Goal: Book appointment/travel/reservation

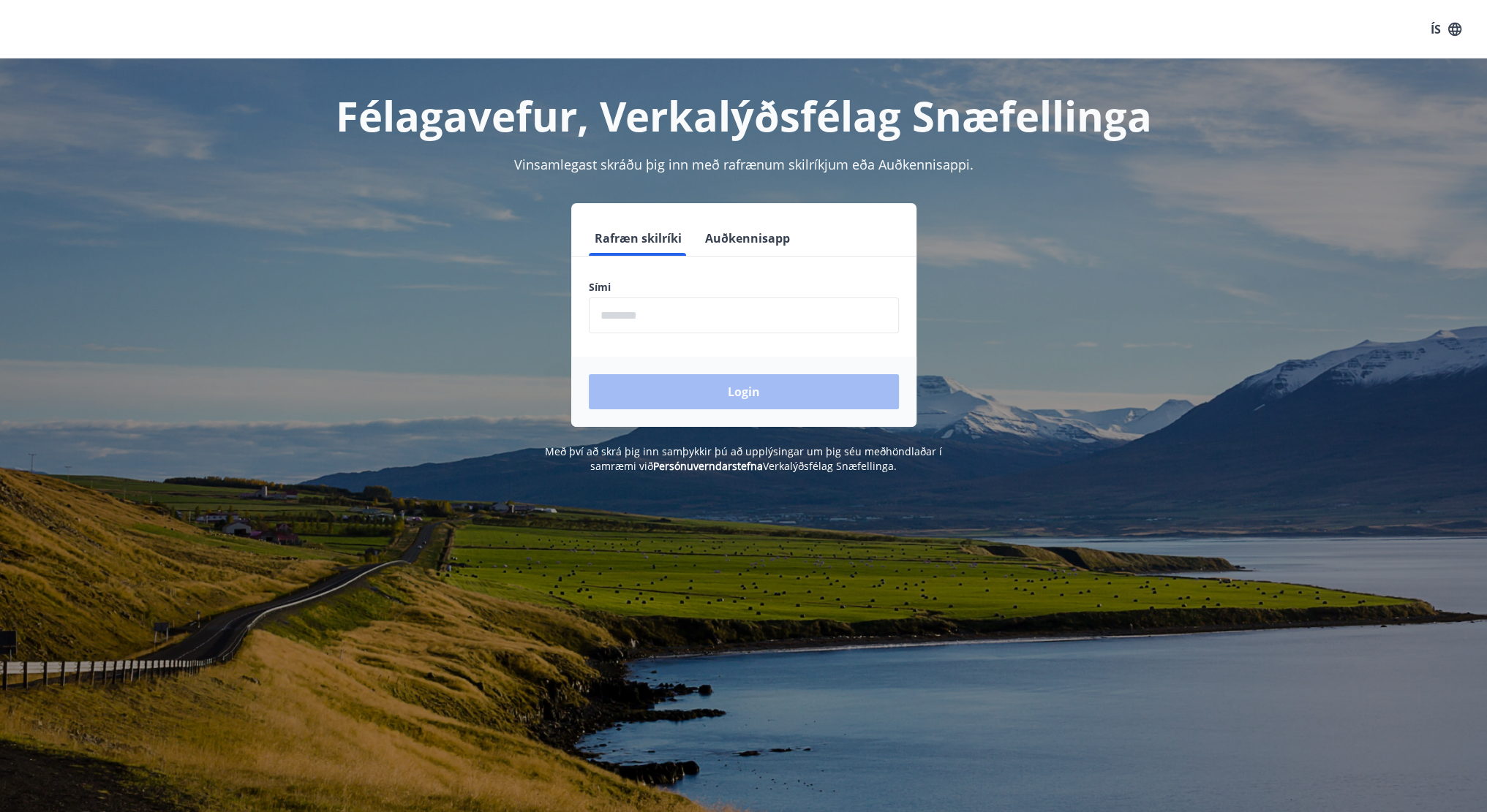
click at [733, 285] on label "Sími" at bounding box center [744, 286] width 310 height 14
click at [733, 298] on div "Sími ​" at bounding box center [744, 306] width 310 height 53
click at [727, 302] on input "phone" at bounding box center [744, 316] width 310 height 36
type input "********"
click at [589, 375] on button "Login" at bounding box center [744, 392] width 310 height 35
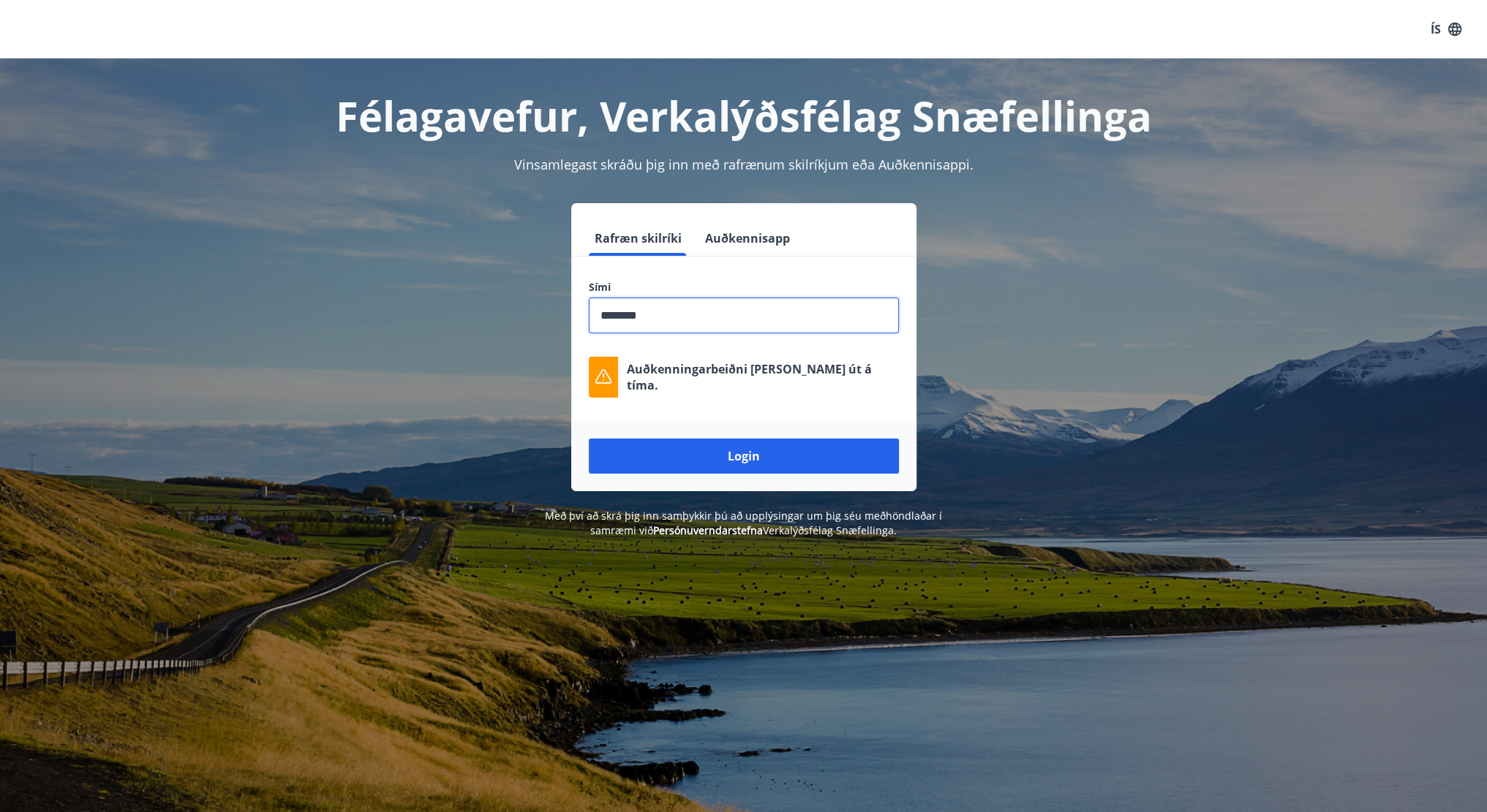
click at [589, 439] on button "Login" at bounding box center [744, 456] width 310 height 35
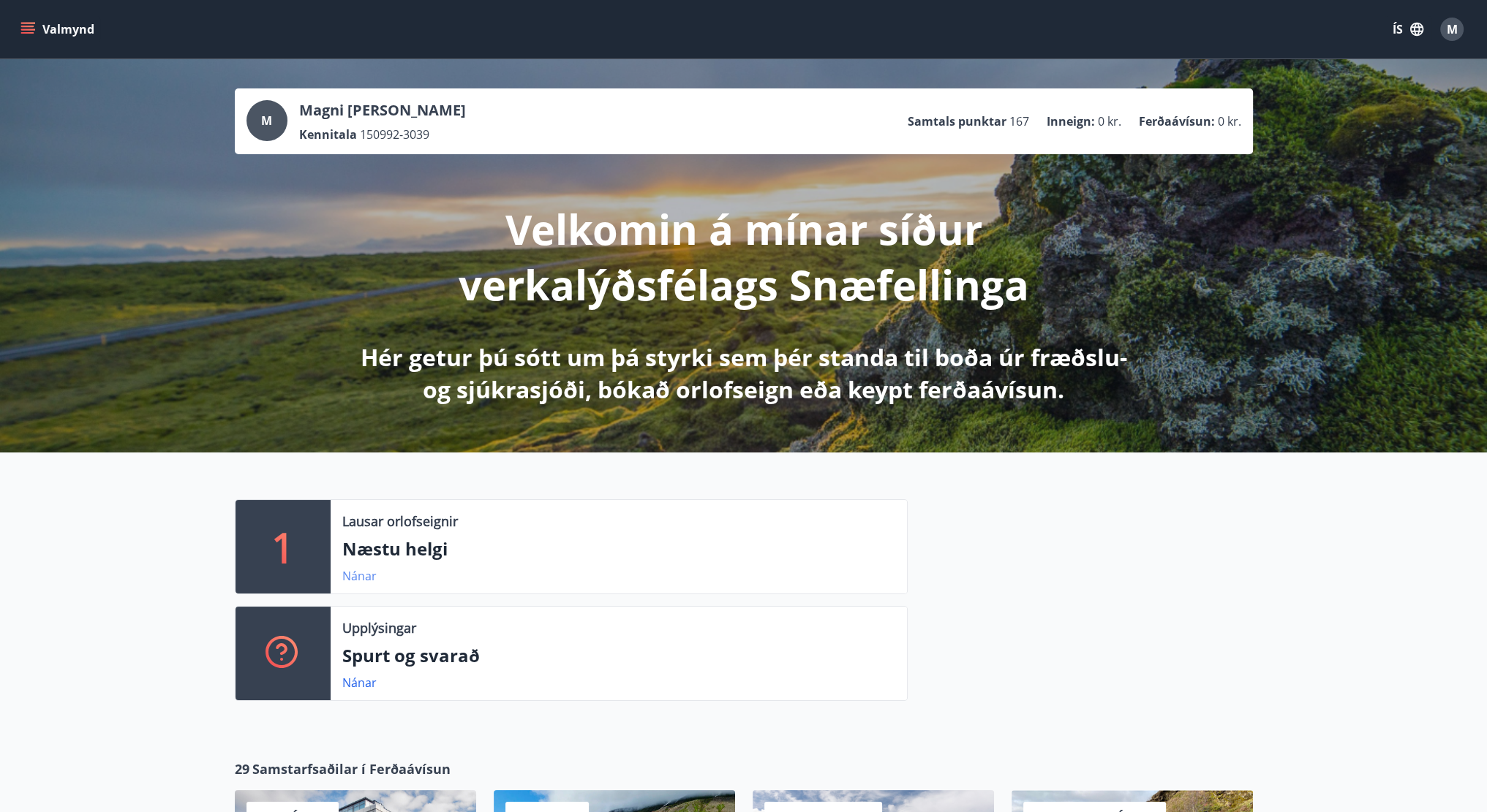
click at [365, 581] on link "Nánar" at bounding box center [360, 576] width 34 height 16
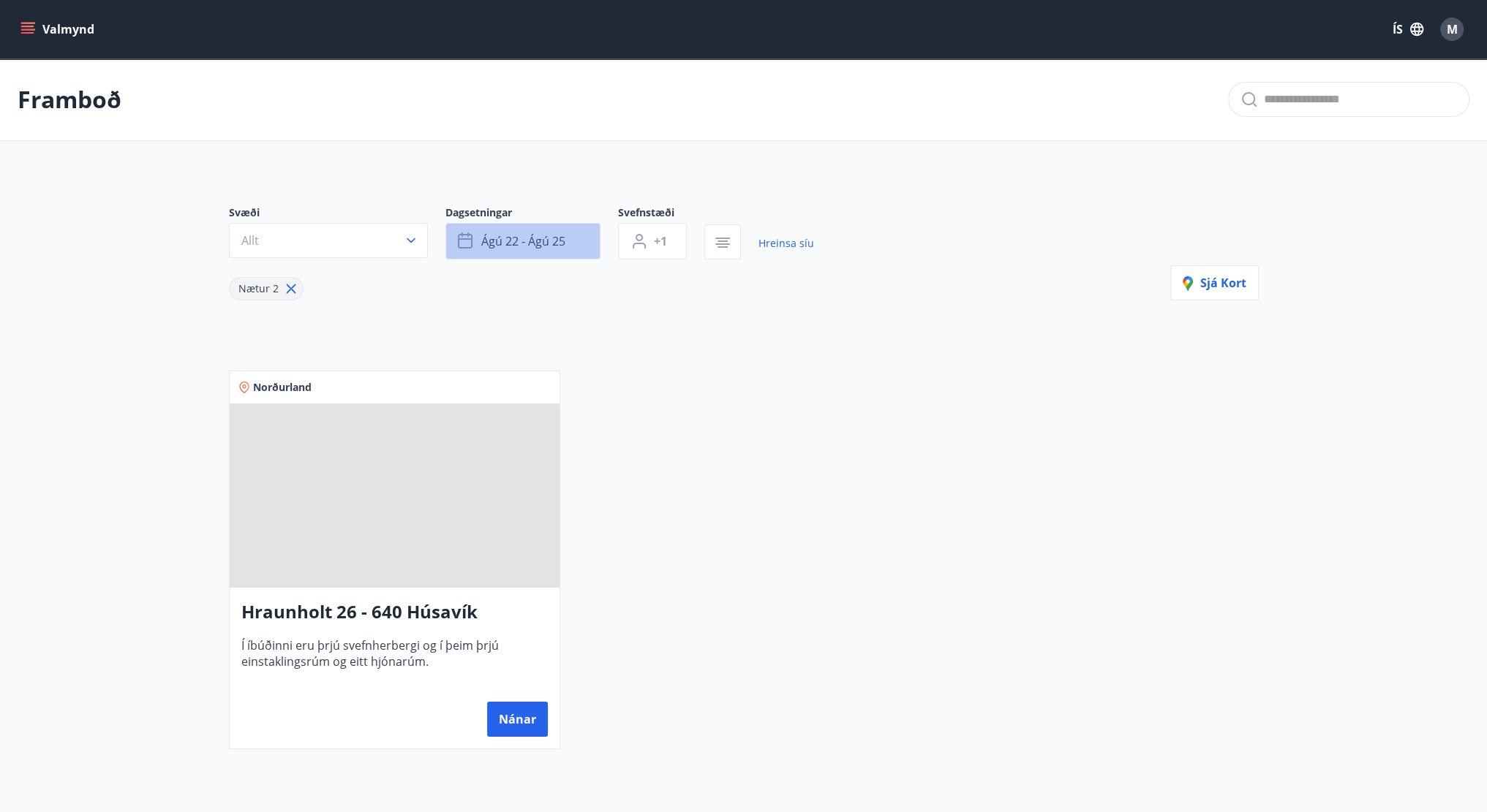
click at [527, 230] on button "ágú 22 - ágú 25" at bounding box center [522, 241] width 155 height 37
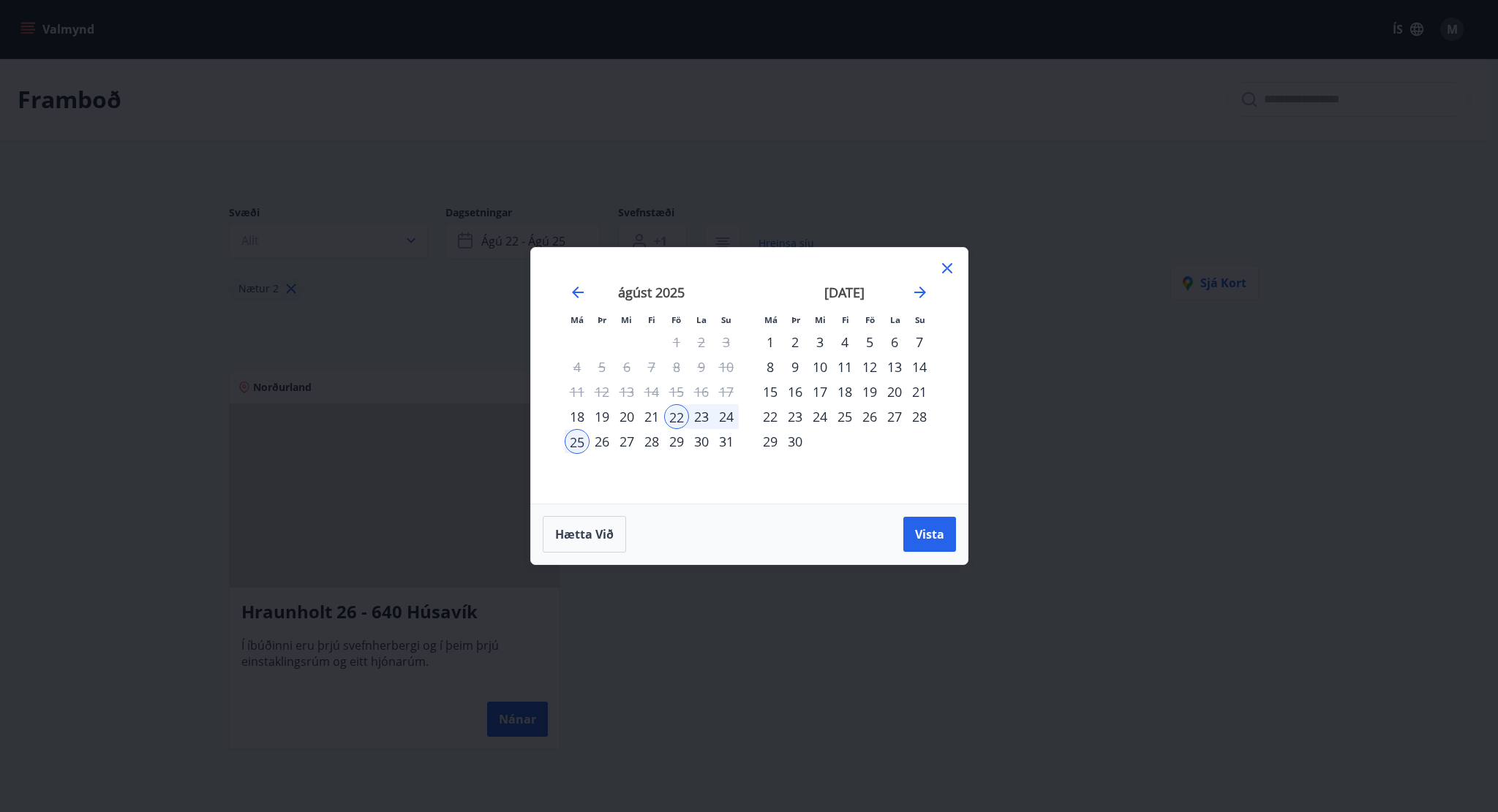
click at [678, 418] on div "22" at bounding box center [676, 416] width 25 height 25
click at [729, 415] on div "24" at bounding box center [726, 416] width 25 height 25
click at [915, 532] on span "Vista" at bounding box center [929, 534] width 29 height 16
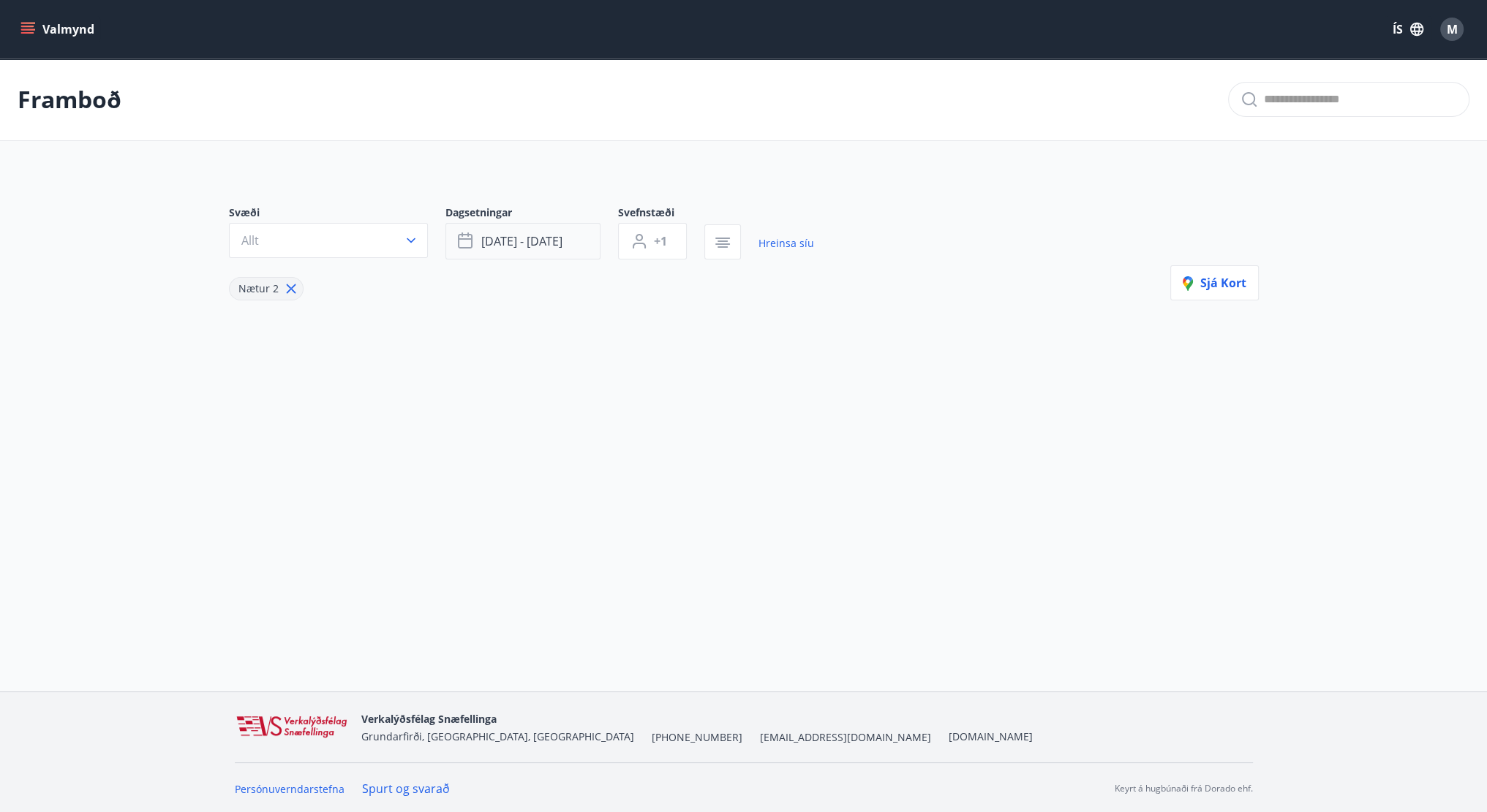
click at [522, 241] on span "ágú 22 - ágú 24" at bounding box center [522, 241] width 82 height 16
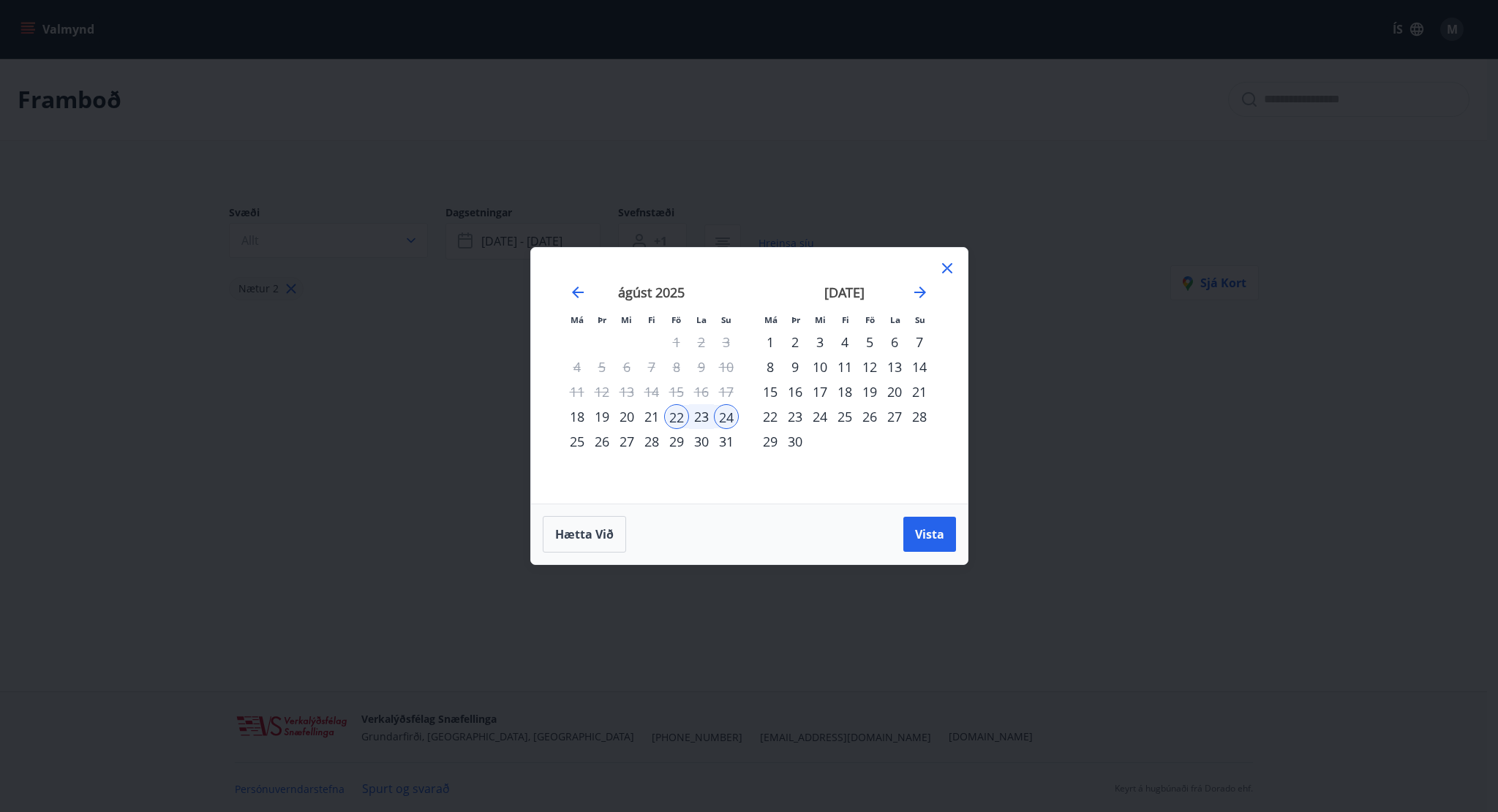
drag, startPoint x: 730, startPoint y: 415, endPoint x: 713, endPoint y: 423, distance: 18.8
click at [727, 416] on div "24" at bounding box center [726, 416] width 25 height 25
drag, startPoint x: 583, startPoint y: 441, endPoint x: 717, endPoint y: 462, distance: 135.6
click at [583, 441] on div "25" at bounding box center [577, 441] width 25 height 25
click at [907, 531] on button "Vista" at bounding box center [930, 534] width 53 height 35
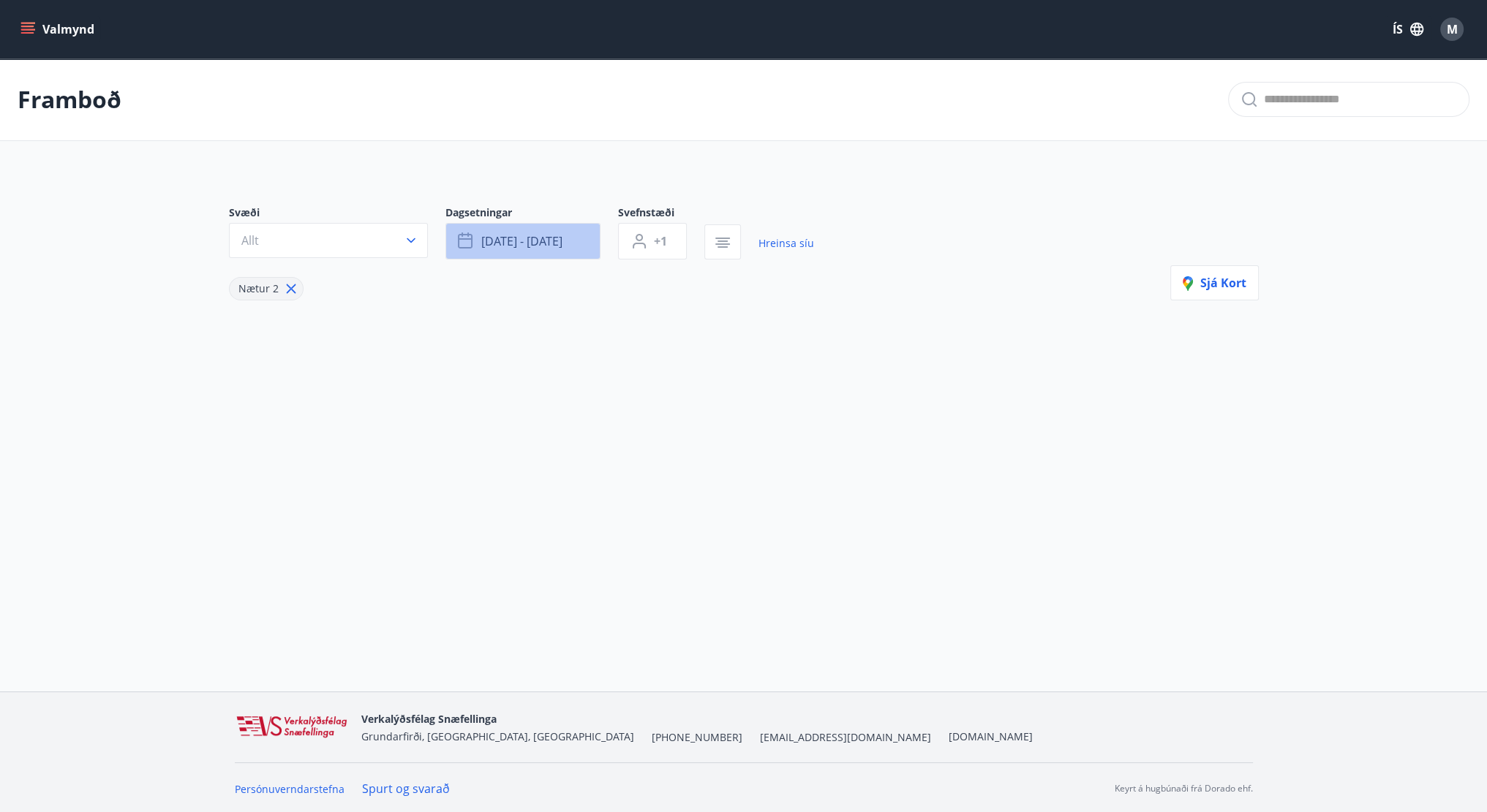
click at [567, 237] on button "ágú 24 - ágú 25" at bounding box center [522, 241] width 155 height 37
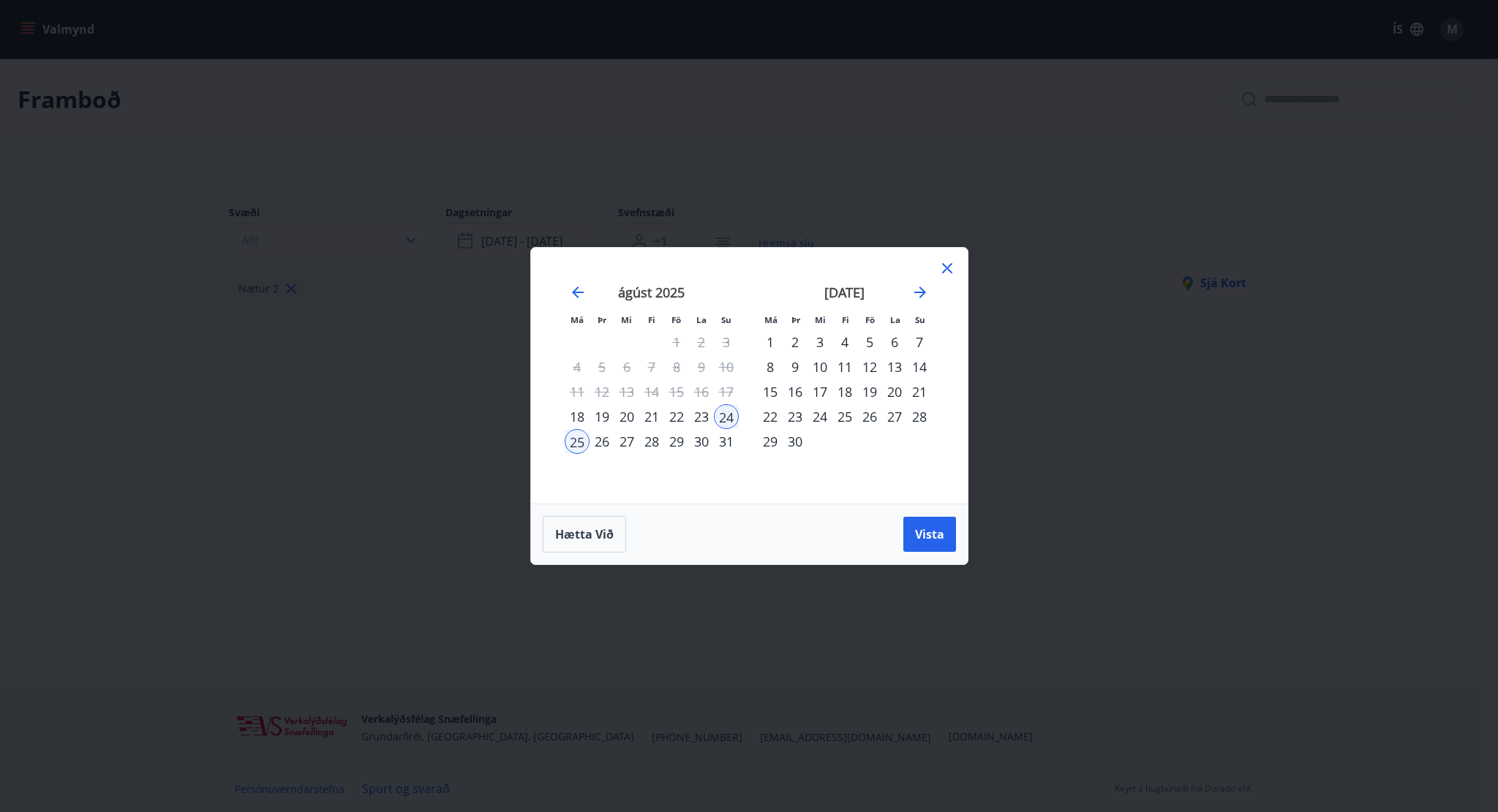
click at [698, 420] on div "23" at bounding box center [701, 416] width 25 height 25
click at [723, 419] on div "24" at bounding box center [726, 416] width 25 height 25
click at [920, 534] on span "Vista" at bounding box center [929, 534] width 29 height 16
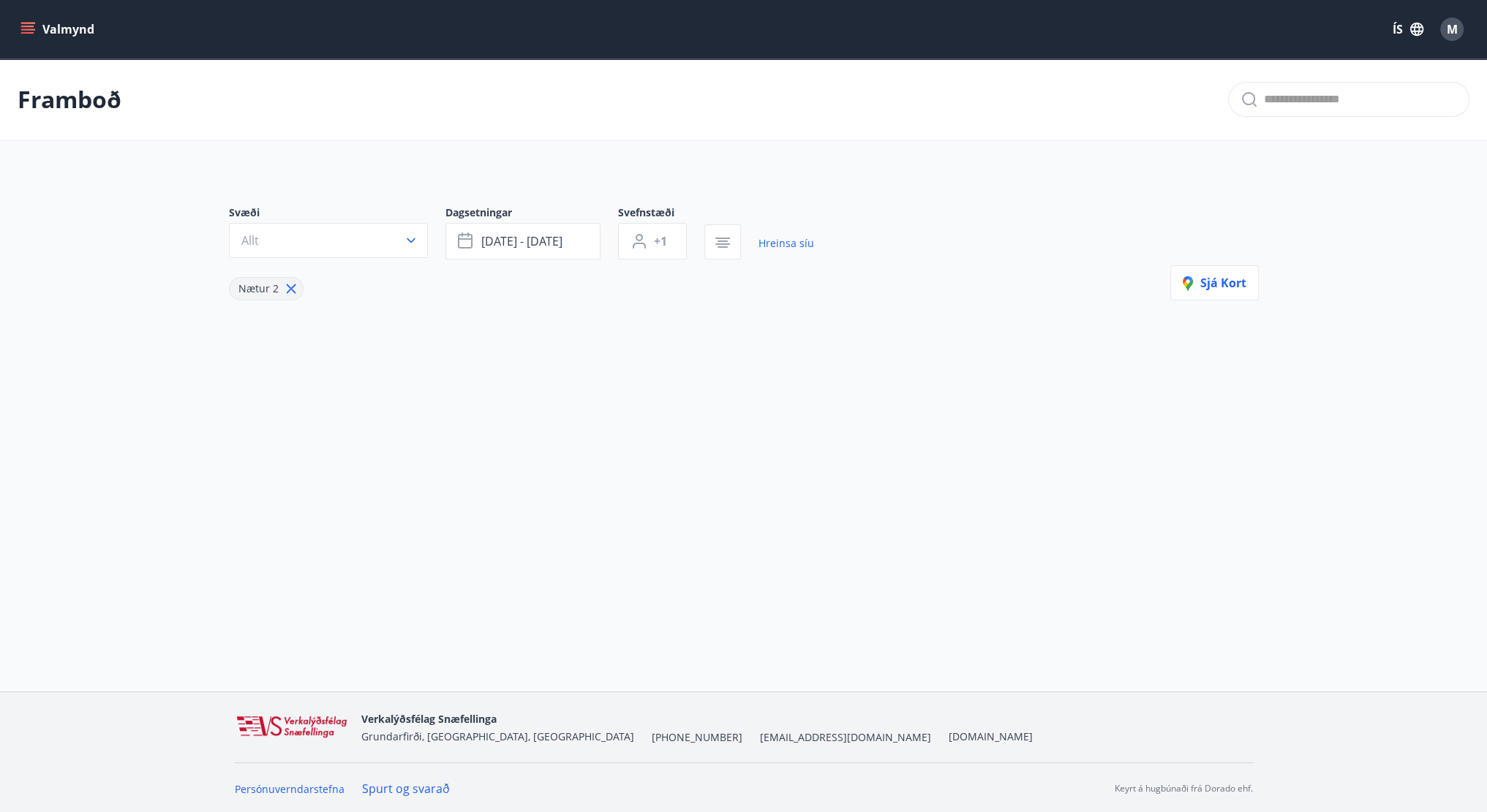
click at [75, 24] on button "Valmynd" at bounding box center [59, 29] width 83 height 27
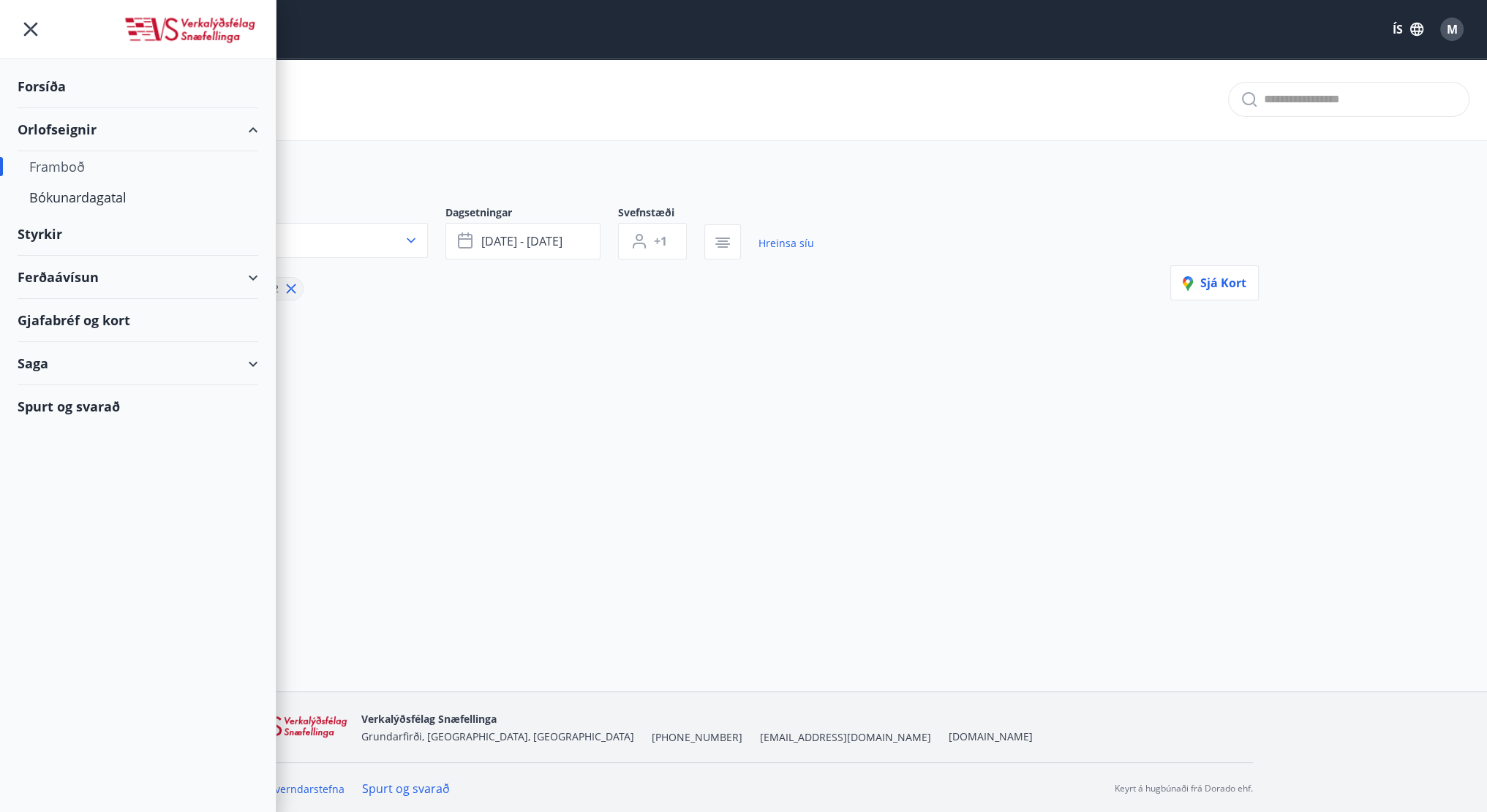
click at [183, 286] on div "Ferðaávísun" at bounding box center [139, 277] width 241 height 43
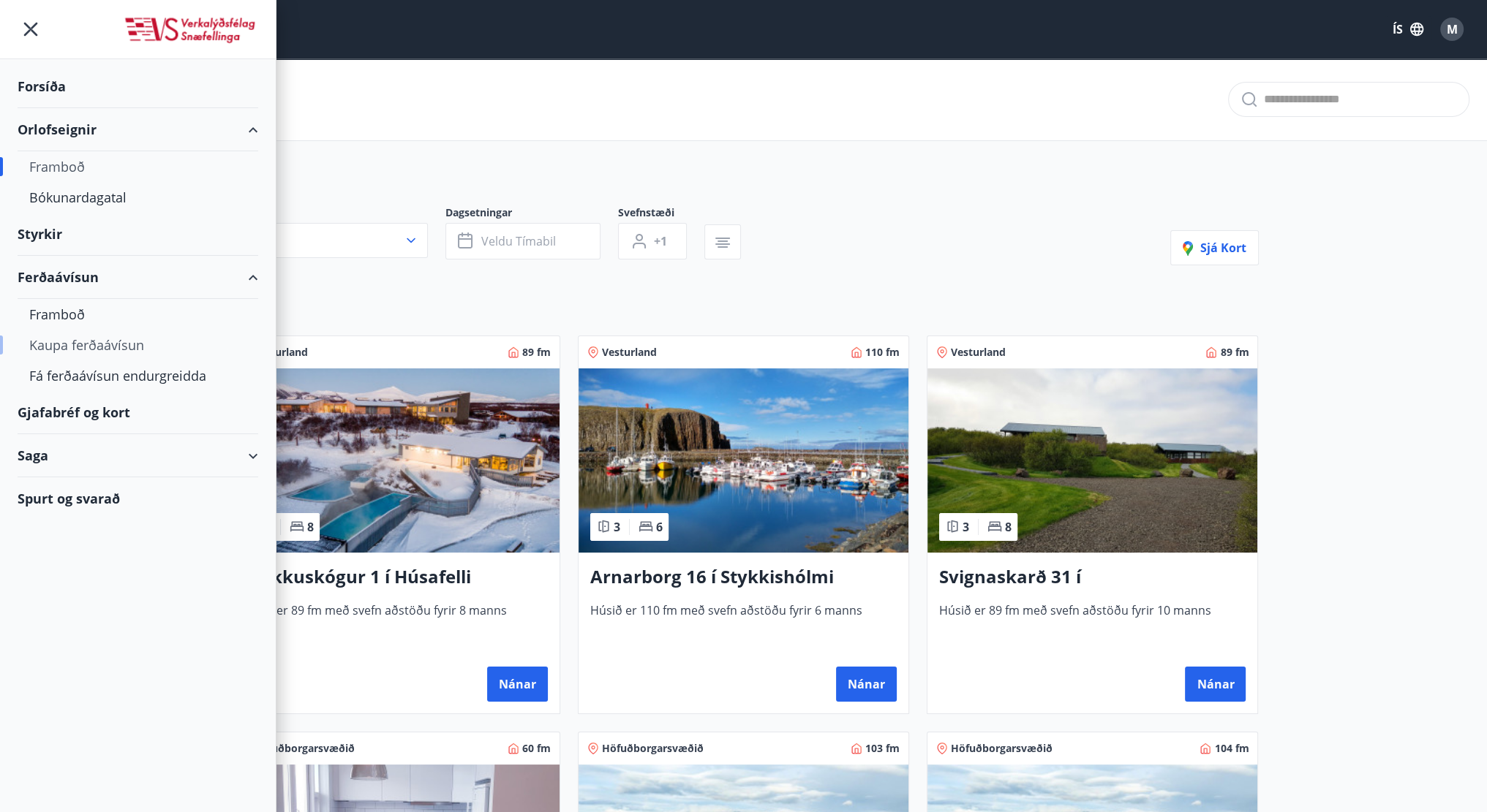
click at [82, 344] on div "Kaupa ferðaávísun" at bounding box center [138, 345] width 217 height 30
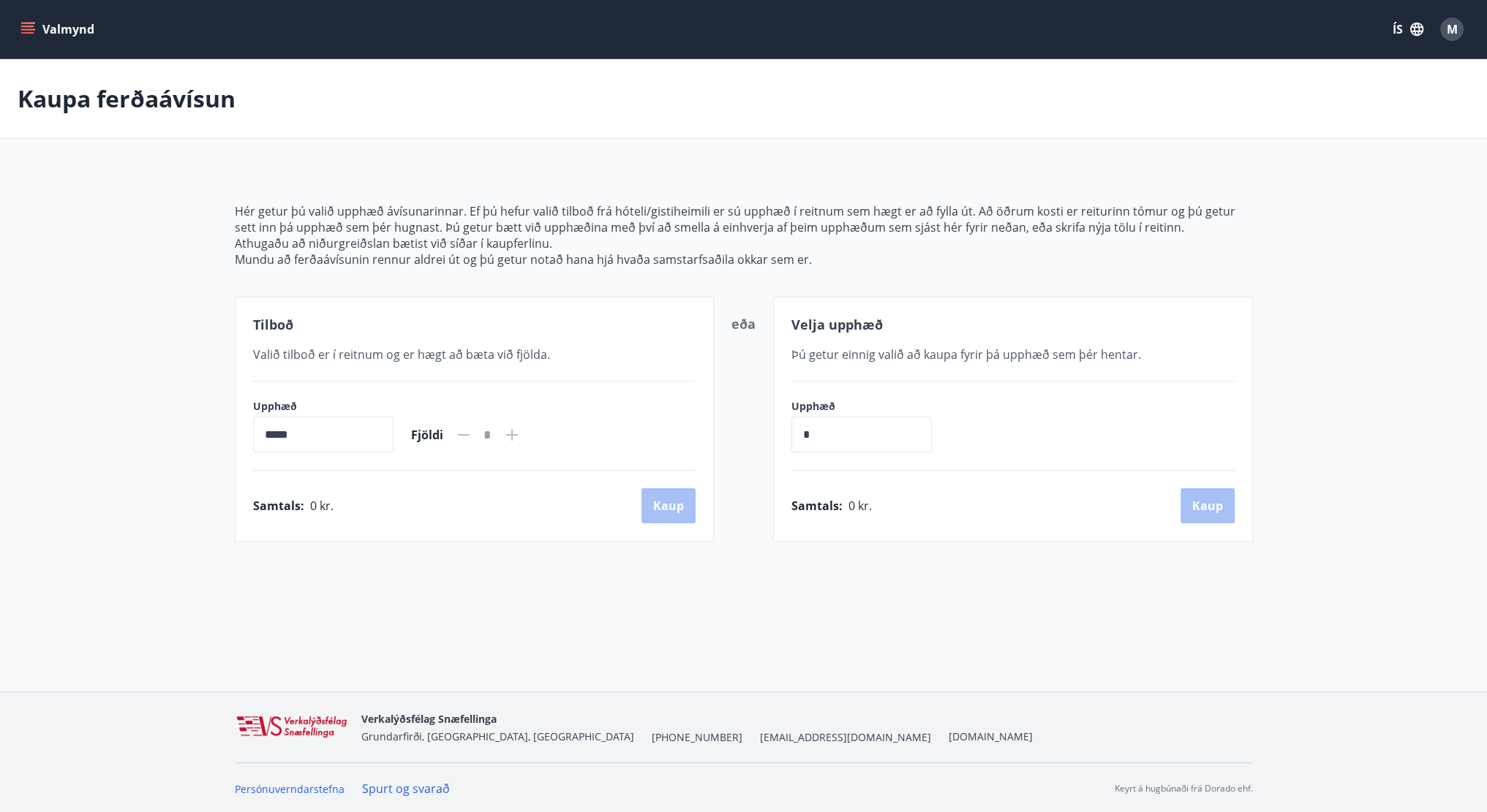
click at [521, 438] on icon at bounding box center [511, 434] width 18 height 18
drag, startPoint x: 468, startPoint y: 397, endPoint x: 451, endPoint y: 390, distance: 18.4
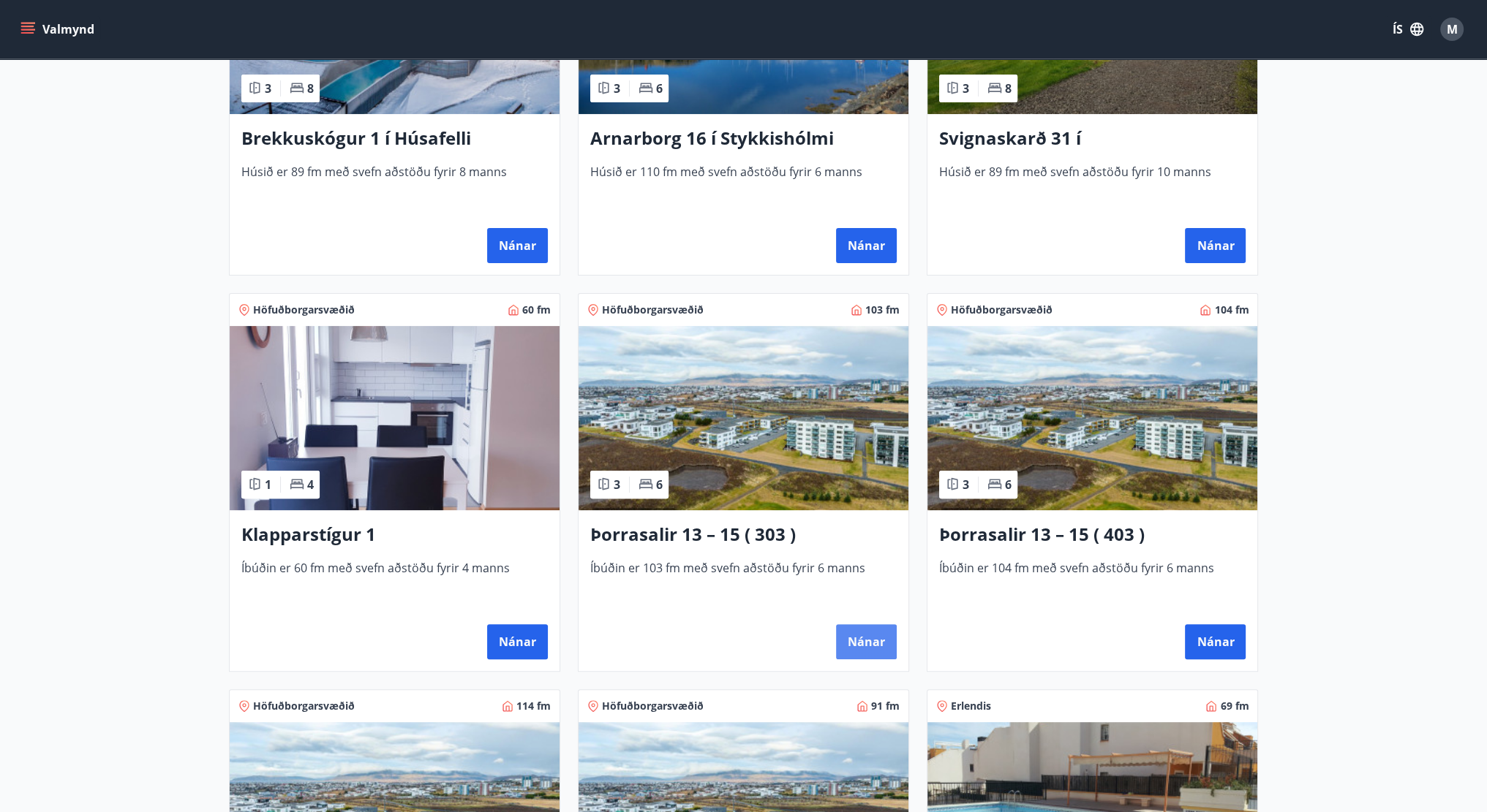
click at [838, 627] on button "Nánar" at bounding box center [866, 641] width 61 height 35
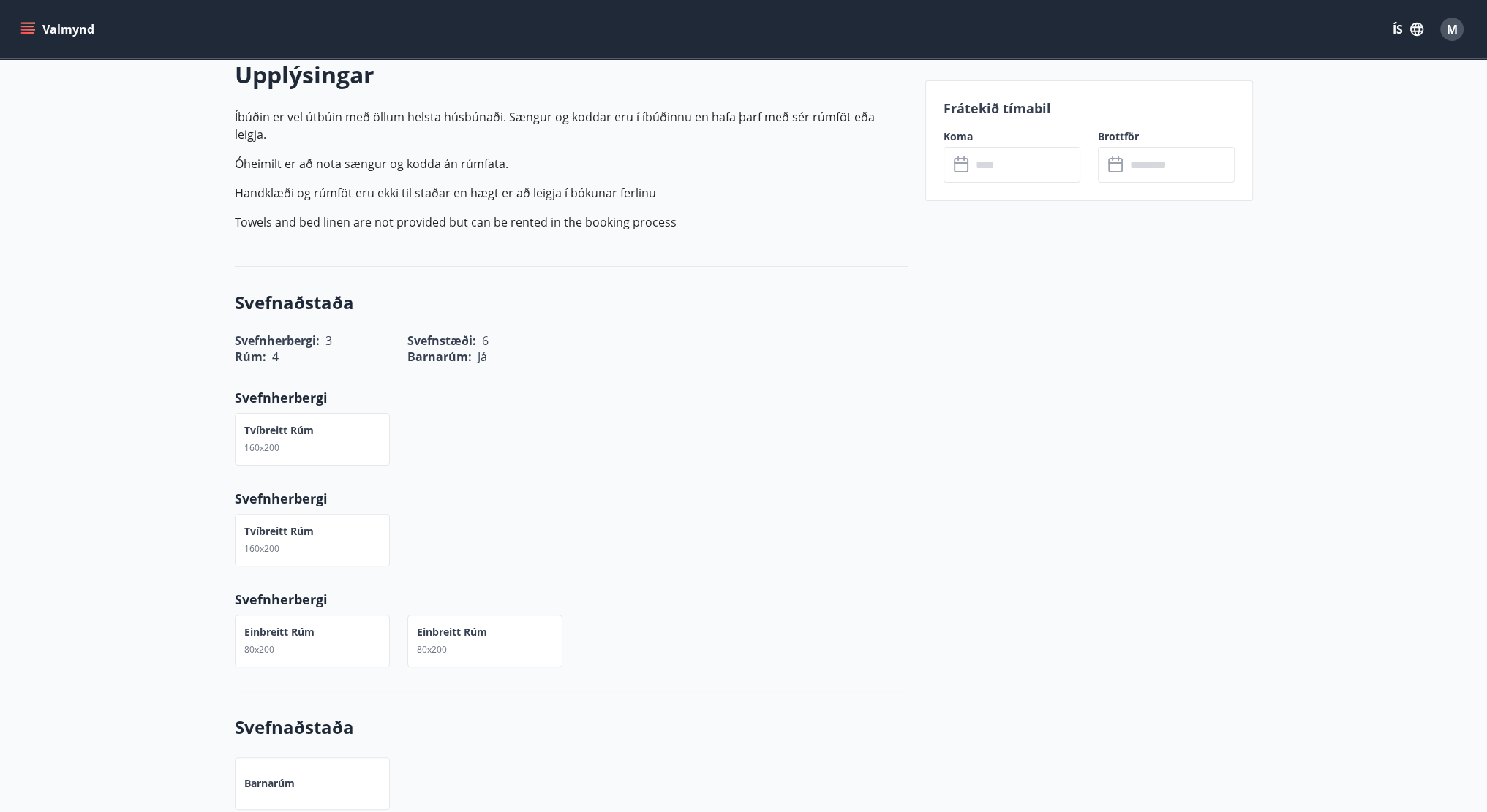
scroll to position [67, 0]
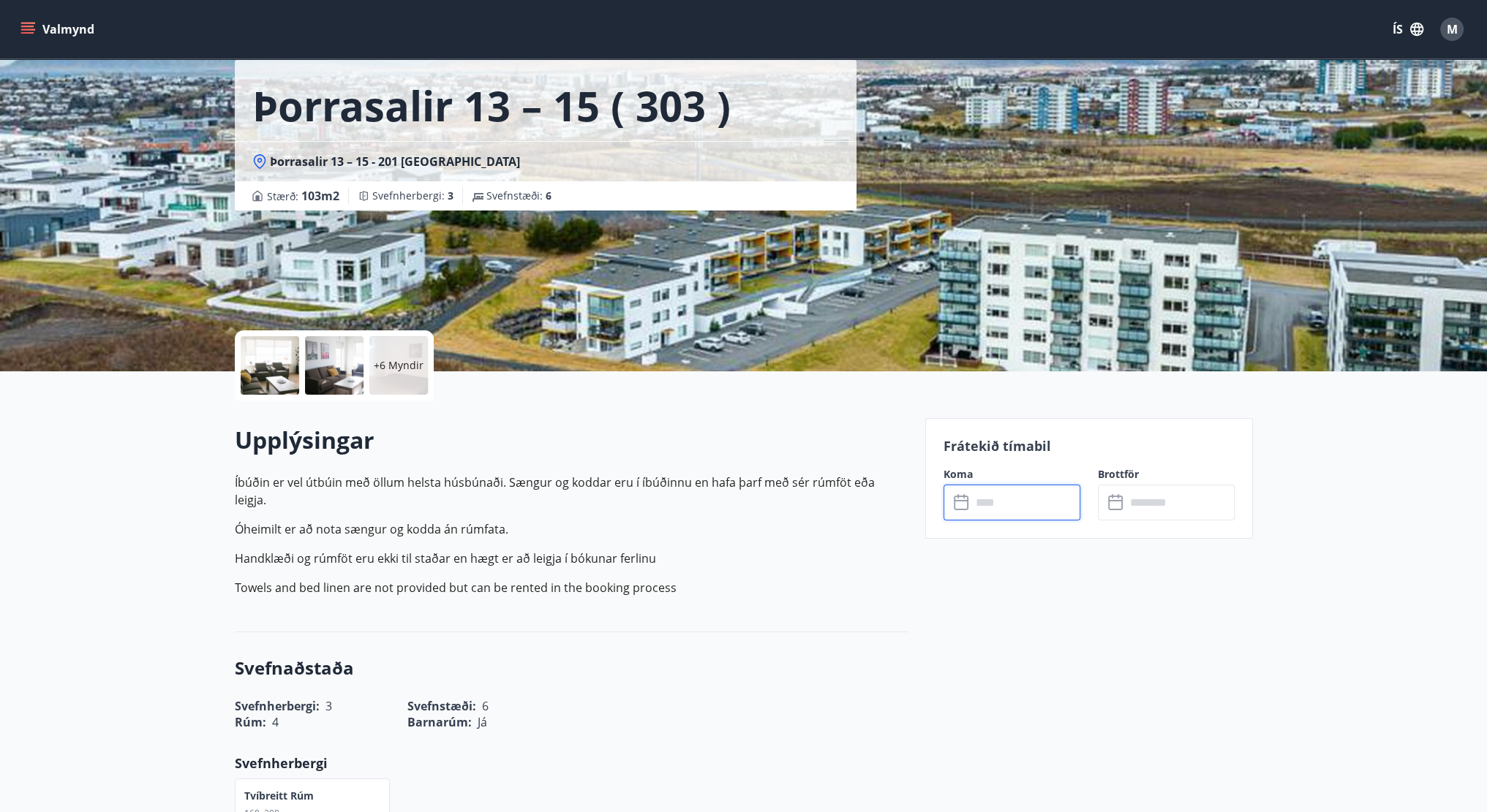
click at [1053, 505] on input "text" at bounding box center [1026, 503] width 109 height 36
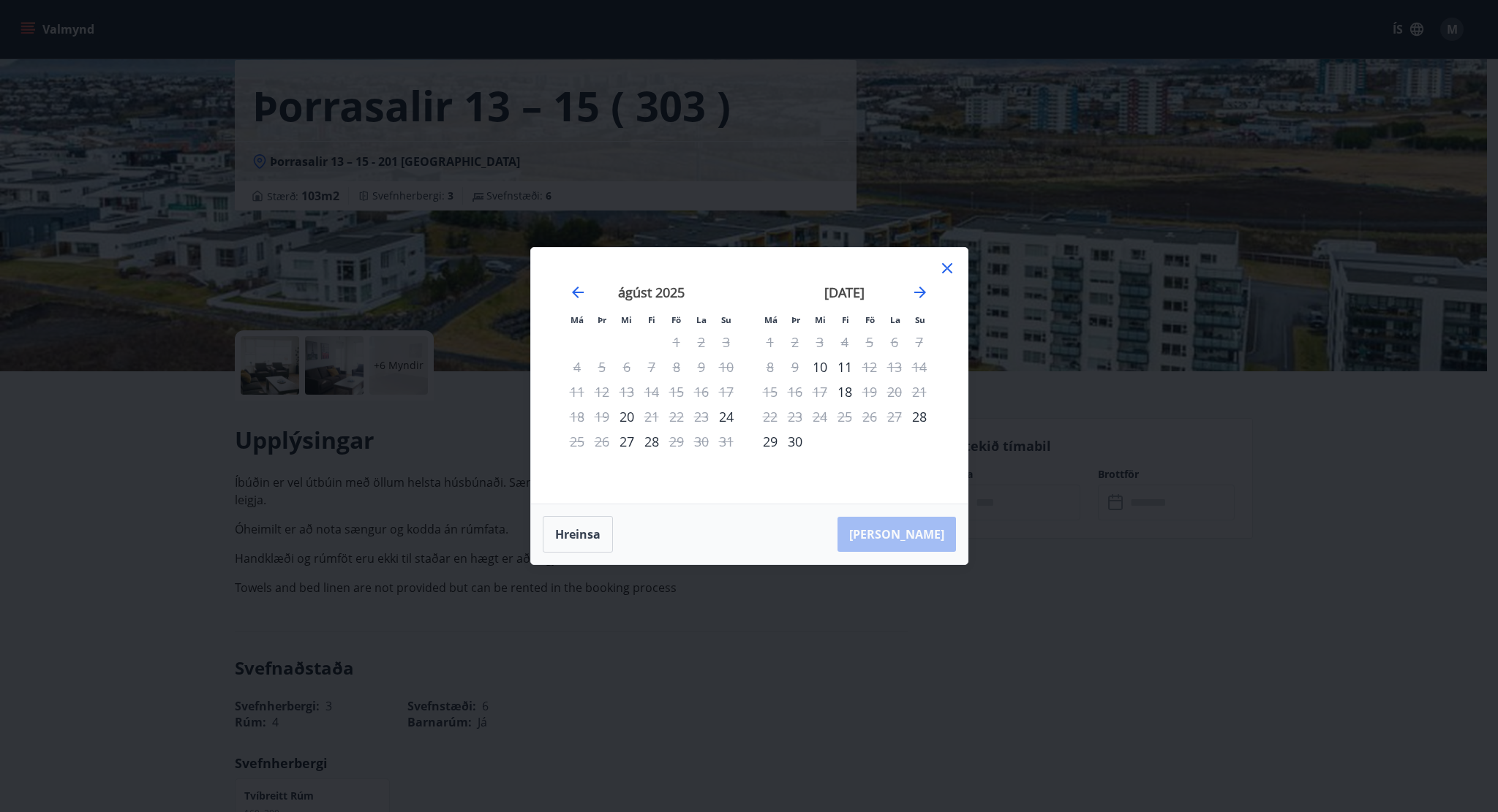
click at [1047, 547] on div "Má Þr Mi Fi Fö La Su Má Þr Mi Fi Fö La Su [DATE] 1 2 3 4 5 6 7 8 9 10 11 12 13 …" at bounding box center [749, 406] width 1498 height 812
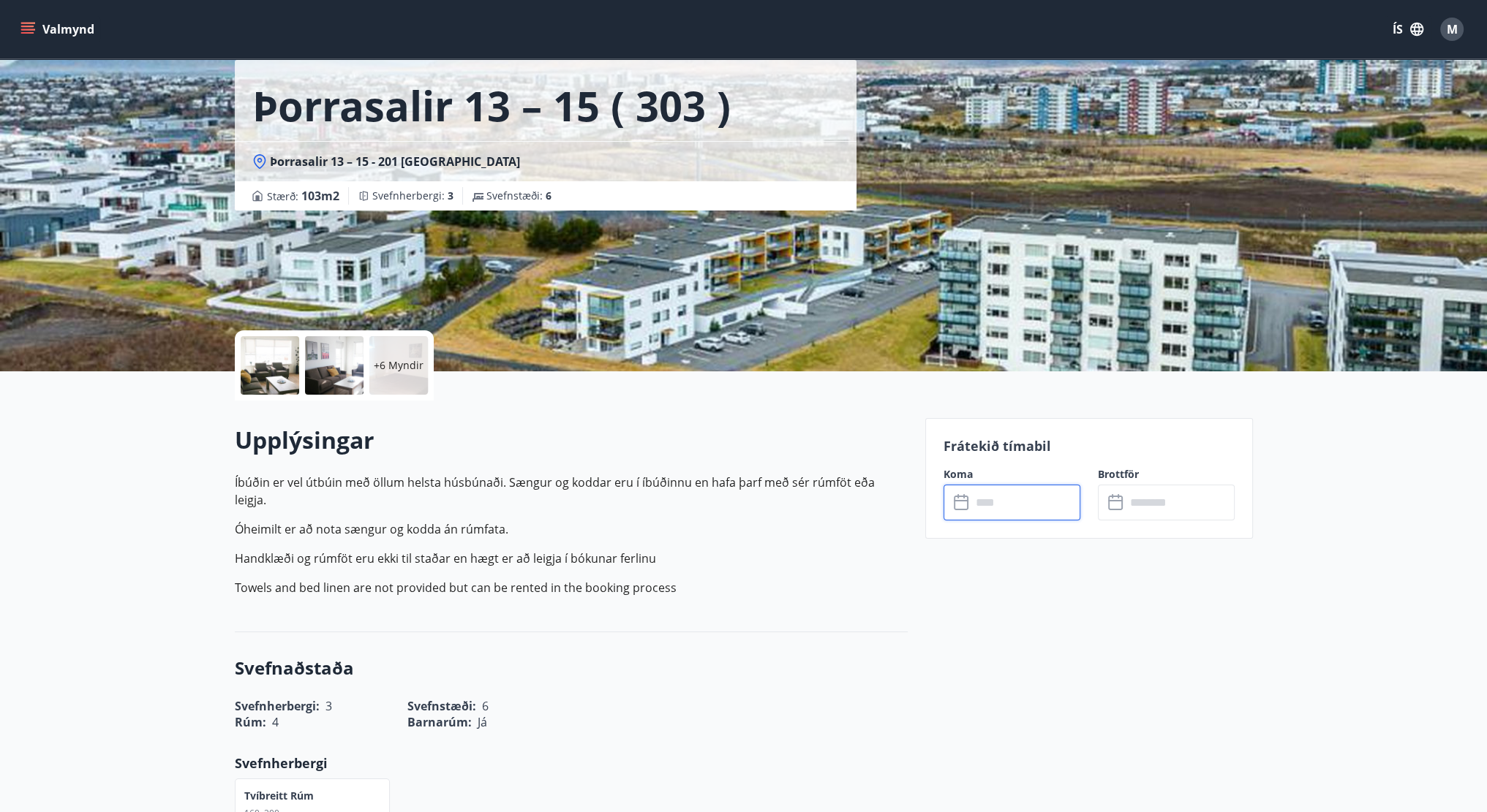
click at [1167, 508] on input "text" at bounding box center [1180, 503] width 109 height 36
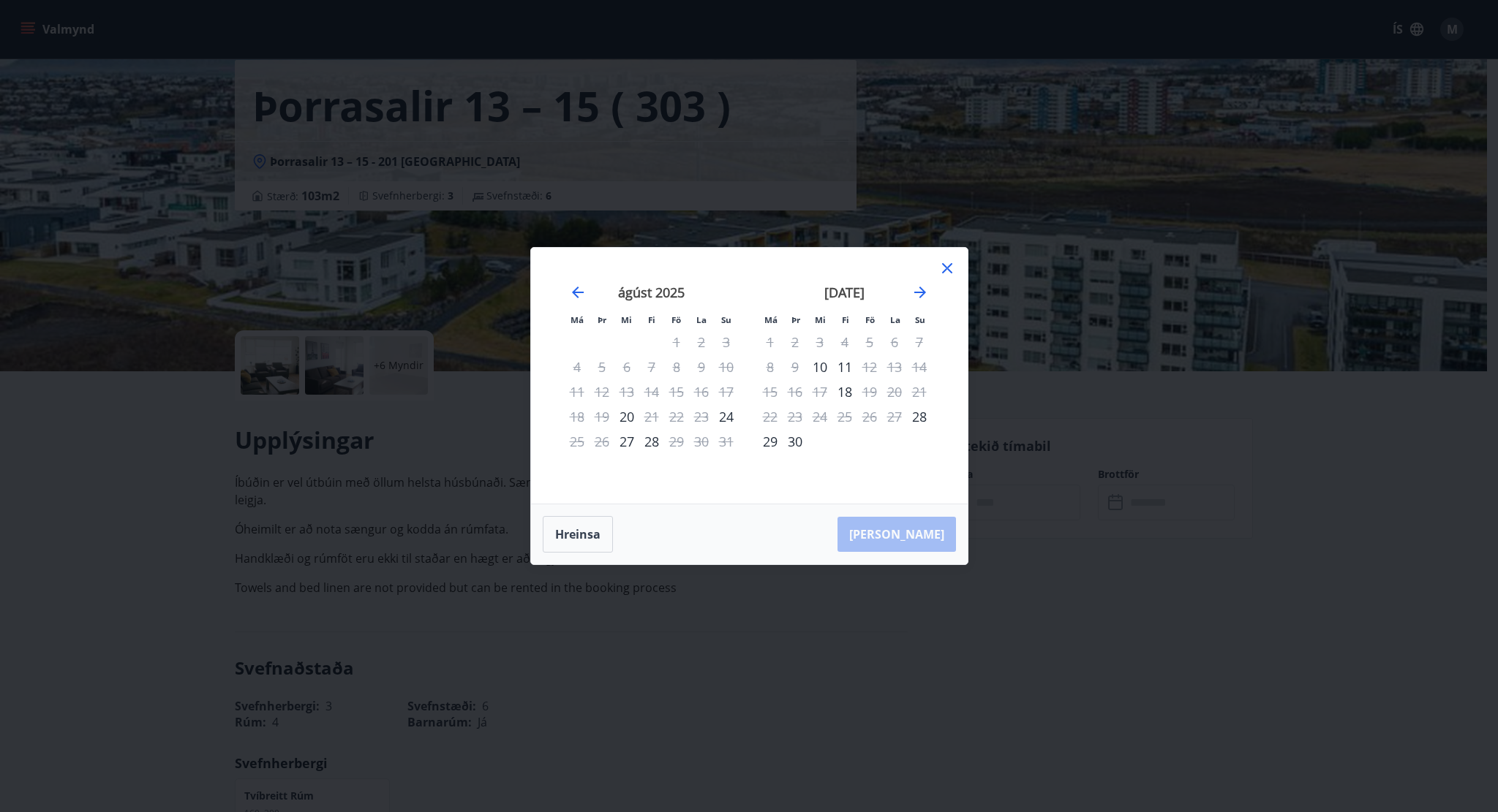
click at [950, 263] on icon at bounding box center [947, 268] width 18 height 18
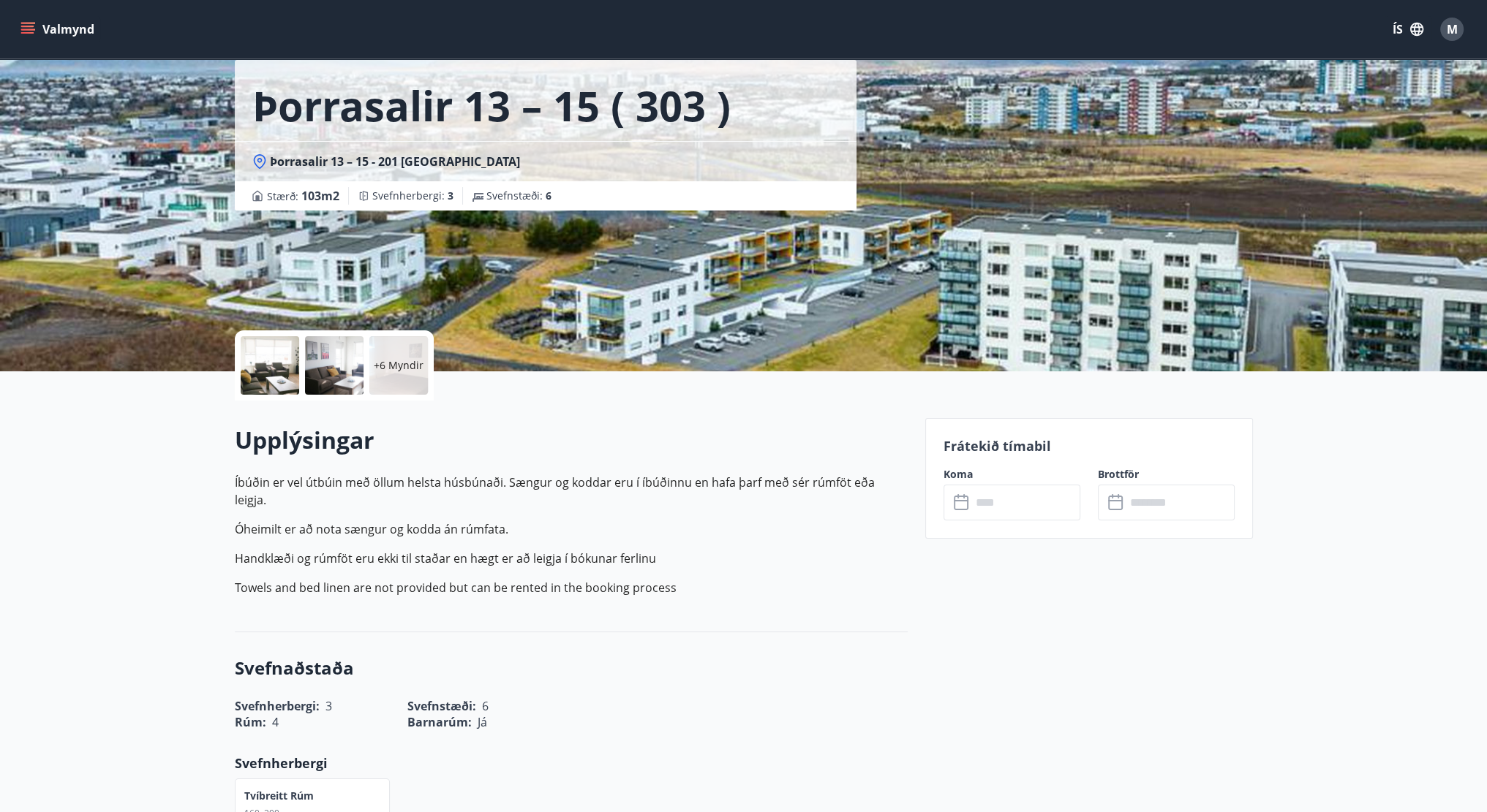
drag, startPoint x: 470, startPoint y: 245, endPoint x: 471, endPoint y: 238, distance: 7.1
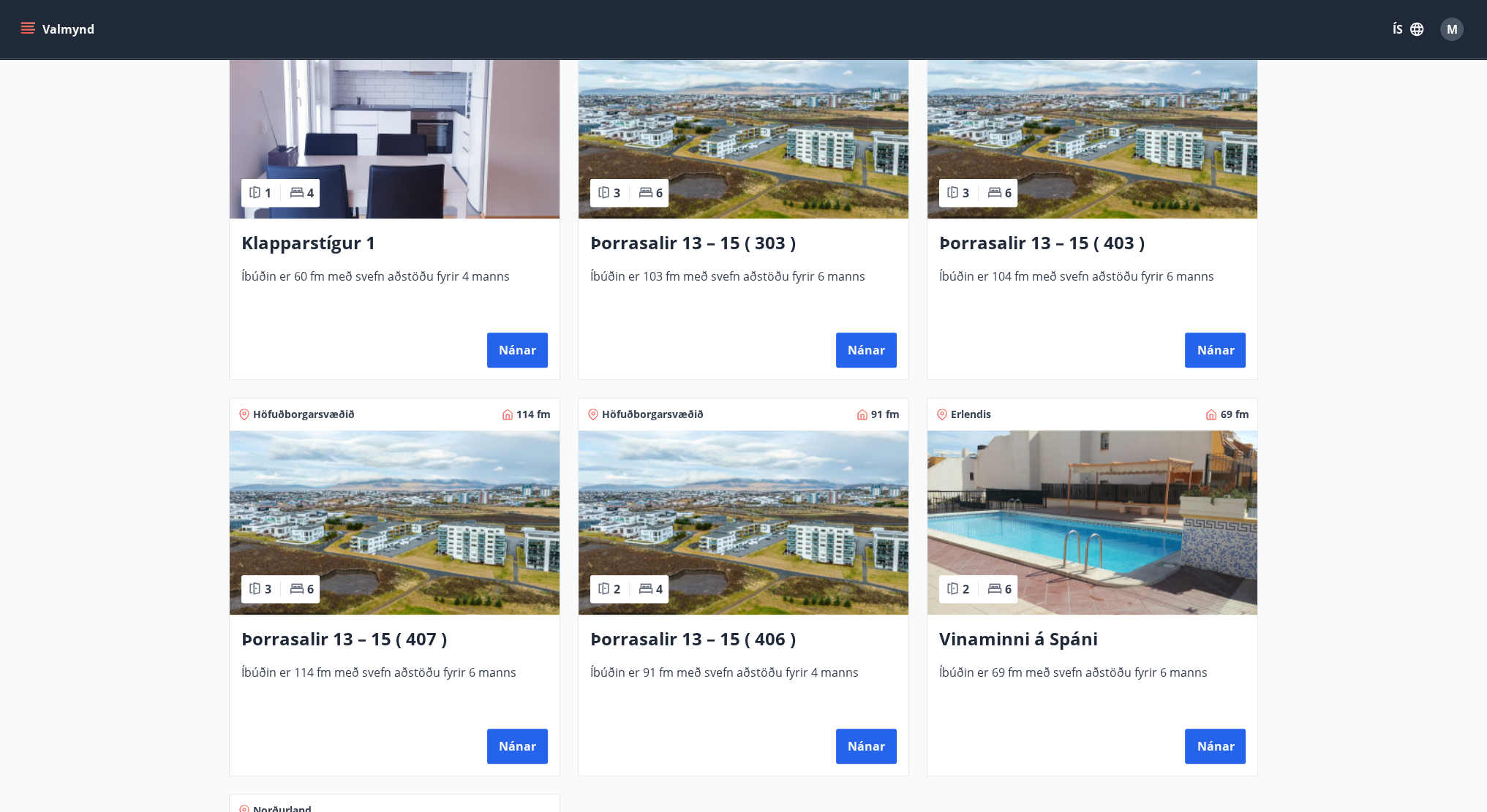
scroll to position [731, 0]
click at [1232, 358] on button "Nánar" at bounding box center [1216, 349] width 61 height 35
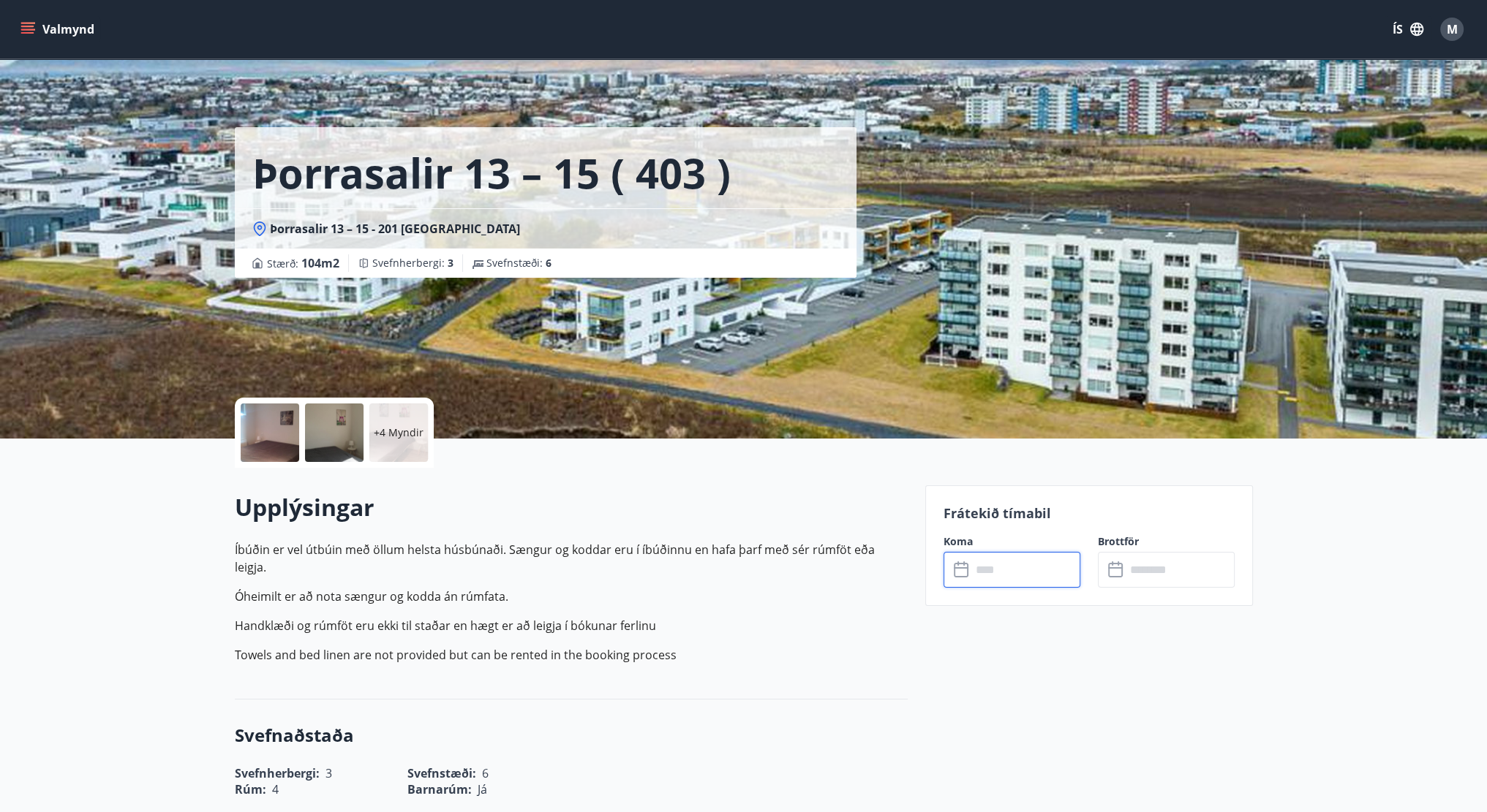
click at [994, 566] on input "text" at bounding box center [1026, 570] width 109 height 36
click at [1014, 573] on input "text" at bounding box center [1026, 570] width 109 height 36
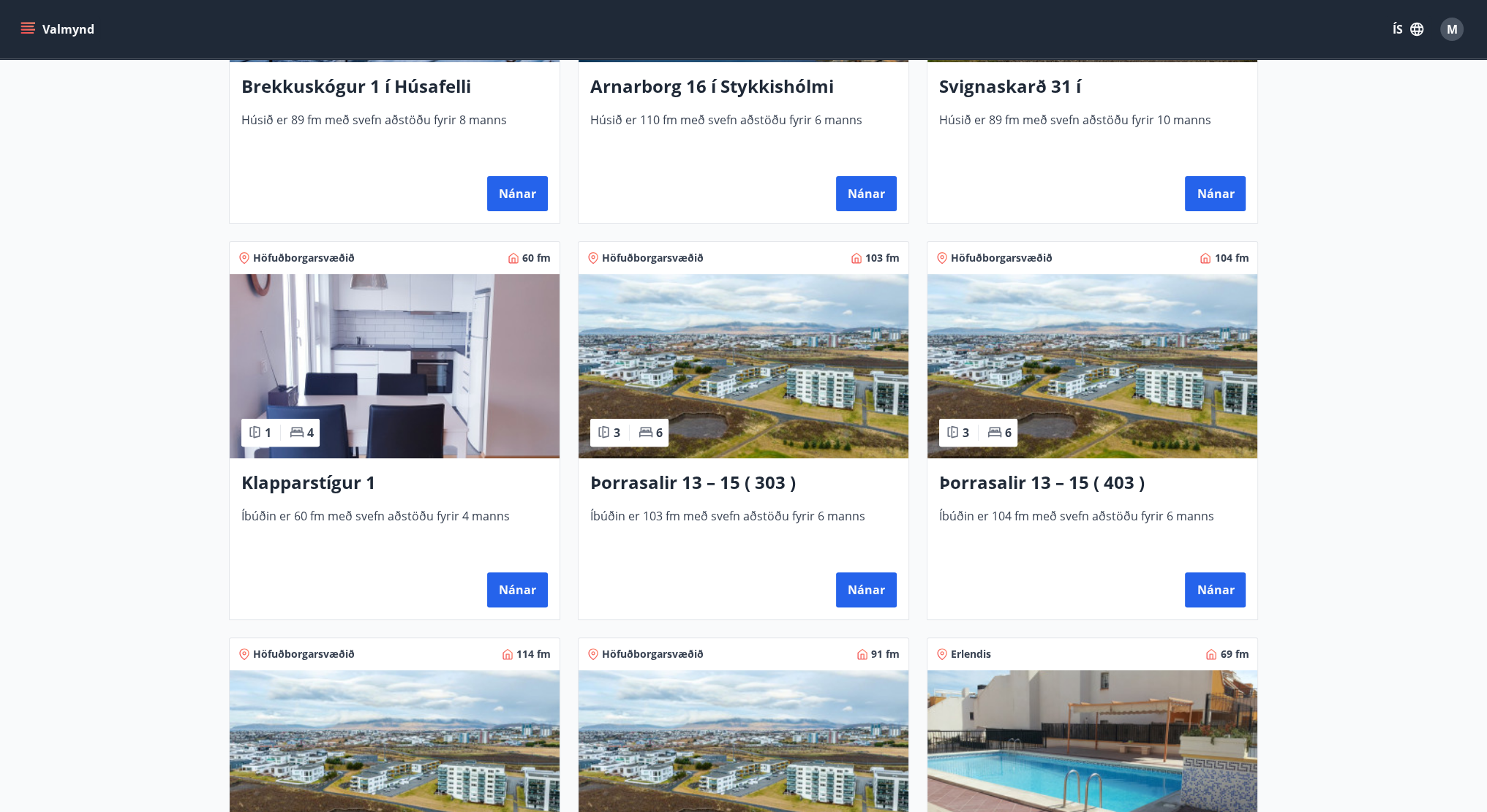
scroll to position [805, 0]
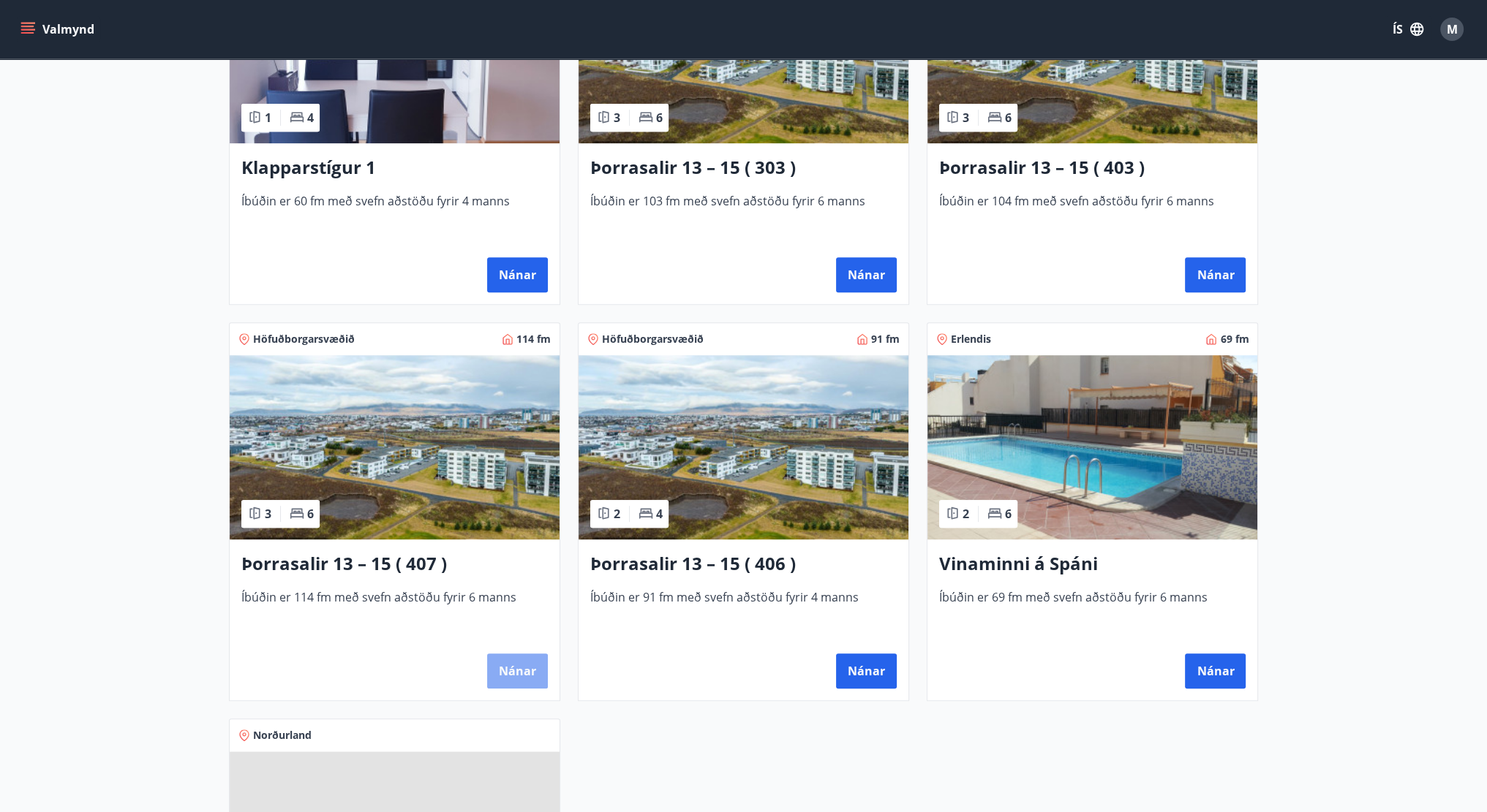
click at [521, 665] on button "Nánar" at bounding box center [517, 671] width 61 height 35
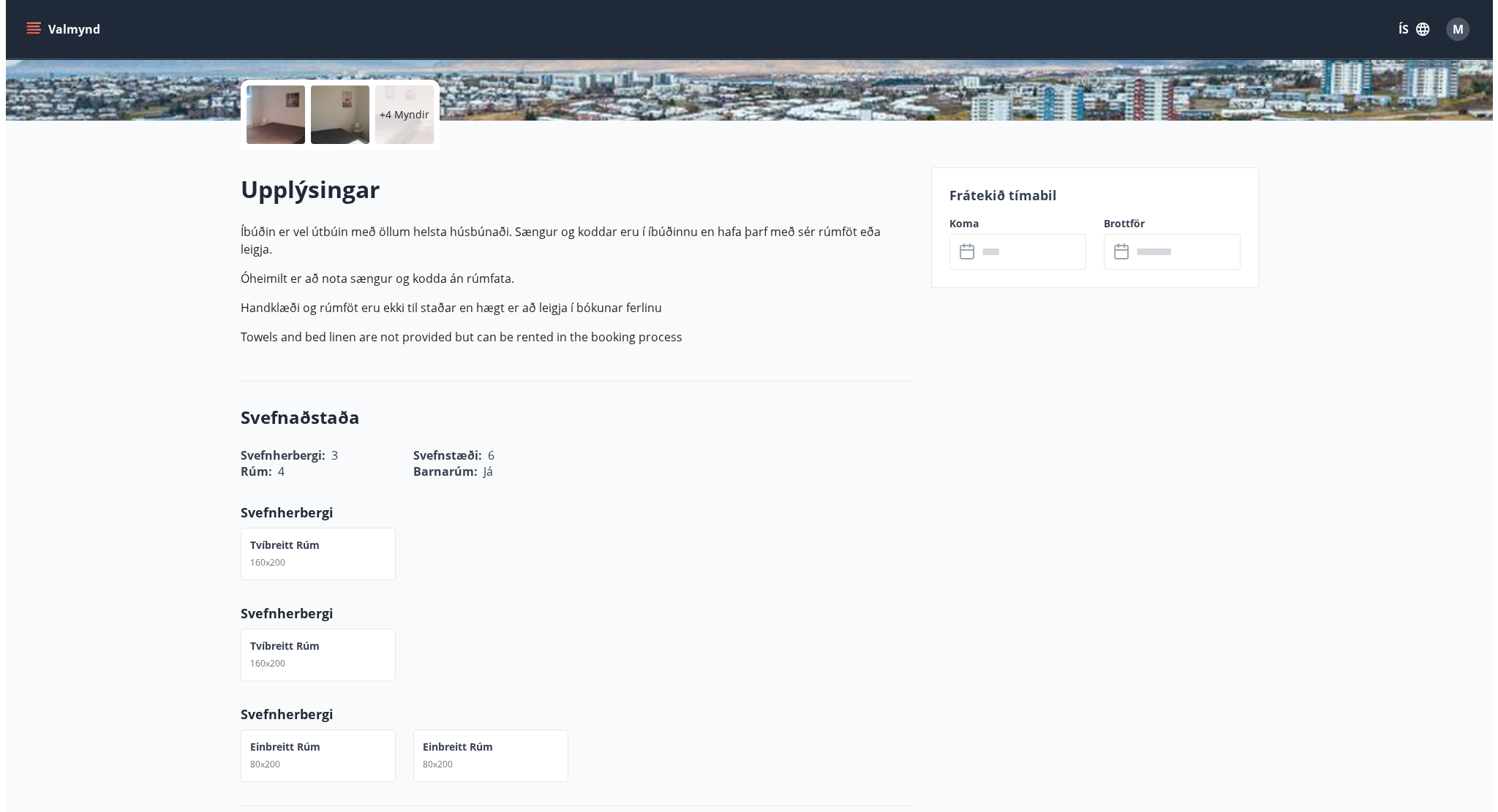
scroll to position [219, 0]
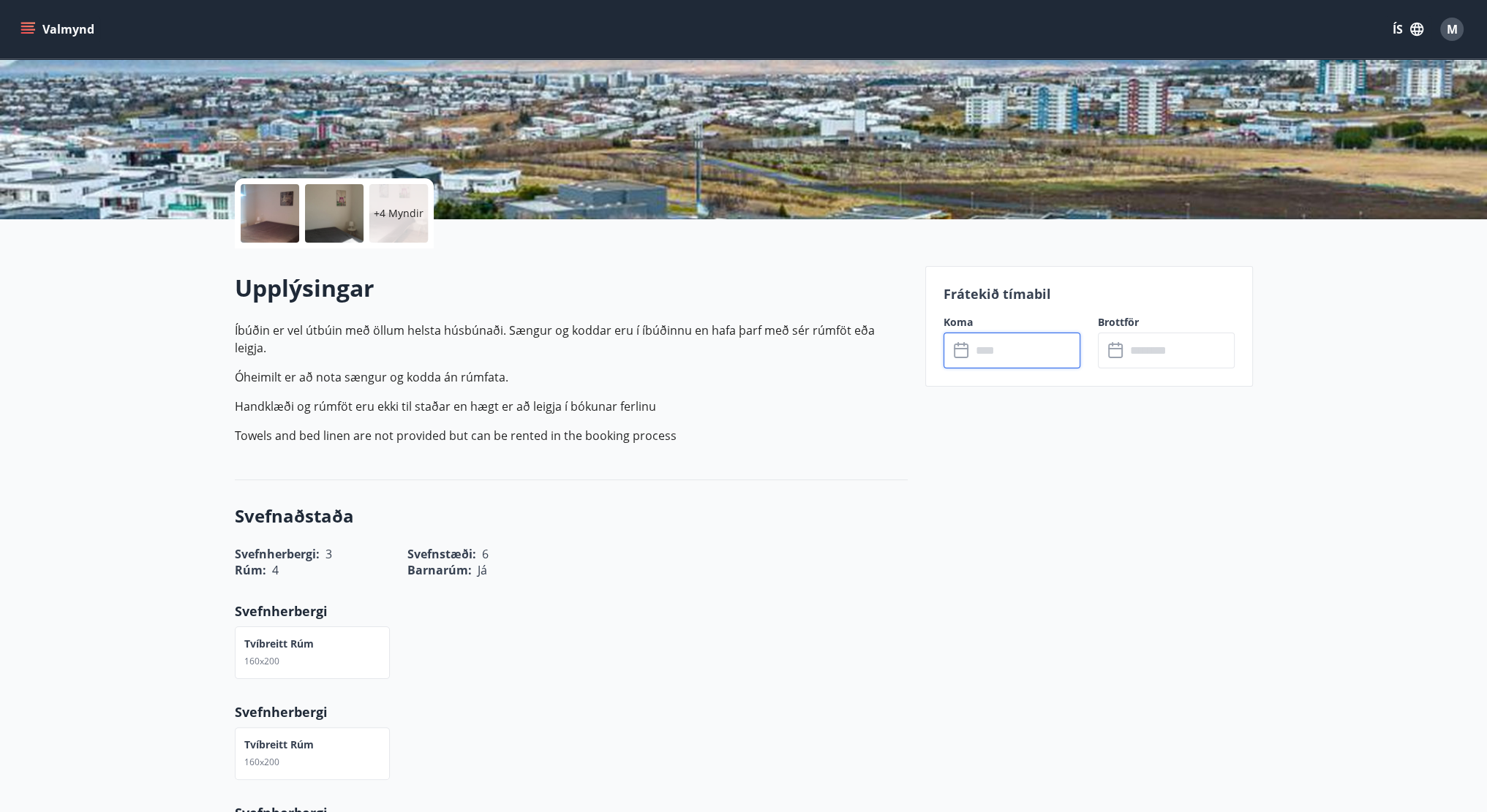
click at [1036, 343] on input "text" at bounding box center [1026, 351] width 109 height 36
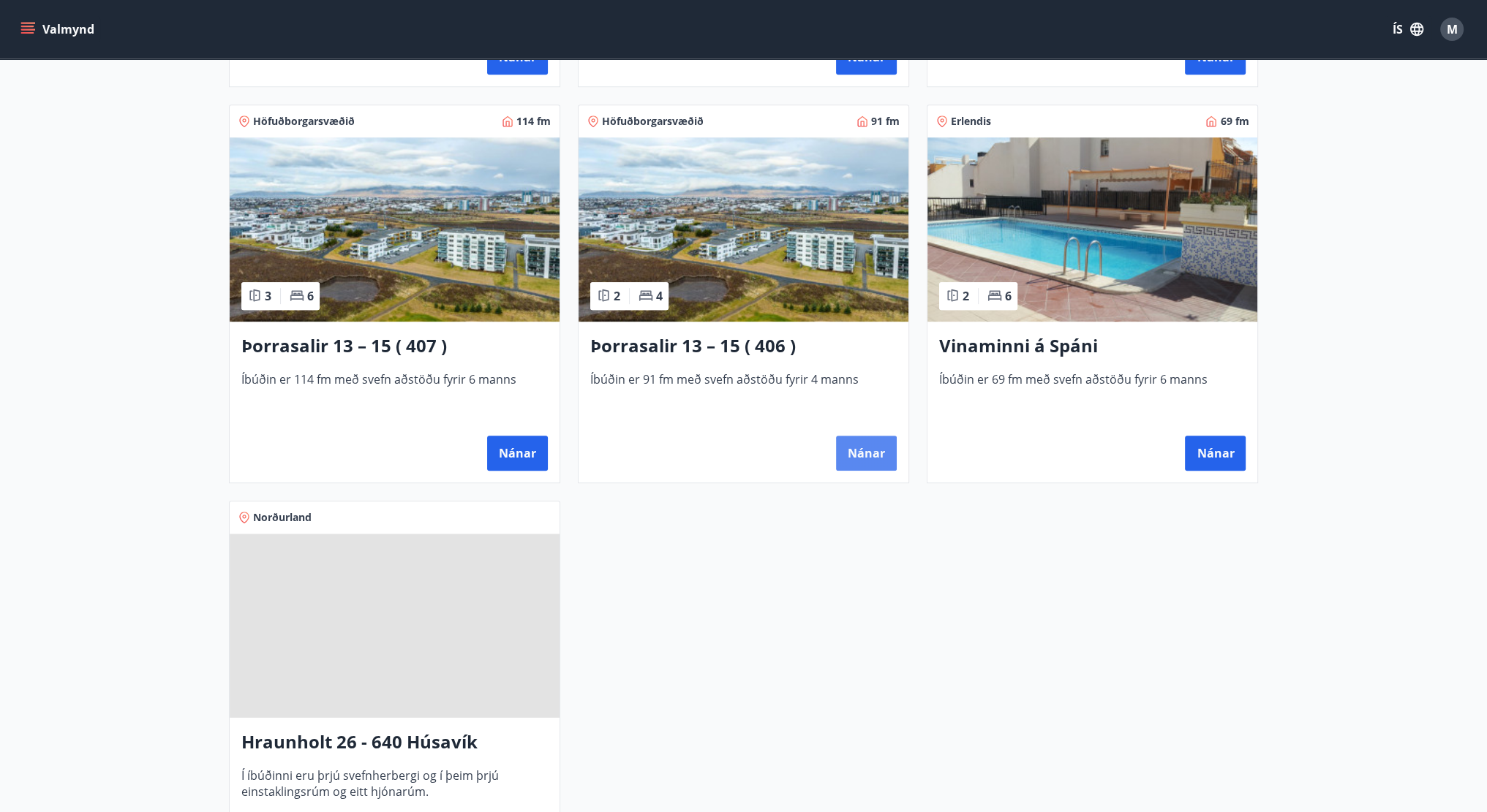
click at [865, 445] on button "Nánar" at bounding box center [866, 452] width 61 height 35
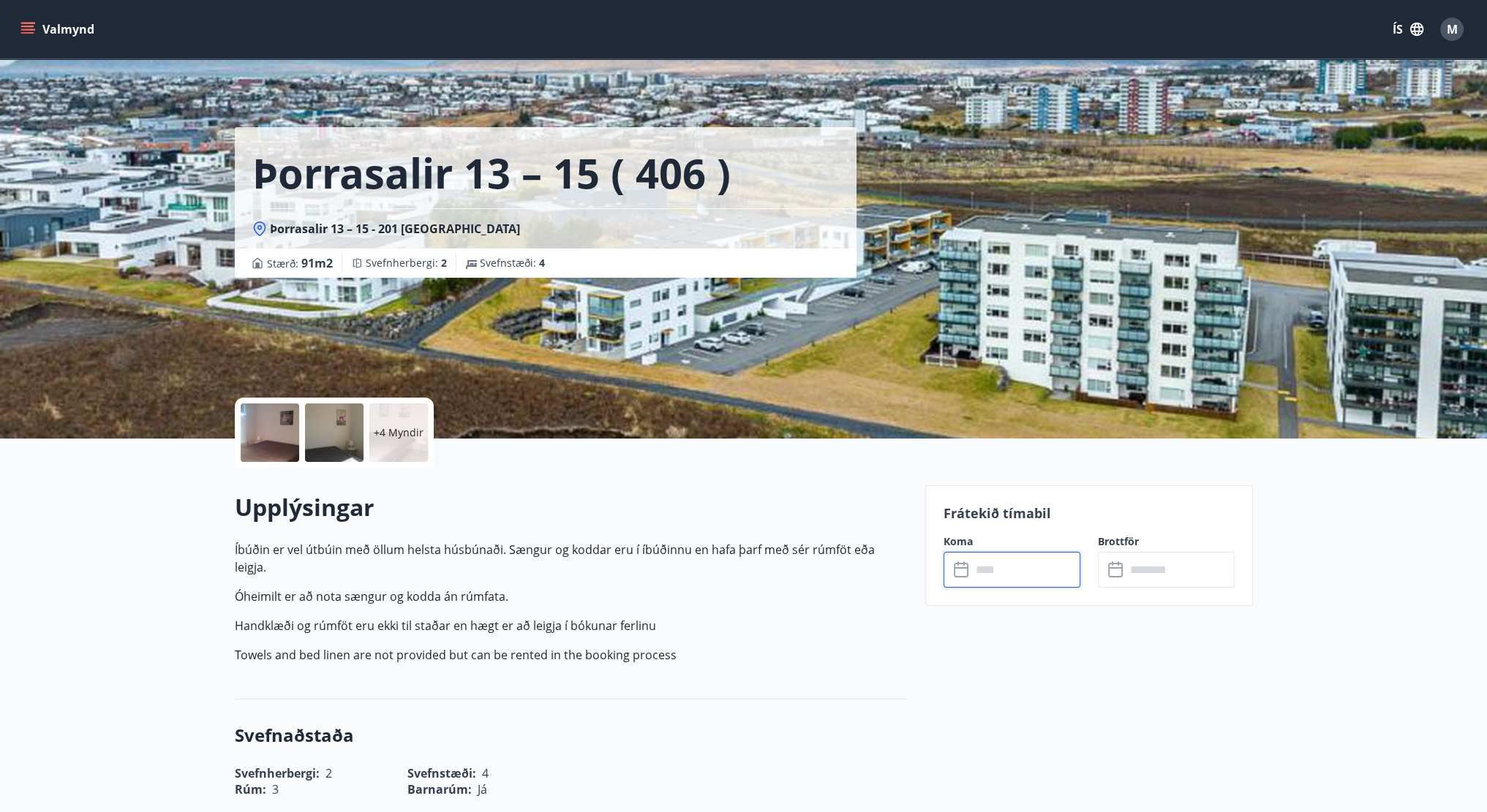
click at [1039, 574] on input "text" at bounding box center [1026, 570] width 109 height 36
click at [62, 18] on button "Valmynd" at bounding box center [59, 29] width 83 height 27
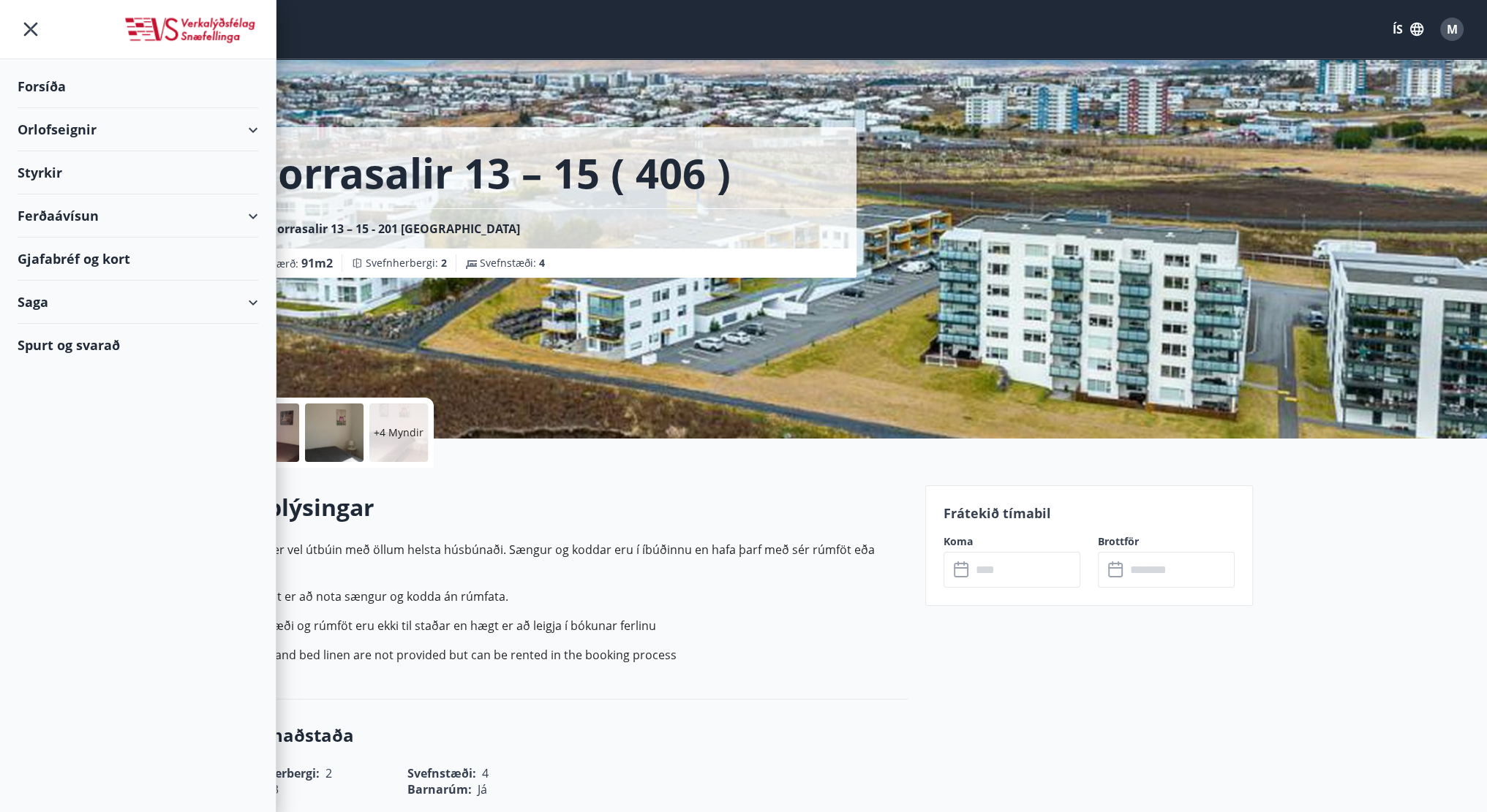
click at [163, 133] on div "Orlofseignir" at bounding box center [139, 129] width 241 height 43
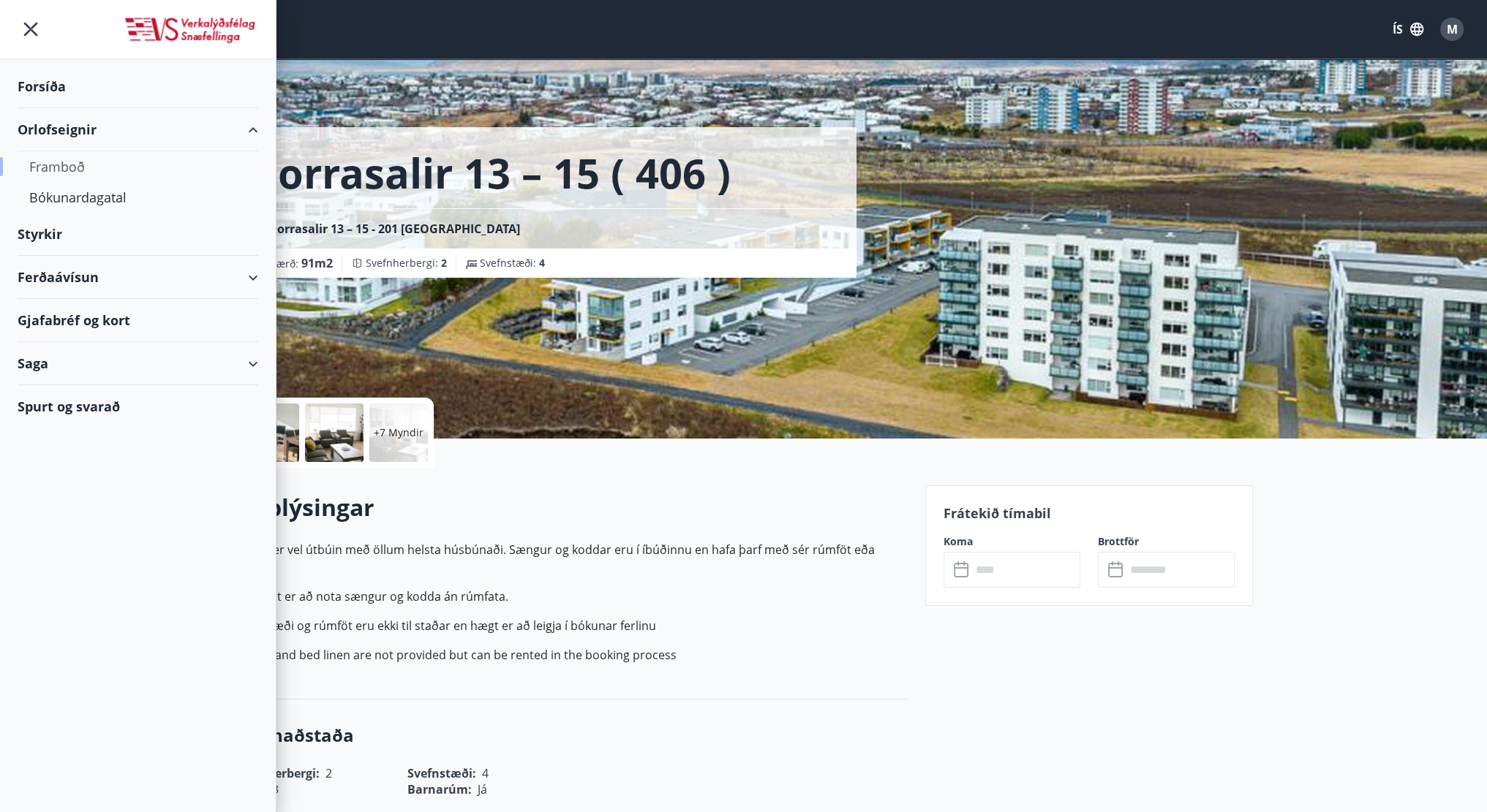
click at [81, 171] on div "Framboð" at bounding box center [138, 167] width 217 height 30
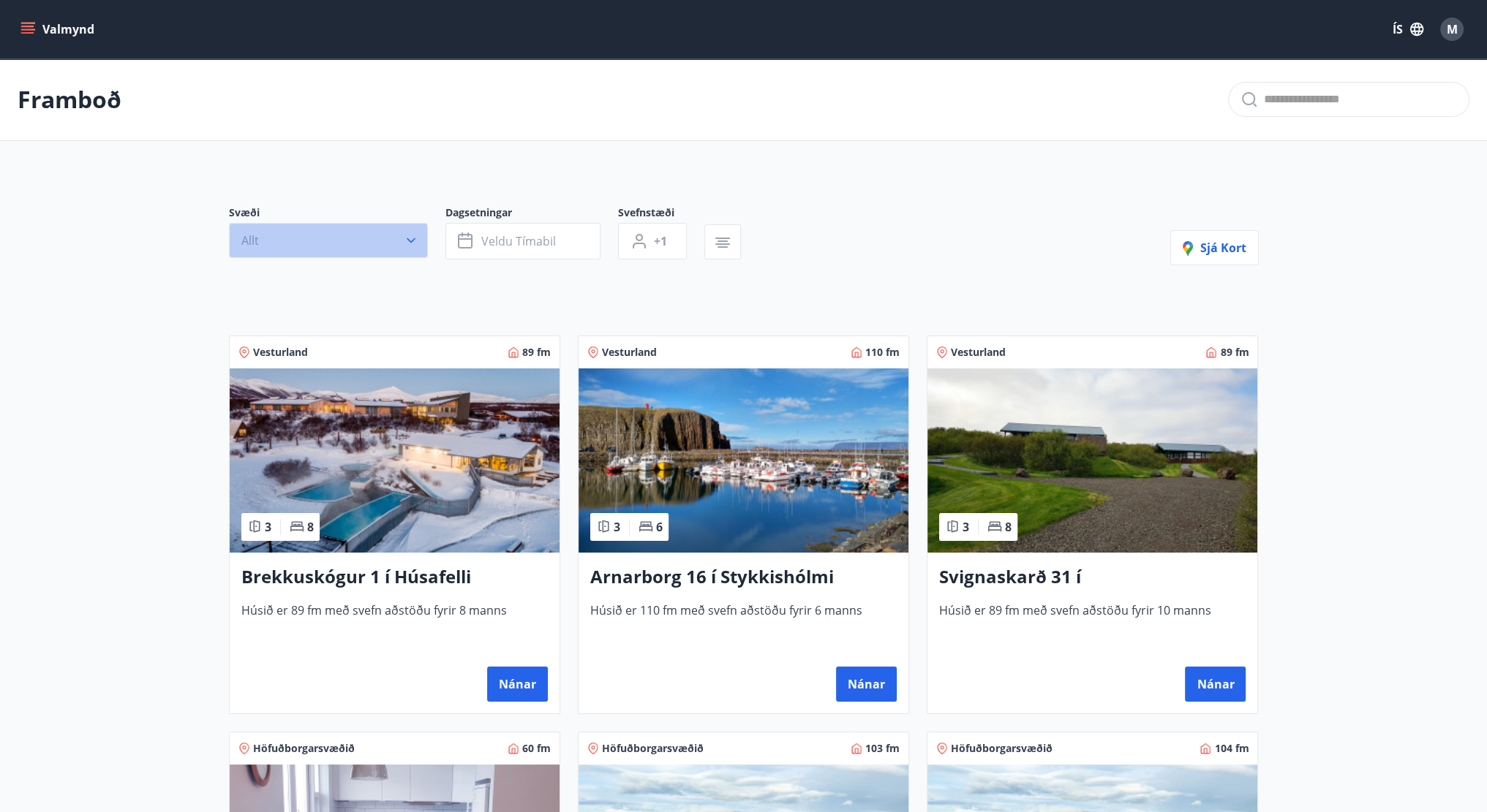
click at [305, 242] on button "Allt" at bounding box center [328, 240] width 199 height 35
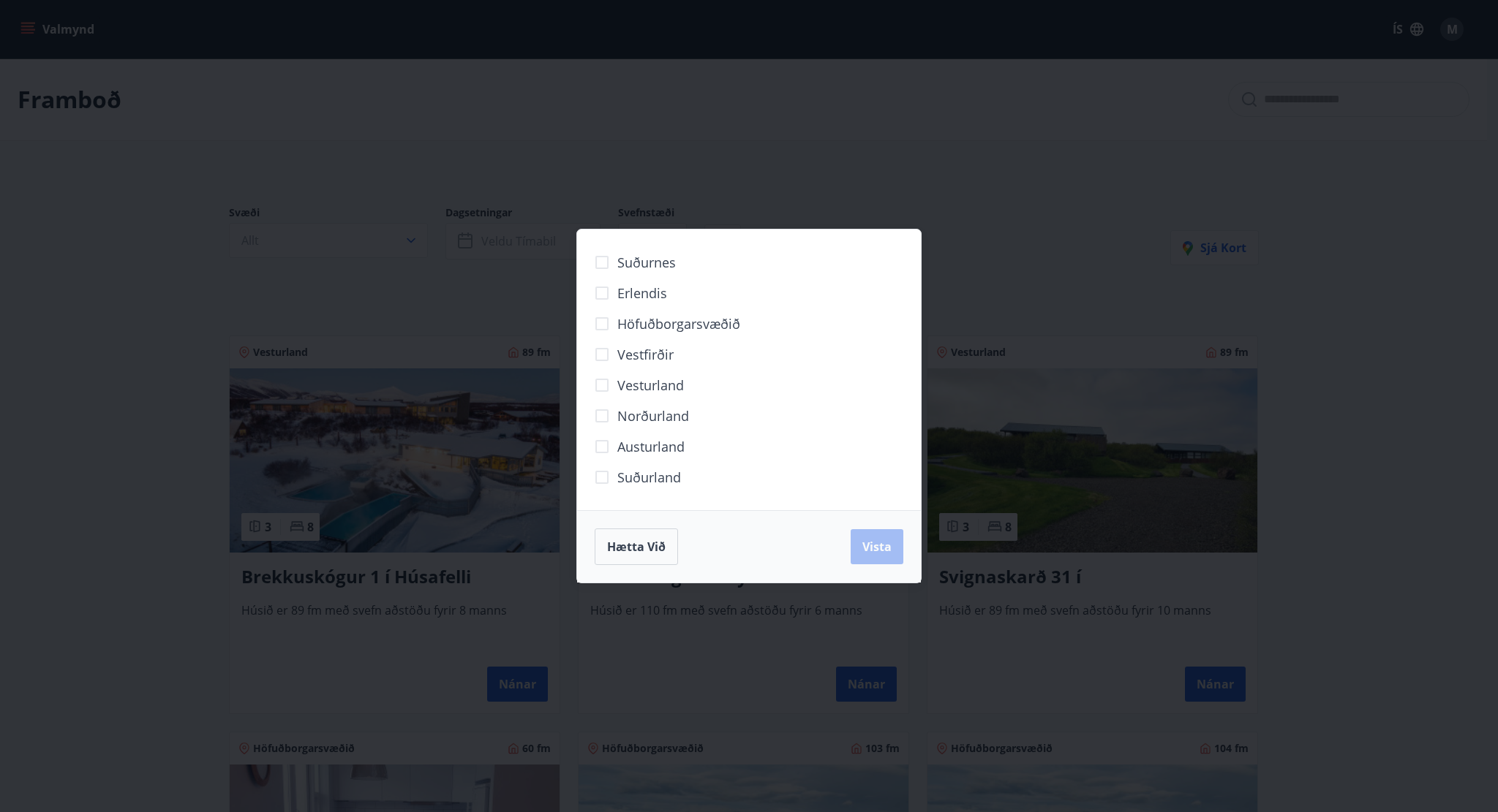
drag, startPoint x: 638, startPoint y: 473, endPoint x: 835, endPoint y: 562, distance: 216.2
click at [638, 473] on span "Suðurland" at bounding box center [649, 477] width 64 height 19
click at [893, 550] on button "Vista" at bounding box center [878, 546] width 53 height 35
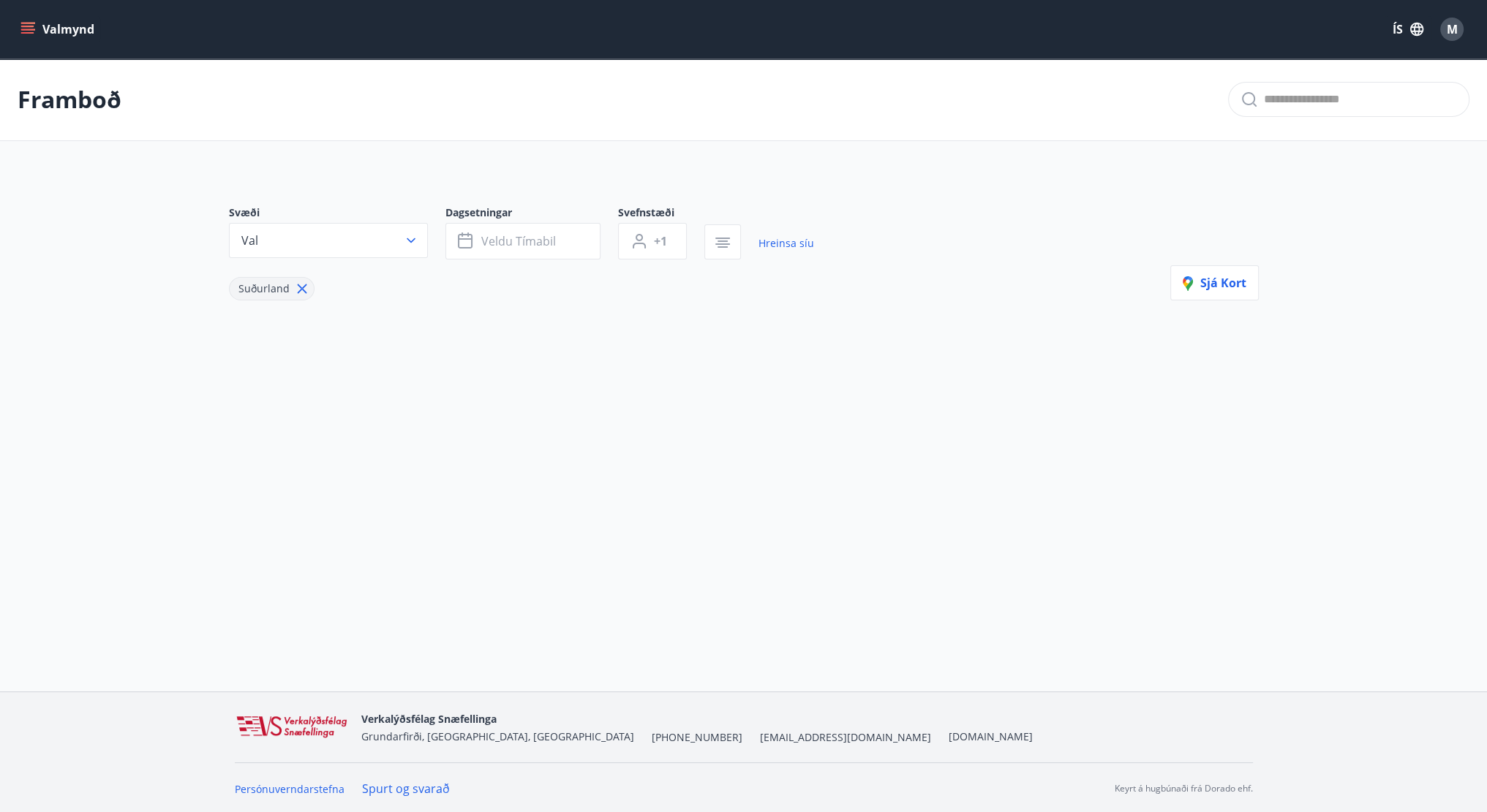
click at [400, 248] on button "Val" at bounding box center [328, 240] width 199 height 35
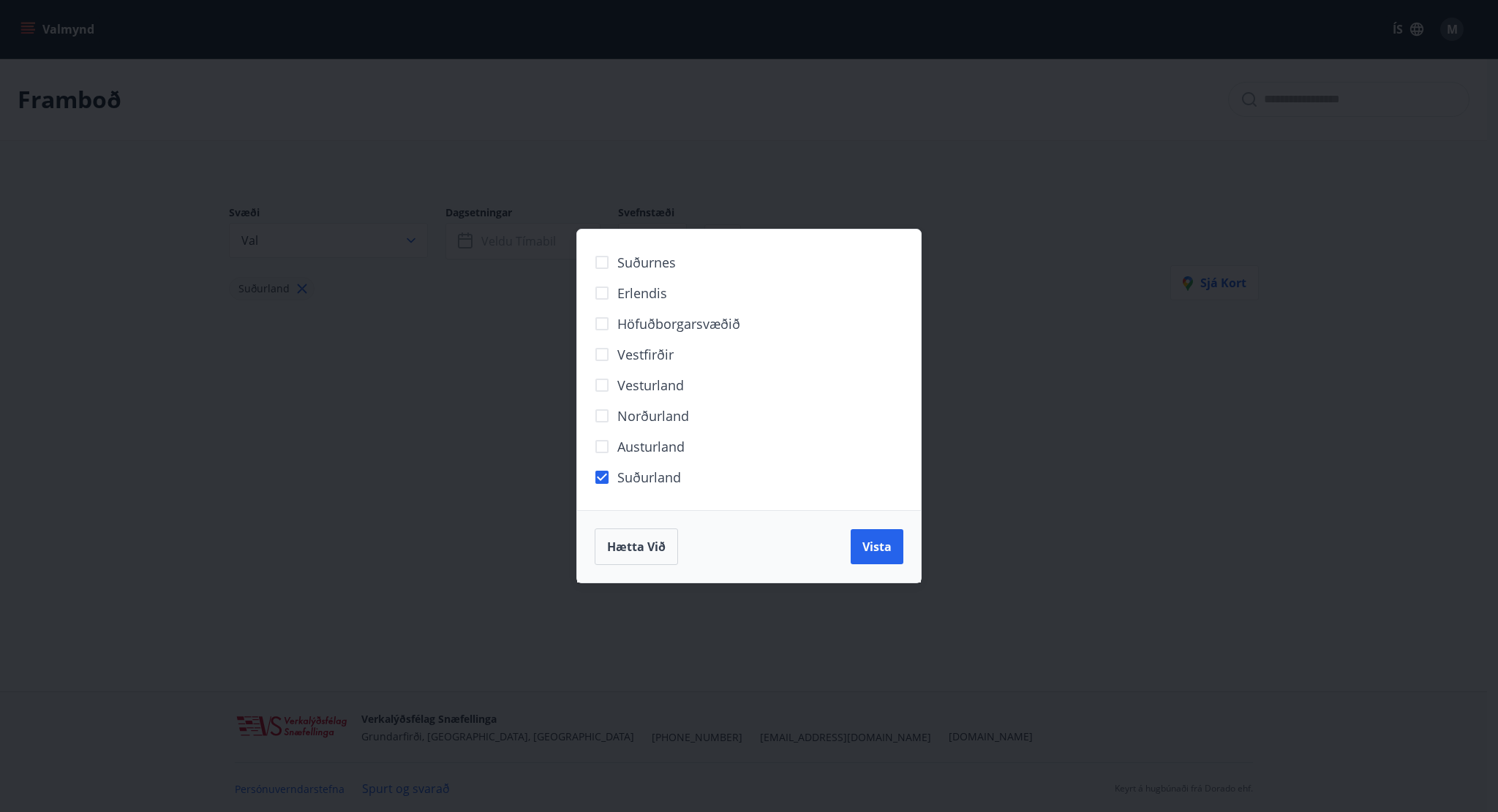
click at [620, 442] on span "Austurland" at bounding box center [651, 447] width 67 height 19
click at [860, 545] on button "Vista" at bounding box center [878, 546] width 53 height 35
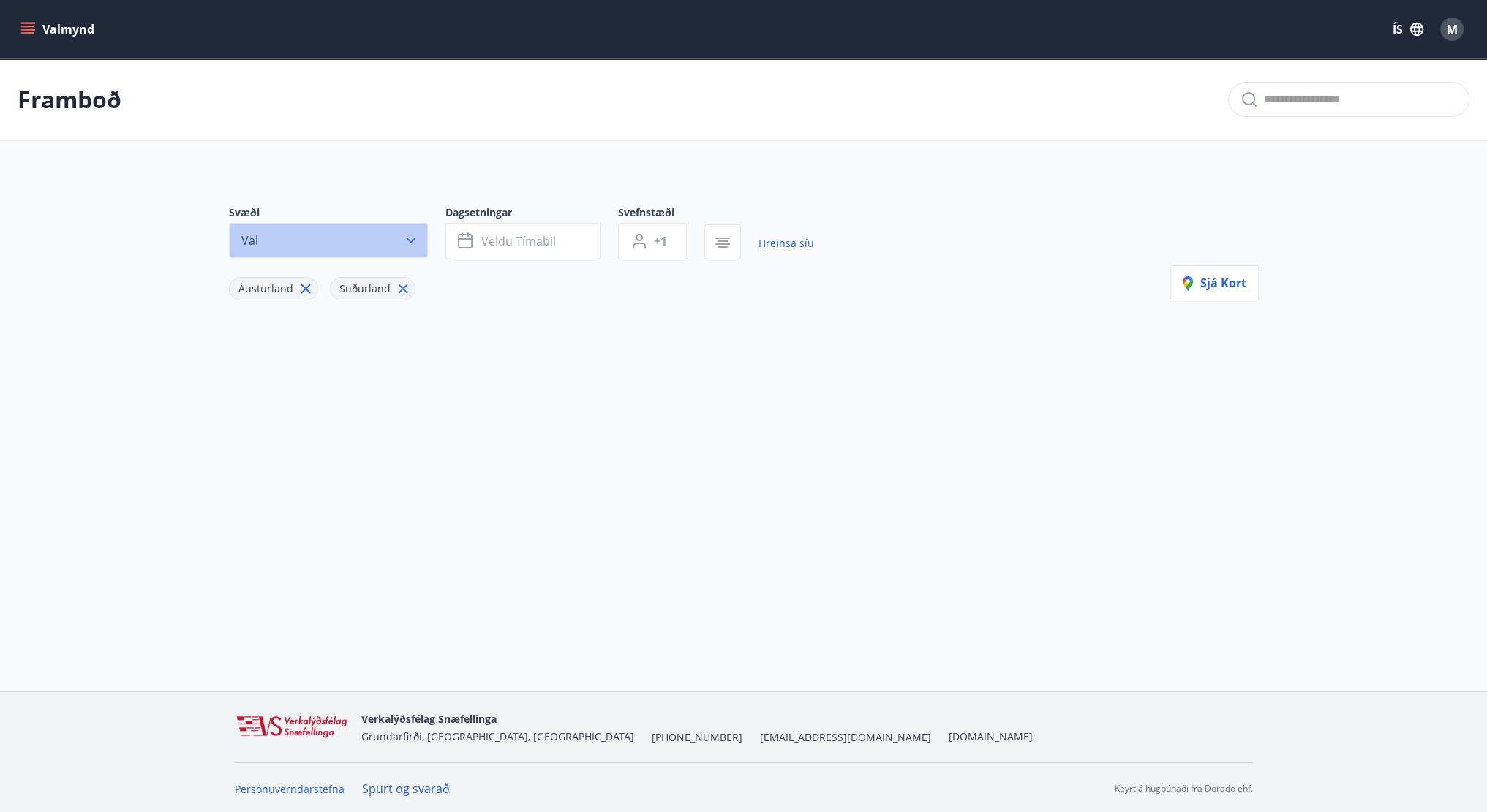
click at [384, 246] on button "Val" at bounding box center [328, 240] width 199 height 35
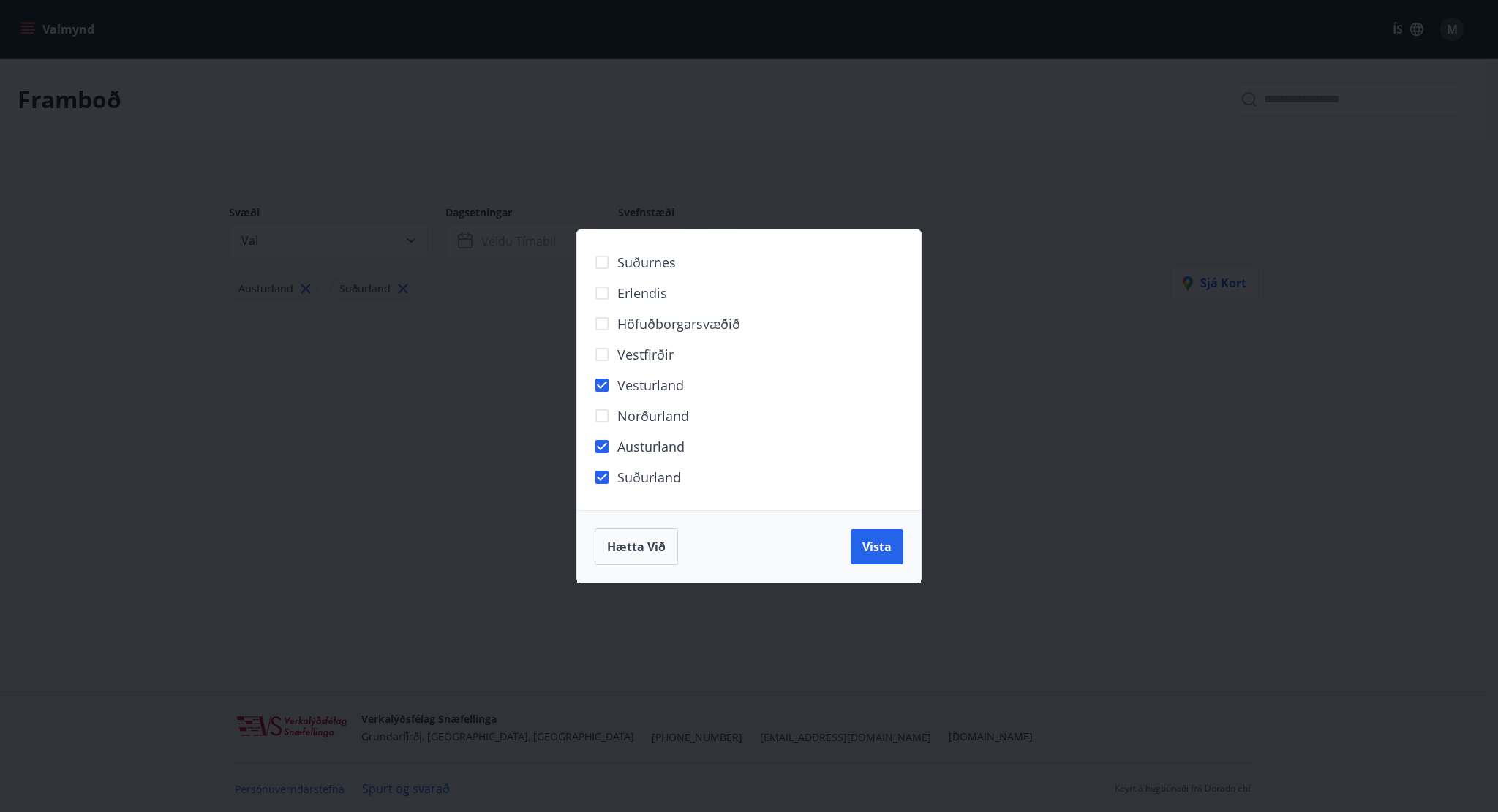
click at [847, 549] on div "Hætta við Vista" at bounding box center [749, 546] width 308 height 37
click at [664, 323] on span "Höfuðborgarsvæðið" at bounding box center [679, 323] width 123 height 19
click at [876, 533] on button "Vista" at bounding box center [878, 546] width 53 height 35
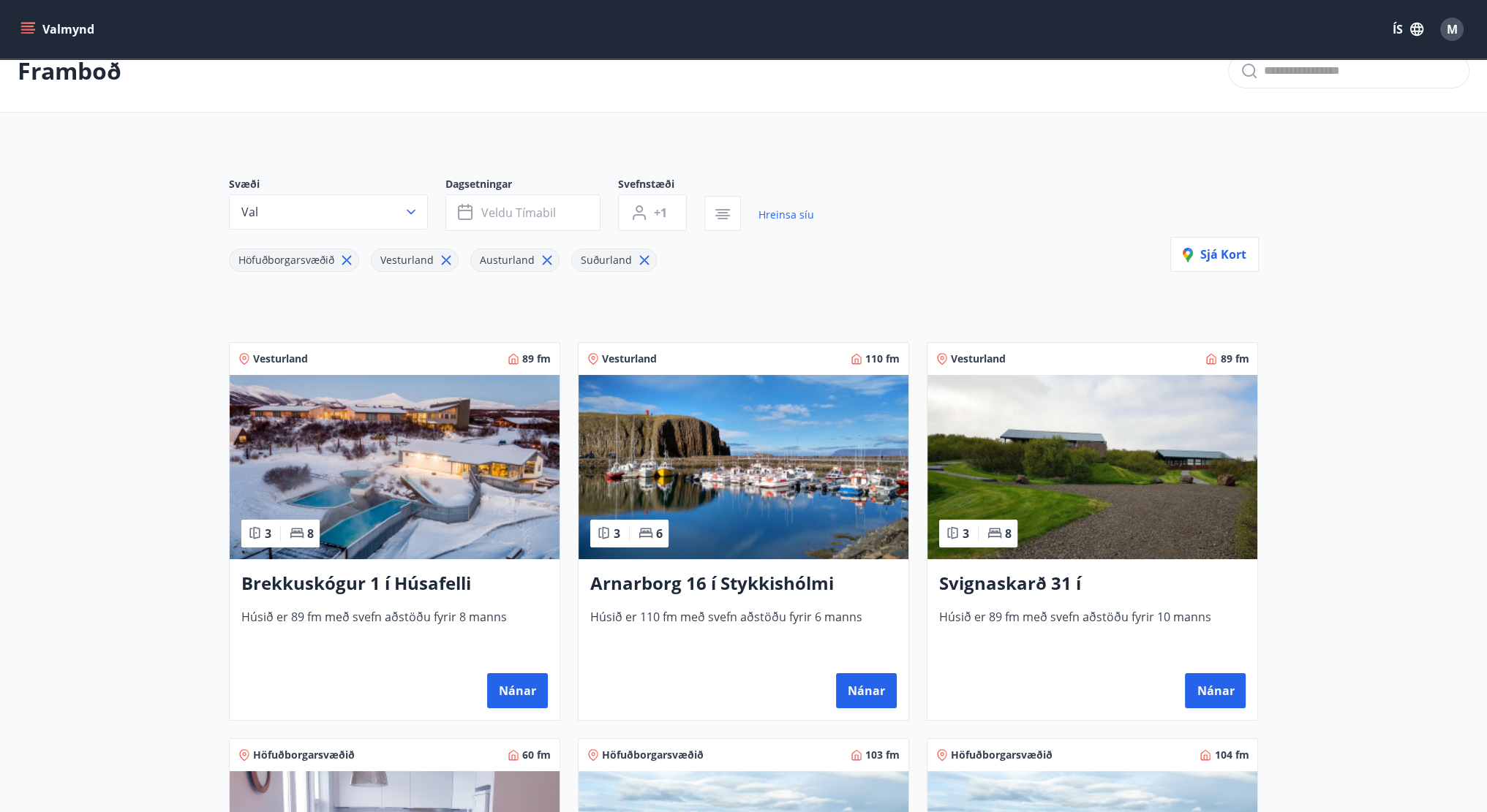
scroll to position [73, 0]
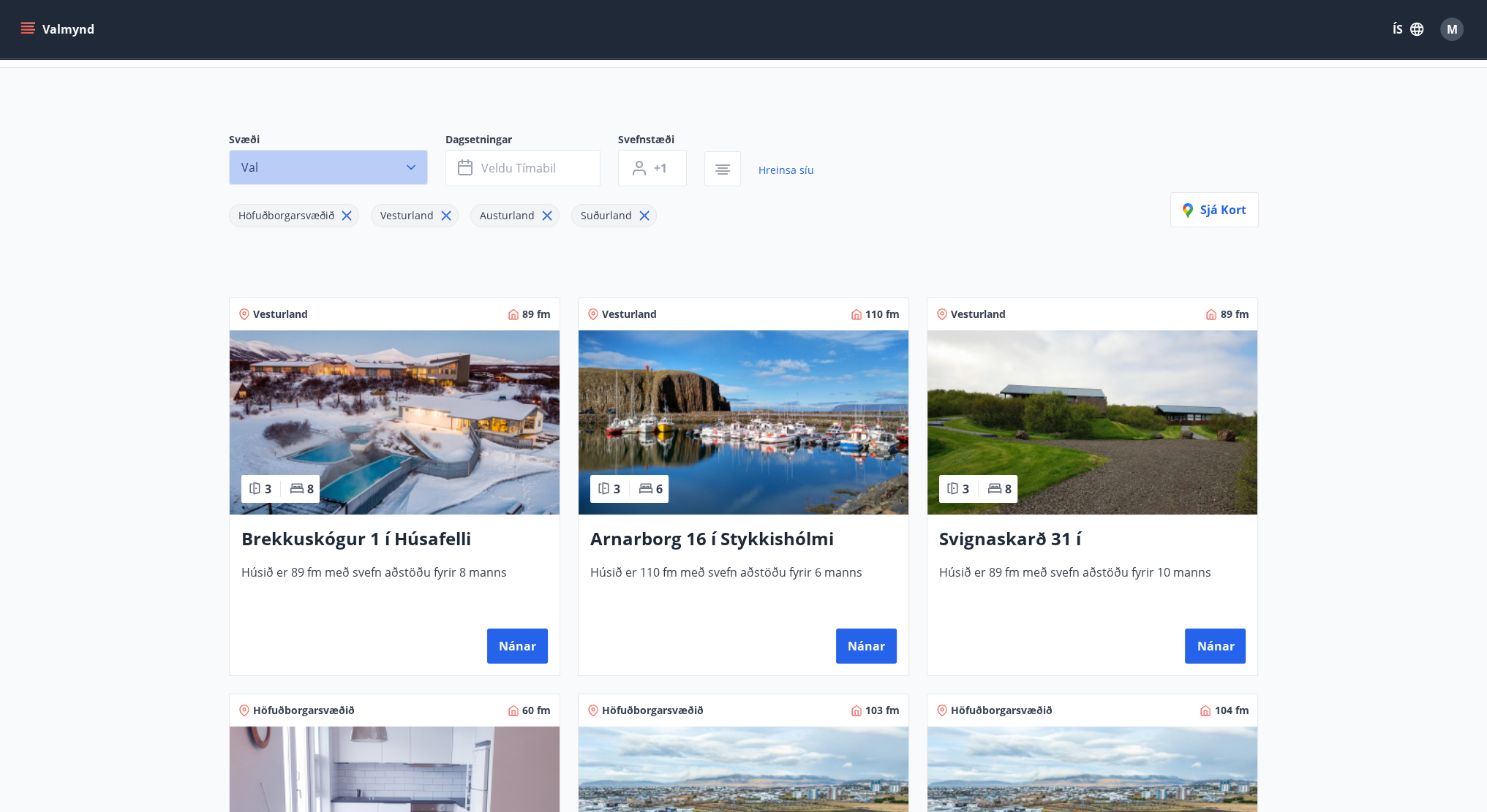
click at [373, 167] on button "Val" at bounding box center [328, 167] width 199 height 35
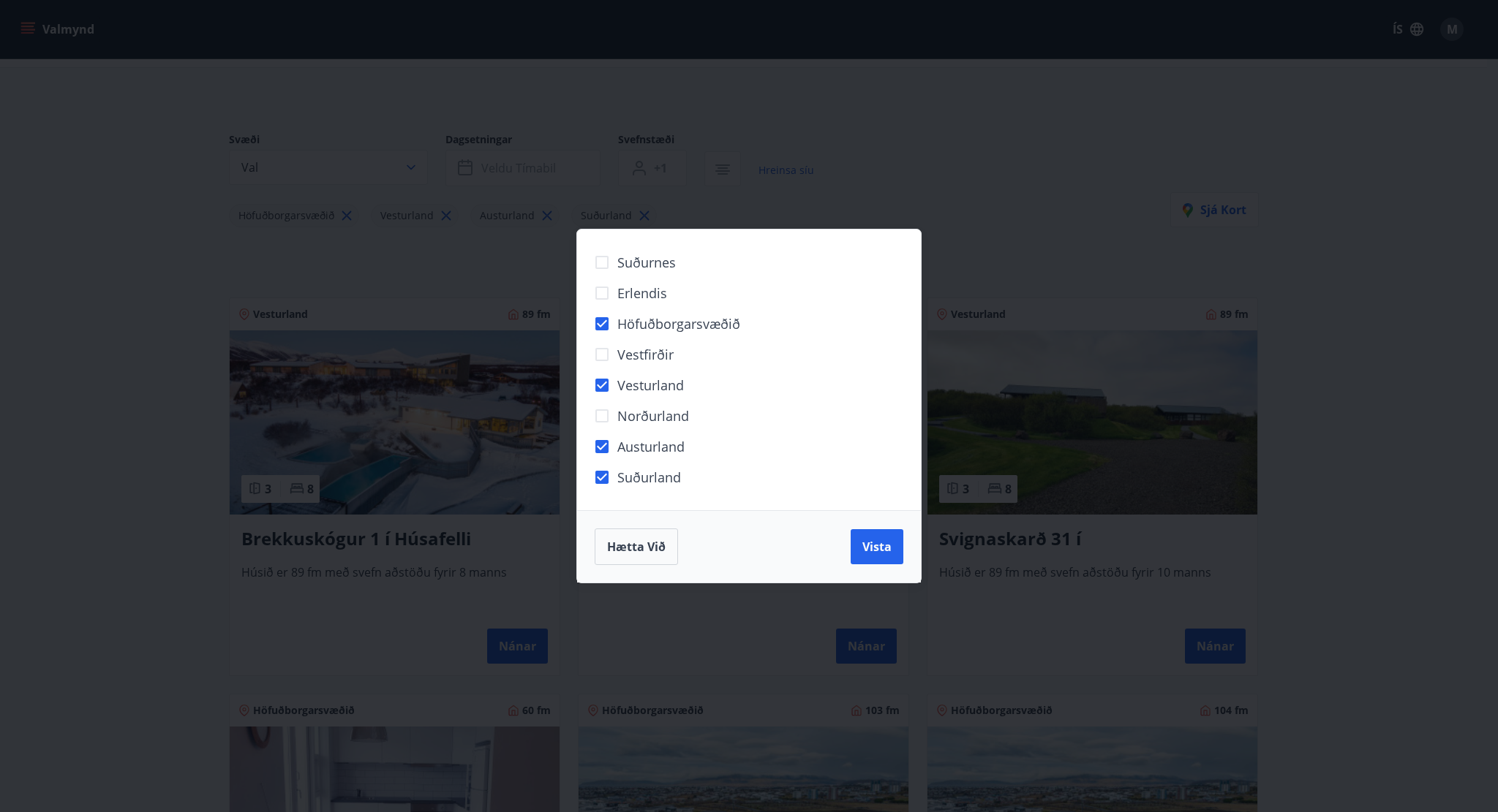
click at [640, 384] on span "Vesturland" at bounding box center [651, 385] width 66 height 19
click at [880, 544] on span "Vista" at bounding box center [877, 546] width 29 height 16
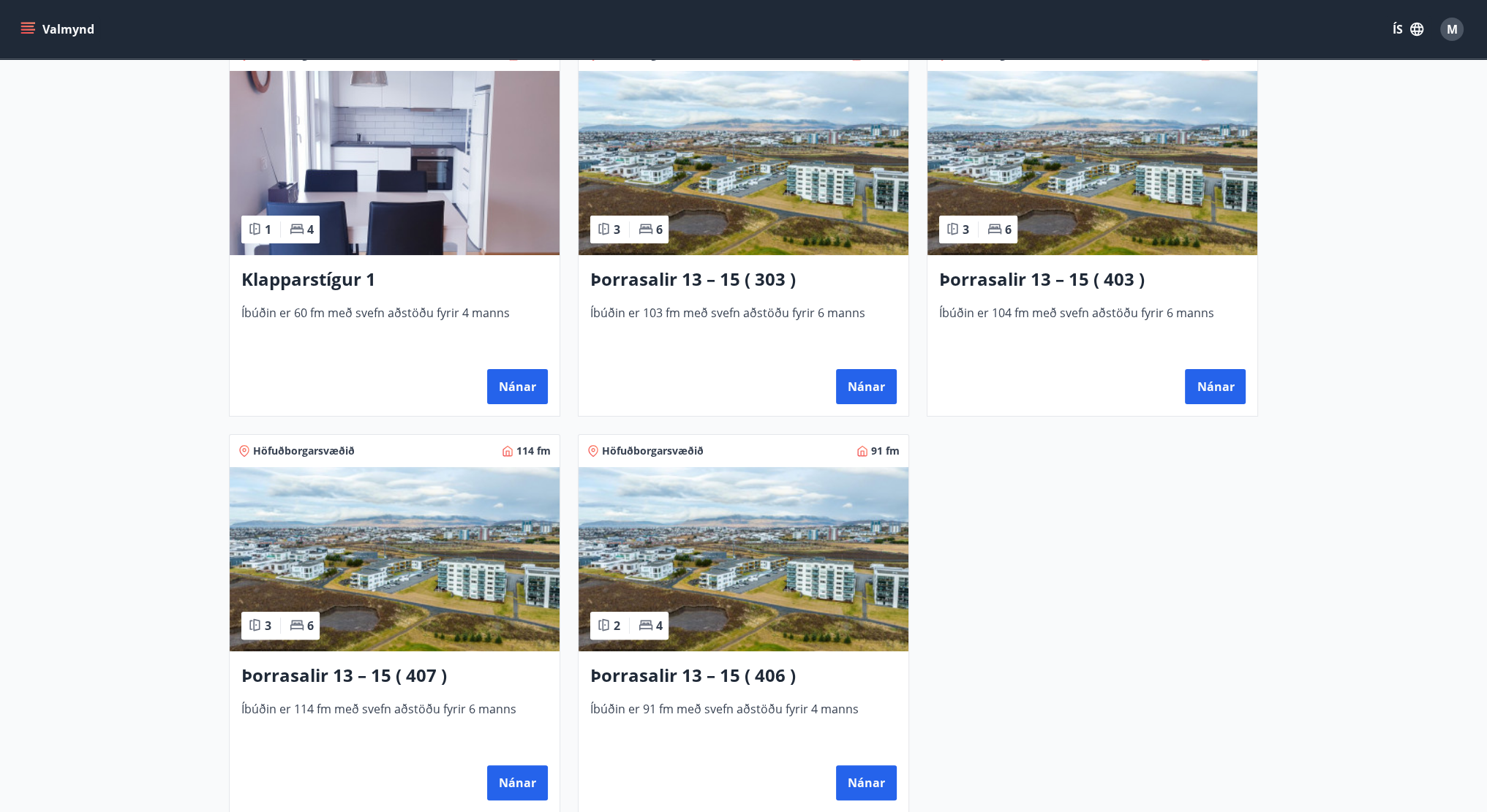
scroll to position [146, 0]
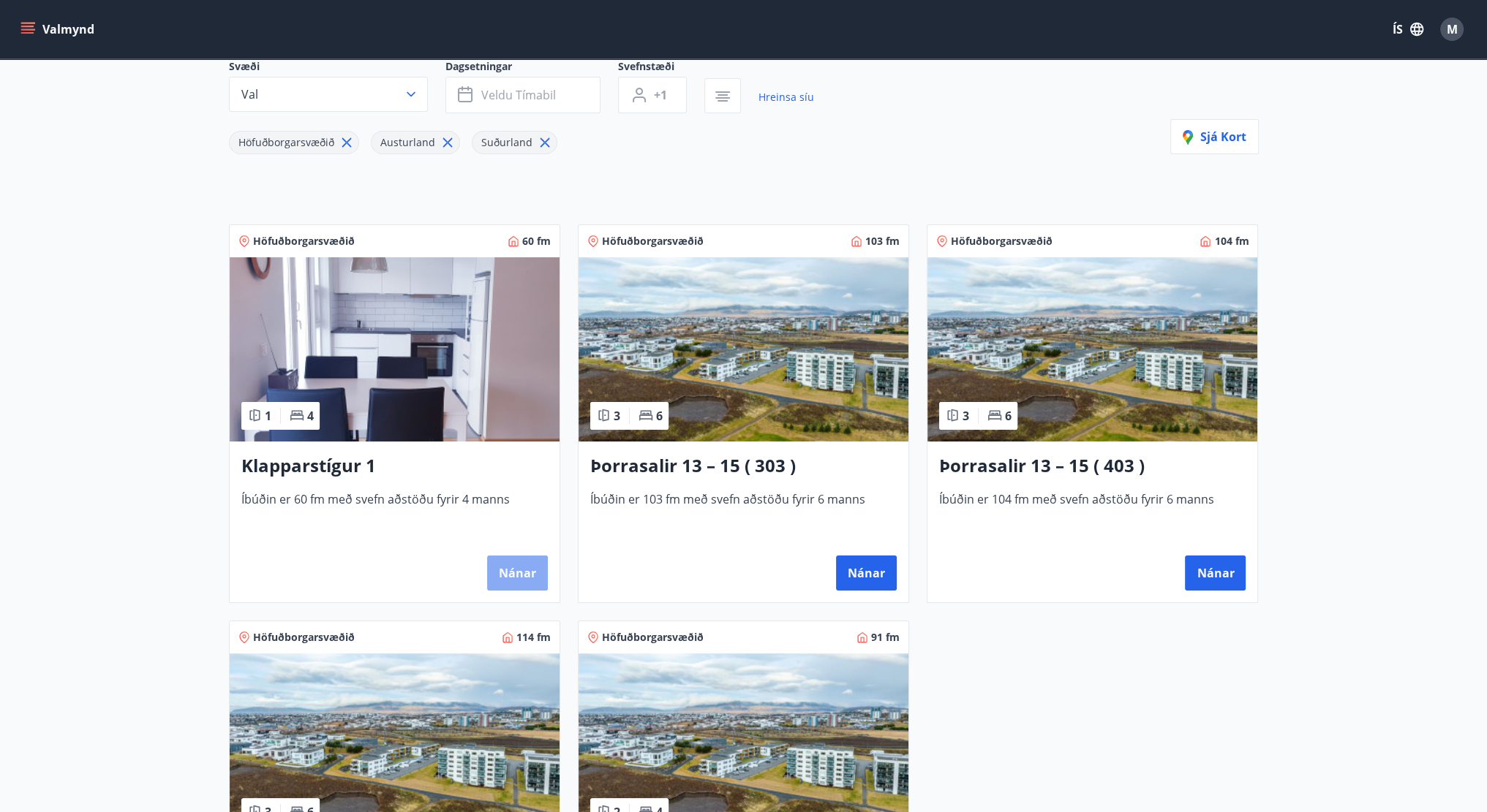
click at [521, 580] on button "Nánar" at bounding box center [517, 573] width 61 height 35
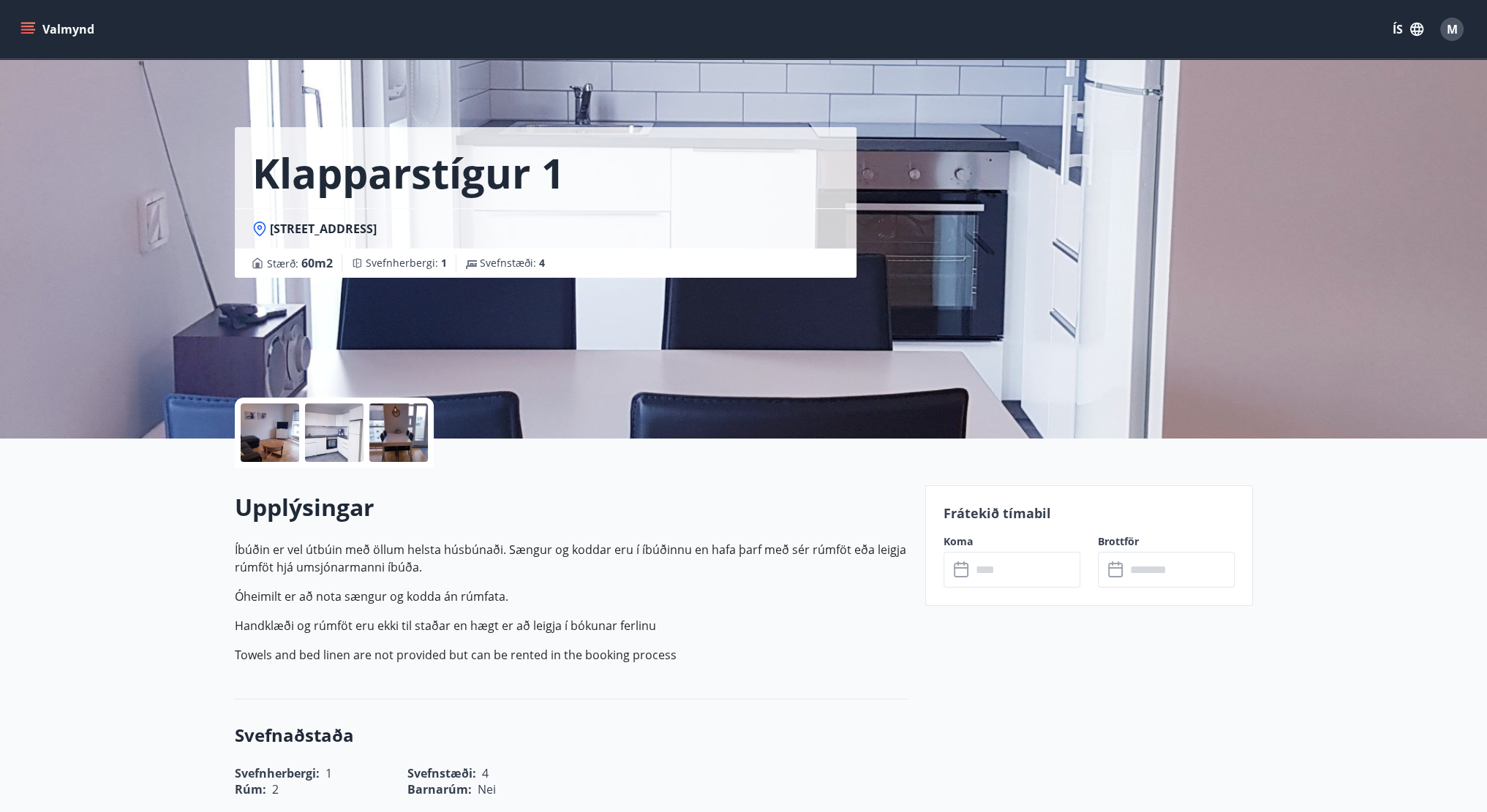
click at [1078, 573] on input "text" at bounding box center [1026, 570] width 109 height 36
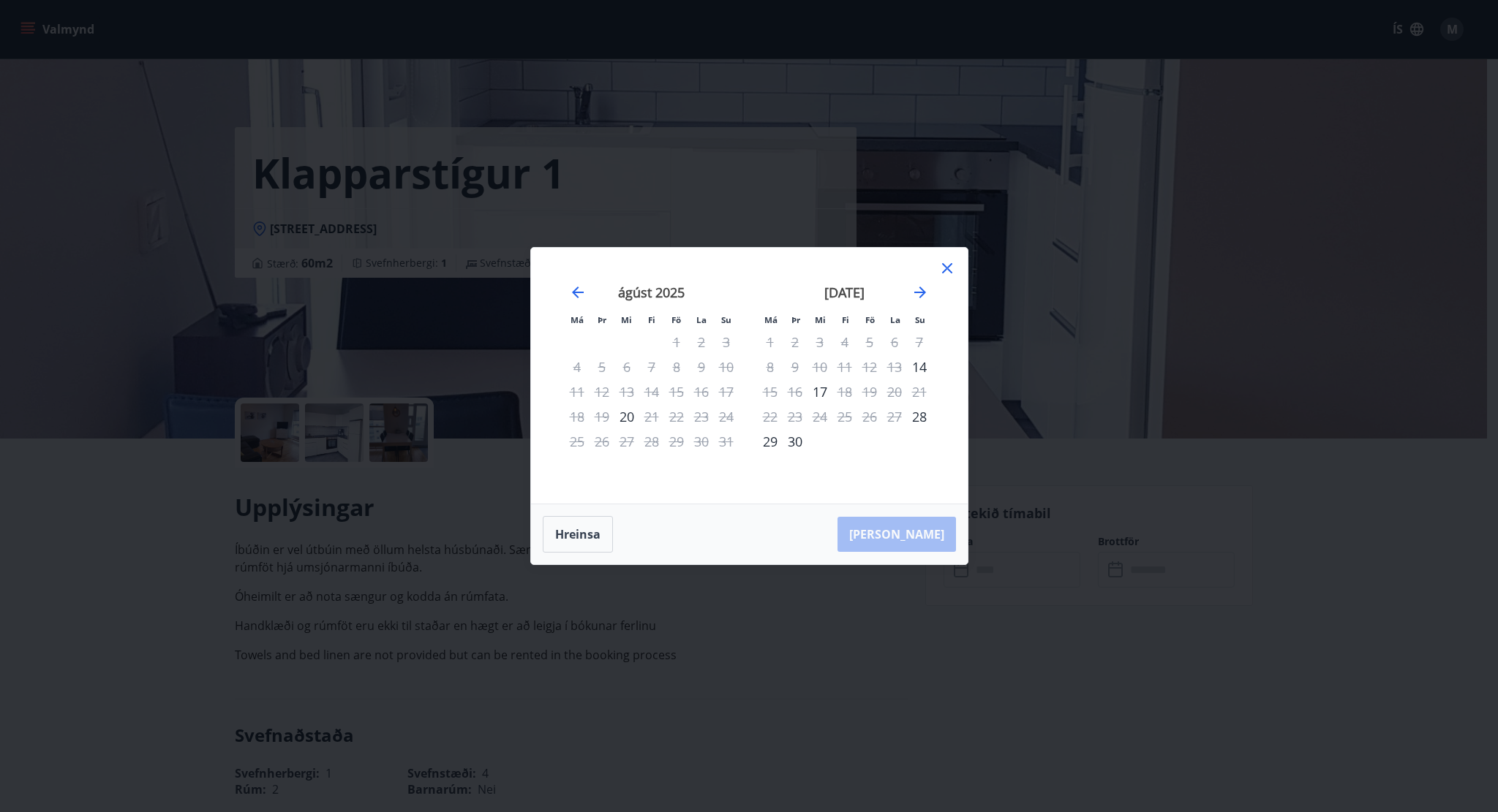
click at [1078, 573] on div "Má Þr Mi Fi Fö La Su Má Þr Mi Fi Fö La Su júlí 2025 1 2 3 4 5 6 7 8 9 10 11 12 …" at bounding box center [749, 406] width 1498 height 812
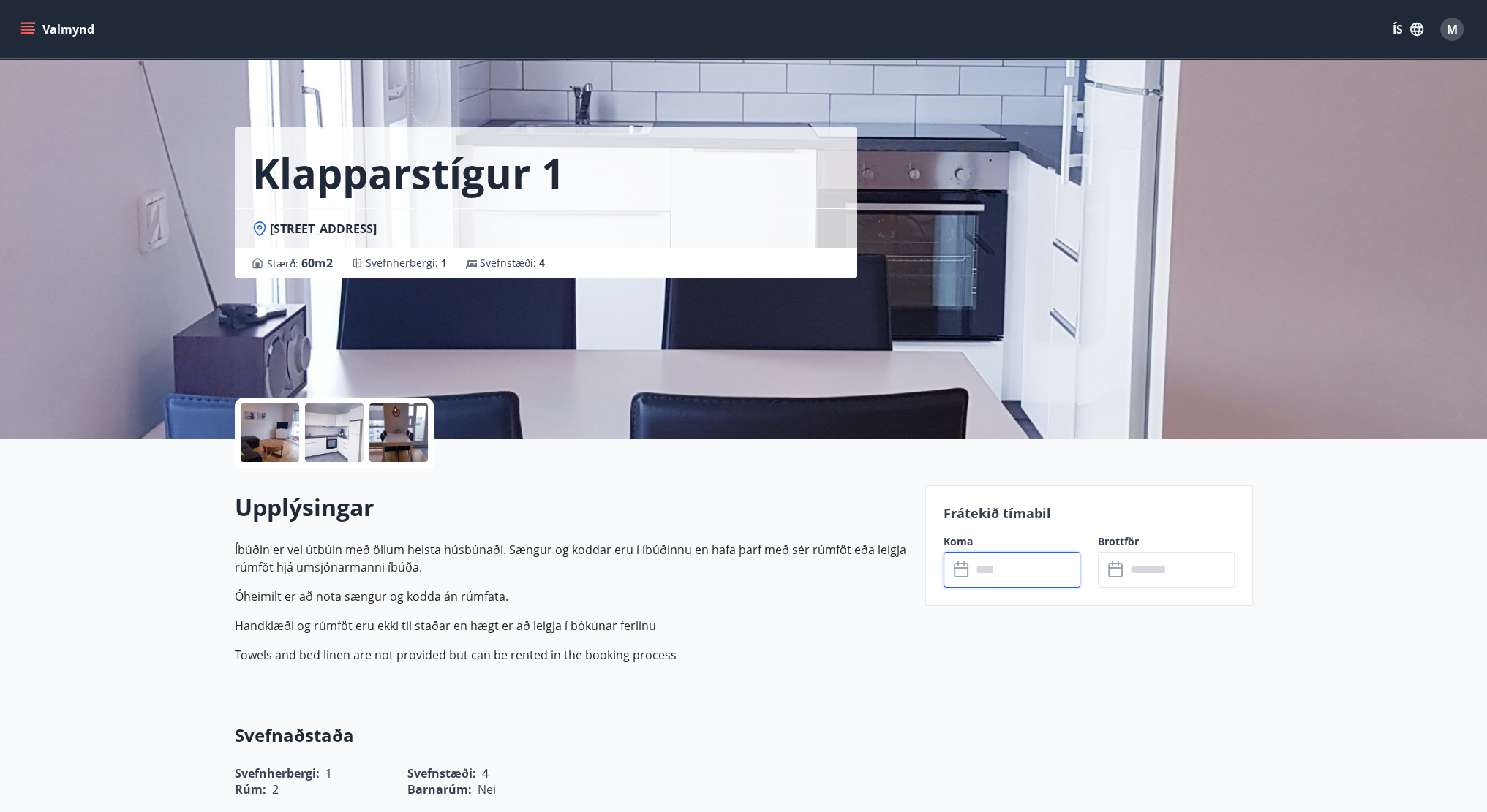
drag, startPoint x: 577, startPoint y: 175, endPoint x: 564, endPoint y: 156, distance: 23.0
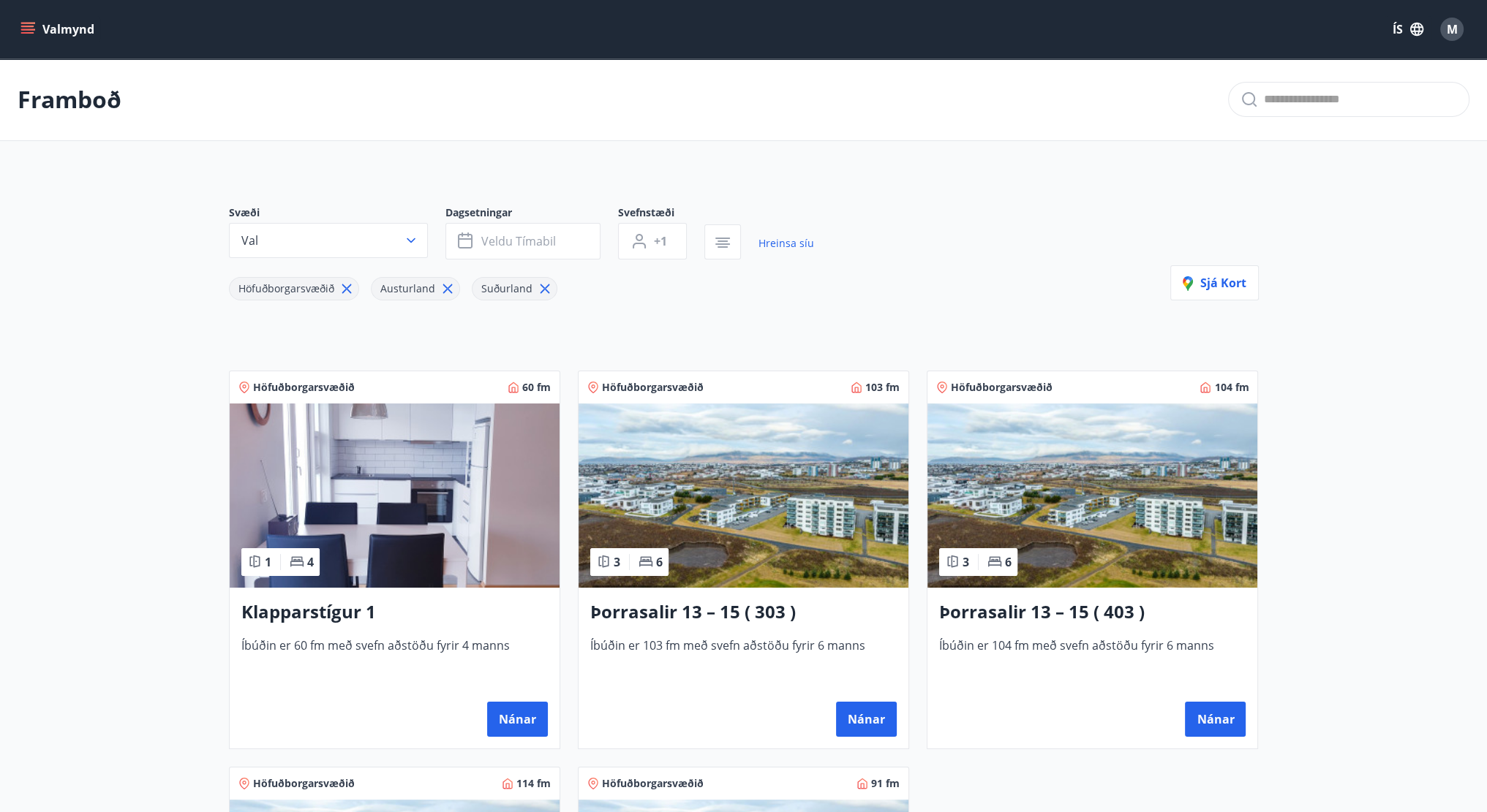
click at [350, 290] on icon at bounding box center [346, 288] width 16 height 16
click at [351, 292] on span "Suðurland" at bounding box center [365, 288] width 51 height 14
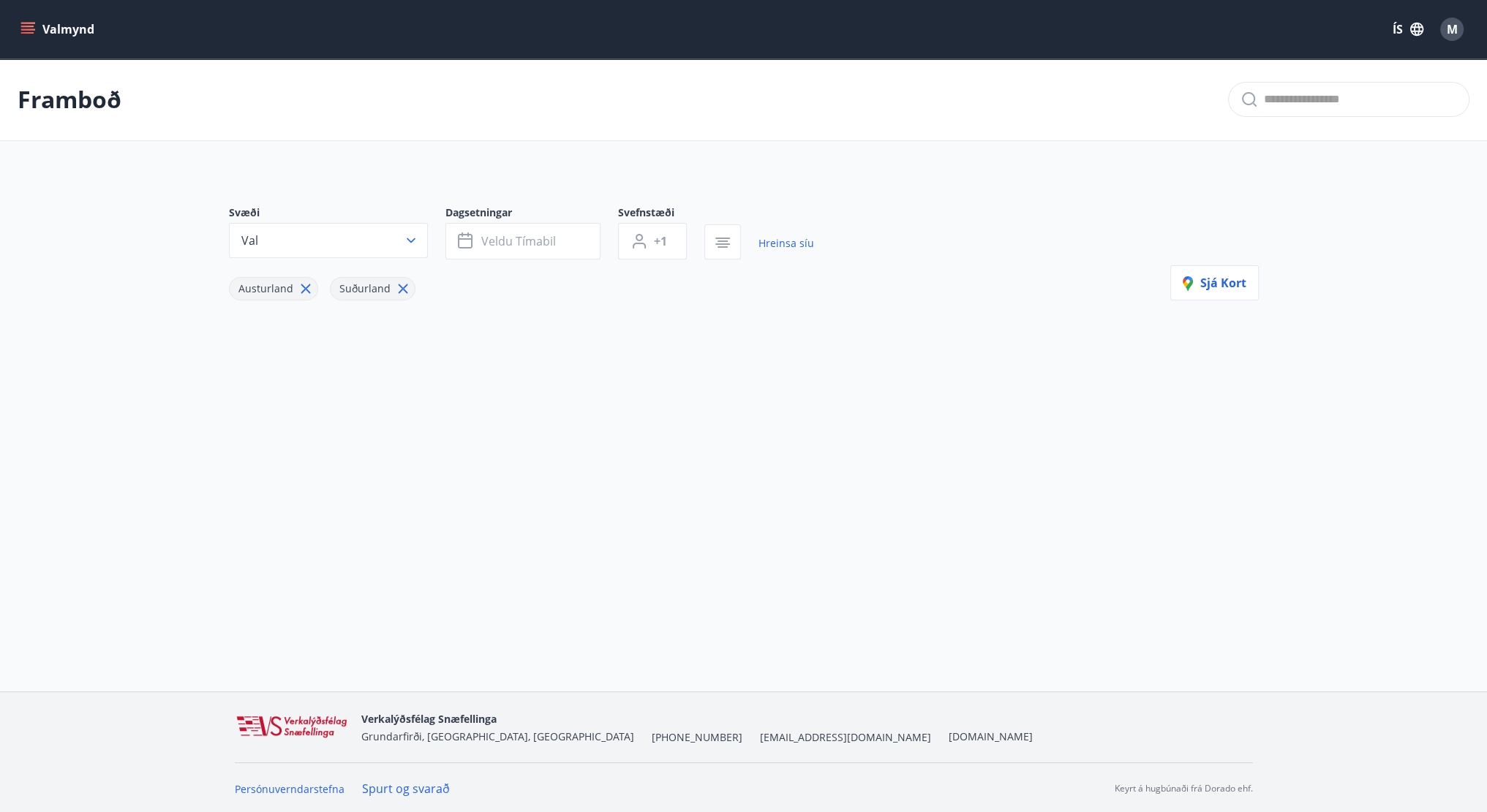
click at [351, 292] on span "Suðurland" at bounding box center [365, 288] width 51 height 14
click at [399, 289] on icon at bounding box center [402, 289] width 9 height 9
click at [305, 298] on div "Austurland" at bounding box center [273, 288] width 89 height 24
click at [305, 290] on icon at bounding box center [306, 289] width 9 height 9
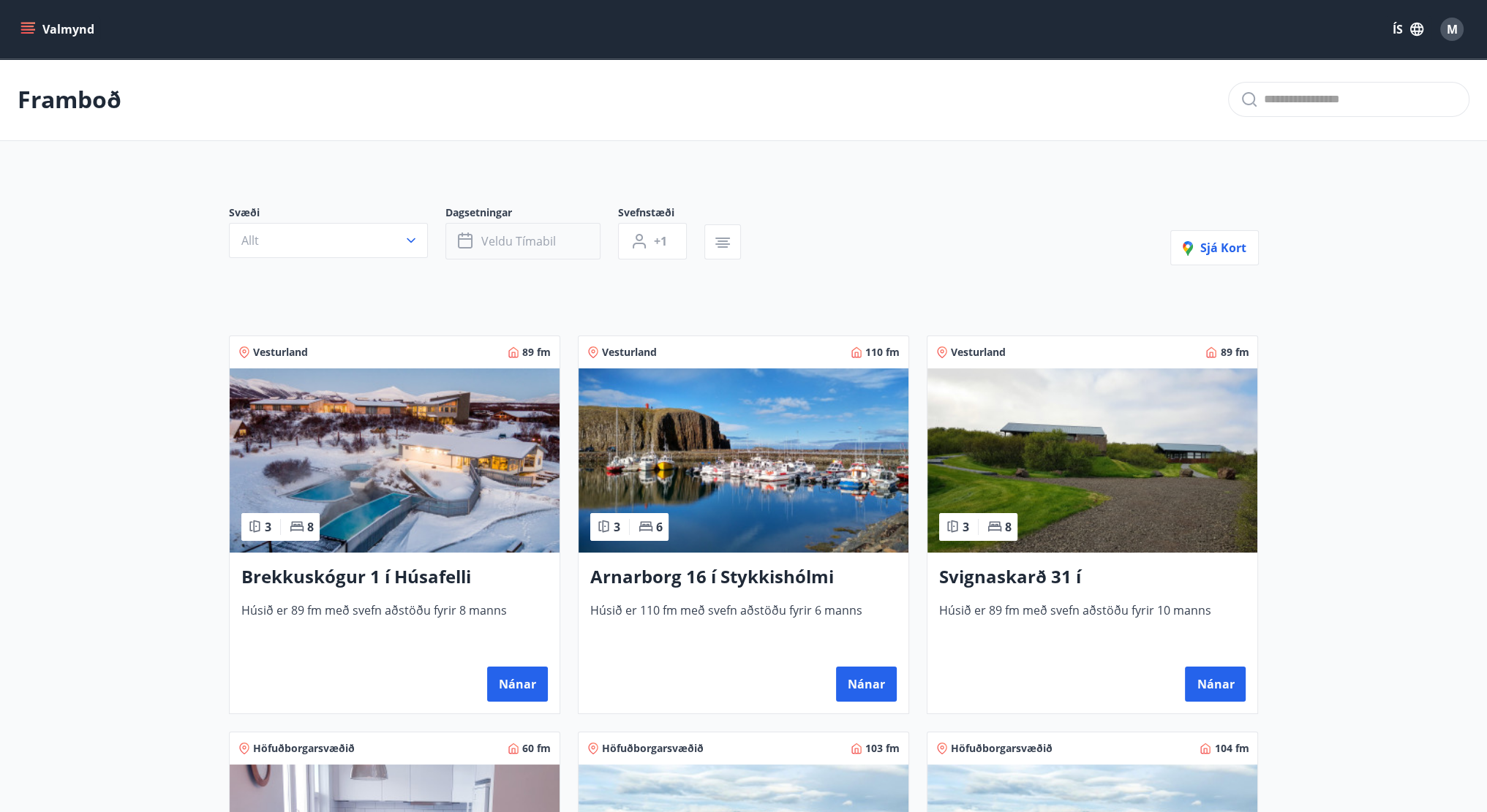
click at [524, 236] on span "Veldu tímabil" at bounding box center [518, 241] width 75 height 16
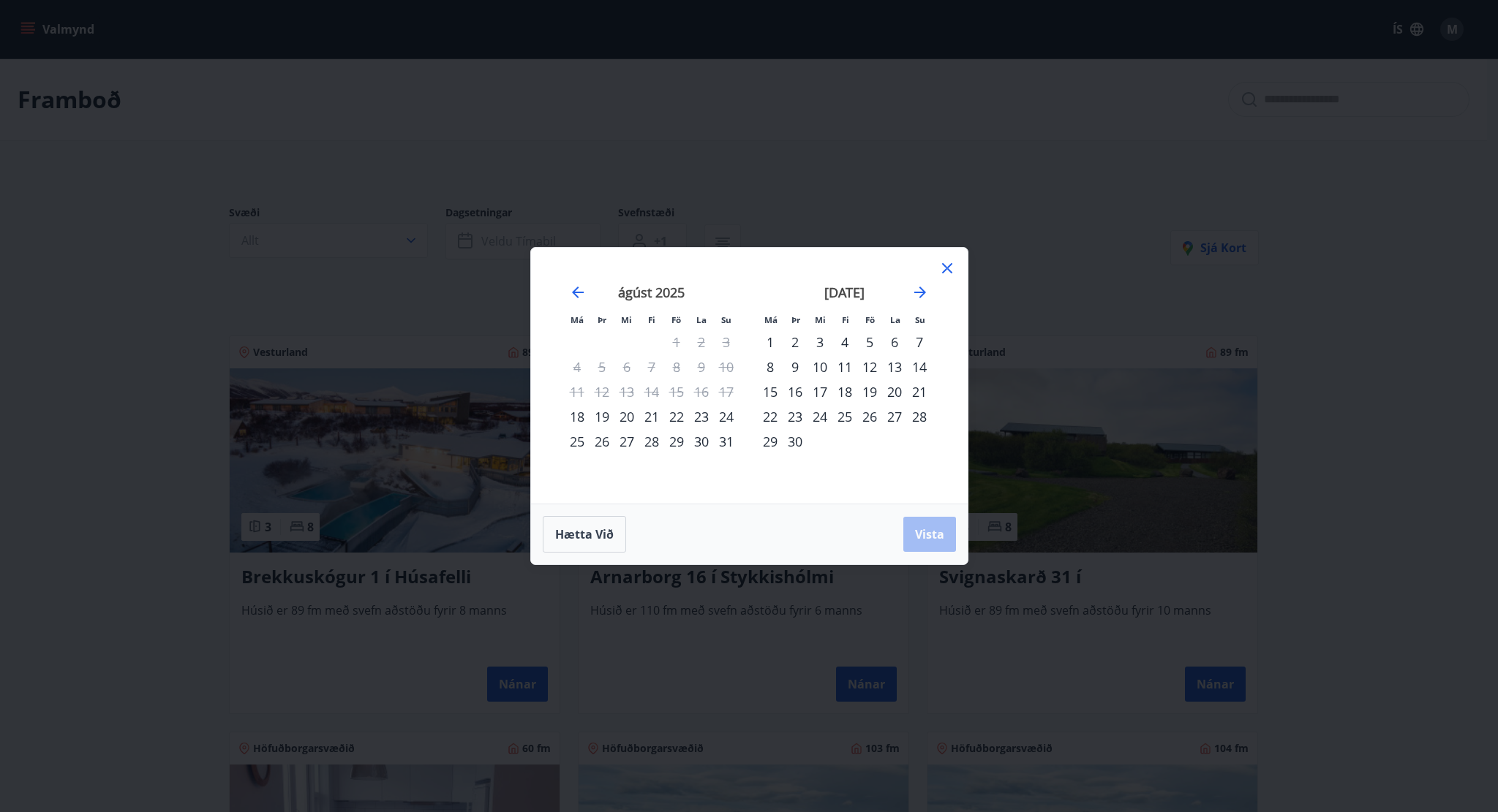
drag, startPoint x: 678, startPoint y: 416, endPoint x: 729, endPoint y: 415, distance: 51.0
click at [681, 416] on div "22" at bounding box center [676, 416] width 25 height 25
click at [737, 415] on div "24" at bounding box center [726, 416] width 25 height 25
click at [953, 538] on button "Vista" at bounding box center [930, 534] width 53 height 35
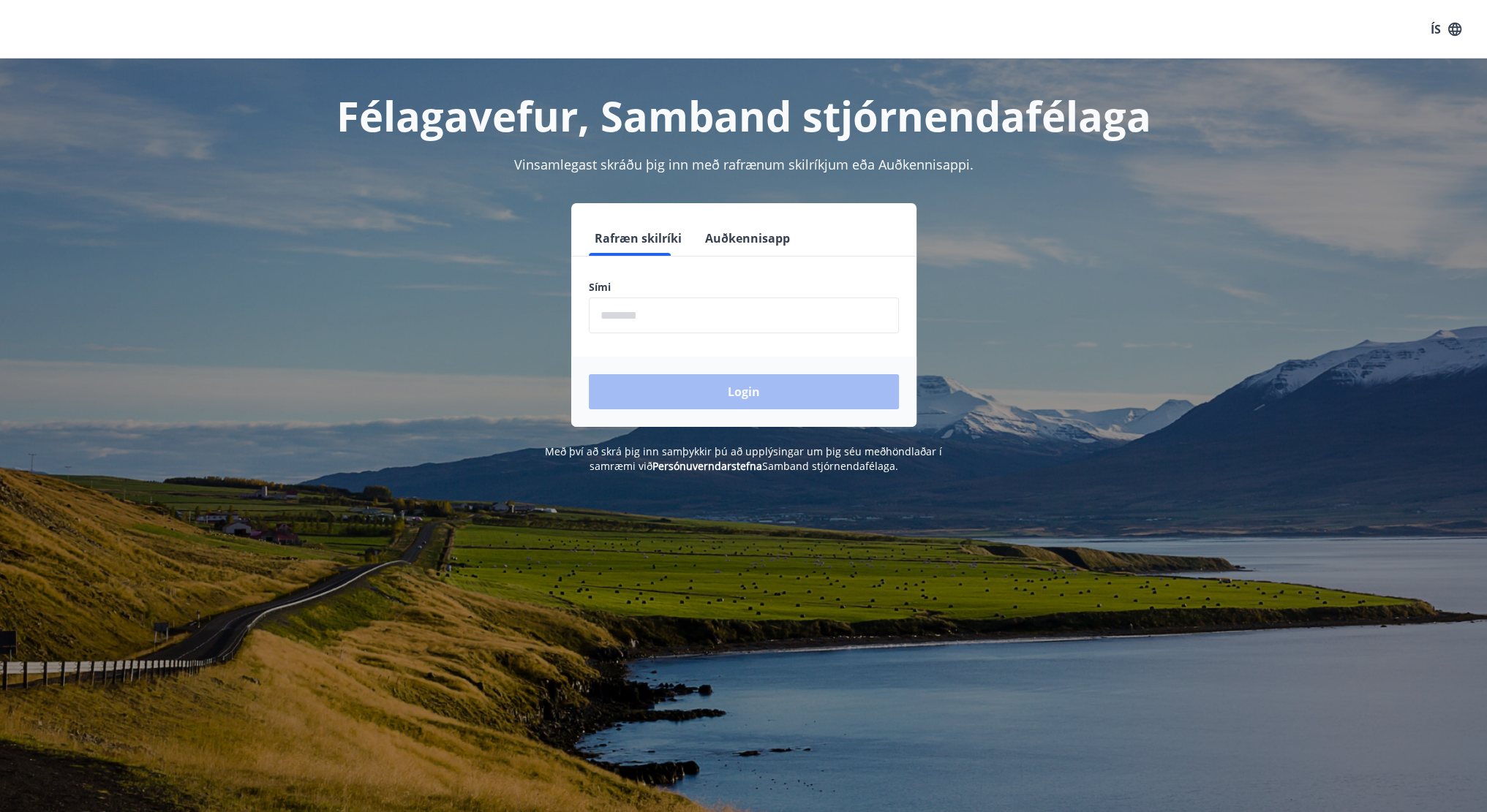
click at [780, 309] on input "phone" at bounding box center [744, 316] width 310 height 36
type input "********"
drag, startPoint x: 687, startPoint y: 314, endPoint x: 693, endPoint y: 307, distance: 9.2
click at [691, 310] on input "phone" at bounding box center [744, 316] width 310 height 36
type input "********"
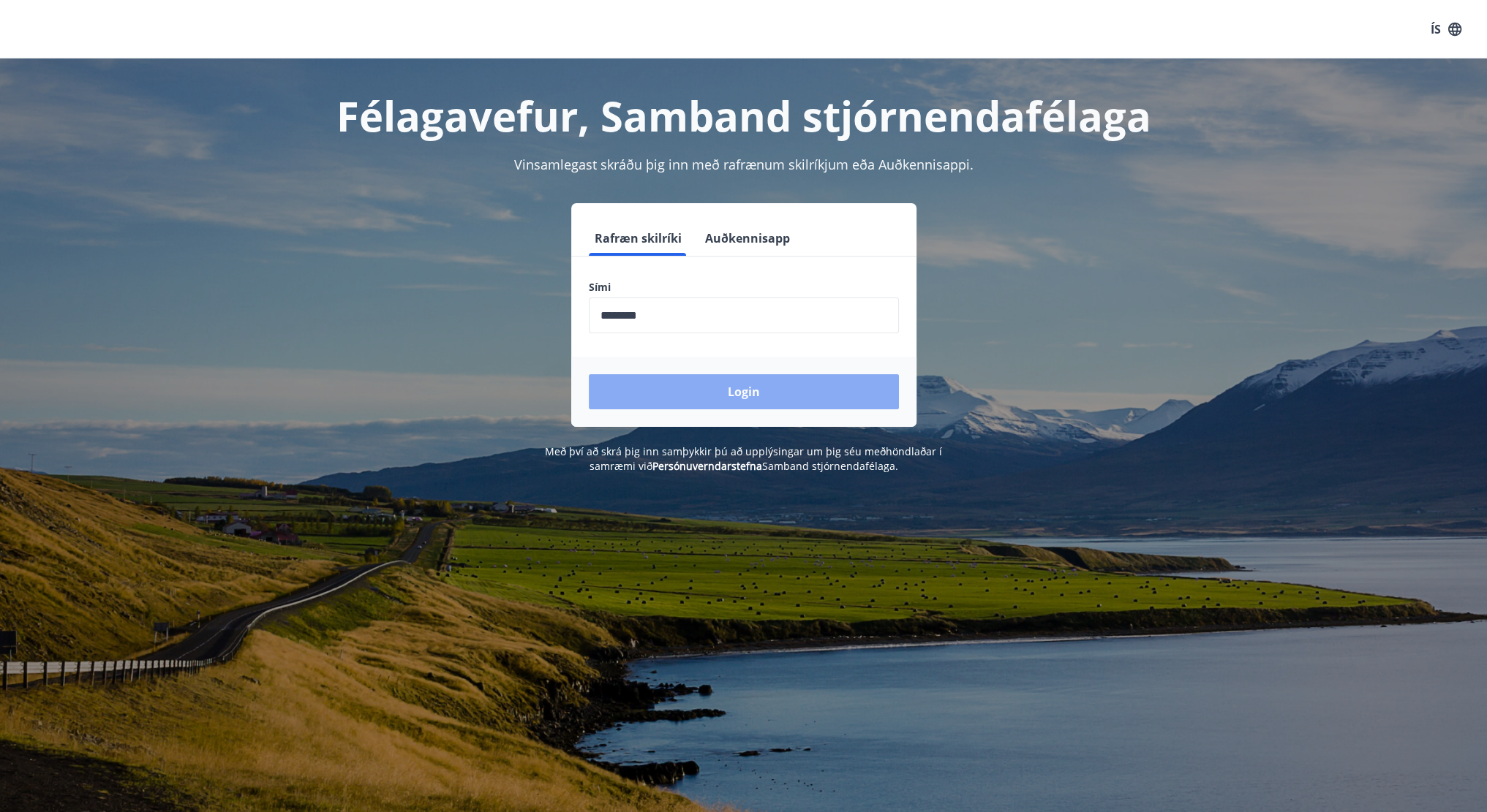
click at [725, 390] on button "Login" at bounding box center [744, 392] width 310 height 35
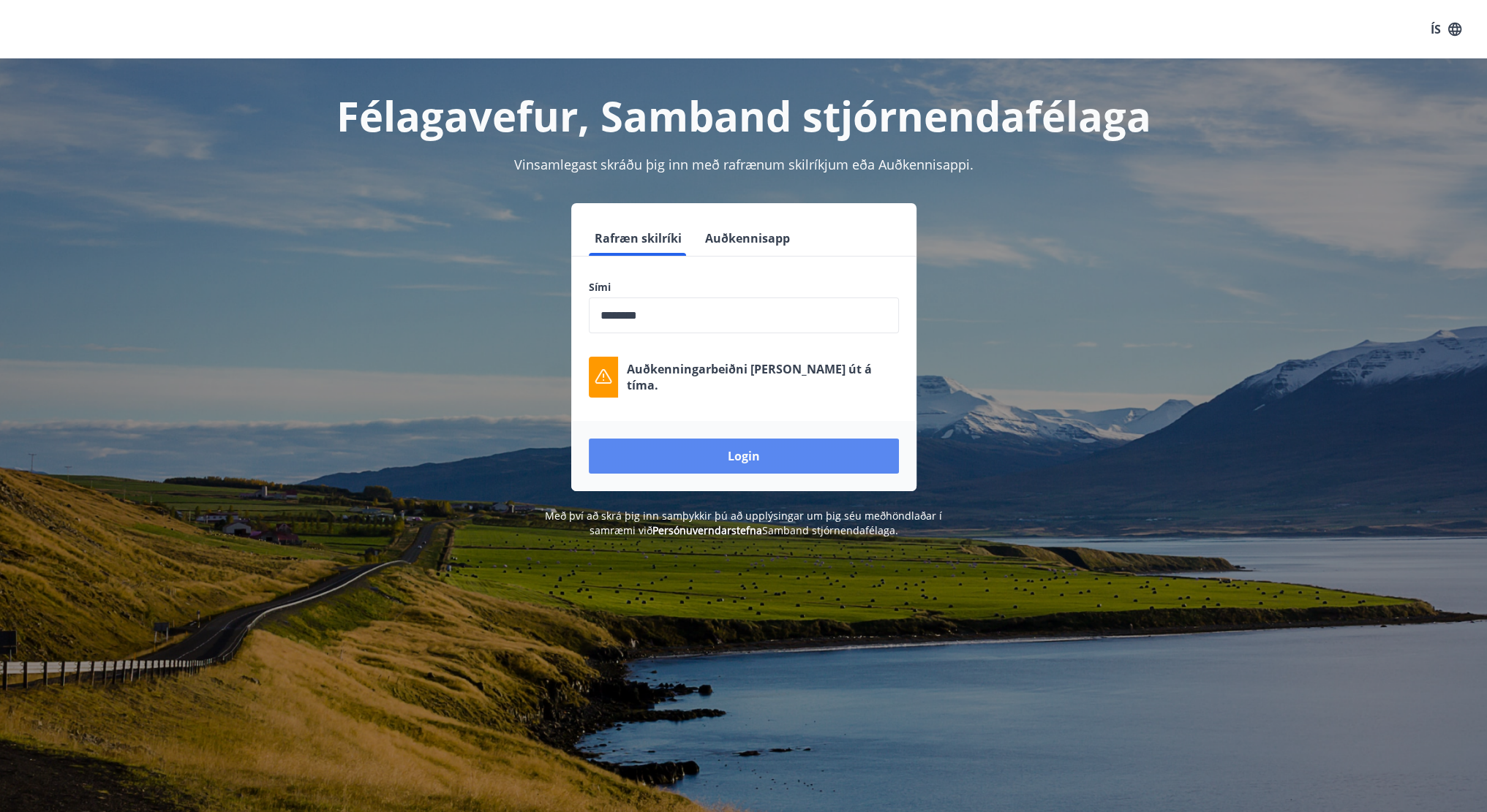
click at [687, 451] on button "Login" at bounding box center [744, 456] width 310 height 35
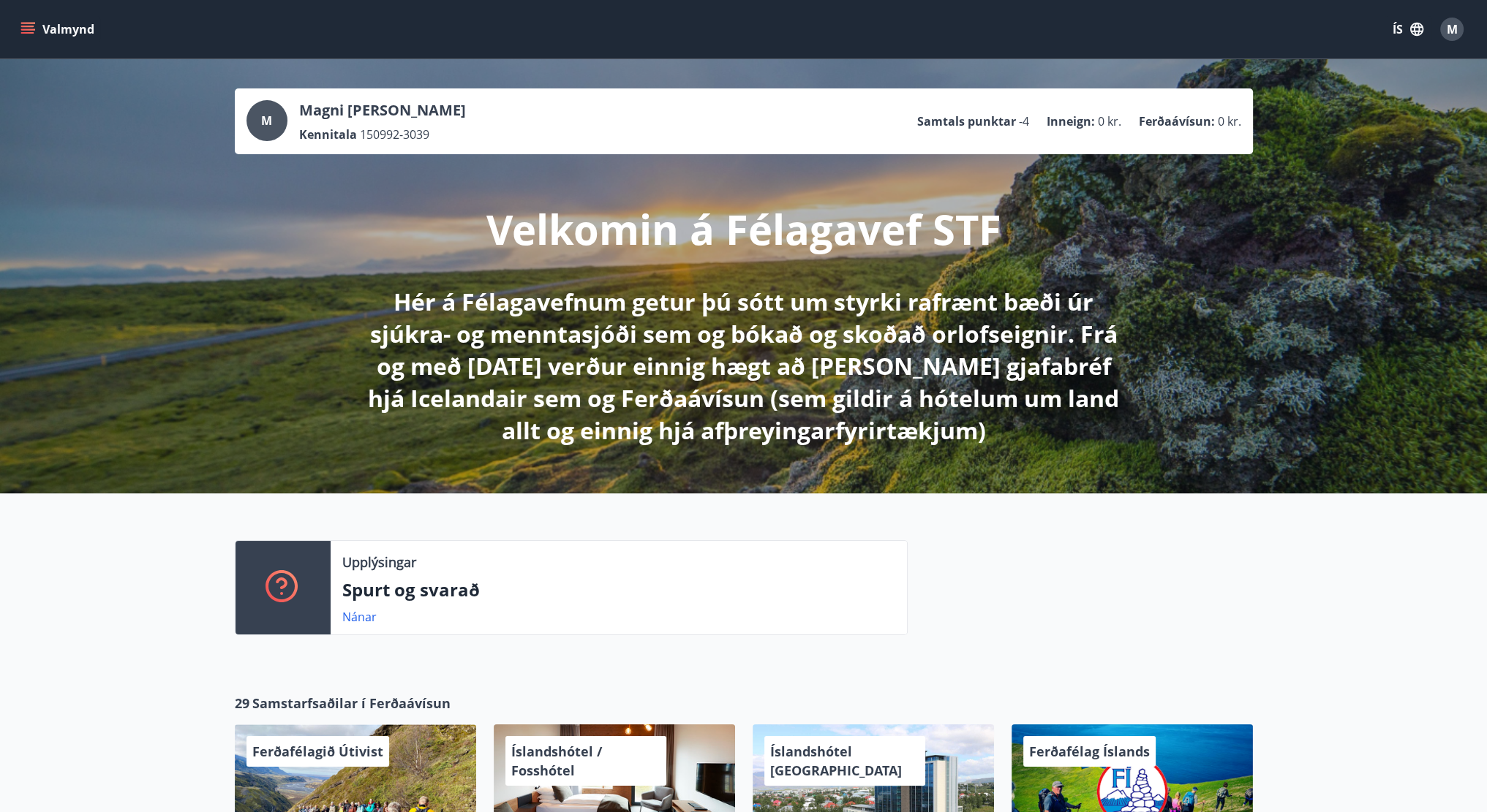
click at [38, 28] on button "Valmynd" at bounding box center [59, 29] width 83 height 27
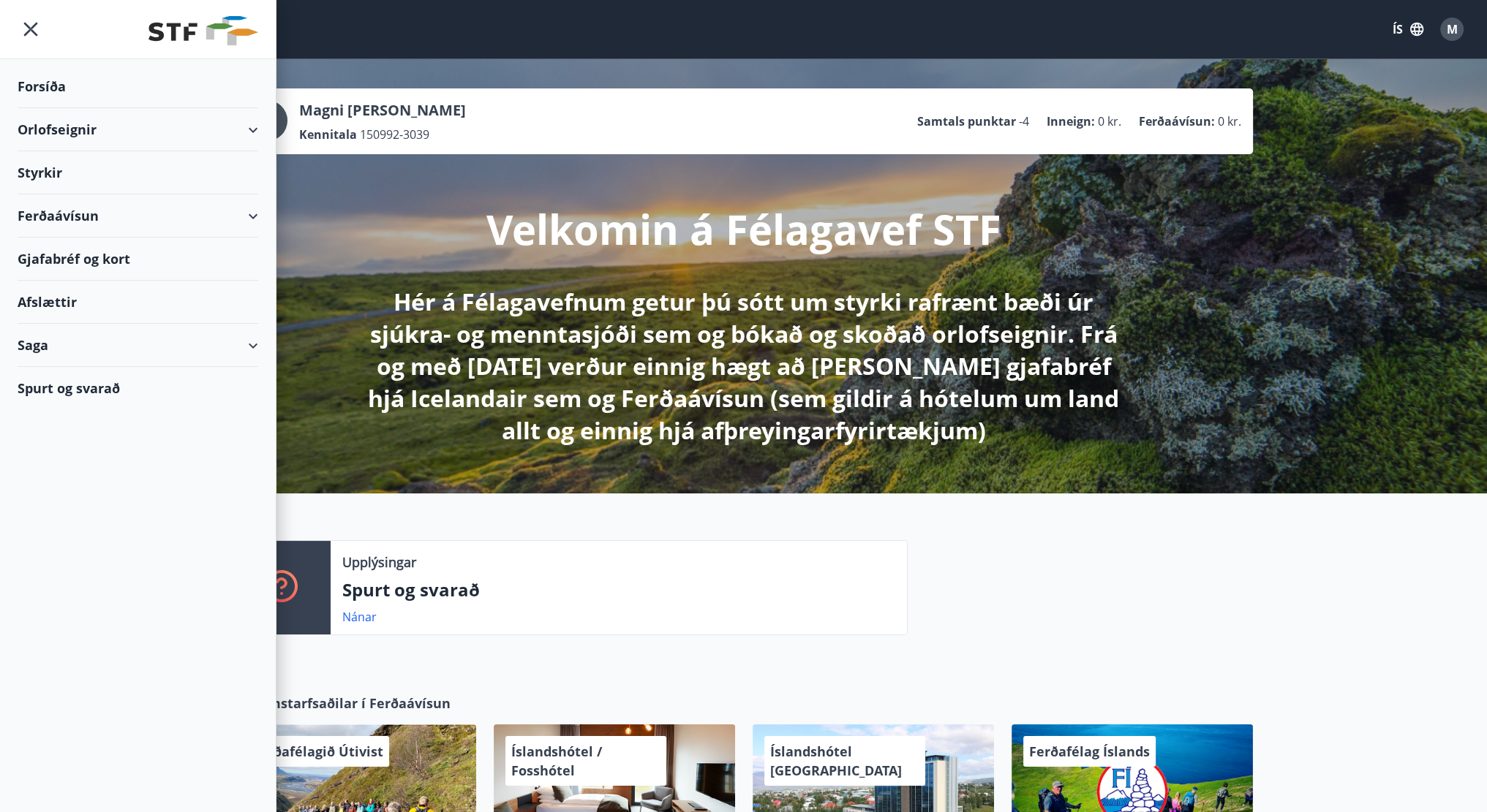
click at [152, 137] on div "Orlofseignir" at bounding box center [139, 129] width 241 height 43
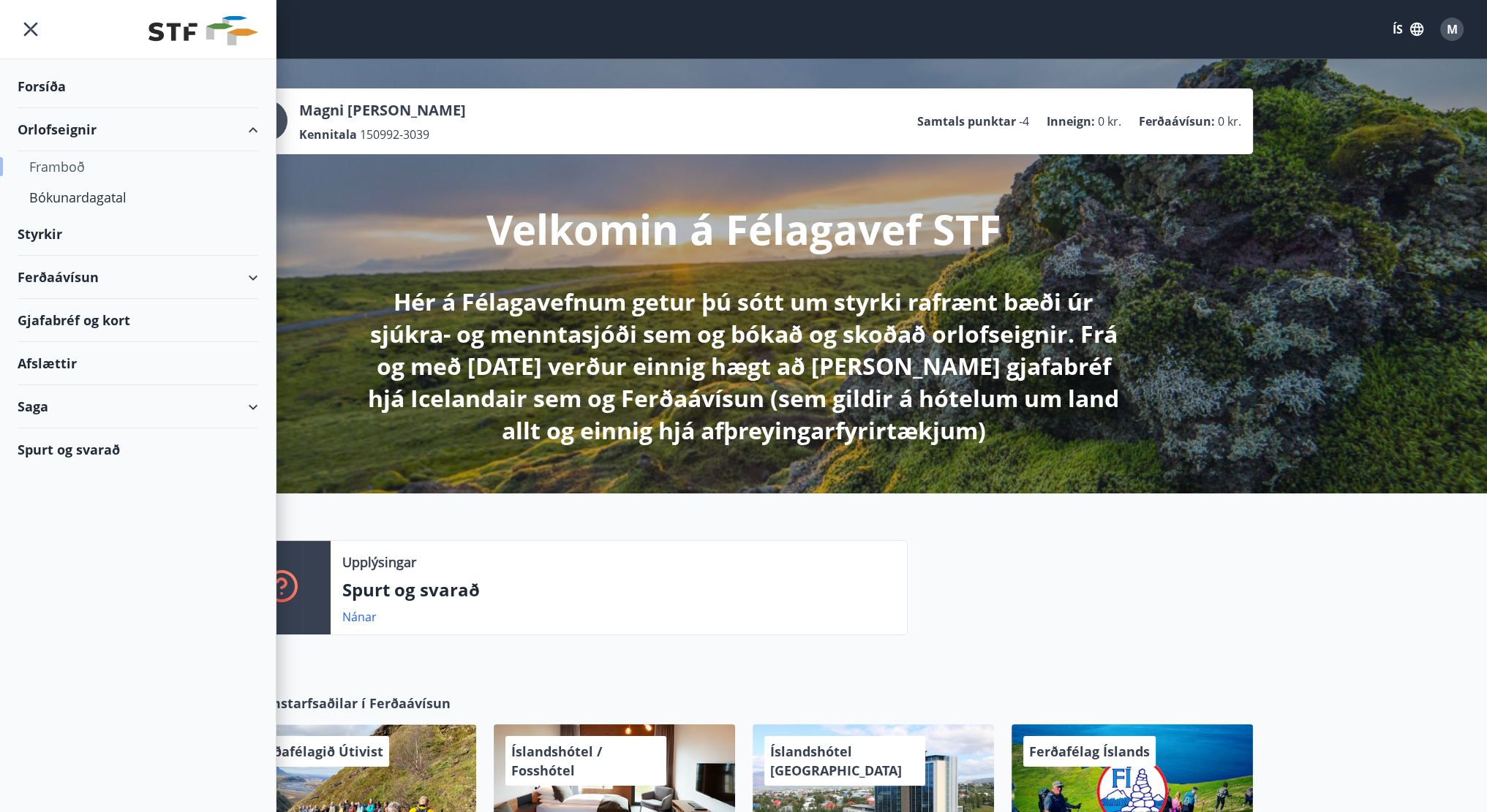
click at [78, 167] on div "Framboð" at bounding box center [138, 167] width 217 height 30
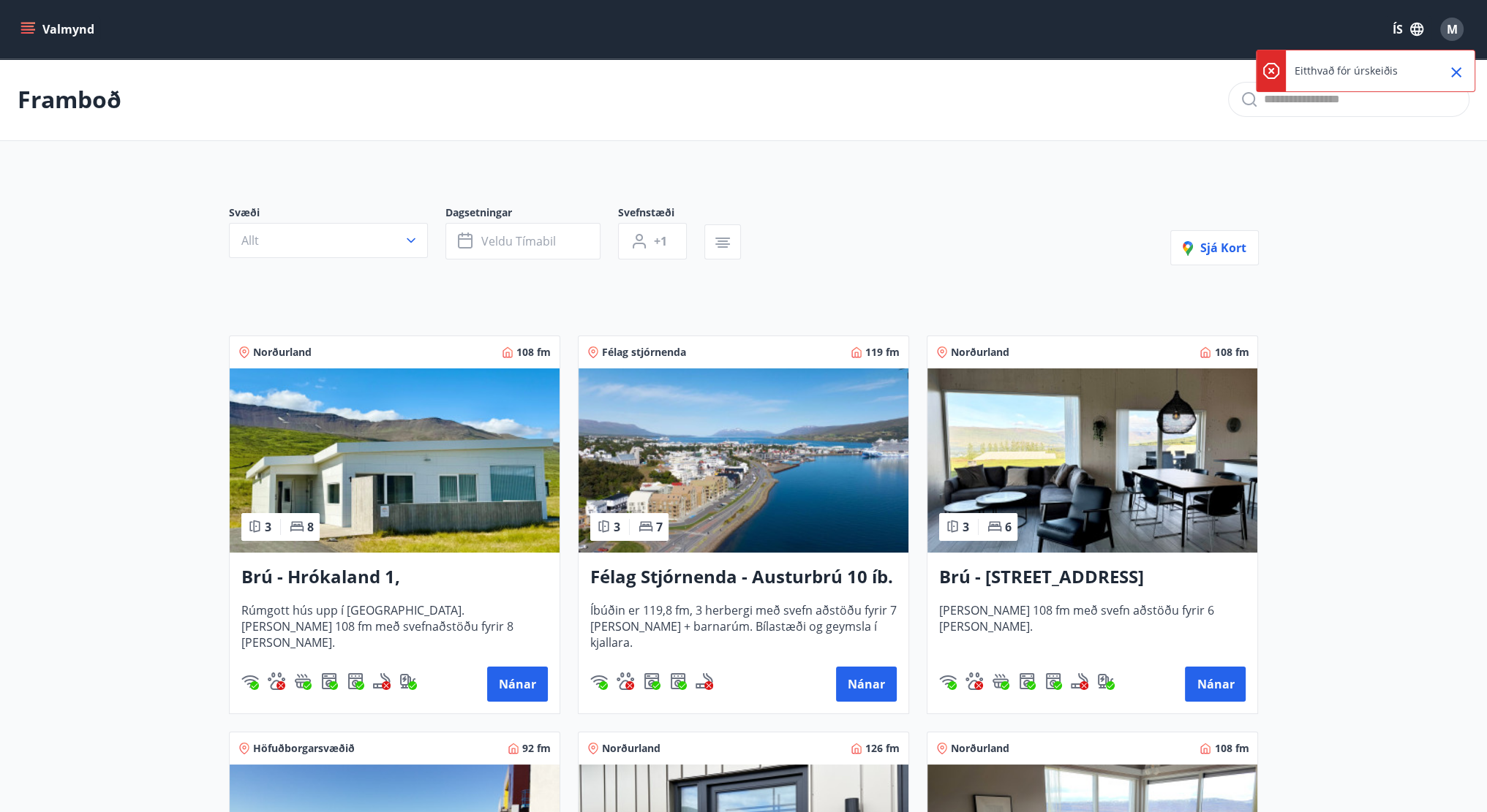
click at [369, 243] on button "Allt" at bounding box center [328, 240] width 199 height 35
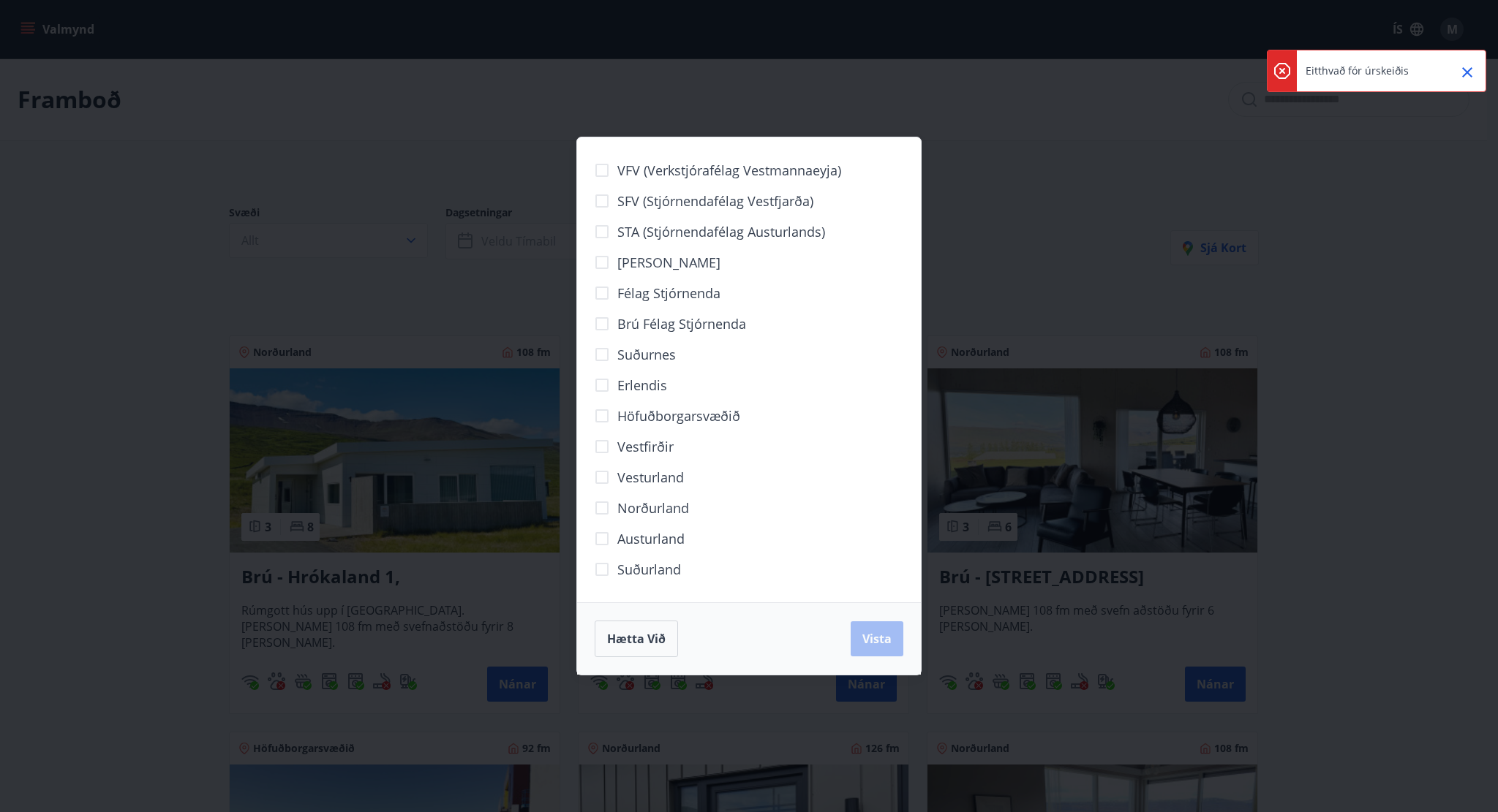
click at [699, 416] on span "Höfuðborgarsvæðið" at bounding box center [679, 416] width 123 height 19
click at [661, 568] on span "Suðurland" at bounding box center [649, 569] width 64 height 19
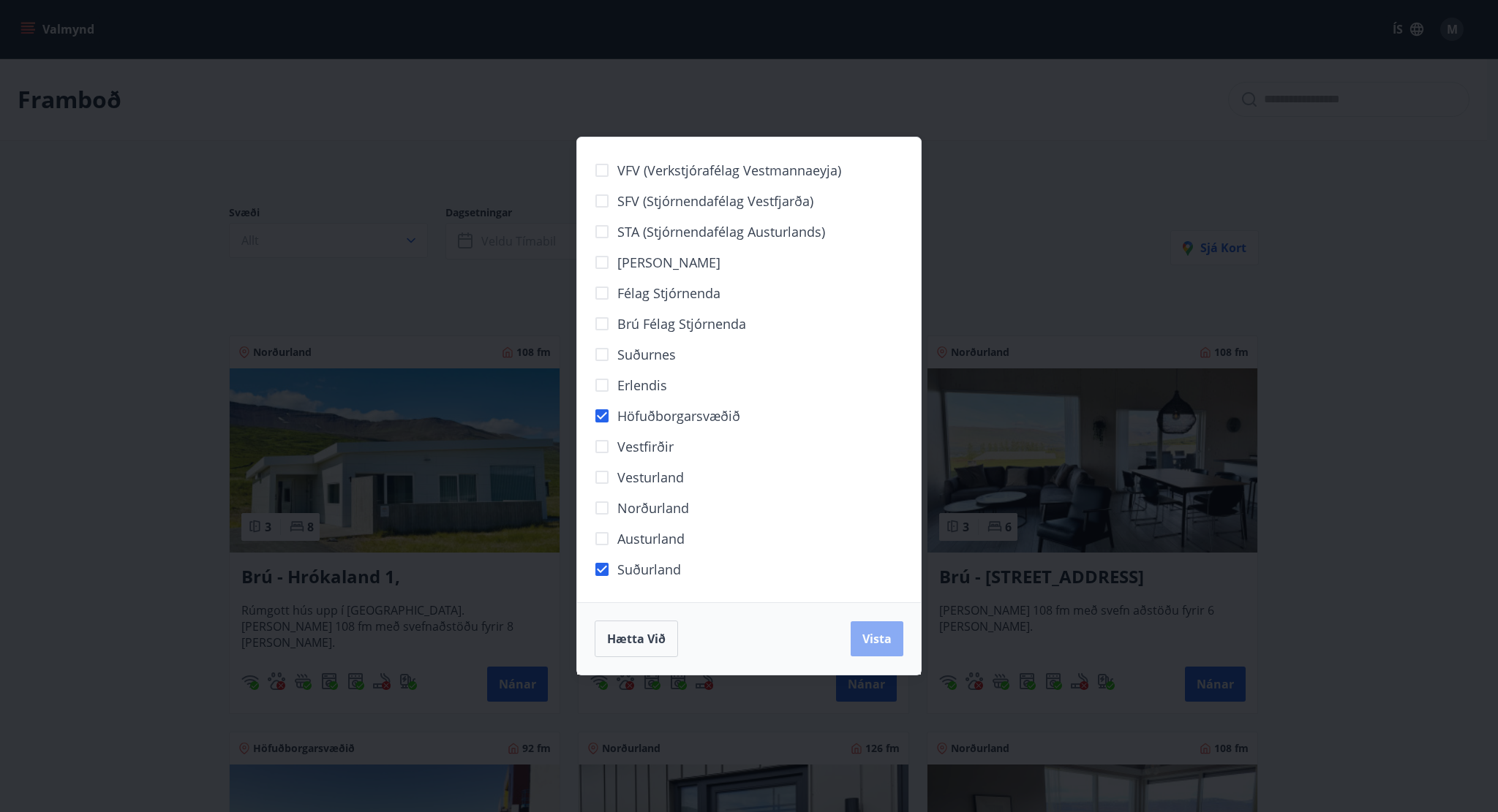
click at [877, 646] on span "Vista" at bounding box center [877, 638] width 29 height 16
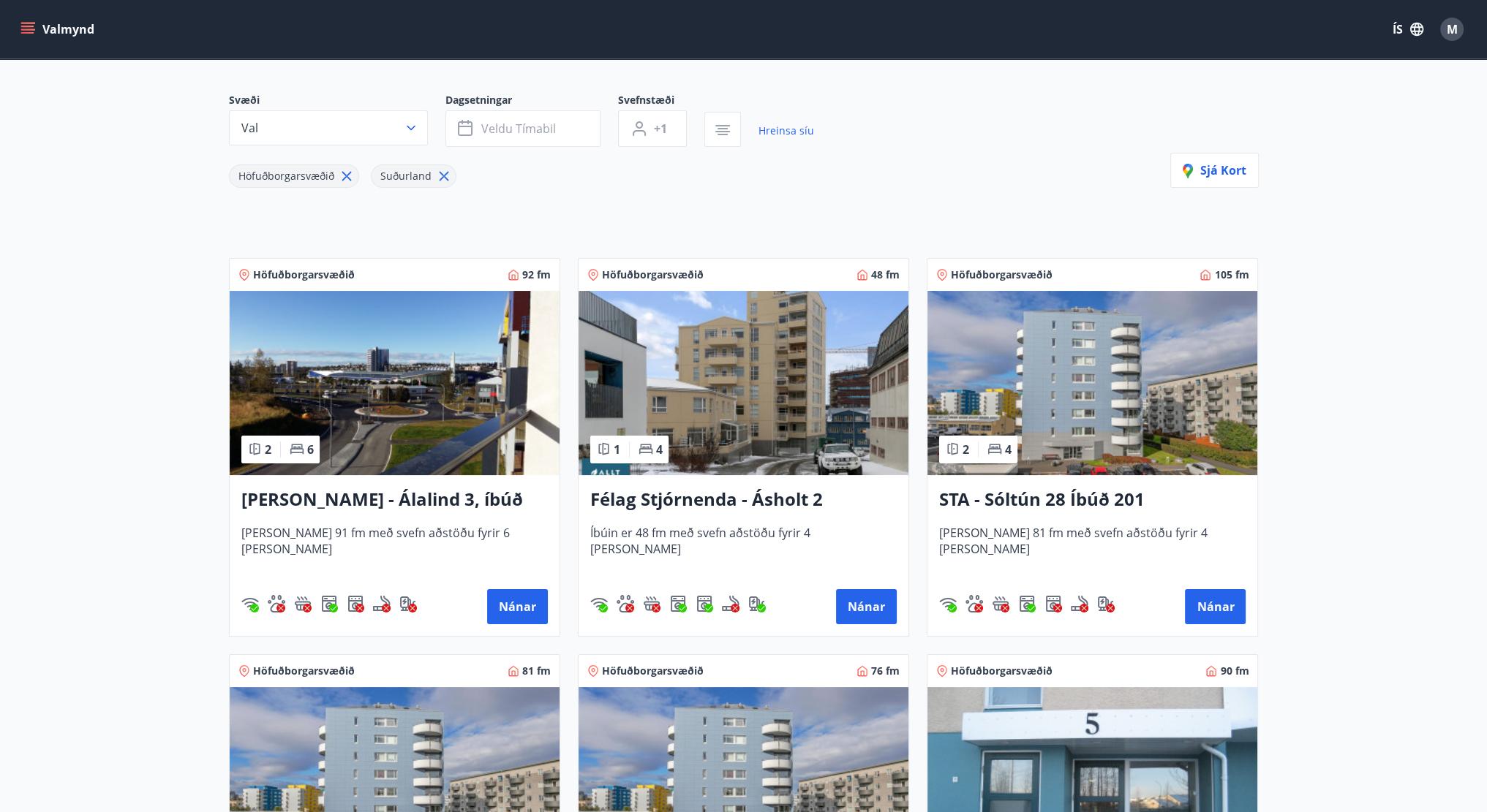
scroll to position [73, 0]
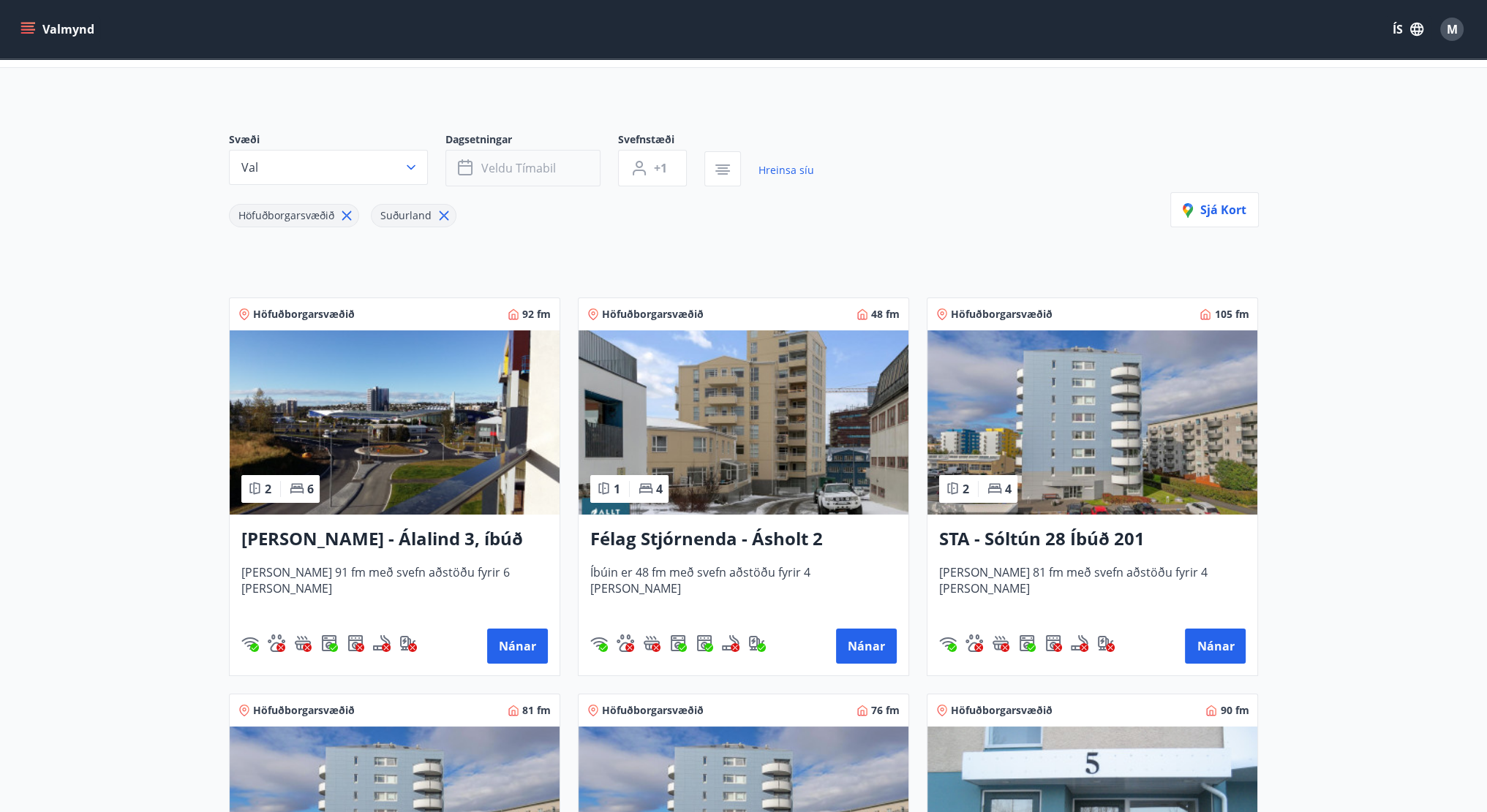
click at [527, 163] on span "Veldu tímabil" at bounding box center [518, 168] width 75 height 16
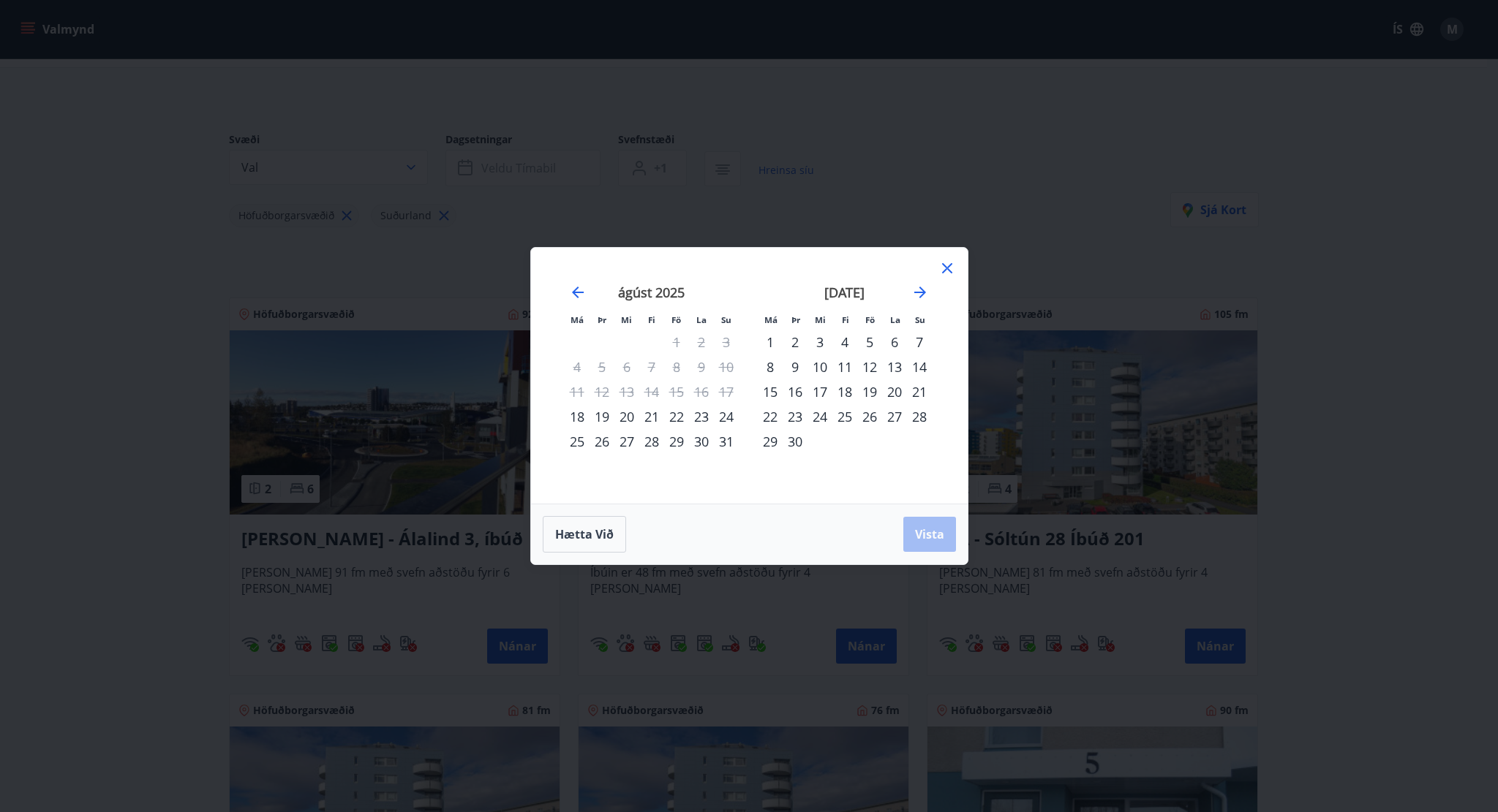
click at [703, 419] on div "23" at bounding box center [701, 416] width 25 height 25
click at [739, 420] on div "ágúst 2025 1 2 3 4 5 6 7 8 9 10 11 12 13 14 15 16 17 18 19 20 21 22 23 24 25 26…" at bounding box center [652, 385] width 194 height 240
click at [681, 415] on div "22" at bounding box center [676, 416] width 25 height 25
drag, startPoint x: 724, startPoint y: 411, endPoint x: 740, endPoint y: 422, distance: 19.4
click at [724, 411] on div "24" at bounding box center [726, 416] width 25 height 25
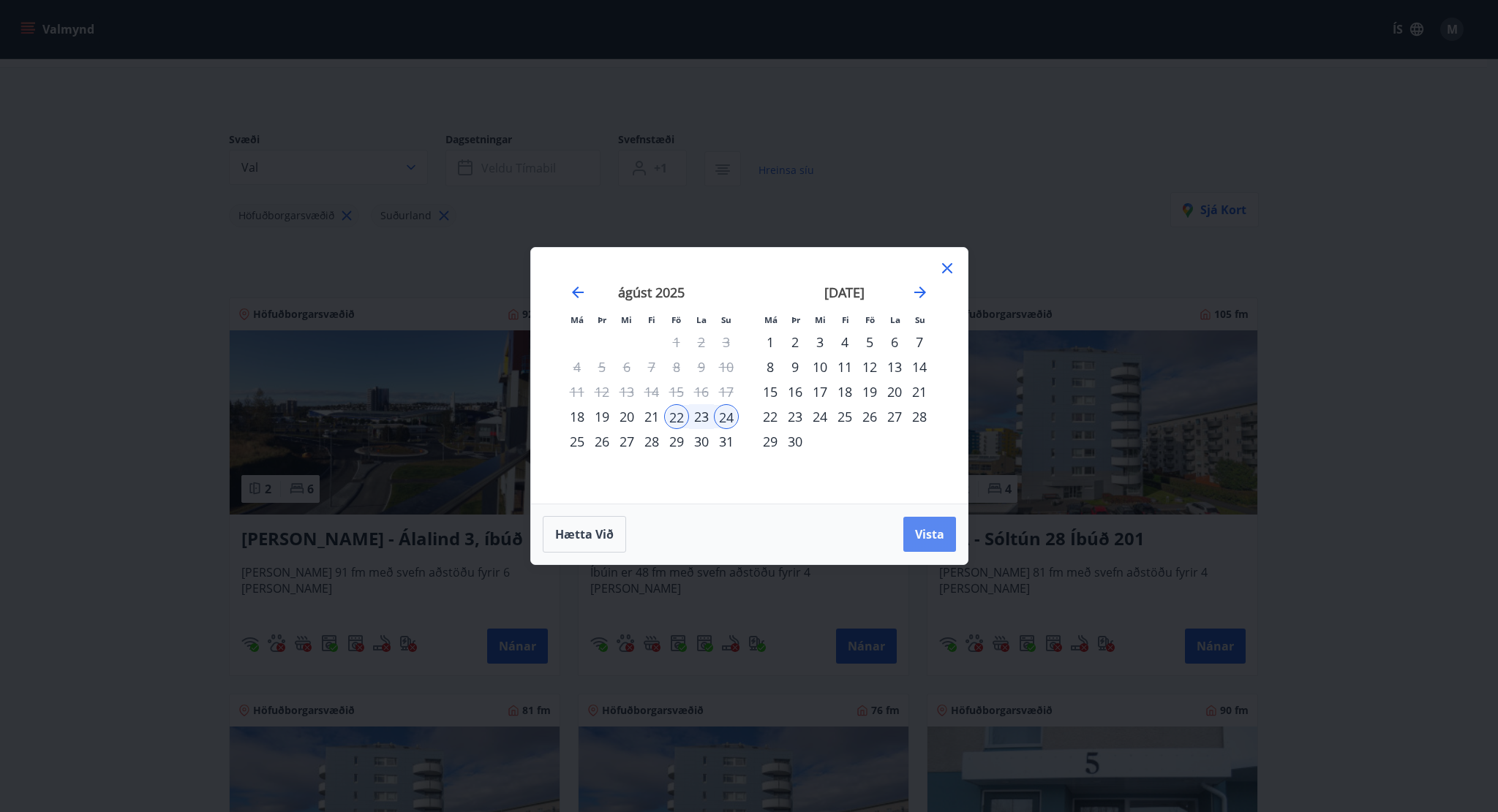
drag, startPoint x: 941, startPoint y: 541, endPoint x: 954, endPoint y: 519, distance: 25.6
click at [942, 544] on button "Vista" at bounding box center [930, 534] width 53 height 35
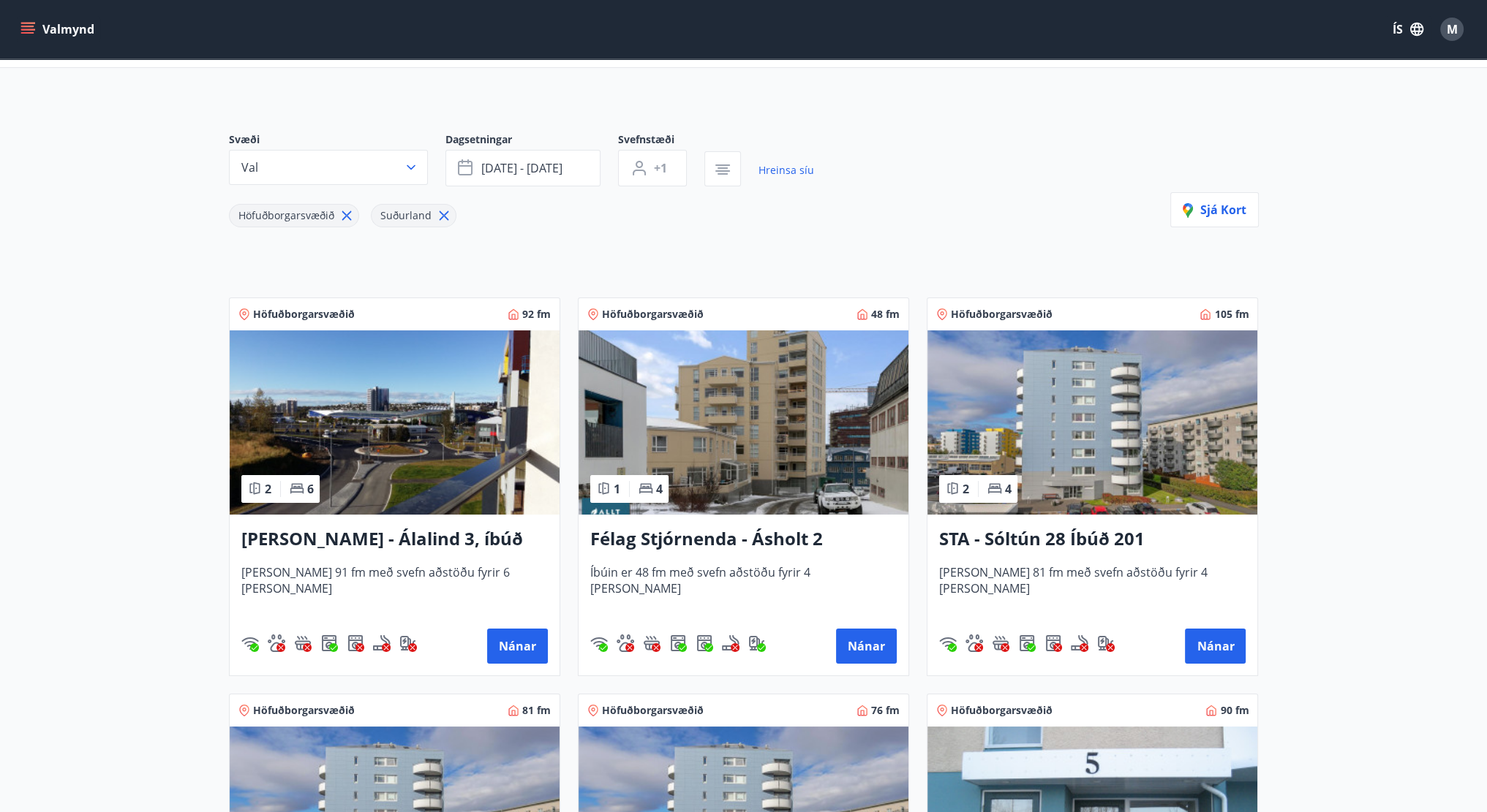
scroll to position [2, 0]
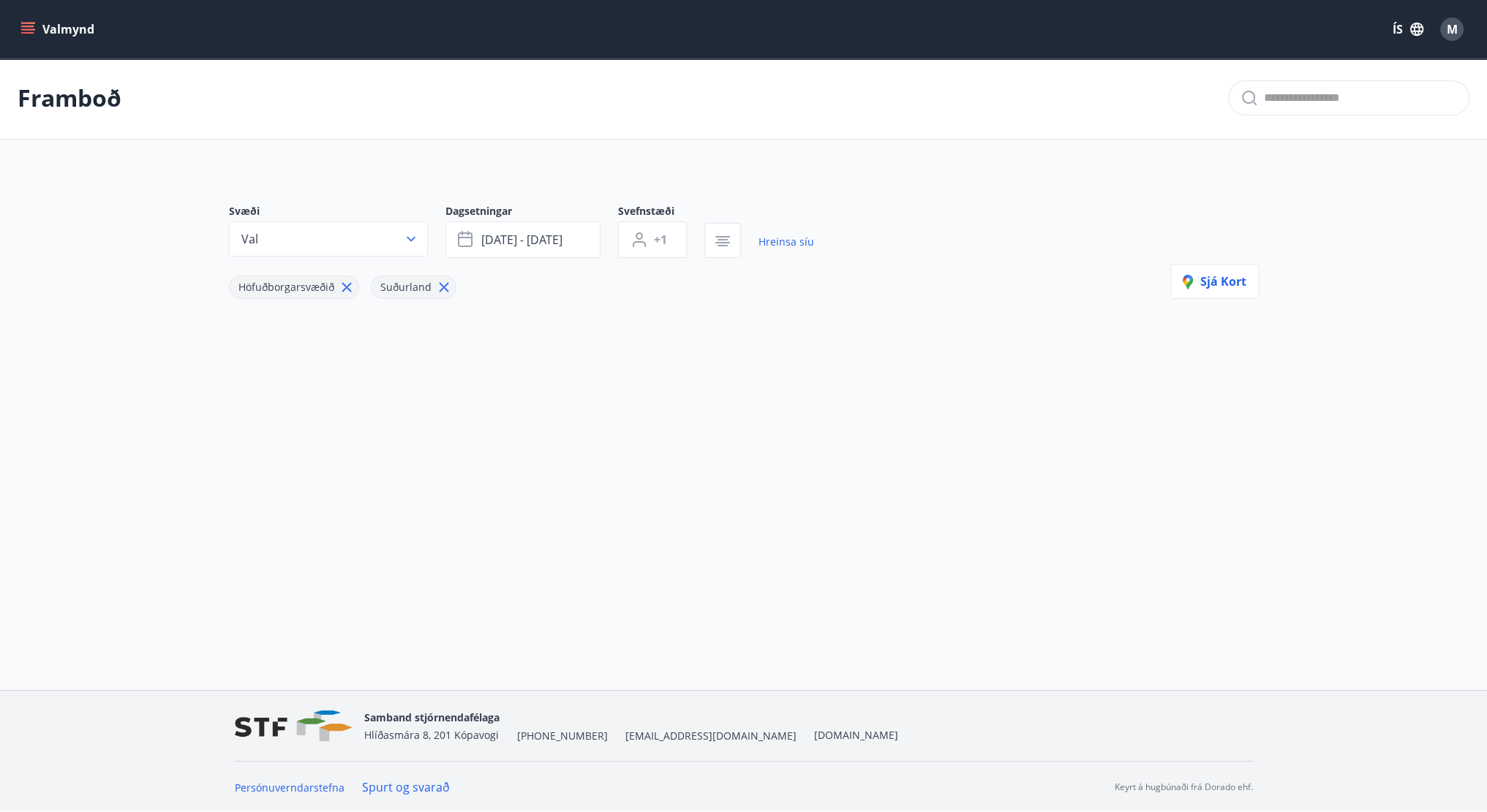
drag, startPoint x: 437, startPoint y: 286, endPoint x: 392, endPoint y: 292, distance: 45.4
click at [437, 287] on icon at bounding box center [443, 286] width 16 height 16
drag, startPoint x: 334, startPoint y: 287, endPoint x: 347, endPoint y: 288, distance: 13.0
click at [342, 288] on div "Höfuðborgarsvæðið" at bounding box center [293, 287] width 130 height 24
click at [348, 288] on icon at bounding box center [346, 286] width 16 height 16
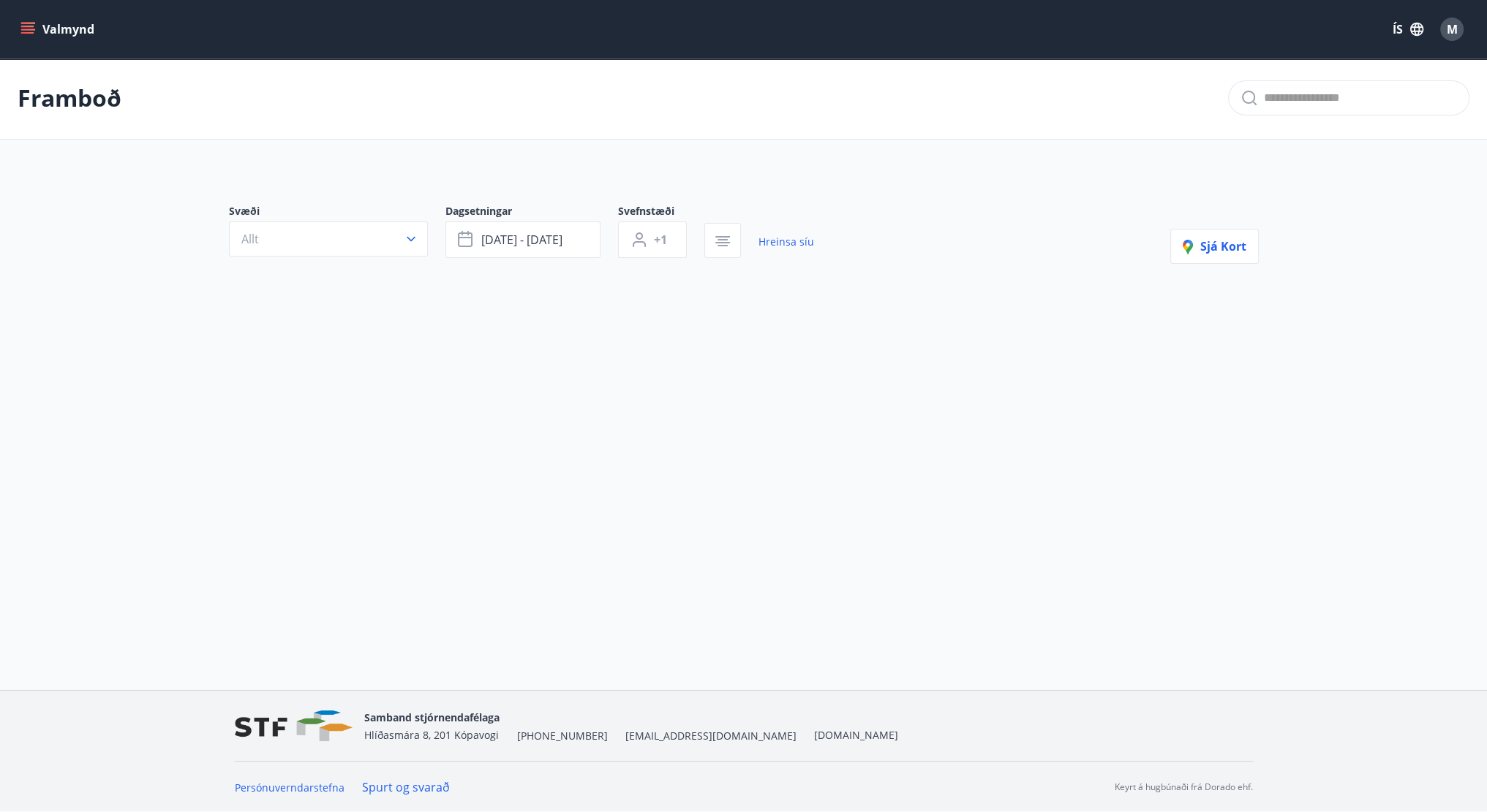
drag, startPoint x: 511, startPoint y: 277, endPoint x: 517, endPoint y: 269, distance: 10.0
click at [511, 279] on div "Svæði Allt Dagsetningar ágú 22 - ágú 24 Svefnstæði +1 Hreinsa síu Sjá kort" at bounding box center [744, 257] width 1053 height 177
click at [522, 254] on button "[DATE] - [DATE]" at bounding box center [522, 240] width 155 height 37
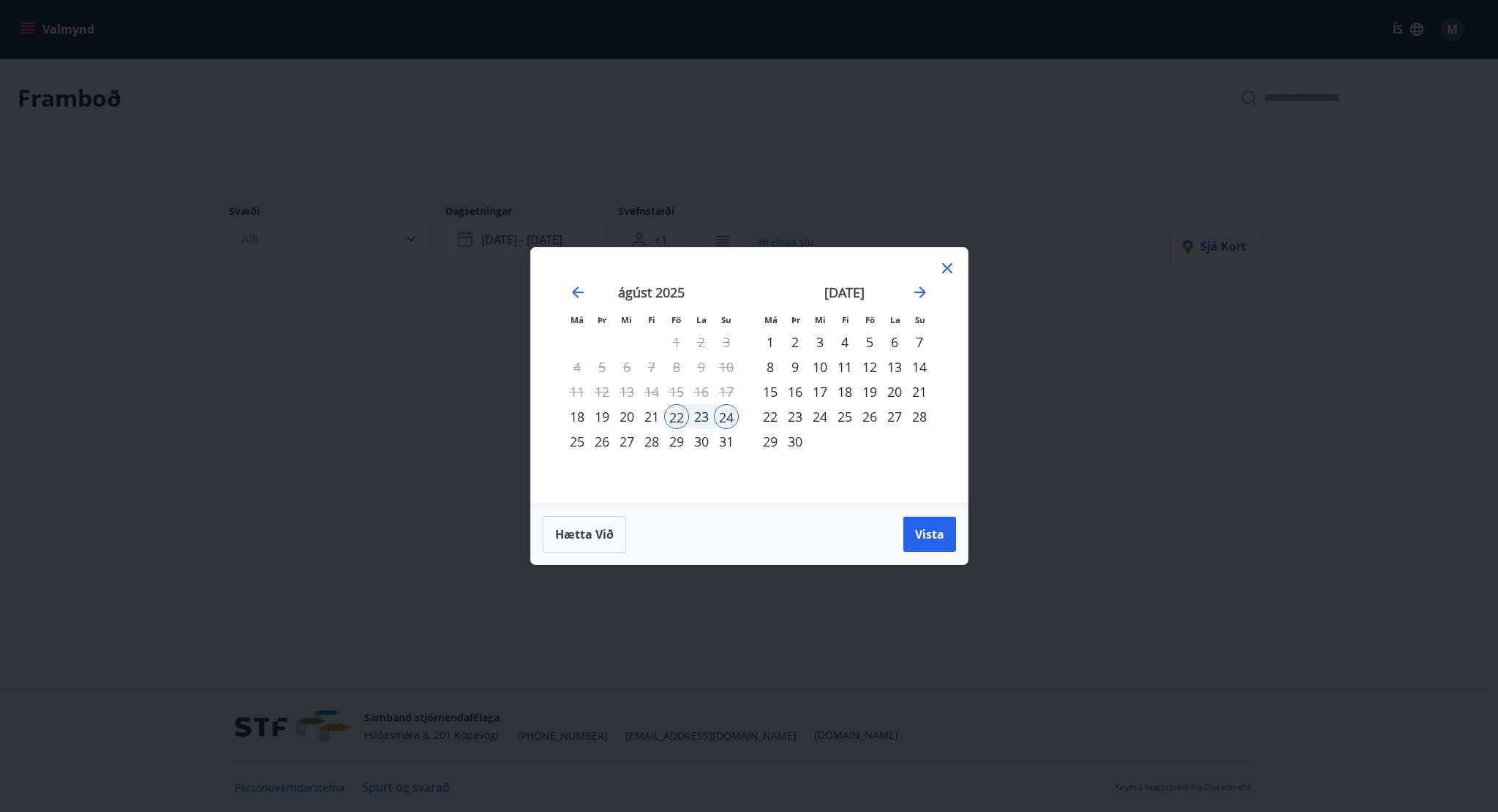
drag, startPoint x: 650, startPoint y: 414, endPoint x: 698, endPoint y: 410, distance: 48.2
click at [650, 414] on div "21" at bounding box center [652, 416] width 25 height 25
click at [947, 544] on button "Vista" at bounding box center [930, 534] width 53 height 35
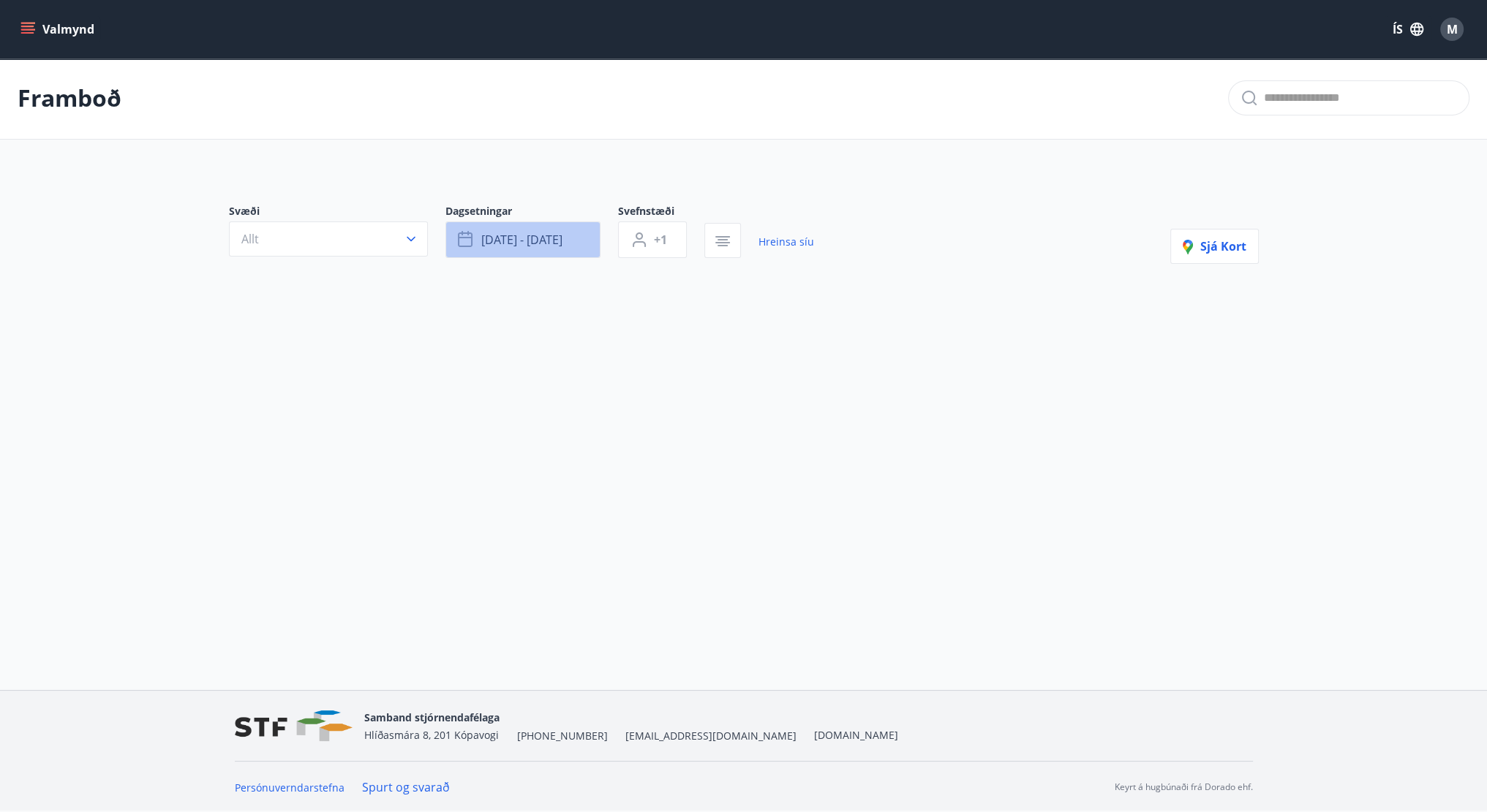
click at [564, 249] on button "ágú 21 - ágú 24" at bounding box center [522, 240] width 155 height 37
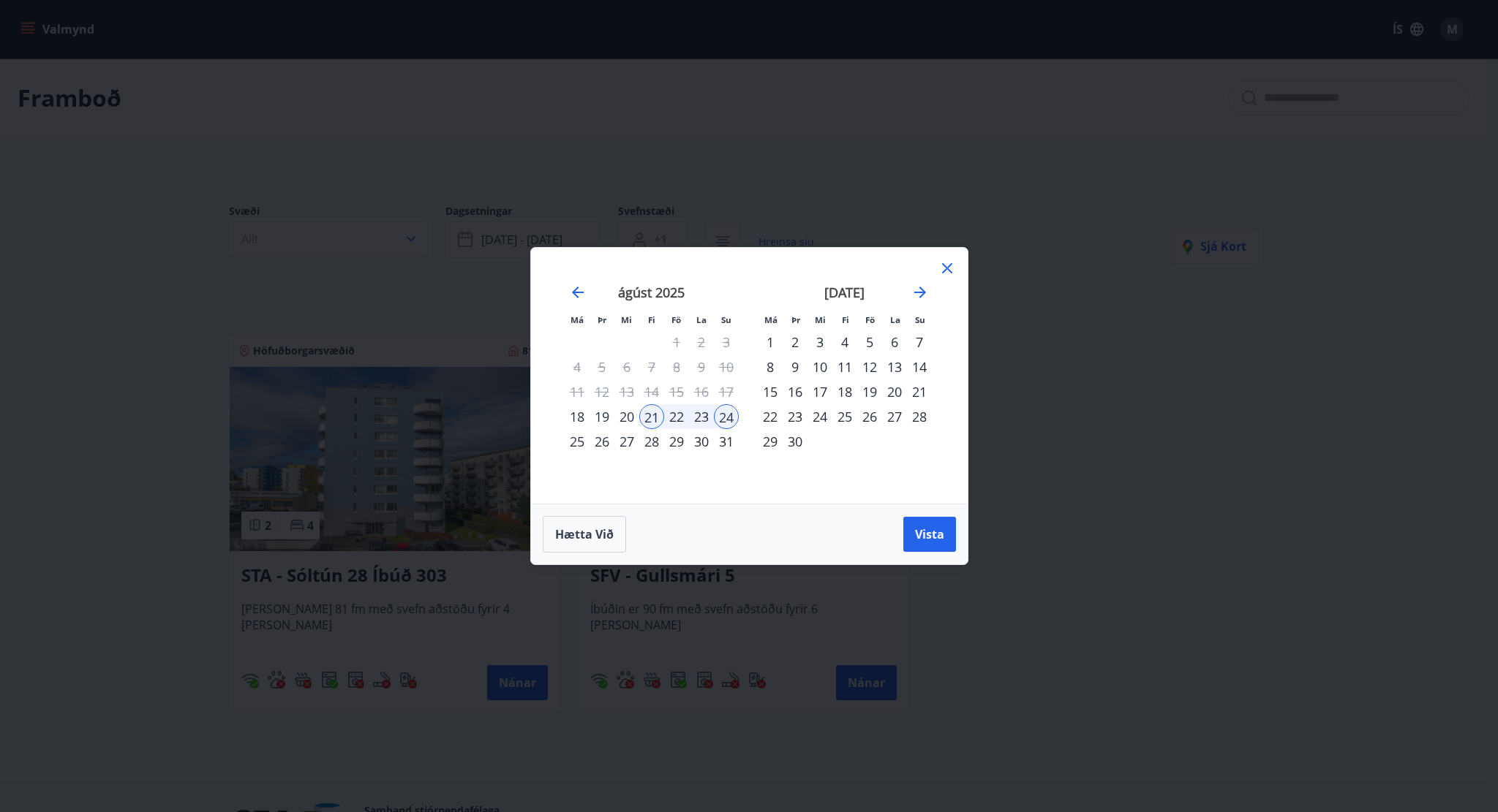
click at [1348, 362] on div "Má Þr Mi Fi Fö La Su Má Þr Mi Fi Fö La Su [DATE] 1 2 3 4 5 6 7 8 9 10 11 12 13 …" at bounding box center [749, 406] width 1498 height 812
click at [951, 539] on button "Vista" at bounding box center [930, 534] width 53 height 35
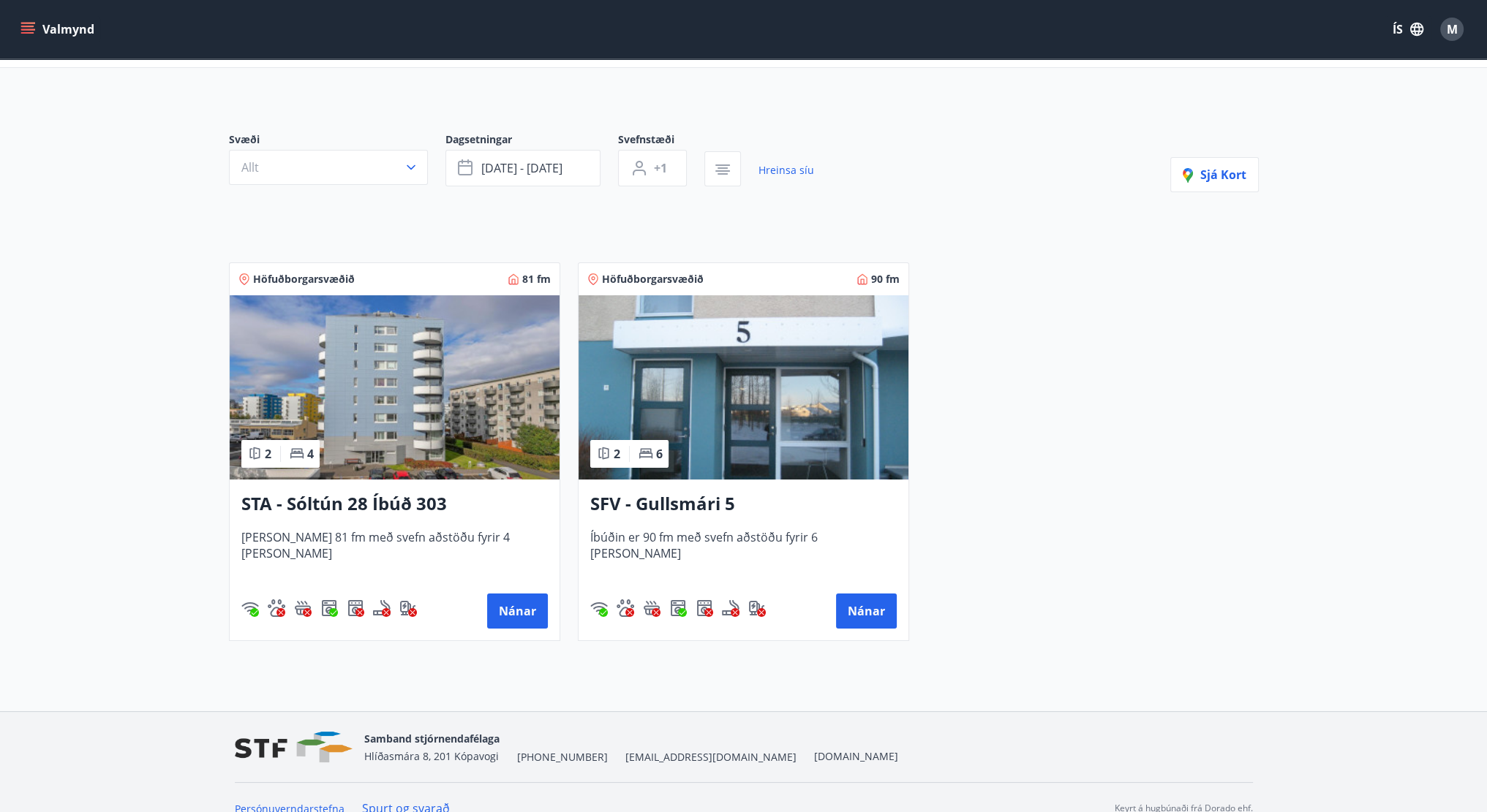
scroll to position [75, 0]
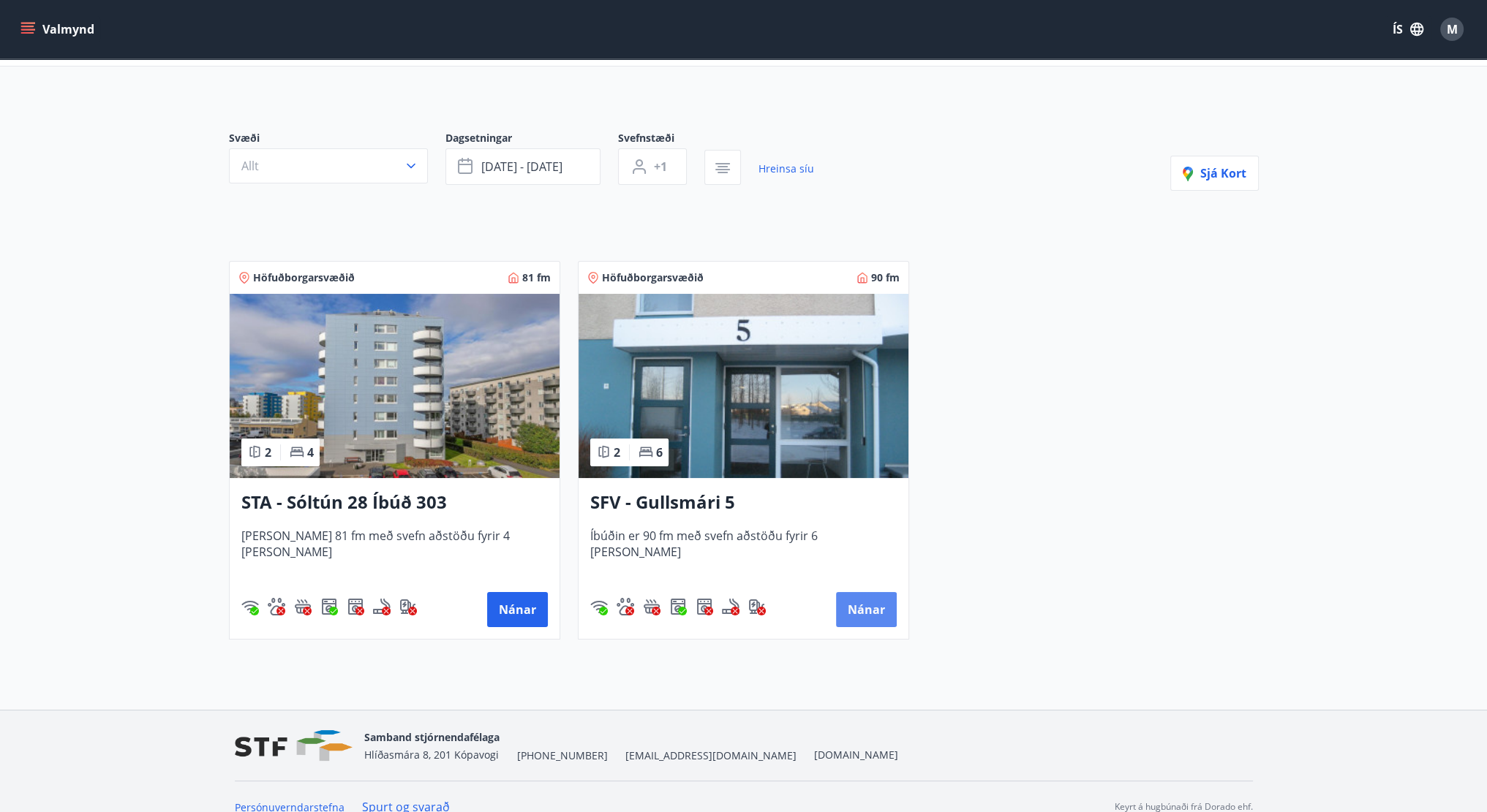
click at [889, 615] on button "Nánar" at bounding box center [866, 609] width 61 height 35
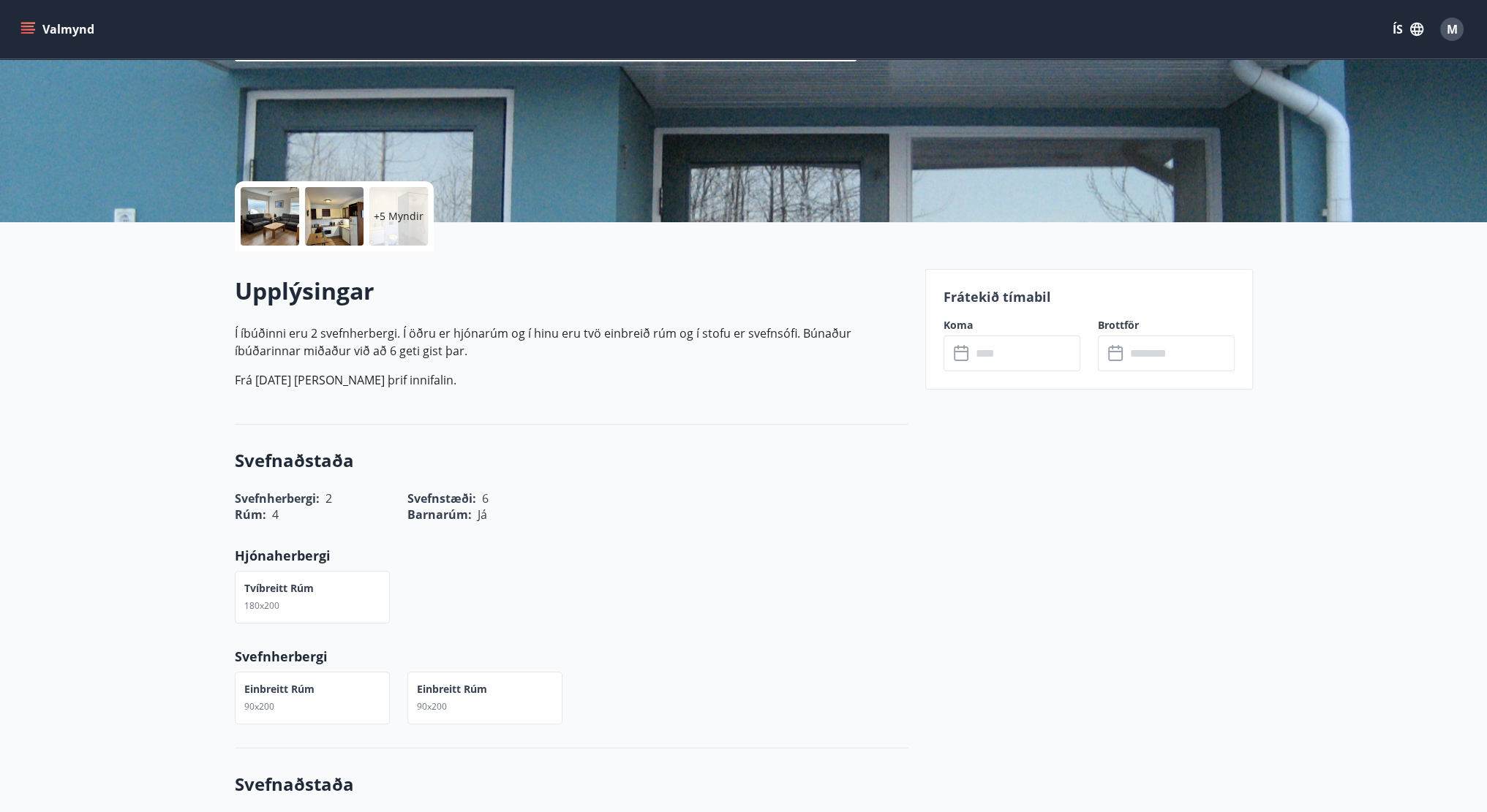
scroll to position [219, 0]
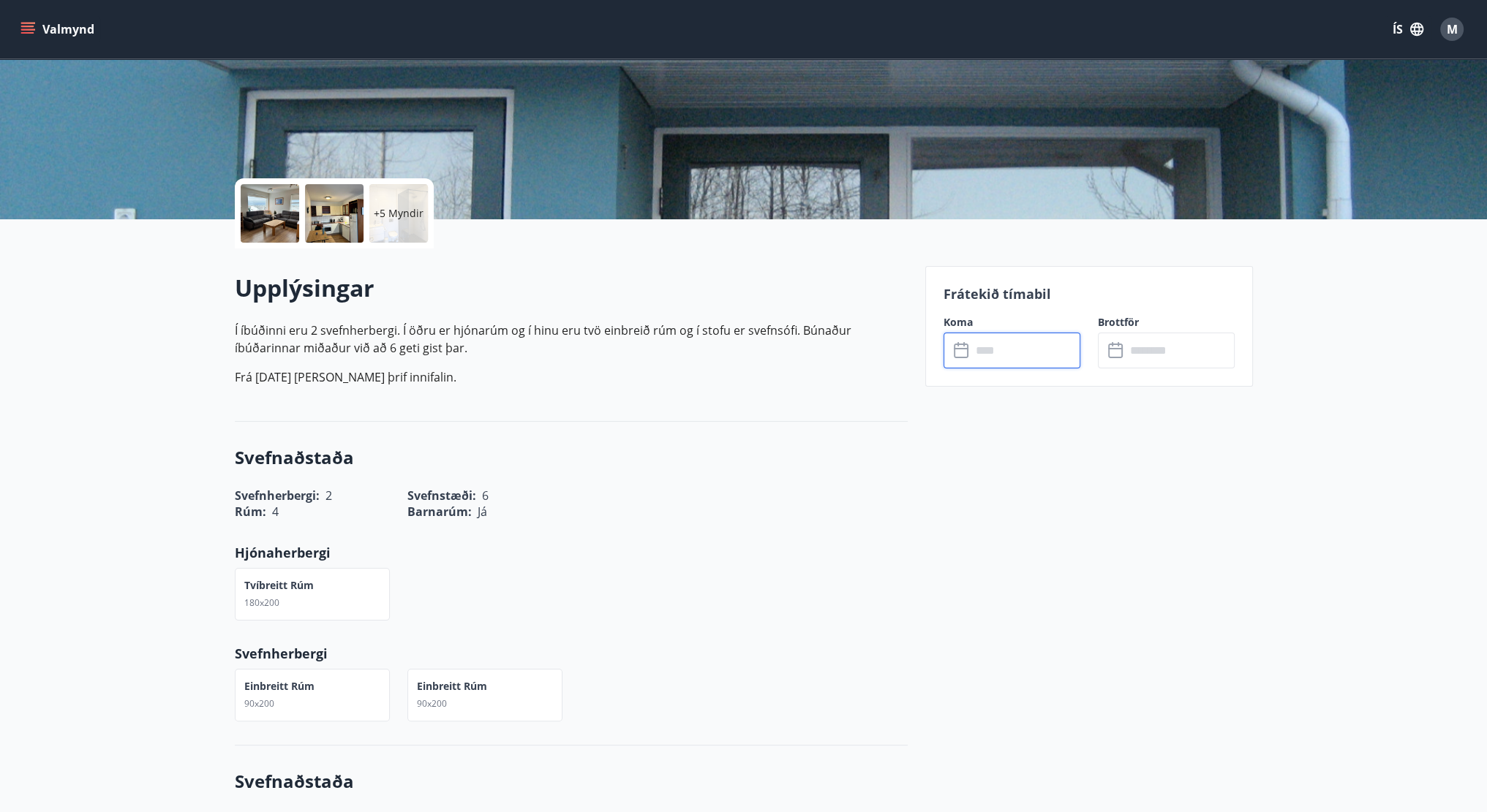
click at [1016, 363] on input "text" at bounding box center [1026, 351] width 109 height 36
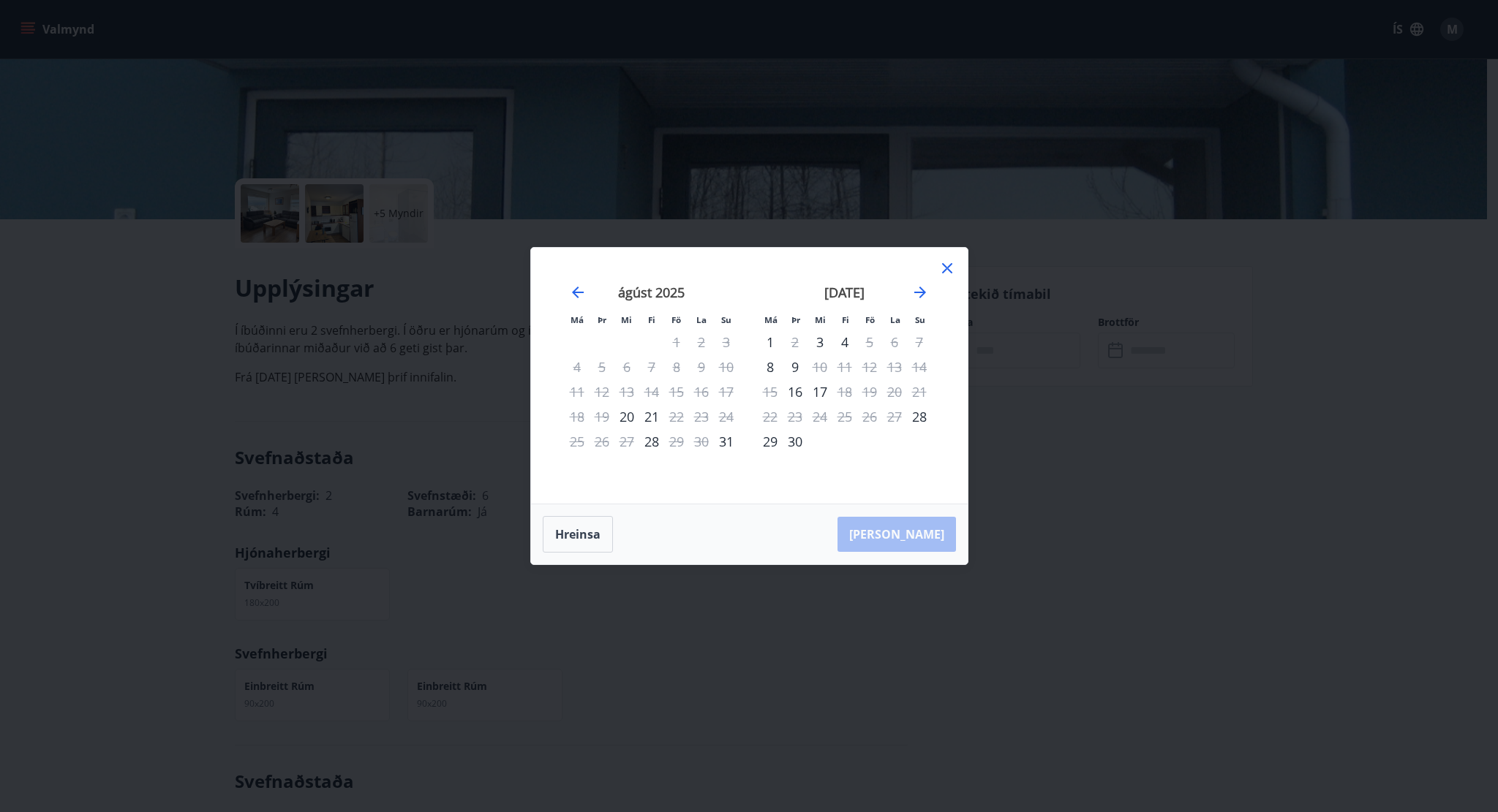
click at [1140, 354] on div "Má Þr Mi Fi Fö La Su Má Þr Mi Fi Fö La Su júlí 2025 1 2 3 4 5 6 7 8 9 10 11 12 …" at bounding box center [749, 406] width 1498 height 812
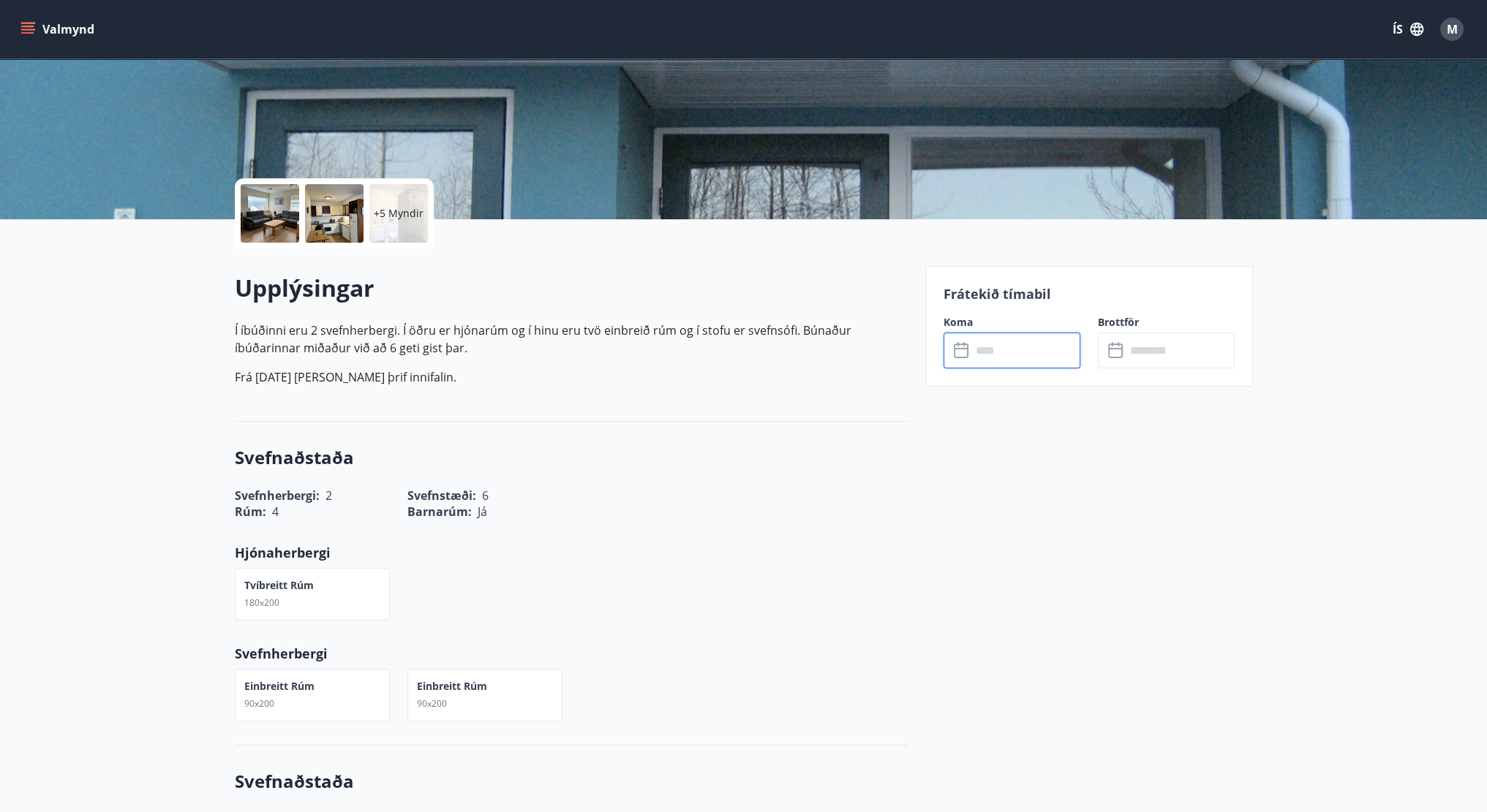
click at [1157, 341] on input "text" at bounding box center [1180, 351] width 109 height 36
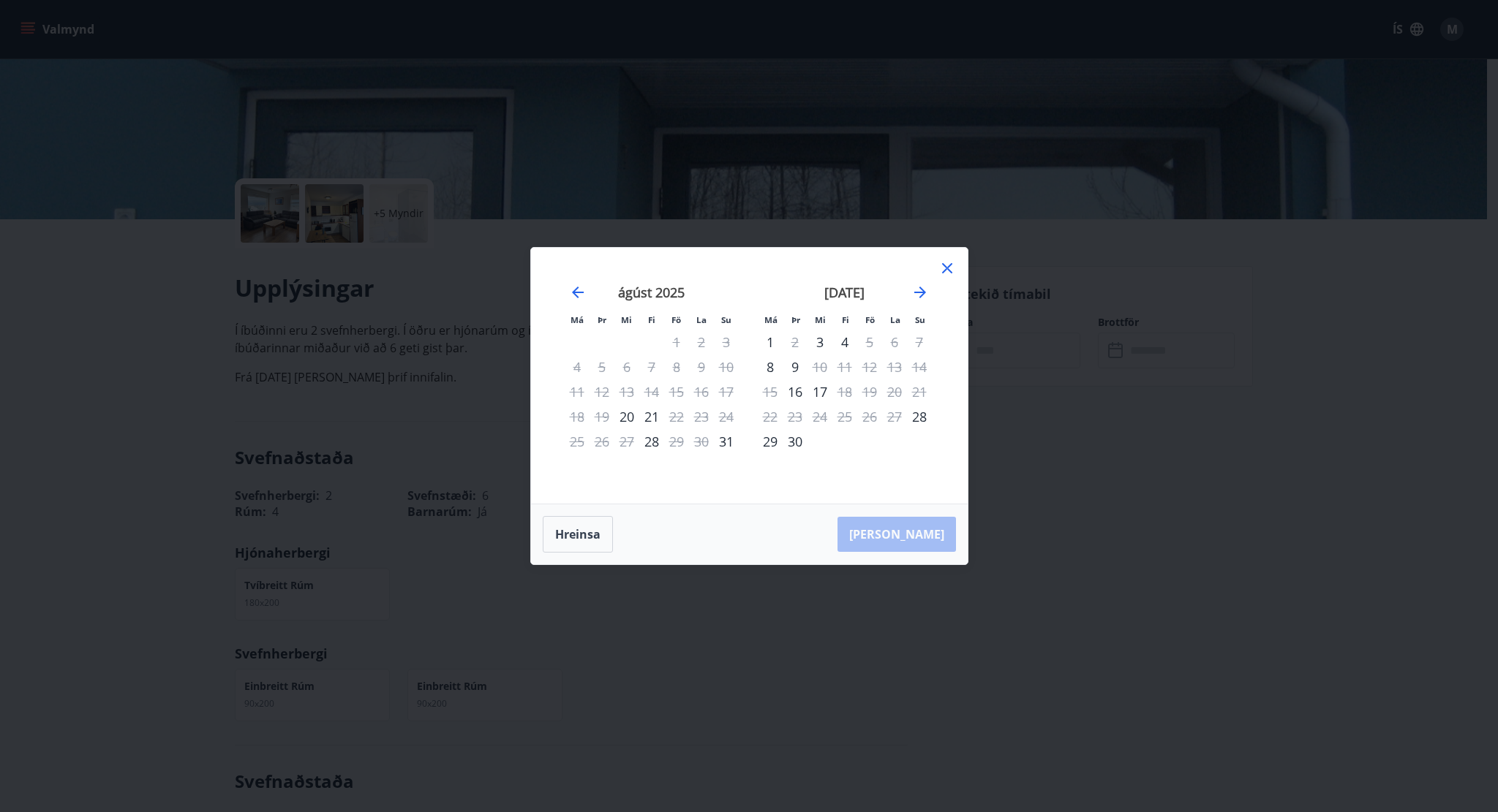
click at [1116, 473] on div "Má Þr Mi Fi Fö La Su Má Þr Mi Fi Fö La Su júlí 2025 1 2 3 4 5 6 7 8 9 10 11 12 …" at bounding box center [749, 406] width 1498 height 812
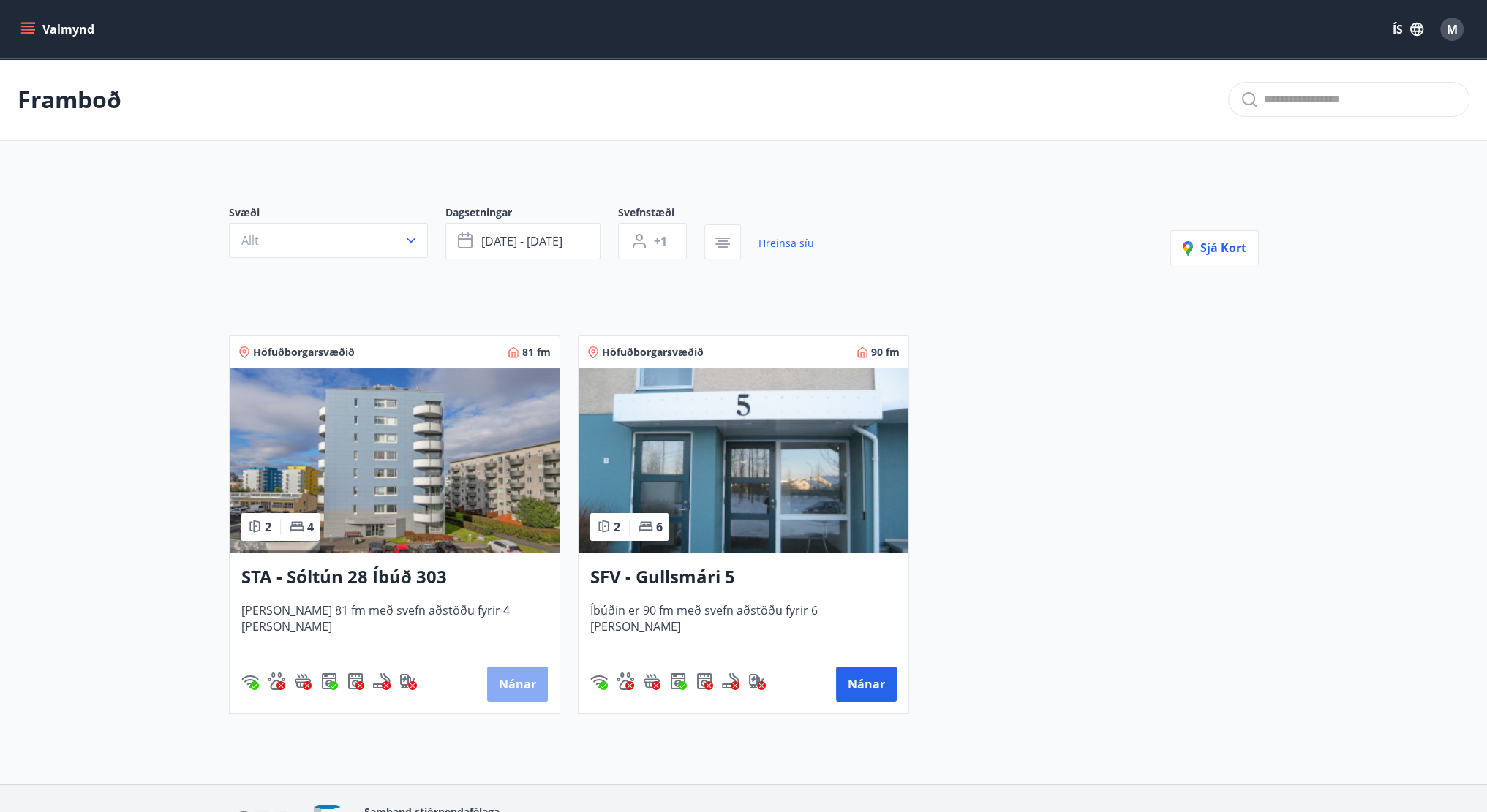
click at [521, 681] on button "Nánar" at bounding box center [517, 684] width 61 height 35
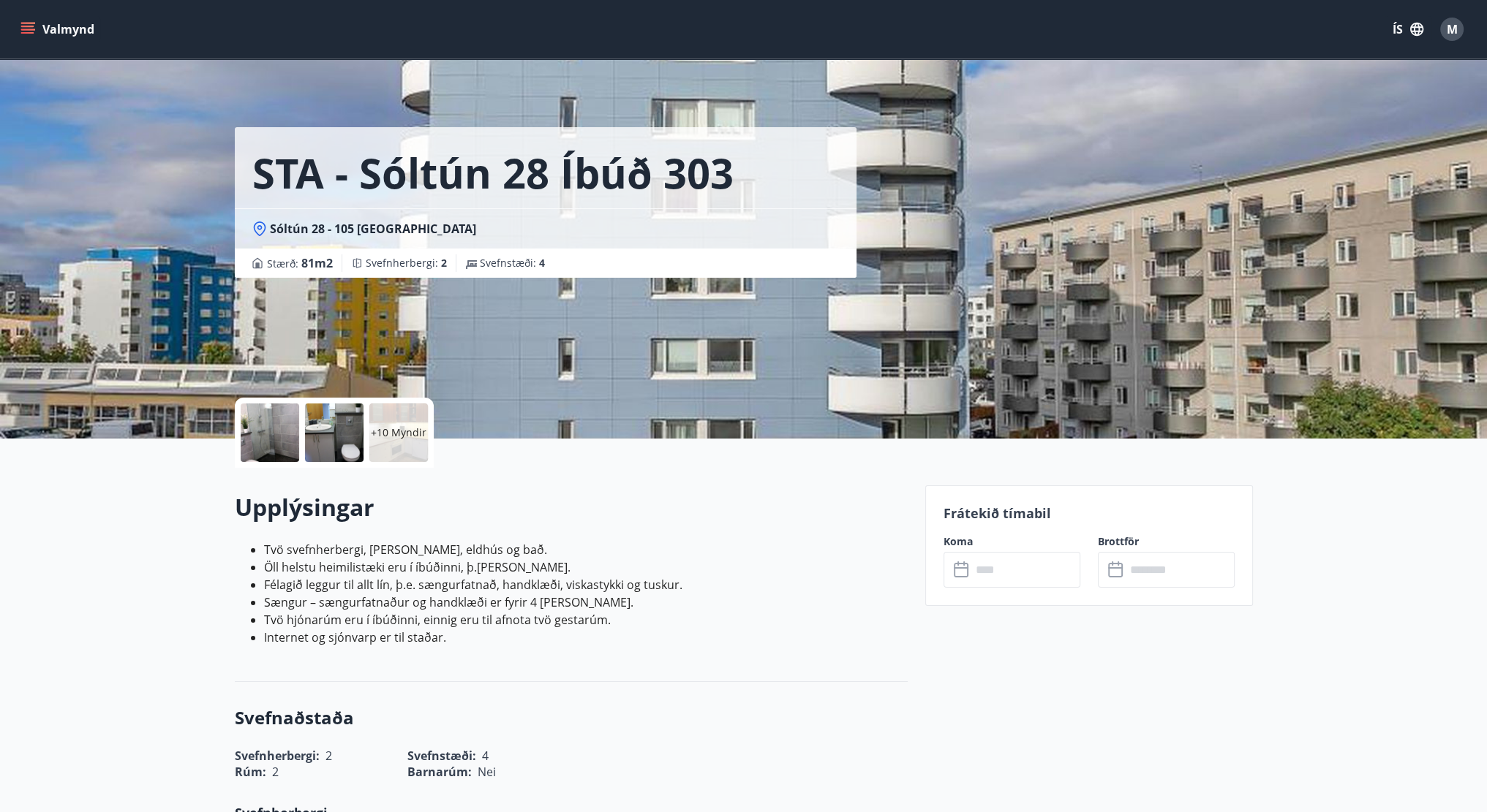
click at [1024, 573] on input "text" at bounding box center [1026, 570] width 109 height 36
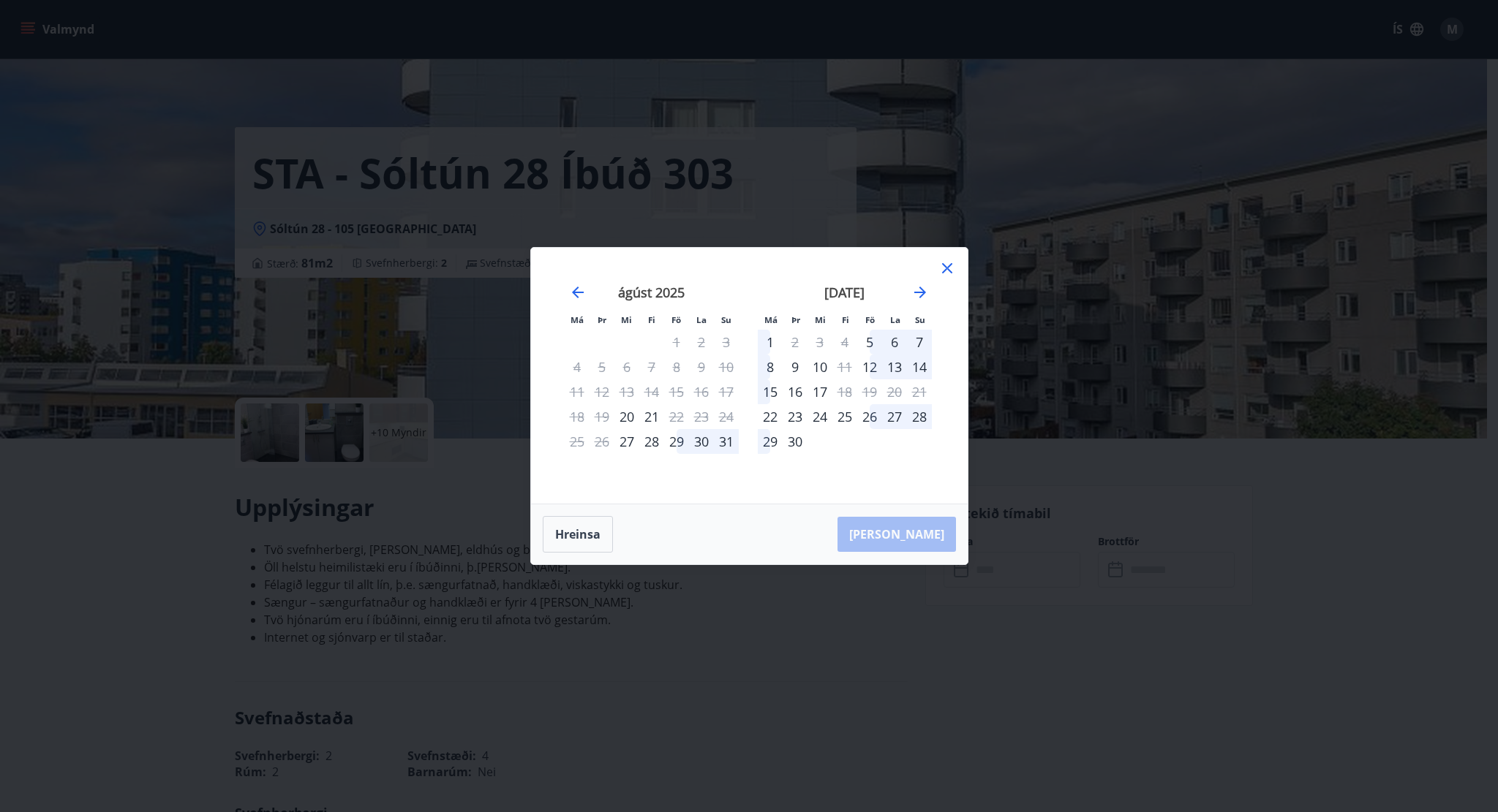
click at [1155, 605] on div "Má Þr Mi Fi Fö La Su Má Þr Mi Fi Fö La Su júlí 2025 1 2 3 4 5 6 7 8 9 10 11 12 …" at bounding box center [749, 406] width 1498 height 812
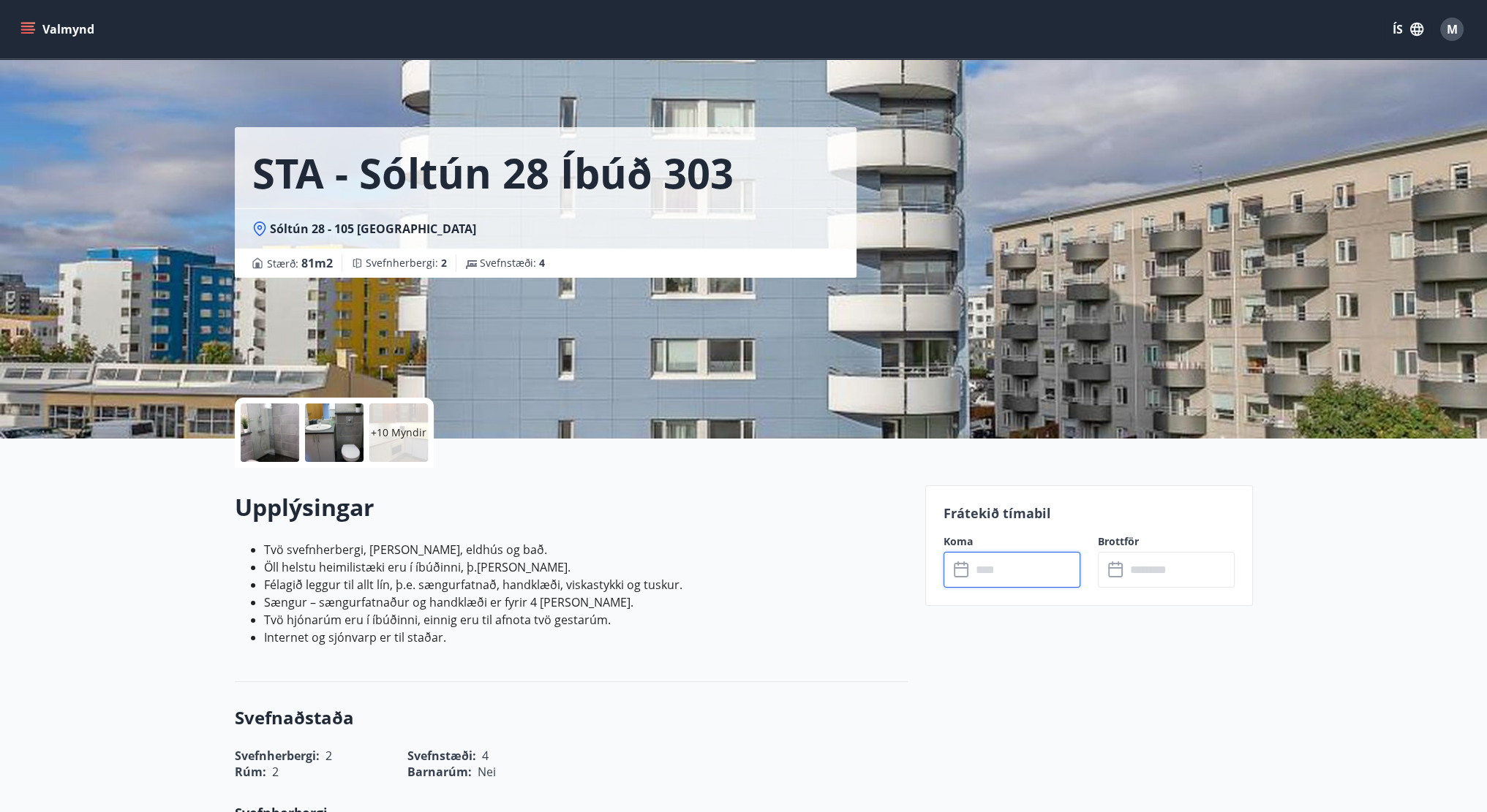
click at [978, 580] on input "text" at bounding box center [1026, 570] width 109 height 36
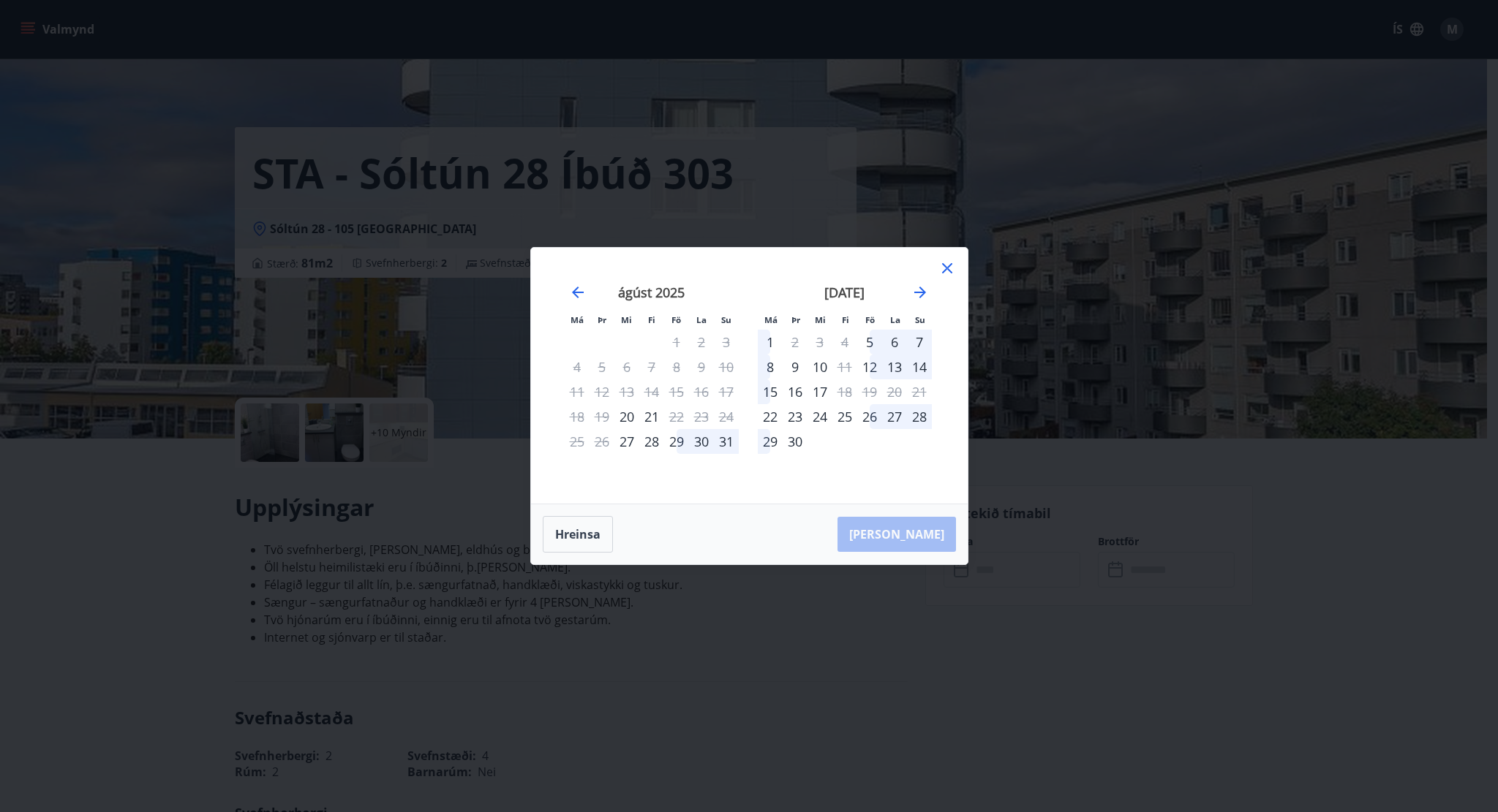
click at [704, 413] on div "23" at bounding box center [701, 416] width 25 height 25
drag, startPoint x: 827, startPoint y: 658, endPoint x: 810, endPoint y: 571, distance: 88.6
click at [827, 657] on div "Má Þr Mi Fi Fö La Su Má Þr Mi Fi Fö La Su júlí 2025 1 2 3 4 5 6 7 8 9 10 11 12 …" at bounding box center [749, 406] width 1498 height 812
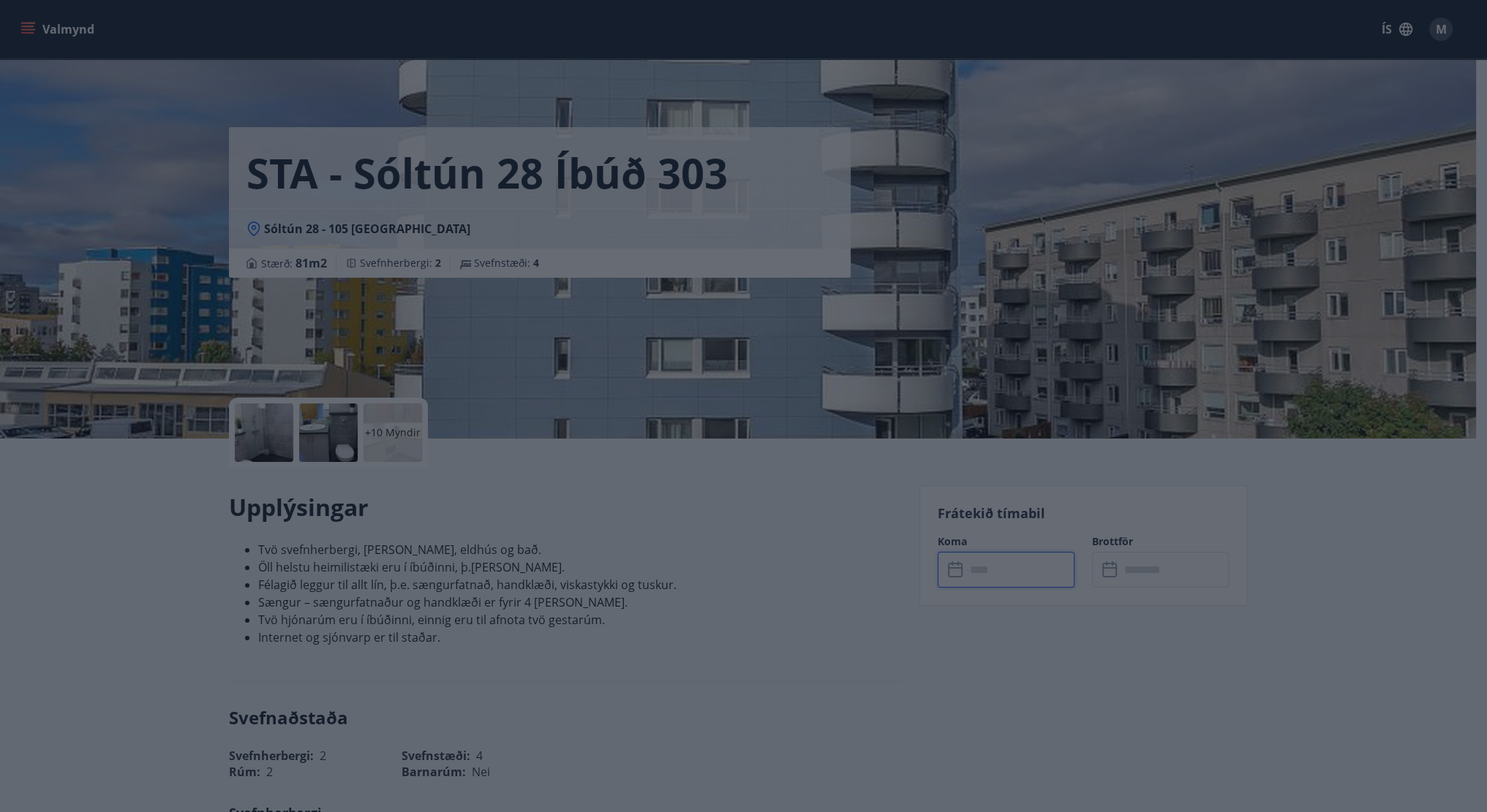
drag, startPoint x: 843, startPoint y: 483, endPoint x: 826, endPoint y: 486, distance: 17.3
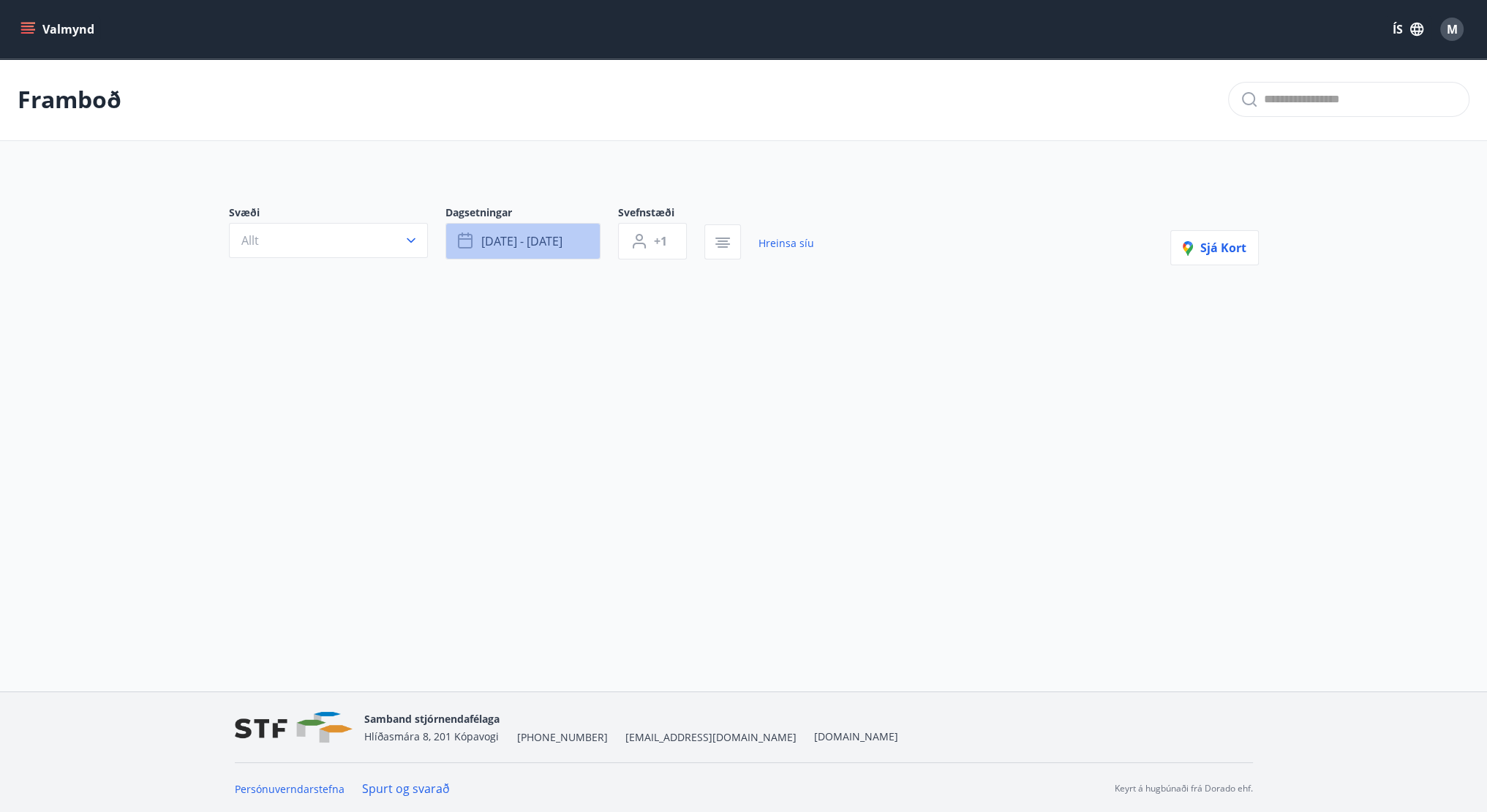
click at [584, 255] on button "ágú 21 - ágú 24" at bounding box center [522, 241] width 155 height 37
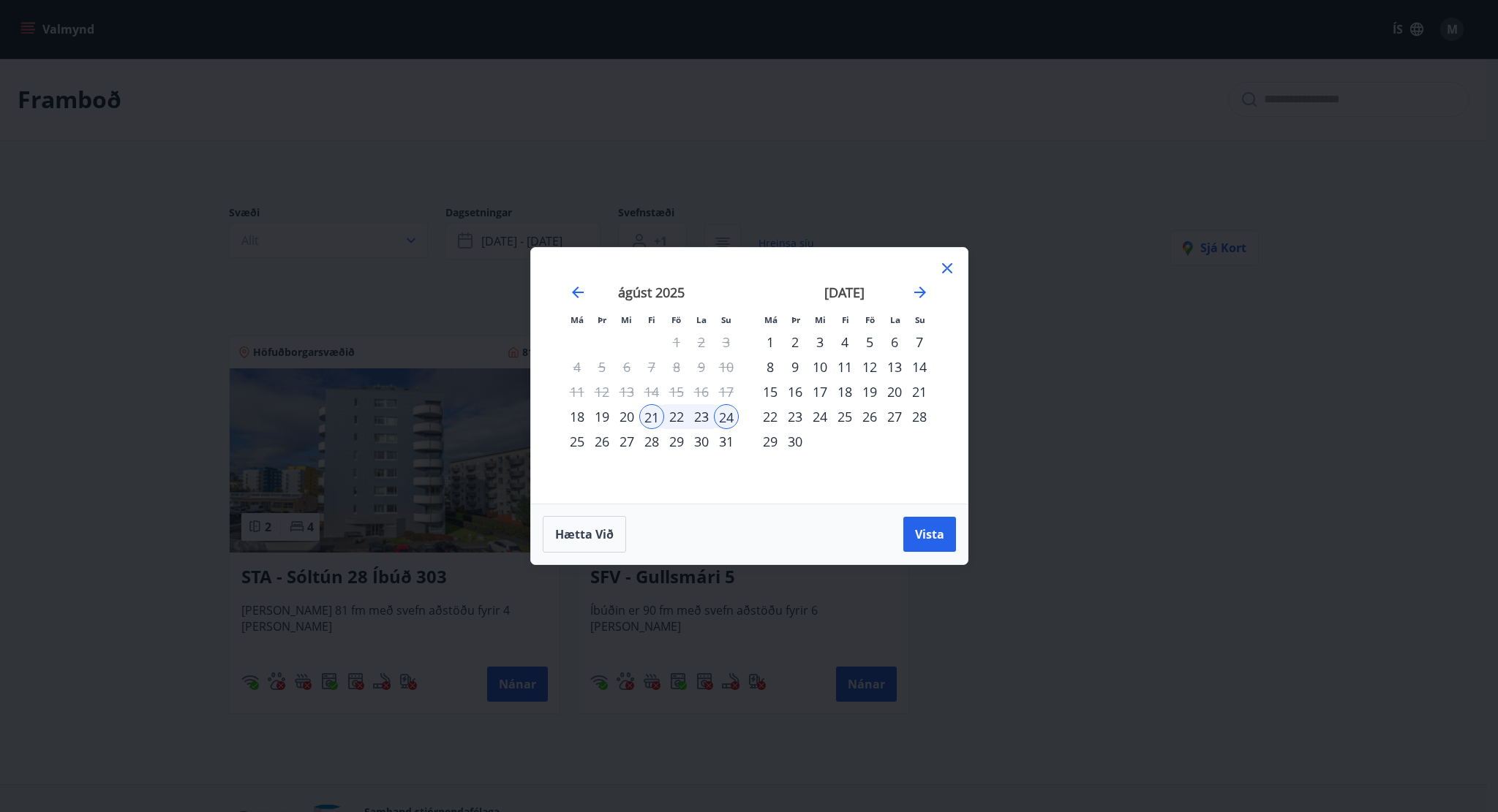
click at [657, 417] on div "21" at bounding box center [652, 416] width 25 height 25
click at [675, 418] on div "22" at bounding box center [676, 416] width 25 height 25
click at [655, 420] on div "21" at bounding box center [652, 416] width 25 height 25
drag, startPoint x: 723, startPoint y: 416, endPoint x: 734, endPoint y: 427, distance: 15.6
click at [723, 417] on div "24" at bounding box center [726, 416] width 25 height 25
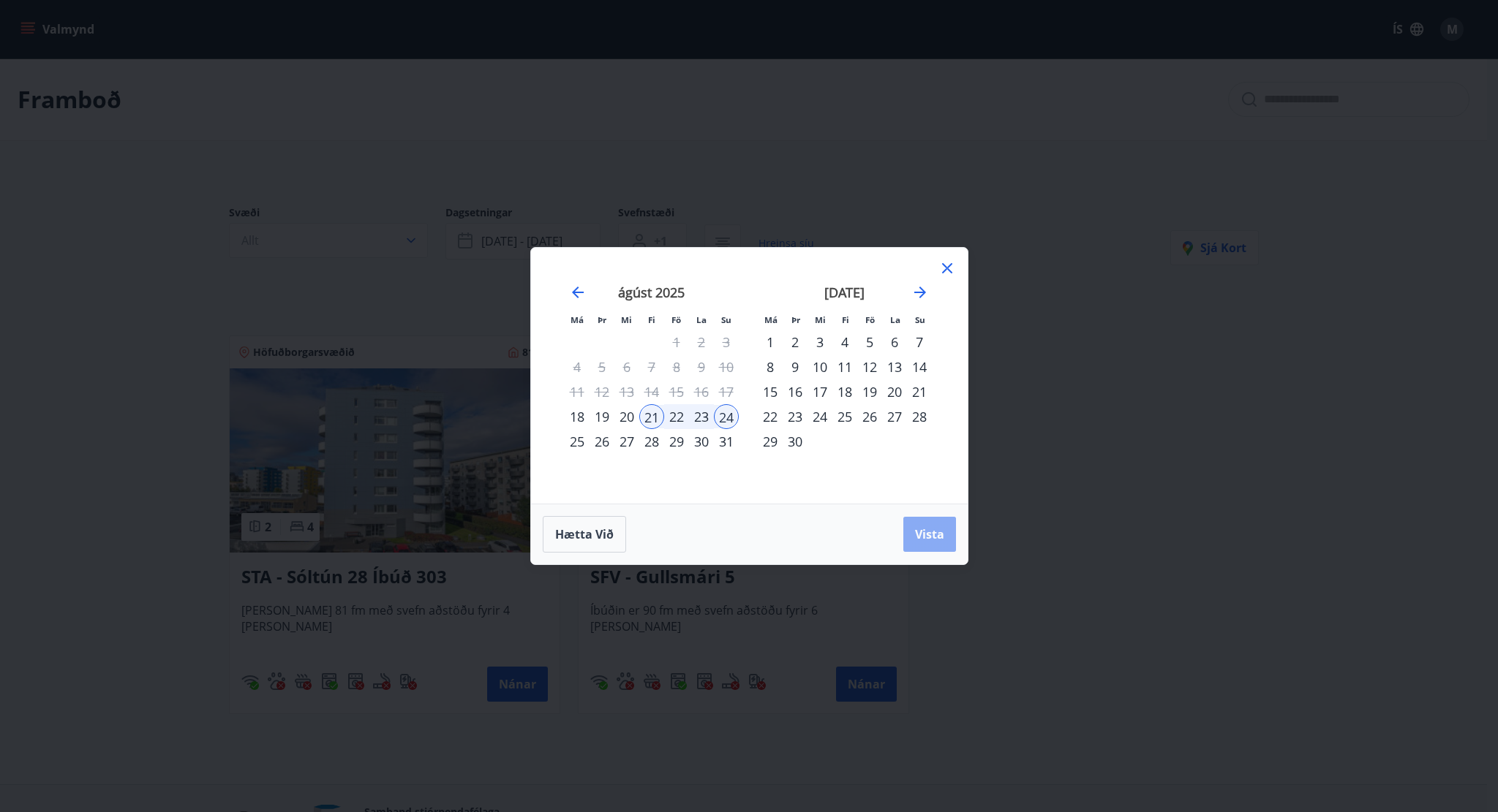
click at [940, 540] on span "Vista" at bounding box center [929, 534] width 29 height 16
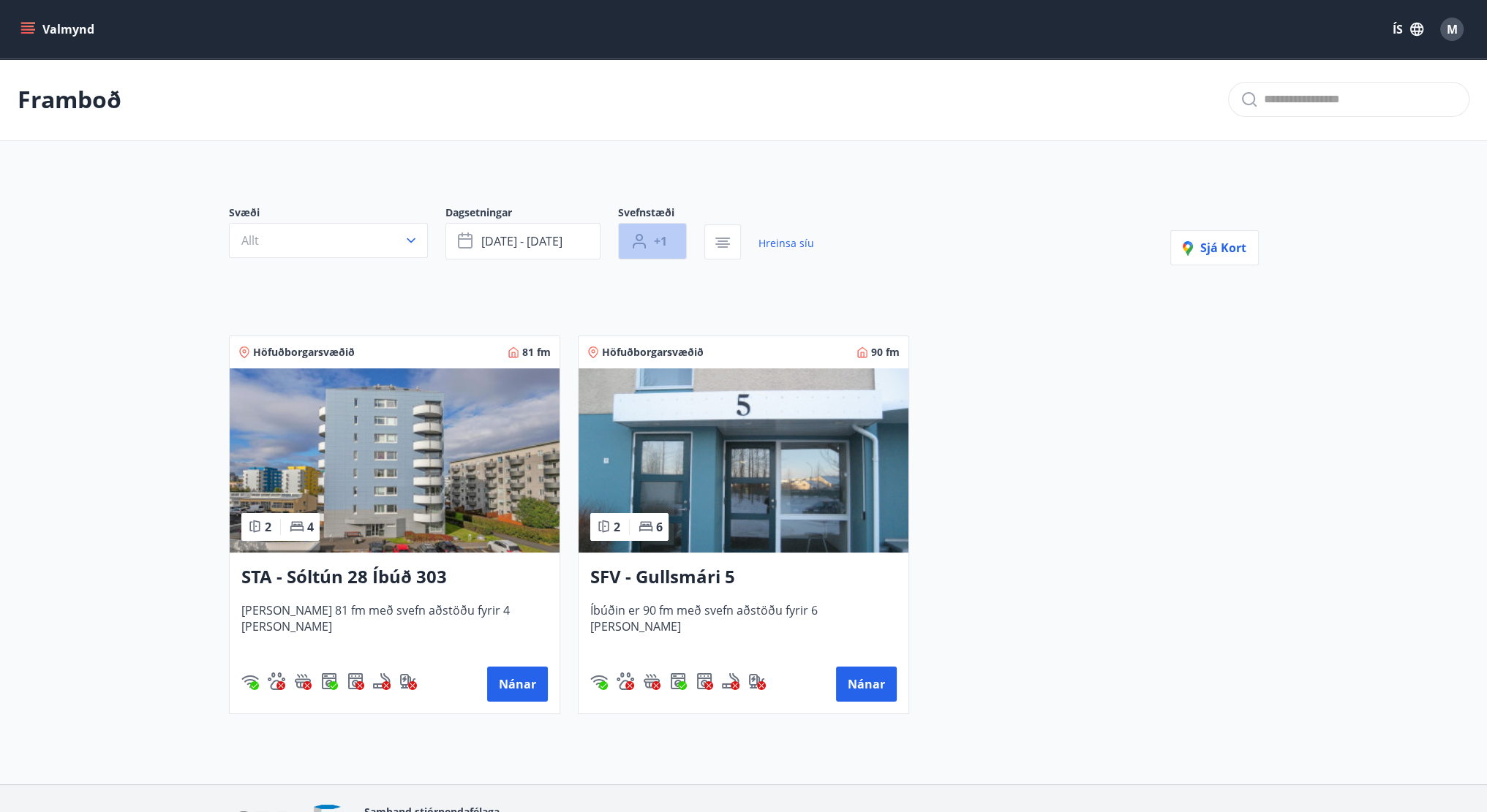
click at [653, 245] on button "+1" at bounding box center [652, 241] width 68 height 37
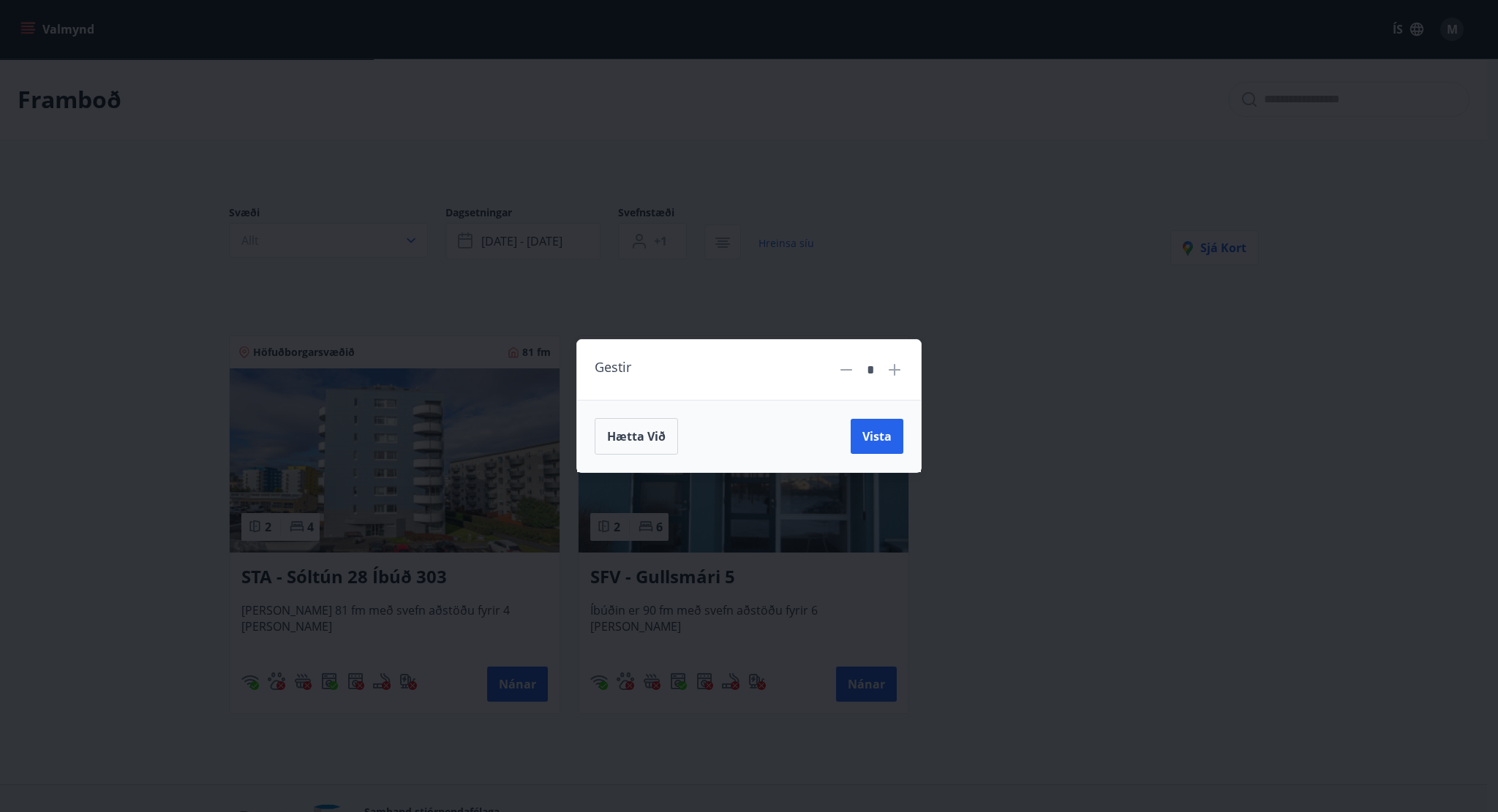
drag, startPoint x: 1047, startPoint y: 417, endPoint x: 1013, endPoint y: 423, distance: 34.5
click at [1045, 422] on div "Gestir * Hætta við Vista" at bounding box center [749, 406] width 1498 height 812
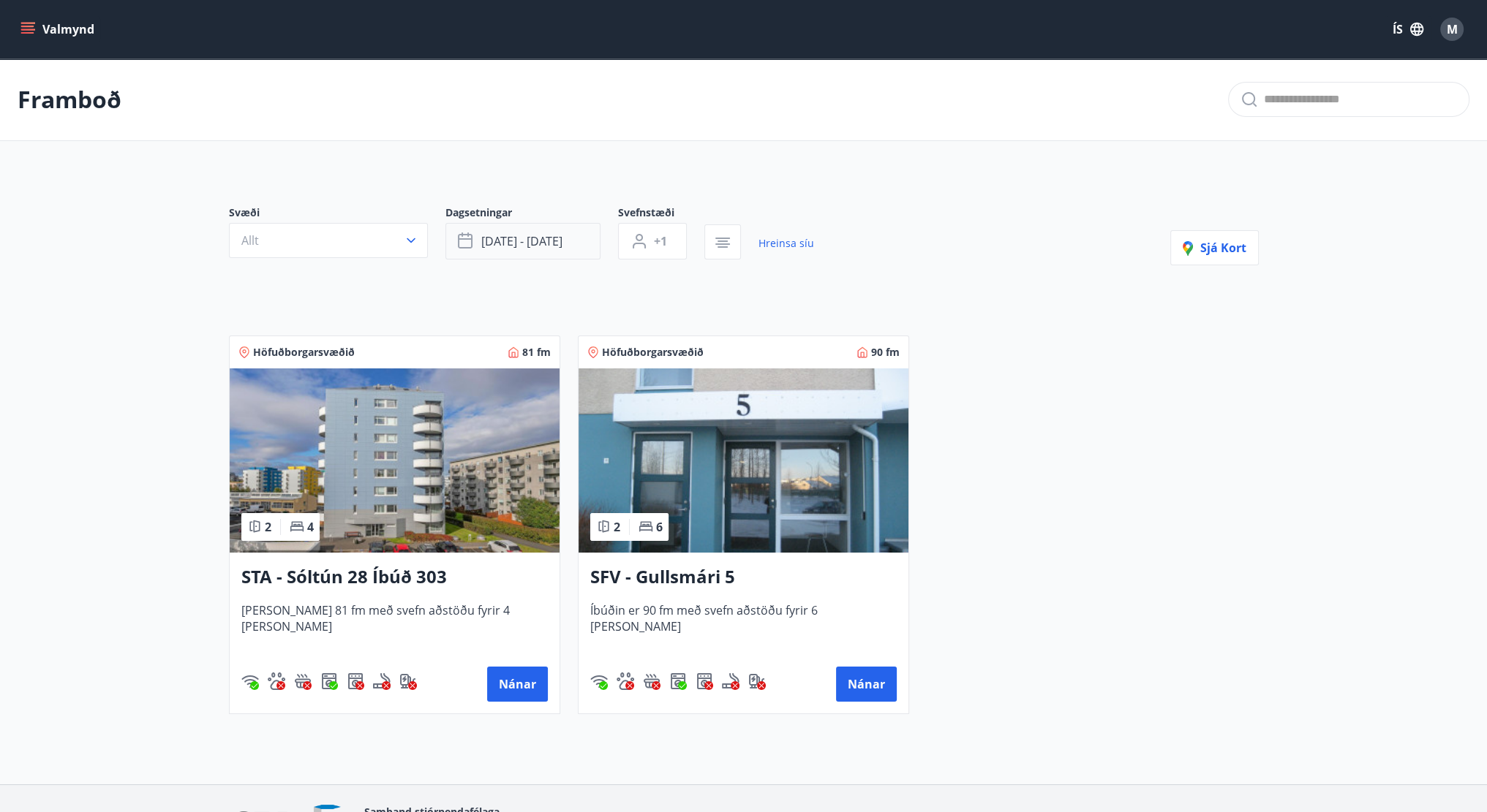
click at [510, 241] on span "ágú 21 - ágú 24" at bounding box center [522, 241] width 82 height 16
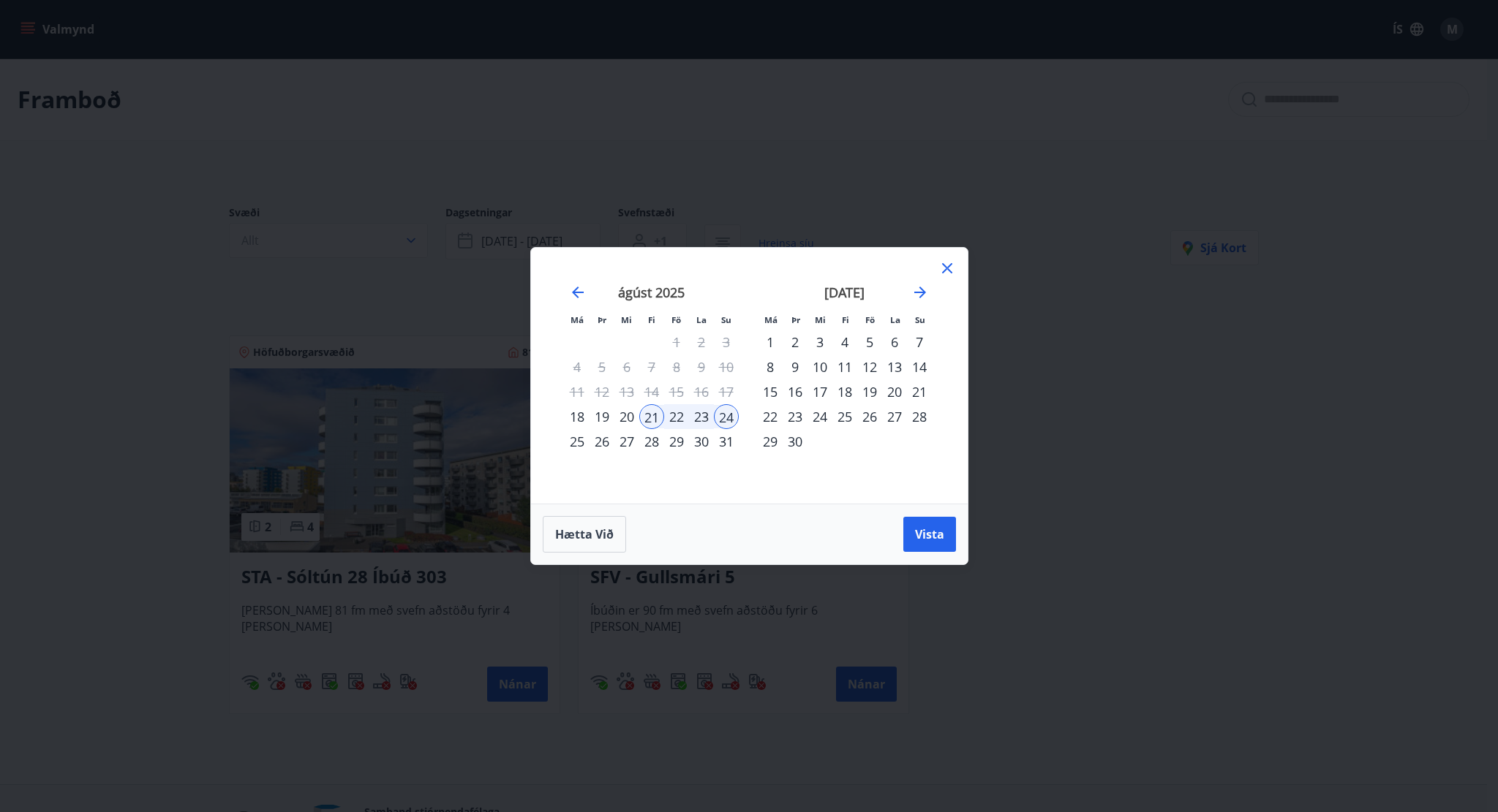
click at [704, 415] on div "23" at bounding box center [701, 416] width 25 height 25
click at [741, 415] on div "ágúst 2025 1 2 3 4 5 6 7 8 9 10 11 12 13 14 15 16 17 18 19 20 21 22 23 24 25 26…" at bounding box center [652, 385] width 194 height 240
click at [950, 538] on button "Vista" at bounding box center [930, 534] width 53 height 35
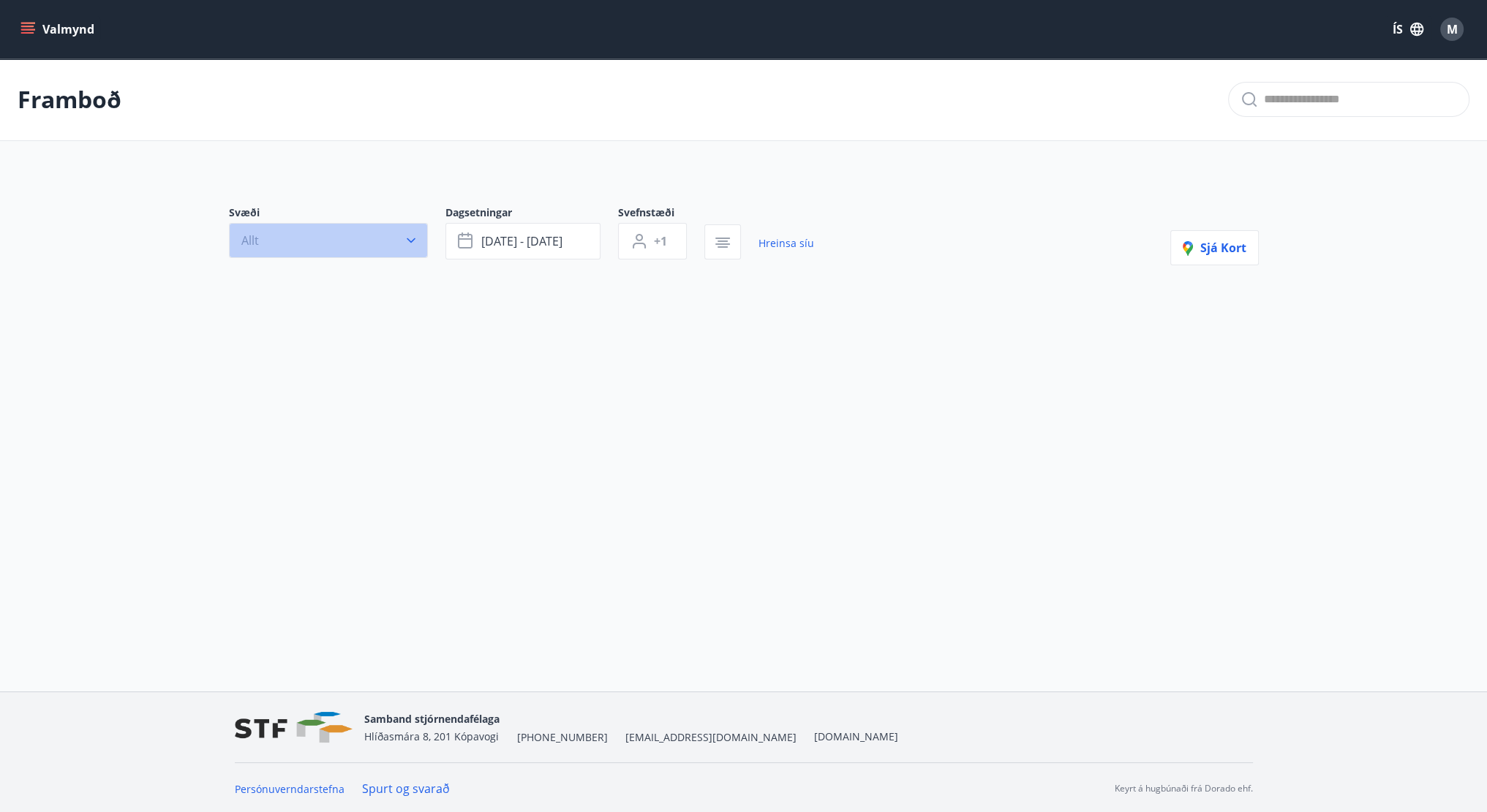
click at [387, 236] on button "Allt" at bounding box center [328, 240] width 199 height 35
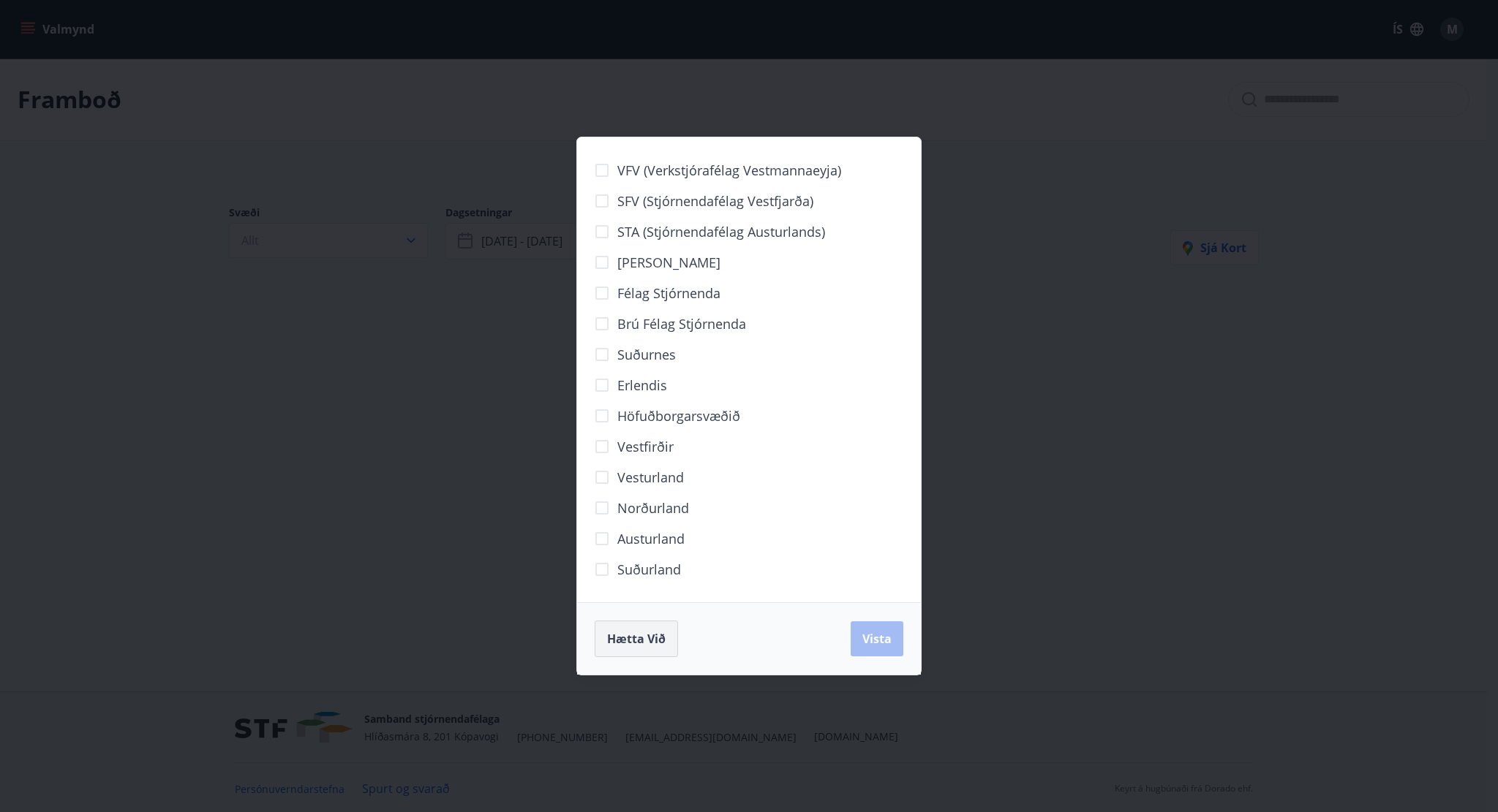
click at [665, 632] on button "Hætta við" at bounding box center [637, 638] width 83 height 37
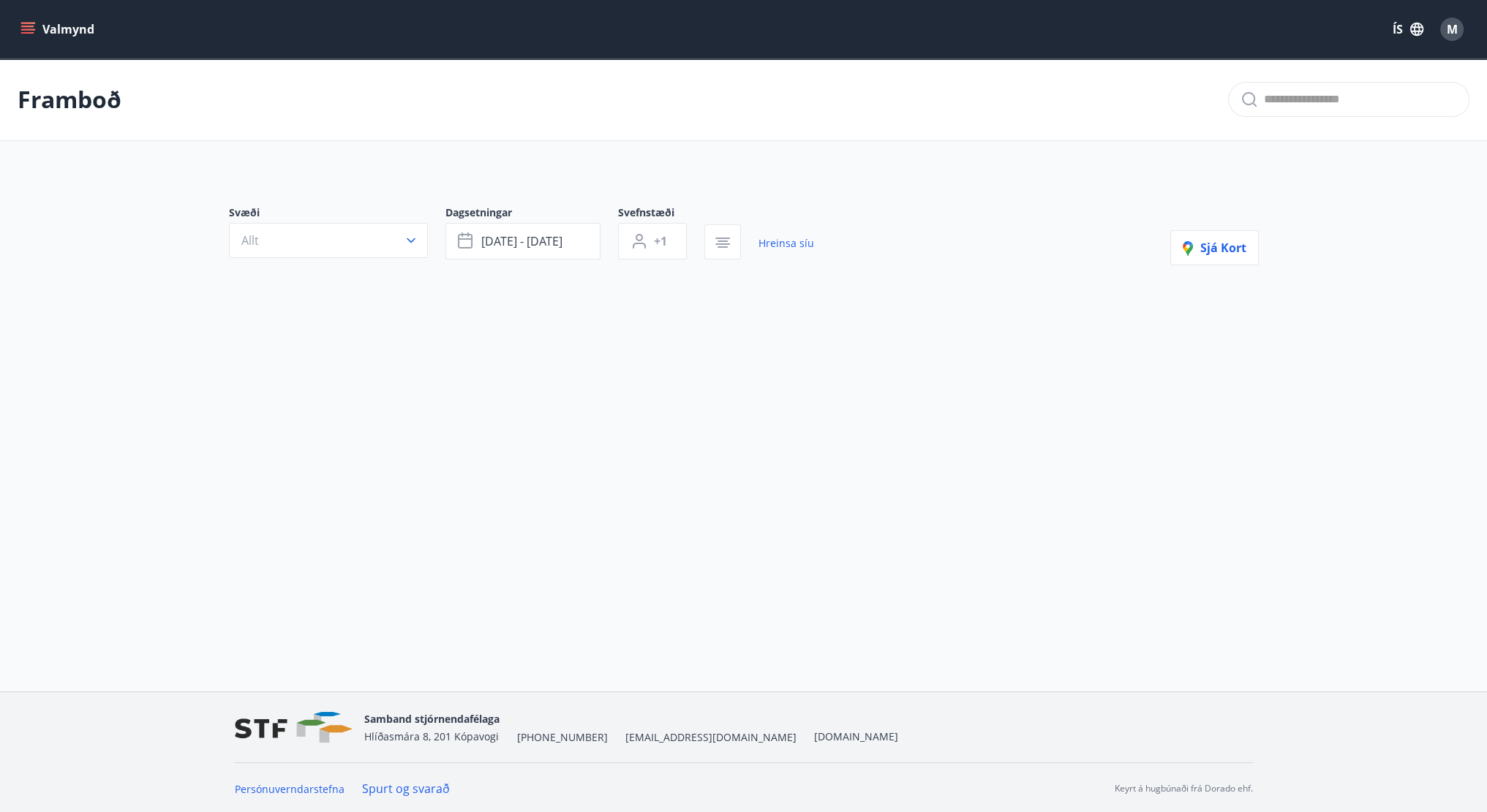
click at [477, 217] on span "Dagsetningar" at bounding box center [531, 214] width 173 height 18
click at [489, 245] on span "[DATE] - [DATE]" at bounding box center [522, 241] width 82 height 16
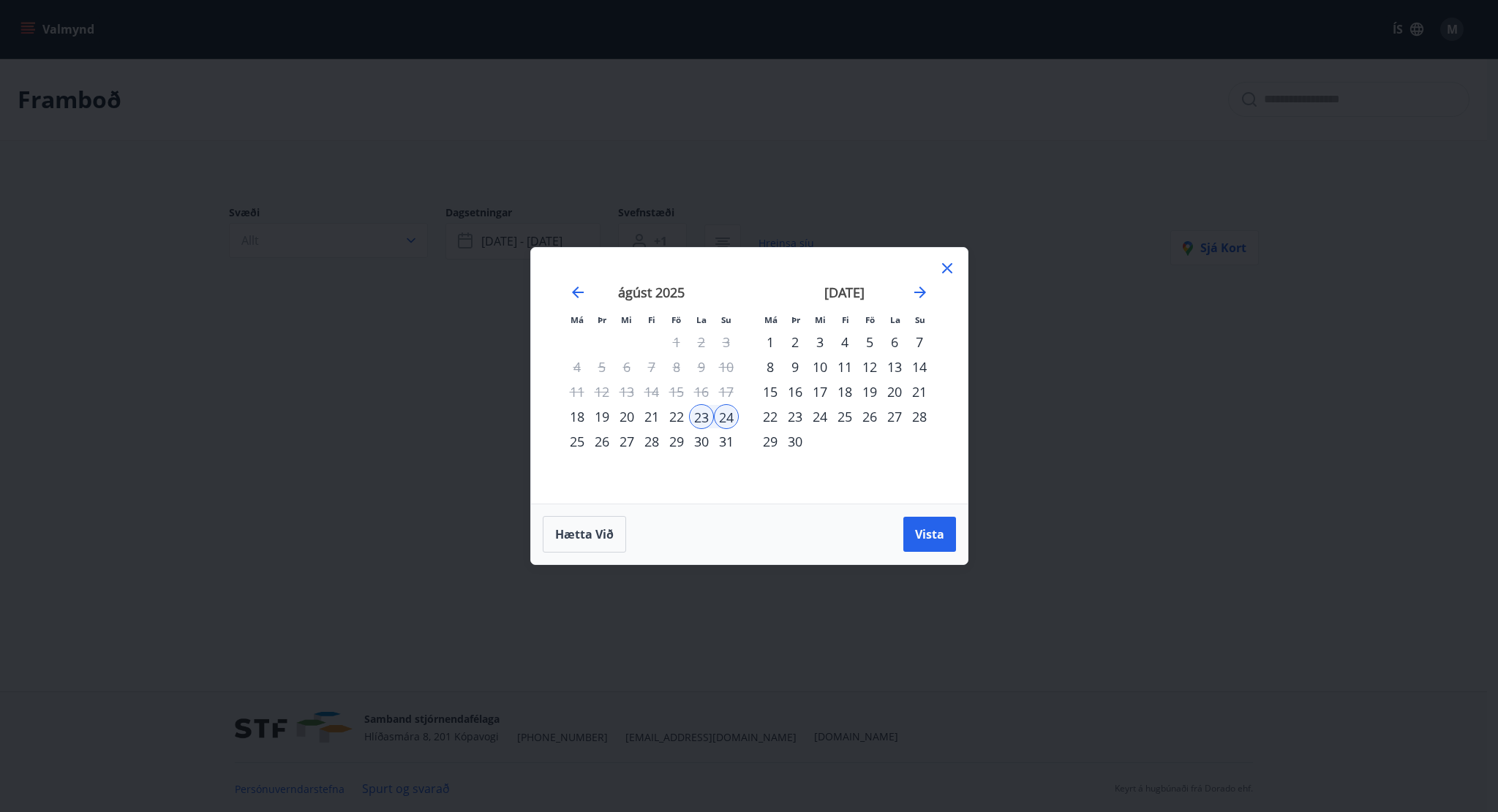
click at [670, 418] on div "22" at bounding box center [676, 416] width 25 height 25
drag, startPoint x: 726, startPoint y: 419, endPoint x: 789, endPoint y: 439, distance: 66.1
click at [726, 420] on div "24" at bounding box center [726, 416] width 25 height 25
click at [932, 540] on span "Vista" at bounding box center [929, 534] width 29 height 16
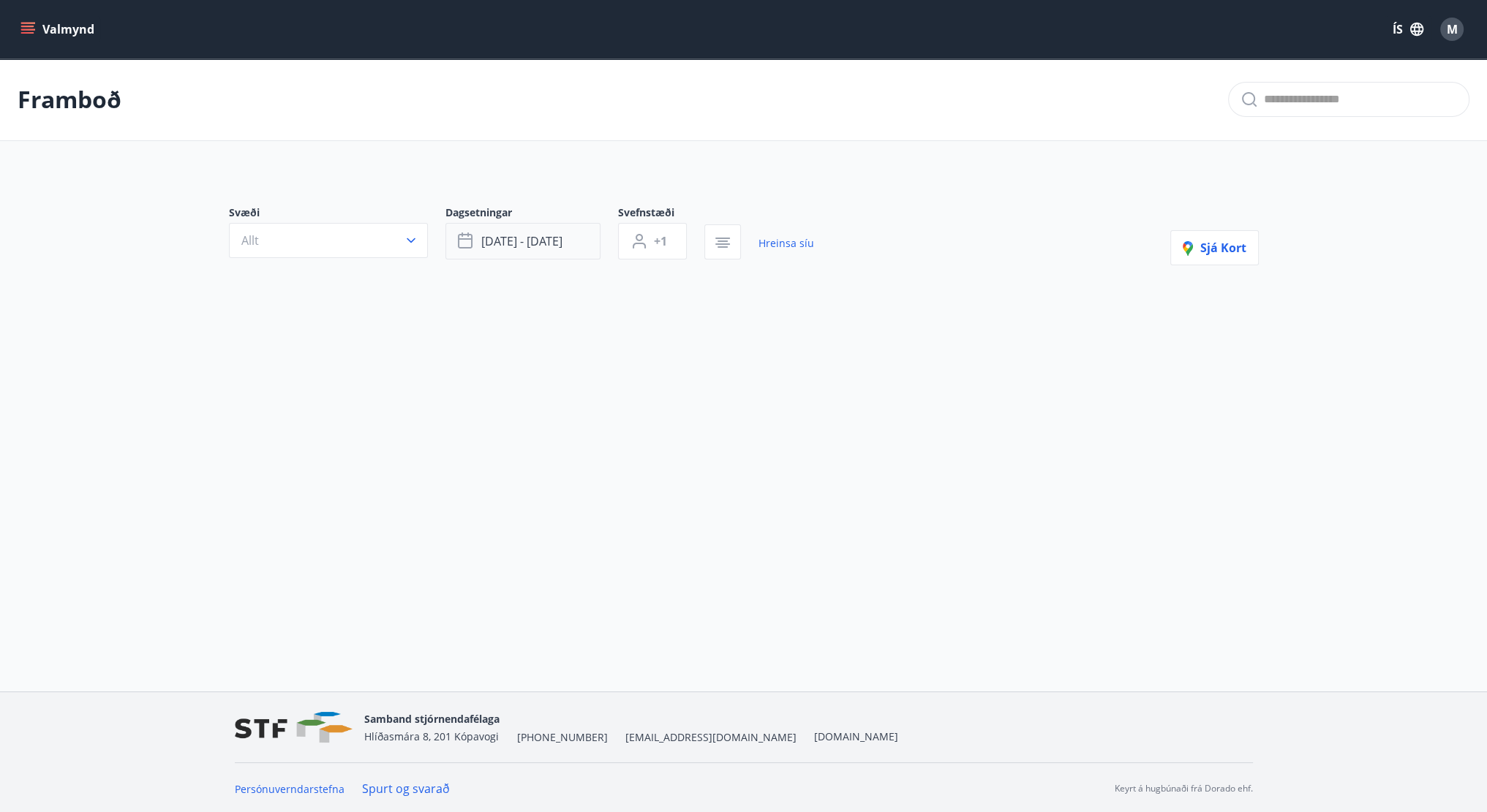
click at [570, 248] on button "[DATE] - [DATE]" at bounding box center [522, 241] width 155 height 37
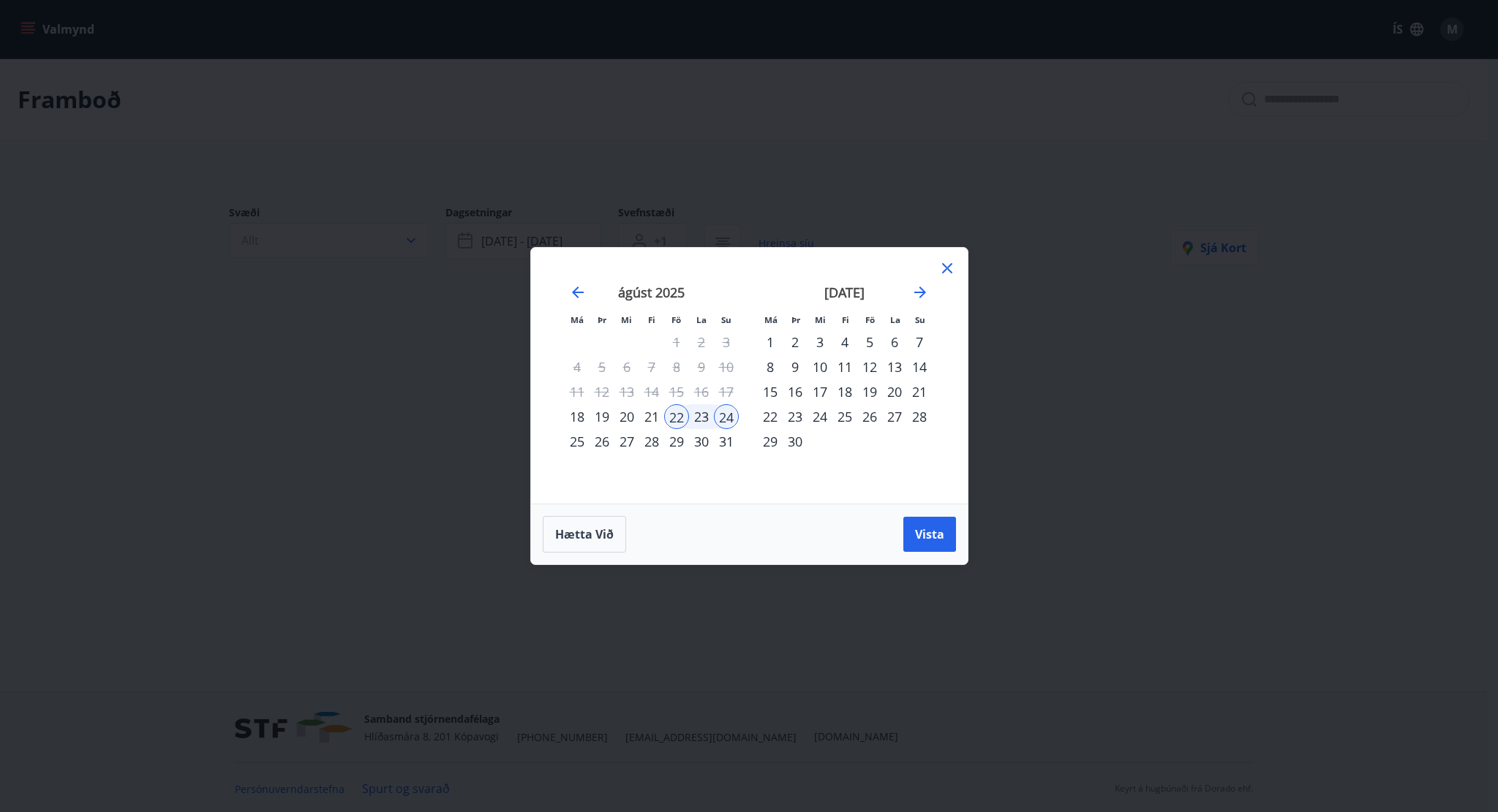
click at [657, 421] on div "21" at bounding box center [652, 416] width 25 height 25
click at [723, 415] on div "24" at bounding box center [726, 416] width 25 height 25
drag, startPoint x: 962, startPoint y: 536, endPoint x: 951, endPoint y: 541, distance: 12.1
click at [962, 537] on div "Hætta við Vista" at bounding box center [749, 534] width 436 height 61
click at [943, 544] on button "Vista" at bounding box center [930, 534] width 53 height 35
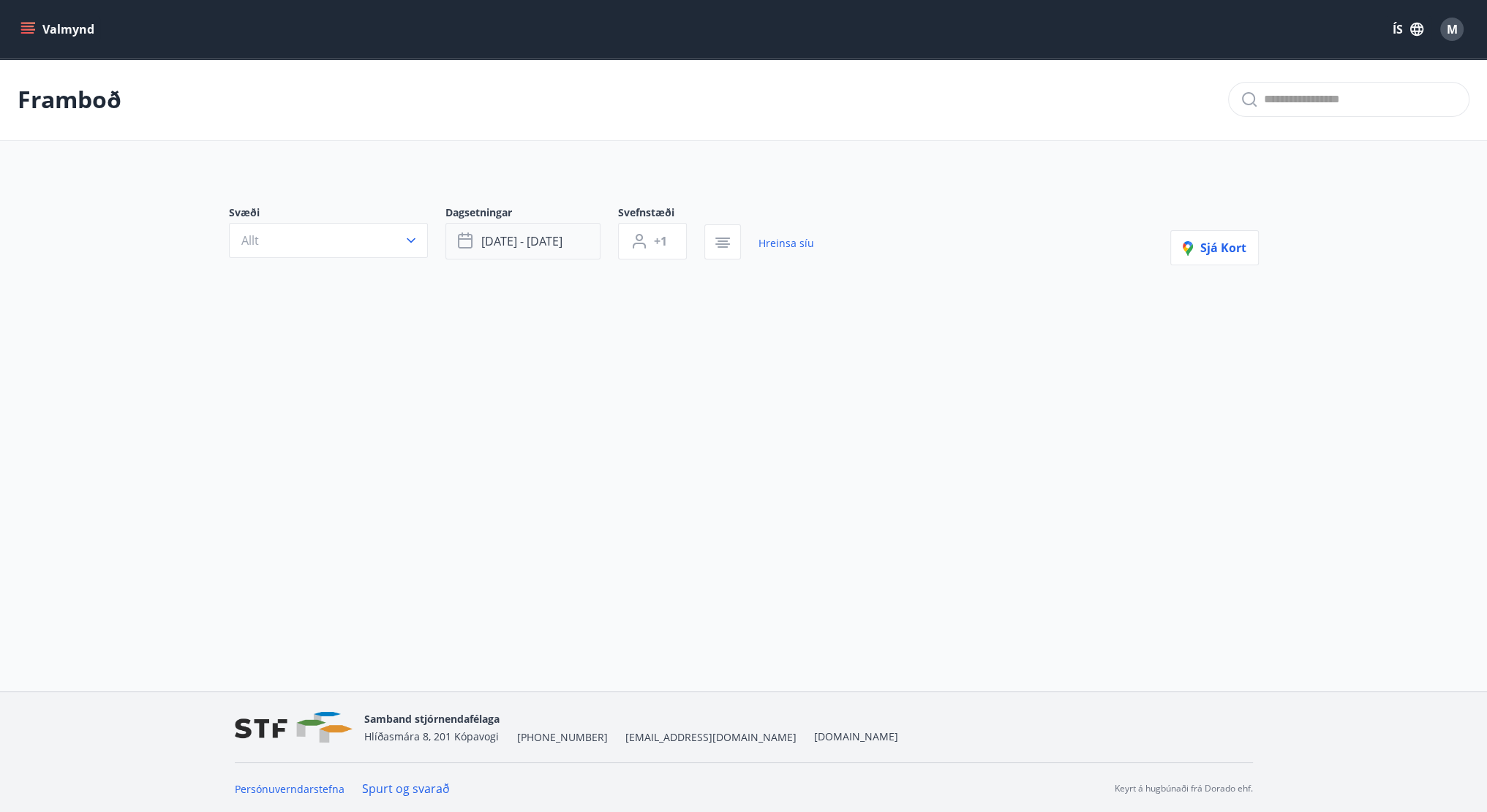
click at [563, 241] on span "ágú 21 - ágú 24" at bounding box center [522, 241] width 82 height 16
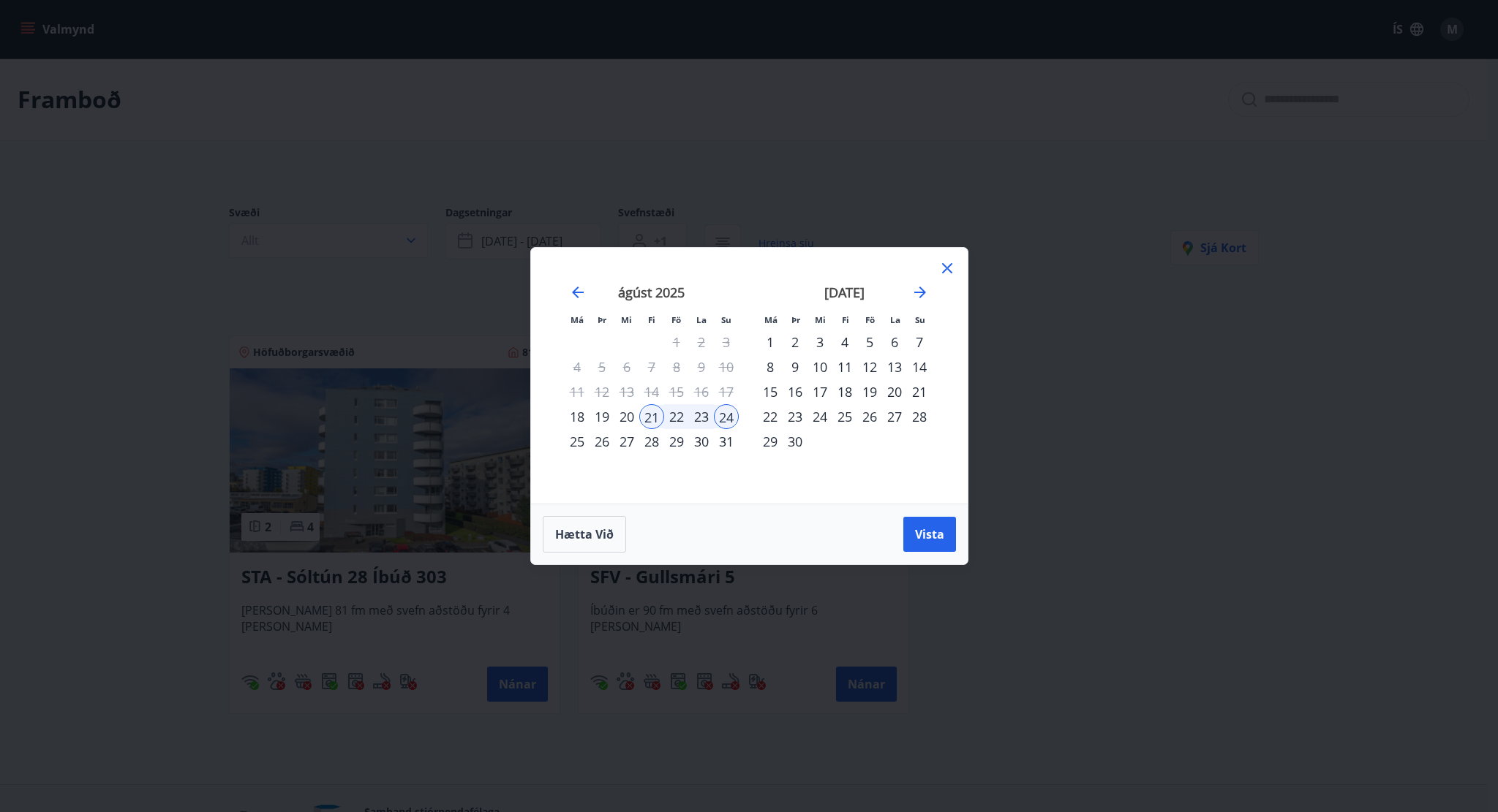
drag, startPoint x: 570, startPoint y: 233, endPoint x: 494, endPoint y: 330, distance: 123.2
click at [570, 234] on div "Má Þr Mi Fi Fö La Su Má Þr Mi Fi Fö La Su [DATE] 1 2 3 4 5 6 7 8 9 10 11 12 13 …" at bounding box center [749, 406] width 1498 height 812
click at [492, 338] on div "Má Þr Mi Fi Fö La Su Má Þr Mi Fi Fö La Su [DATE] 1 2 3 4 5 6 7 8 9 10 11 12 13 …" at bounding box center [749, 406] width 1498 height 812
click at [308, 234] on div "Má Þr Mi Fi Fö La Su Má Þr Mi Fi Fö La Su [DATE] 1 2 3 4 5 6 7 8 9 10 11 12 13 …" at bounding box center [749, 406] width 1498 height 812
click at [976, 352] on div "Má Þr Mi Fi Fö La Su Má Þr Mi Fi Fö La Su [DATE] 1 2 3 4 5 6 7 8 9 10 11 12 13 …" at bounding box center [749, 406] width 1498 height 812
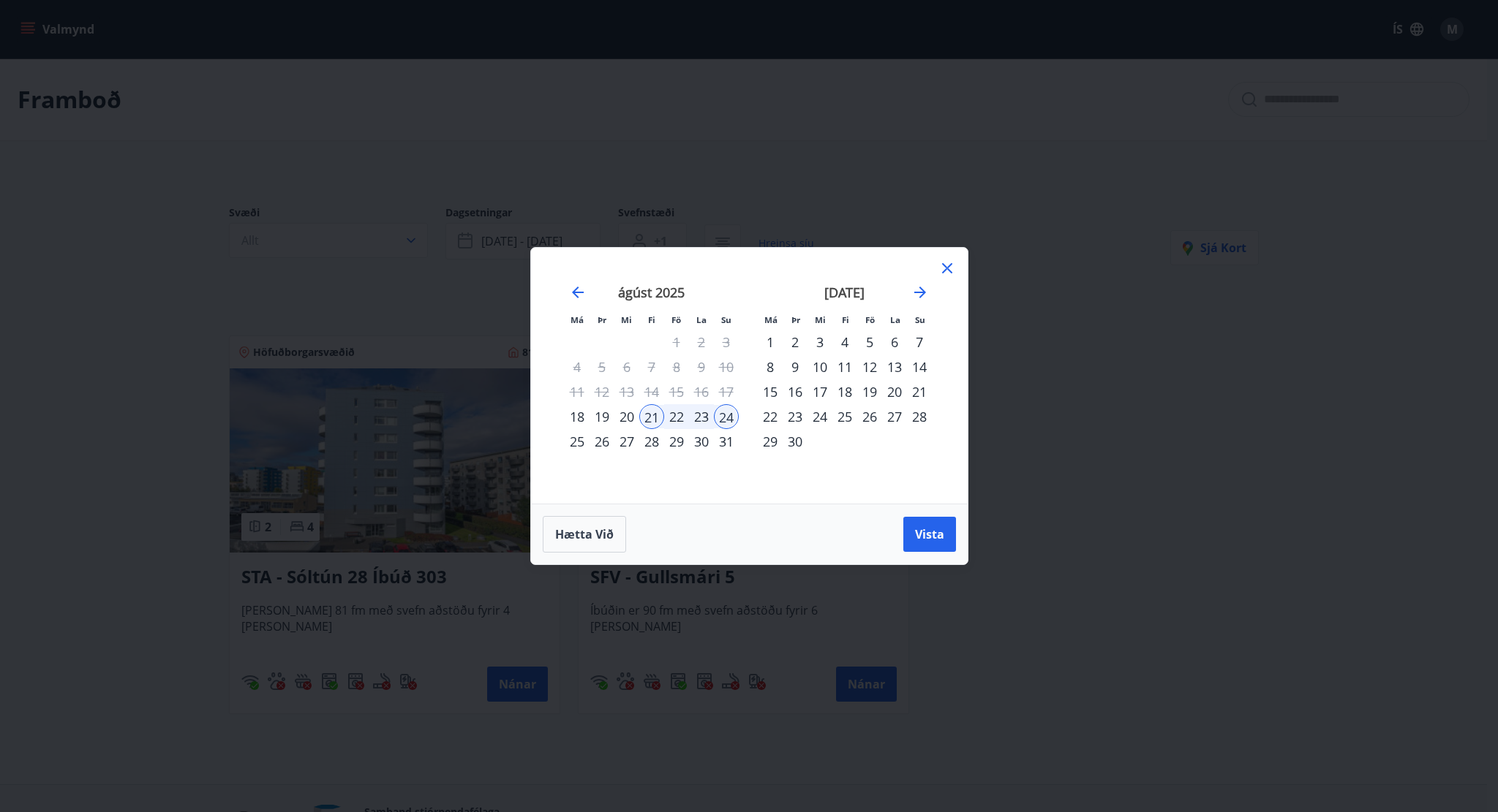
click at [944, 268] on icon at bounding box center [947, 268] width 18 height 18
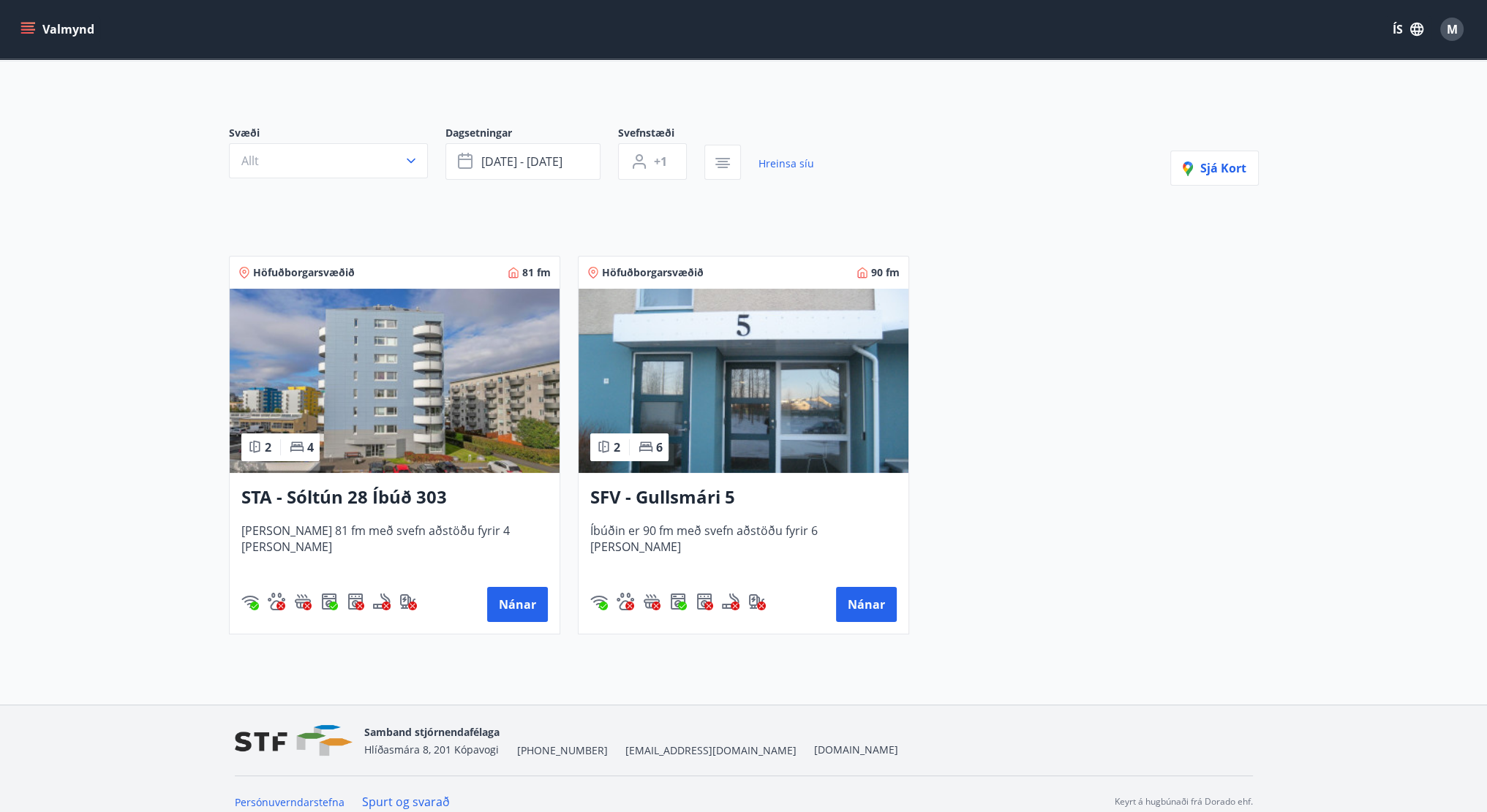
scroll to position [94, 0]
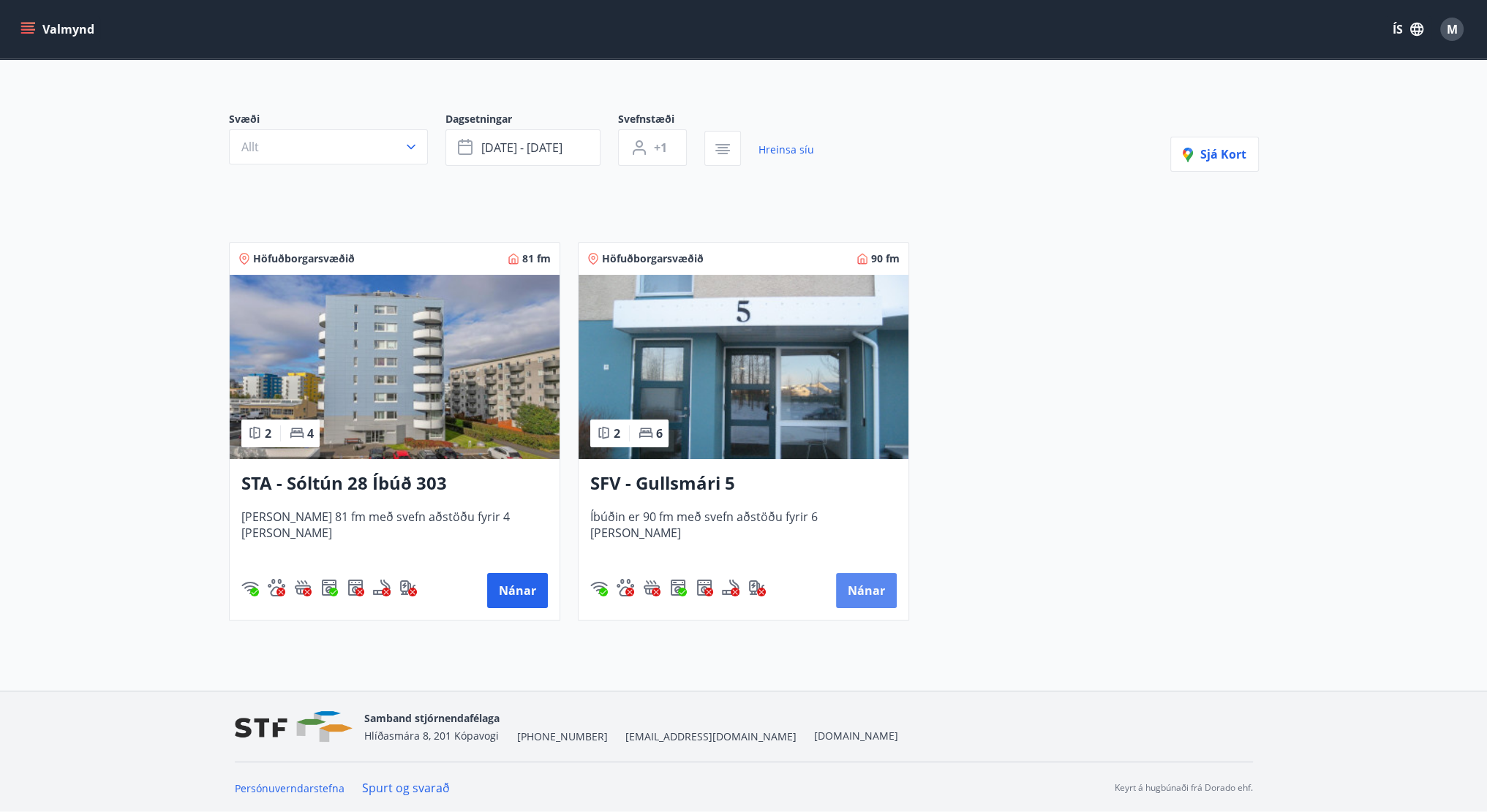
click at [877, 594] on button "Nánar" at bounding box center [866, 590] width 61 height 35
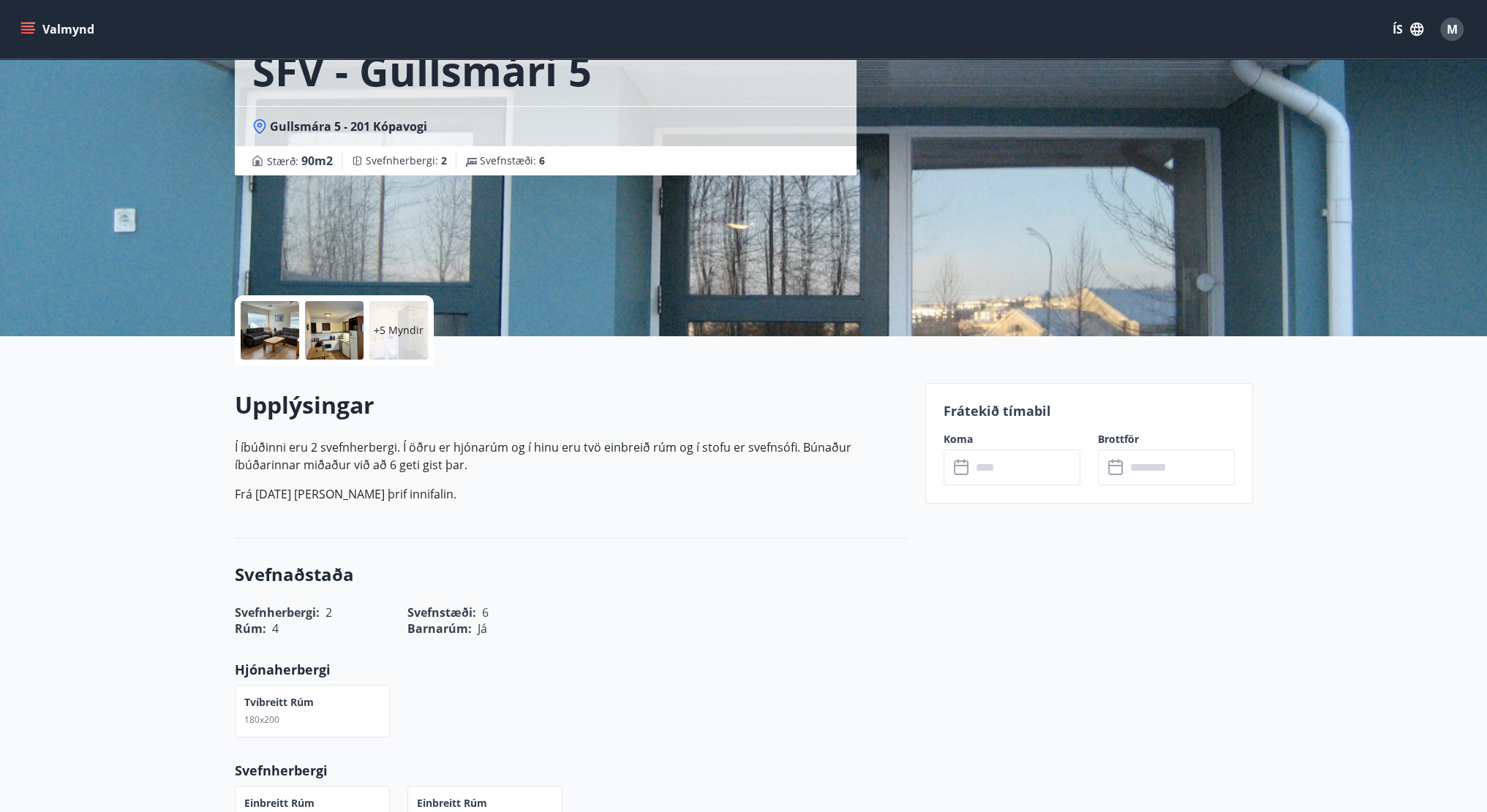
scroll to position [292, 0]
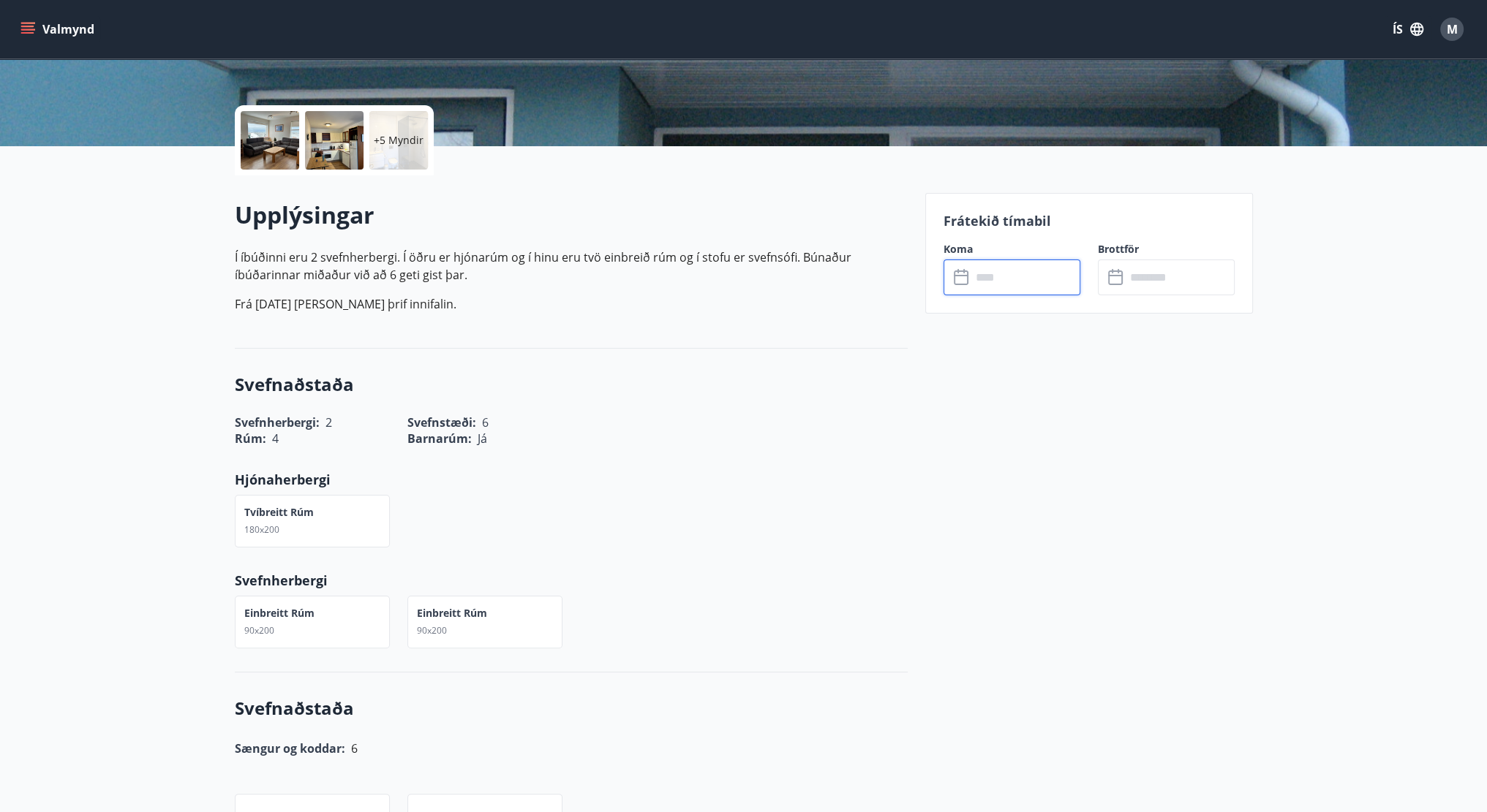
click at [1016, 278] on input "text" at bounding box center [1026, 278] width 109 height 36
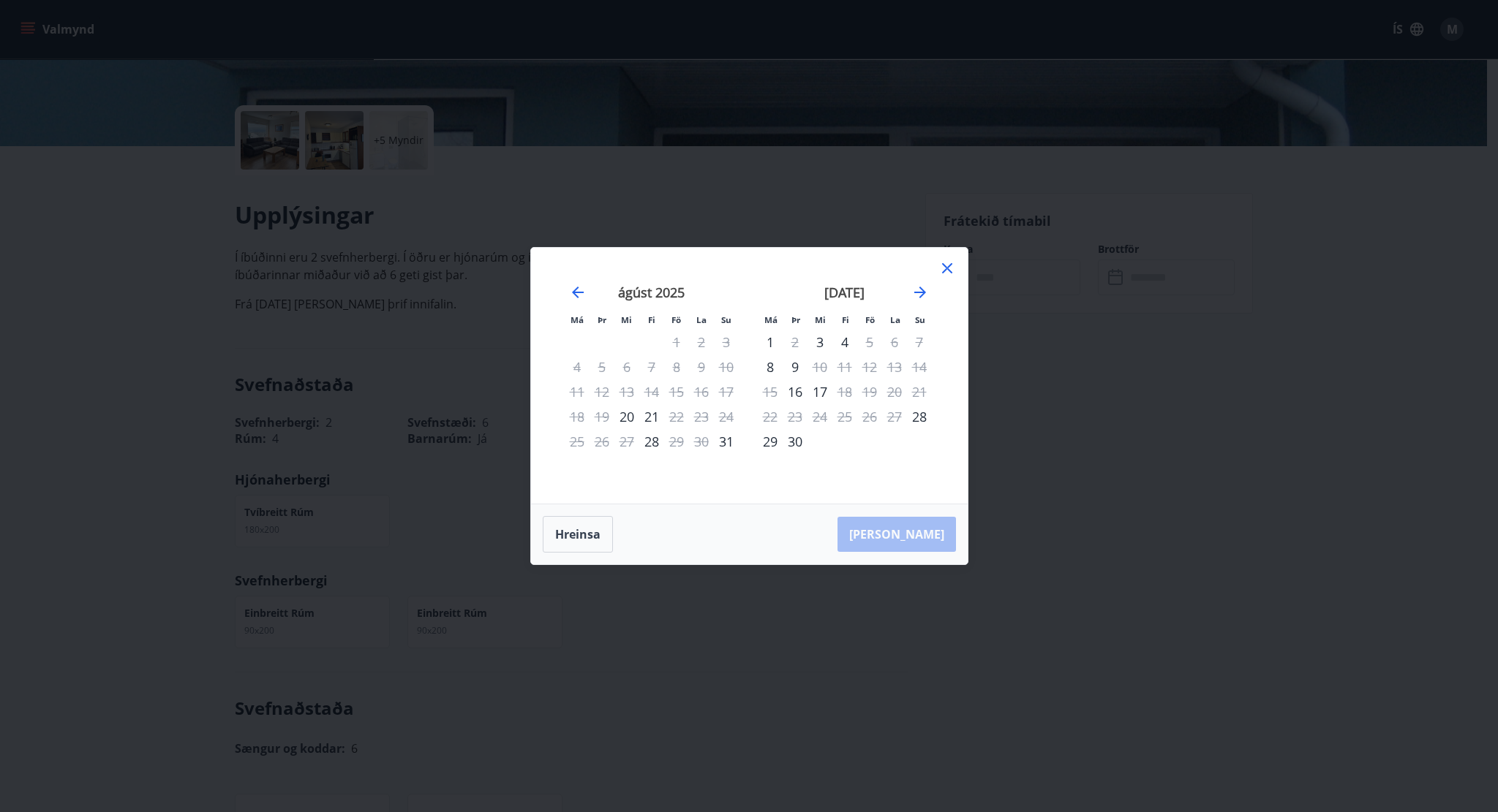
click at [652, 418] on div "21" at bounding box center [652, 416] width 25 height 25
click at [726, 417] on div "24" at bounding box center [726, 416] width 25 height 25
click at [742, 409] on div "ágúst 2025 1 2 3 4 5 6 7 8 9 10 11 12 13 14 15 16 17 18 19 20 21 22 23 24 25 26…" at bounding box center [652, 385] width 194 height 240
click at [730, 415] on div "24" at bounding box center [726, 416] width 25 height 25
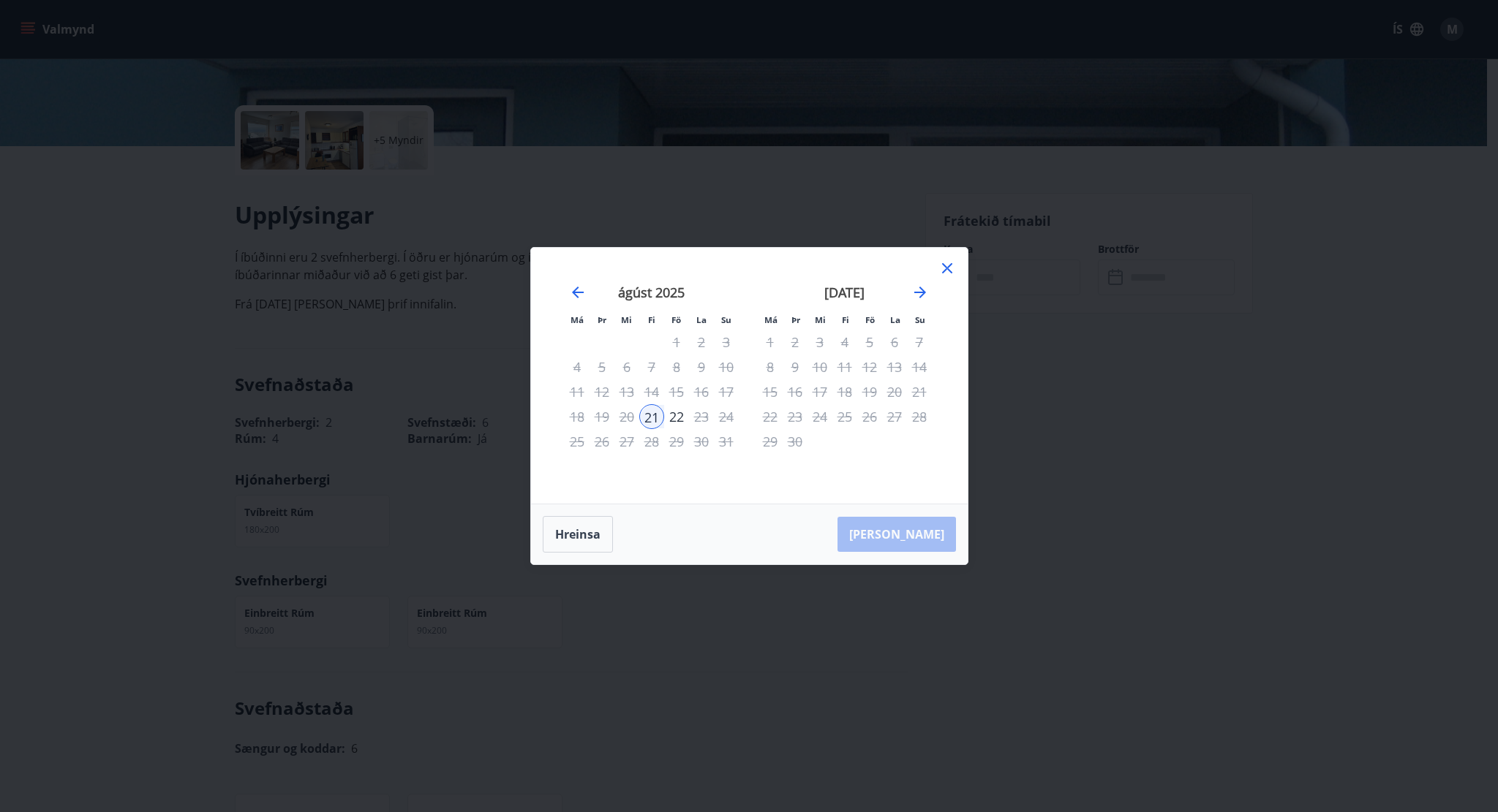
drag, startPoint x: 730, startPoint y: 415, endPoint x: 799, endPoint y: 374, distance: 80.3
click at [735, 410] on div "24" at bounding box center [726, 416] width 25 height 25
click at [942, 276] on icon at bounding box center [947, 268] width 18 height 18
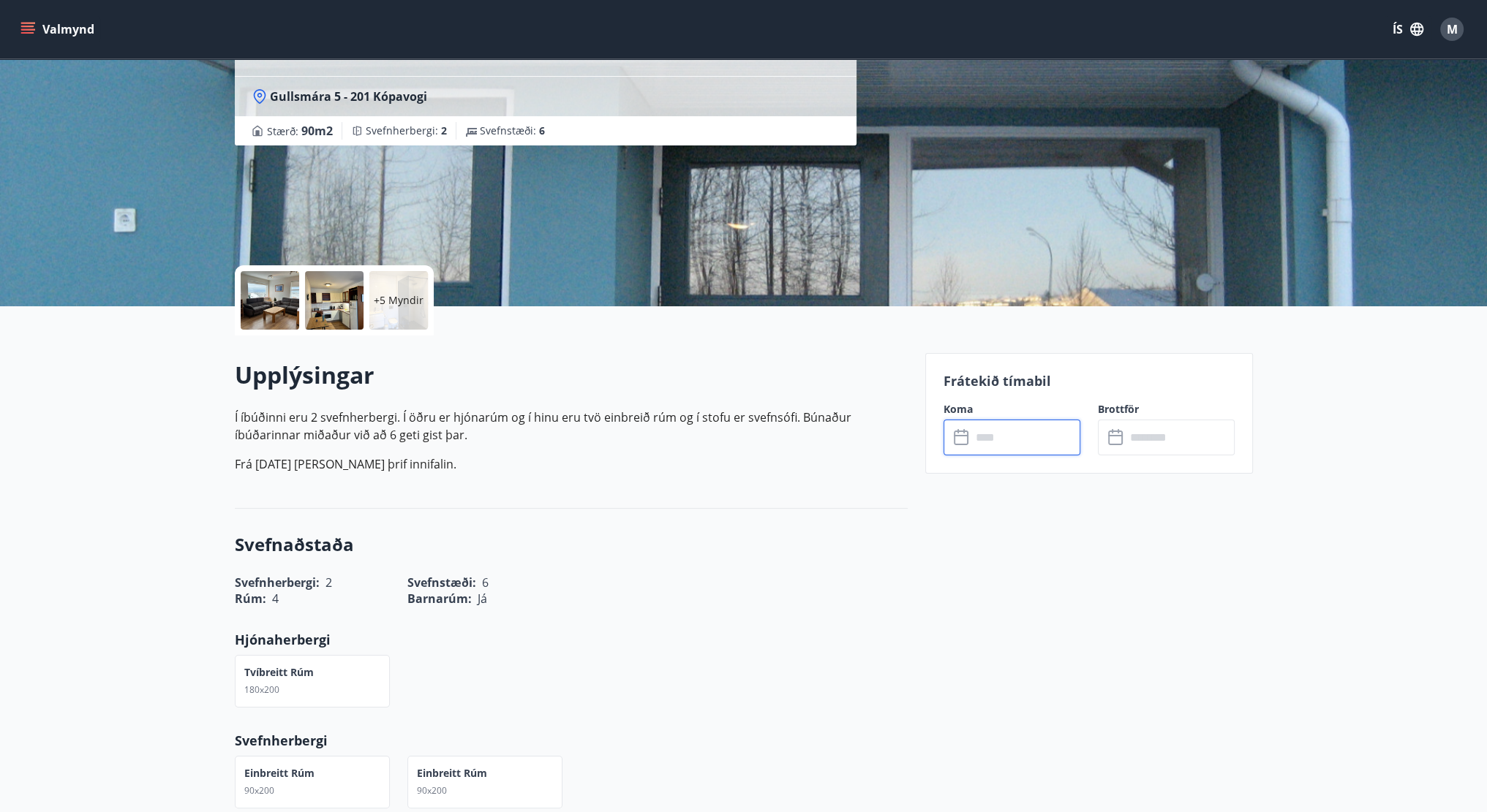
scroll to position [0, 0]
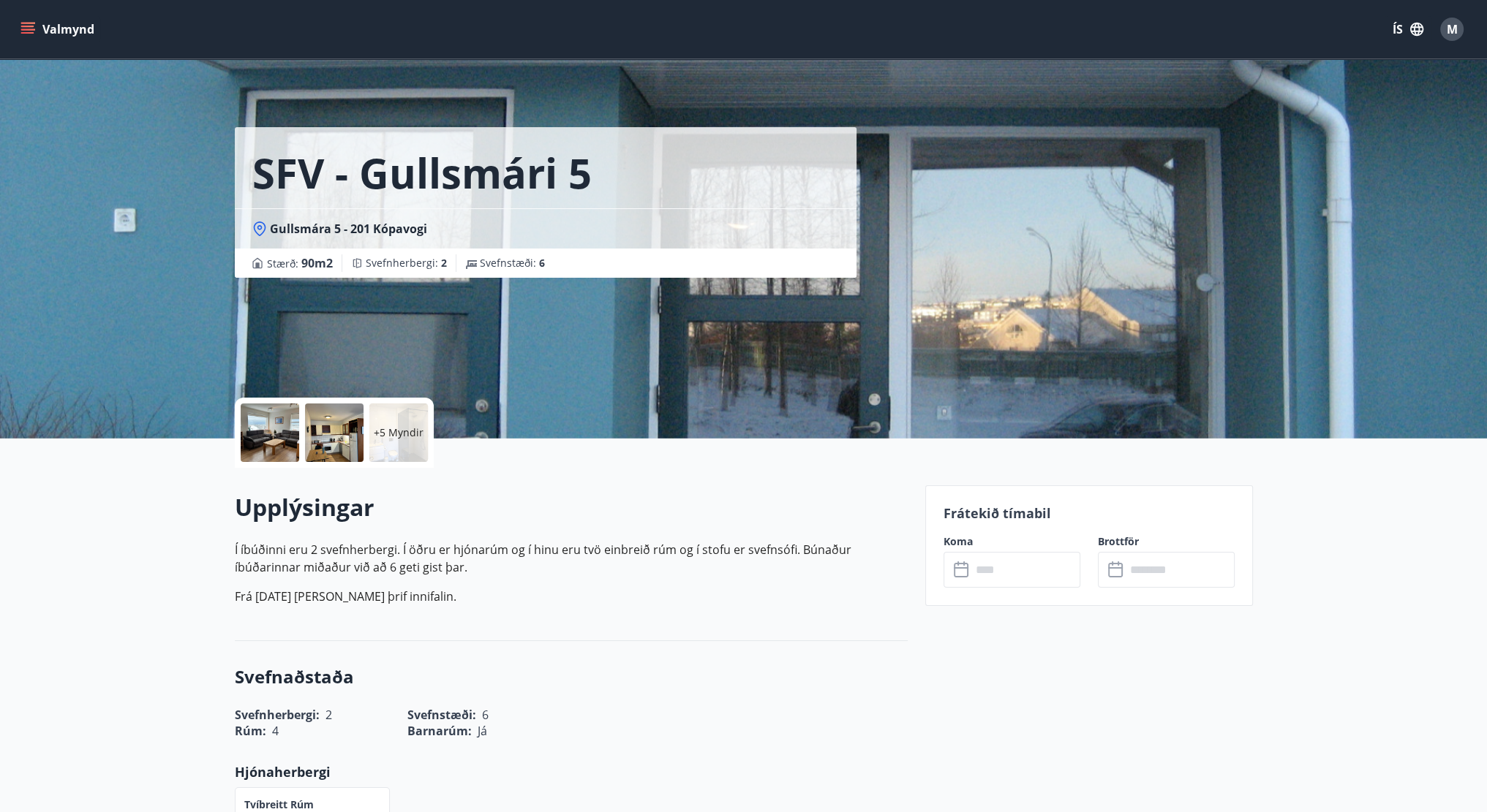
drag, startPoint x: 875, startPoint y: 251, endPoint x: 864, endPoint y: 249, distance: 11.2
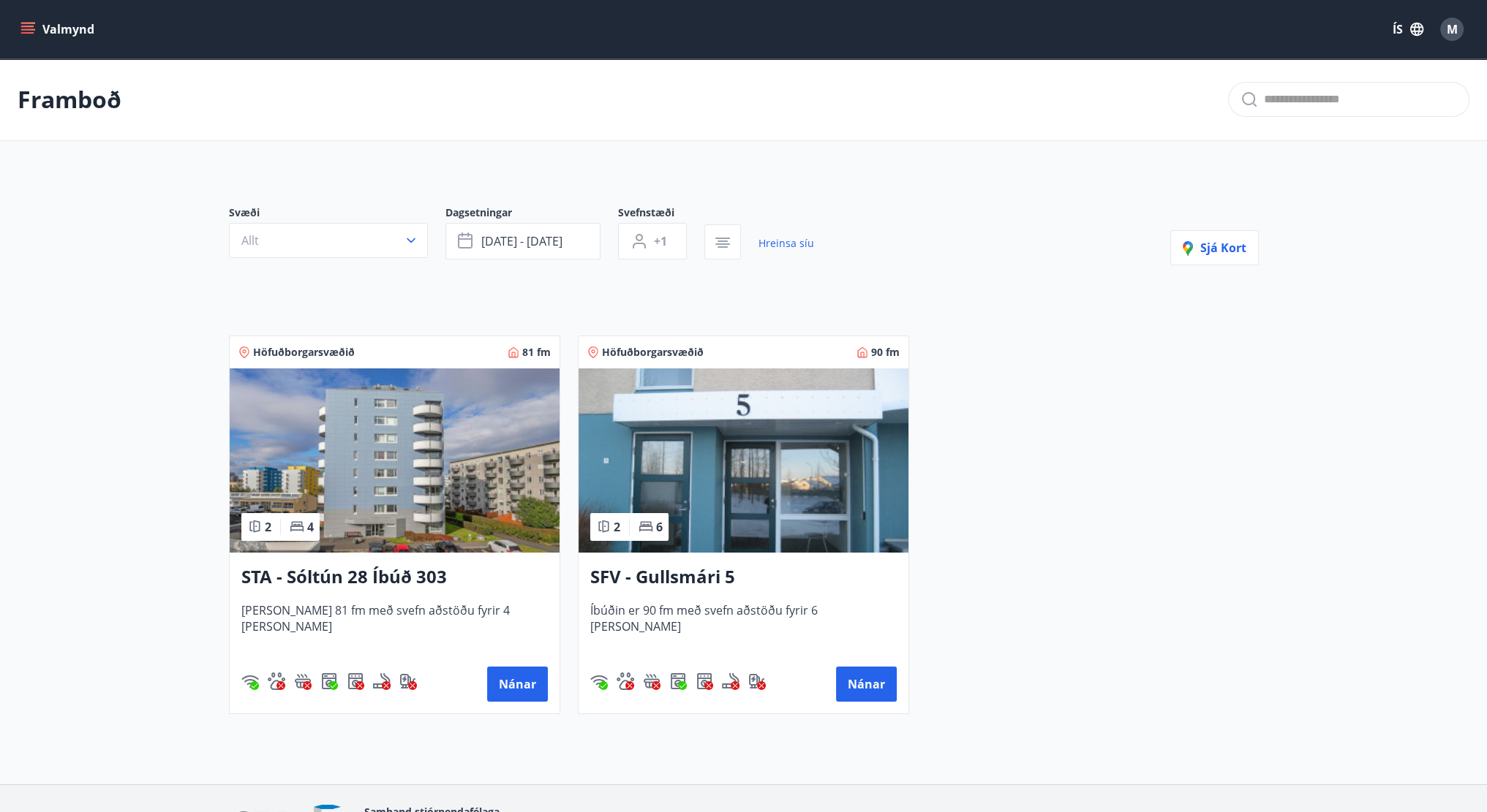
click at [37, 28] on button "Valmynd" at bounding box center [59, 29] width 83 height 27
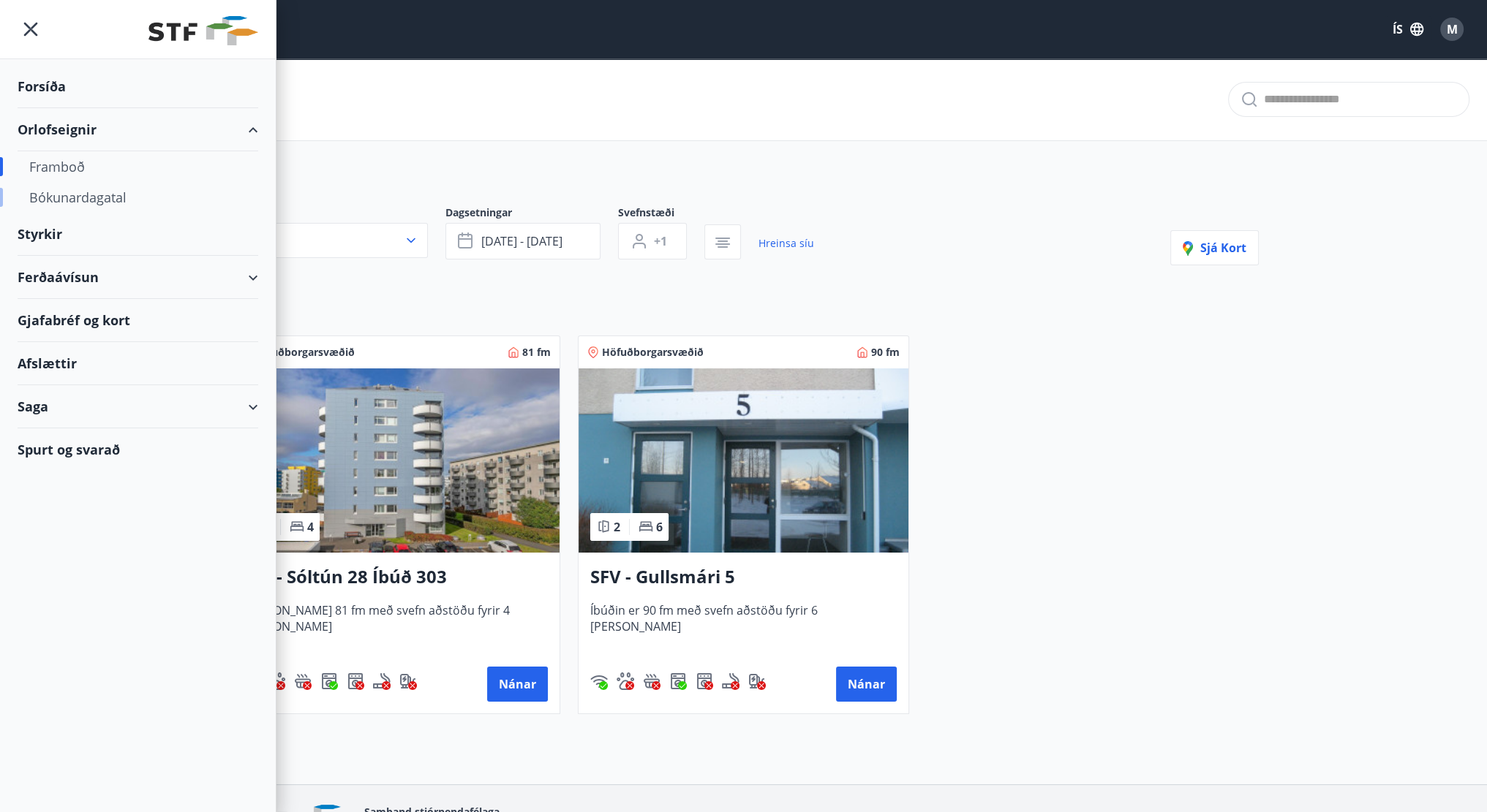
click at [73, 194] on div "Bókunardagatal" at bounding box center [138, 197] width 217 height 30
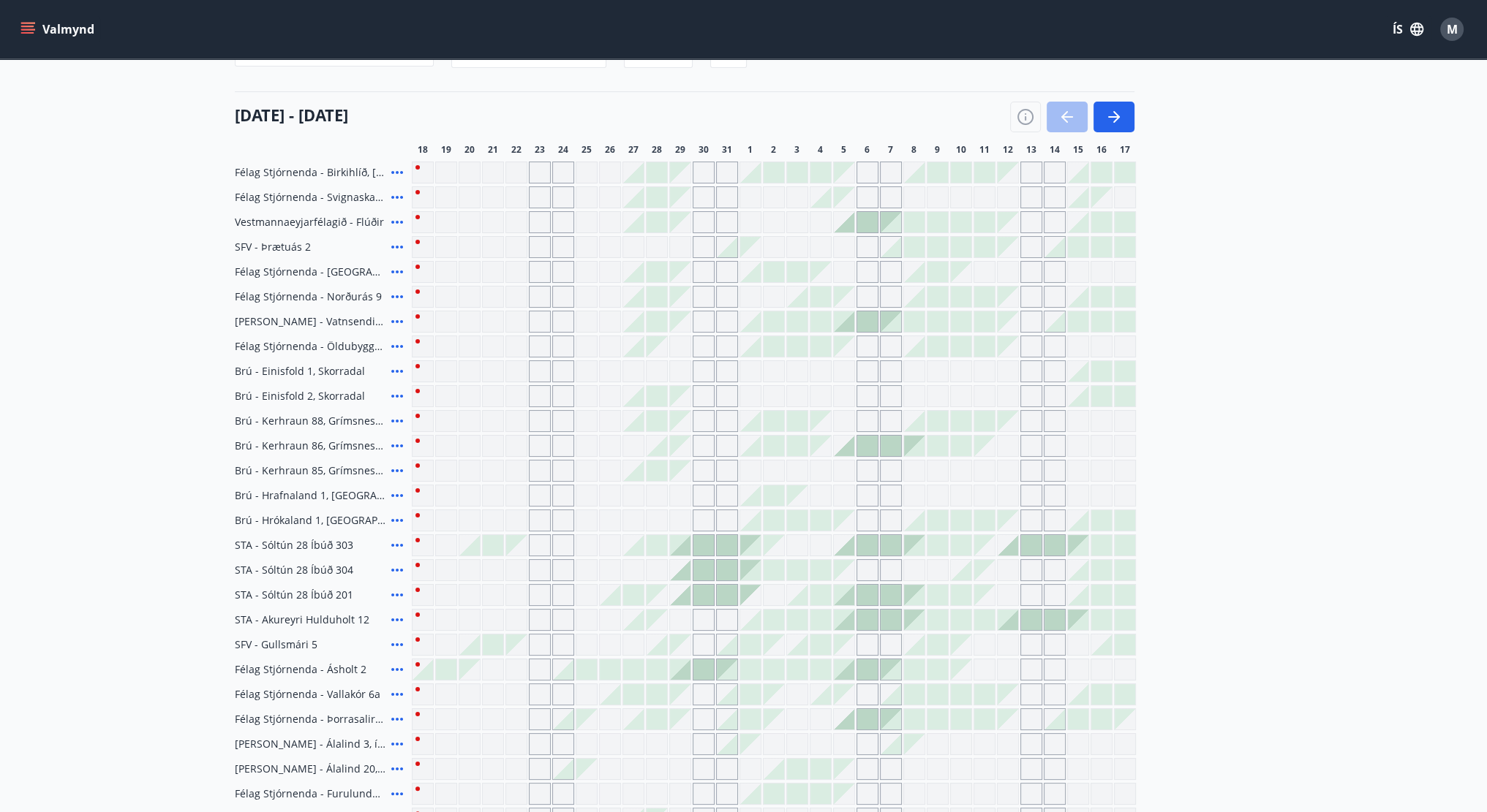
scroll to position [160, 0]
click at [1119, 108] on icon "button" at bounding box center [1114, 113] width 18 height 18
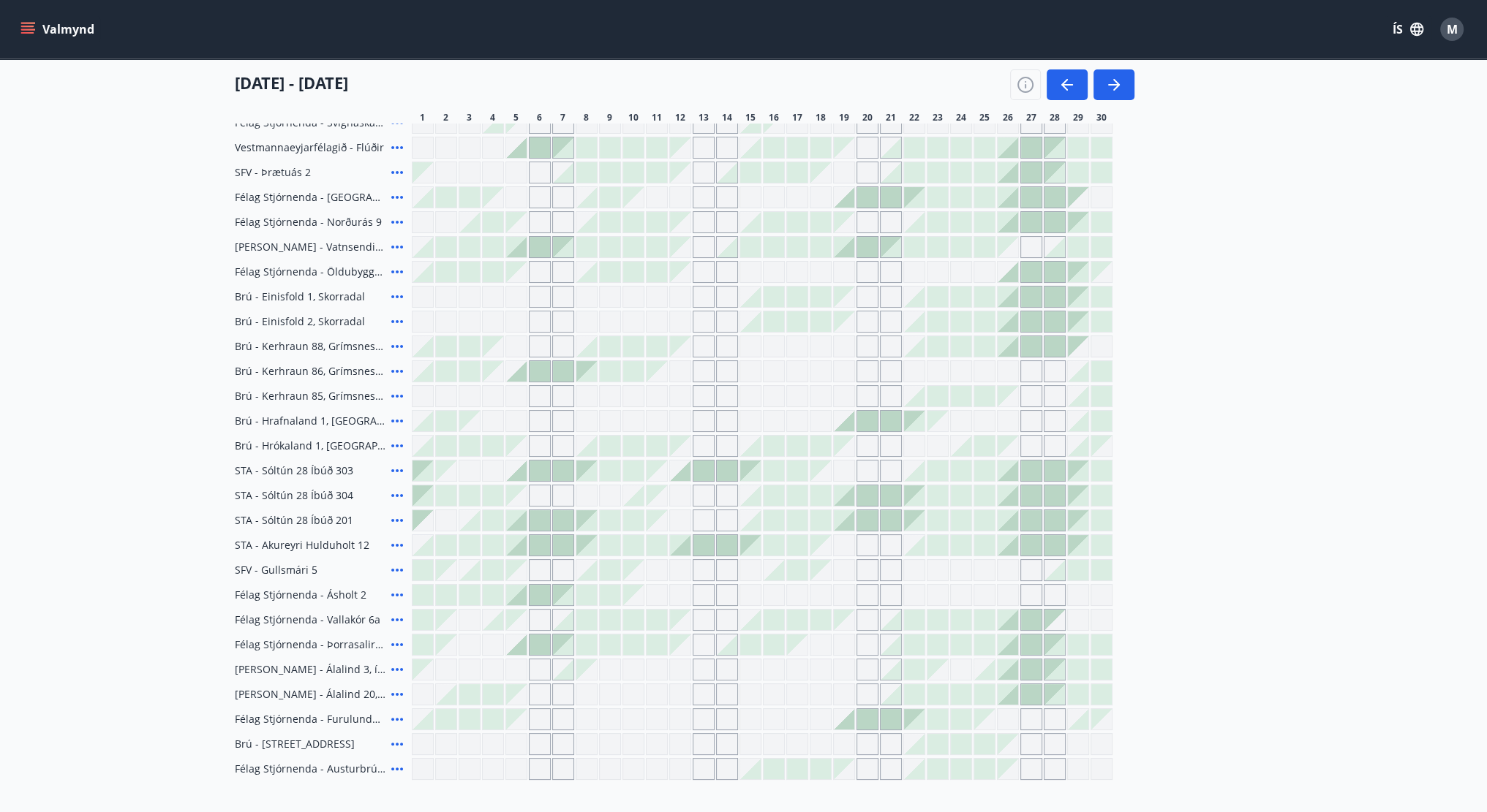
scroll to position [233, 0]
click at [548, 468] on div at bounding box center [540, 469] width 21 height 21
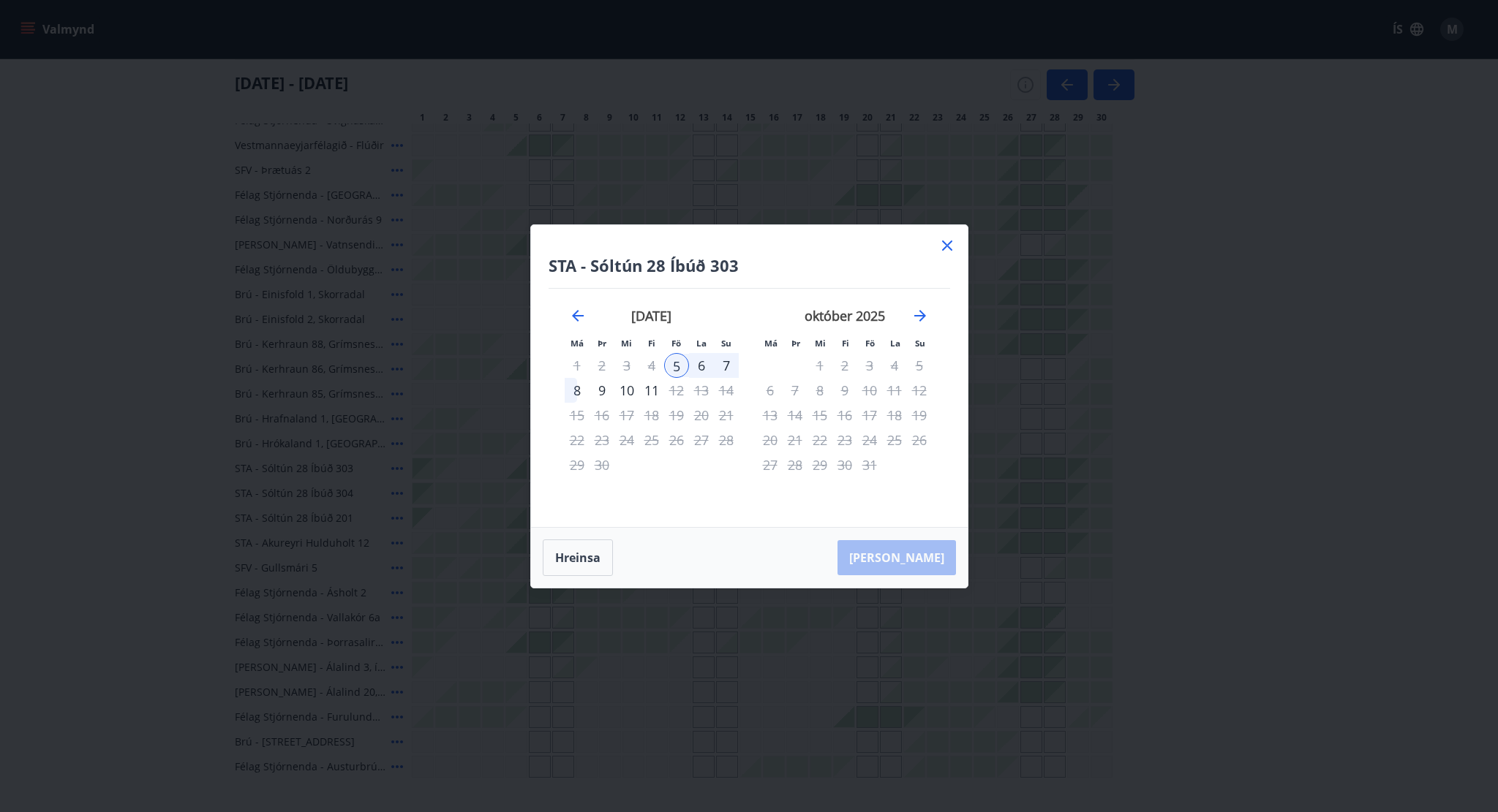
click at [956, 238] on div "STA - Sóltún 28 Íbúð 303 Má Þr Mi Fi Fö La Su Má Þr Mi Fi Fö La Su ágúst 2025 1…" at bounding box center [749, 376] width 436 height 302
click at [952, 242] on icon at bounding box center [947, 246] width 18 height 18
click at [994, 225] on div at bounding box center [984, 219] width 22 height 22
click at [968, 232] on div "Félag Stjórnenda - Birkihlíð, Brekkuheiði Félag Stjórnenda - Svignaskarð 32 Ves…" at bounding box center [743, 431] width 1018 height 693
click at [951, 239] on div at bounding box center [961, 245] width 21 height 21
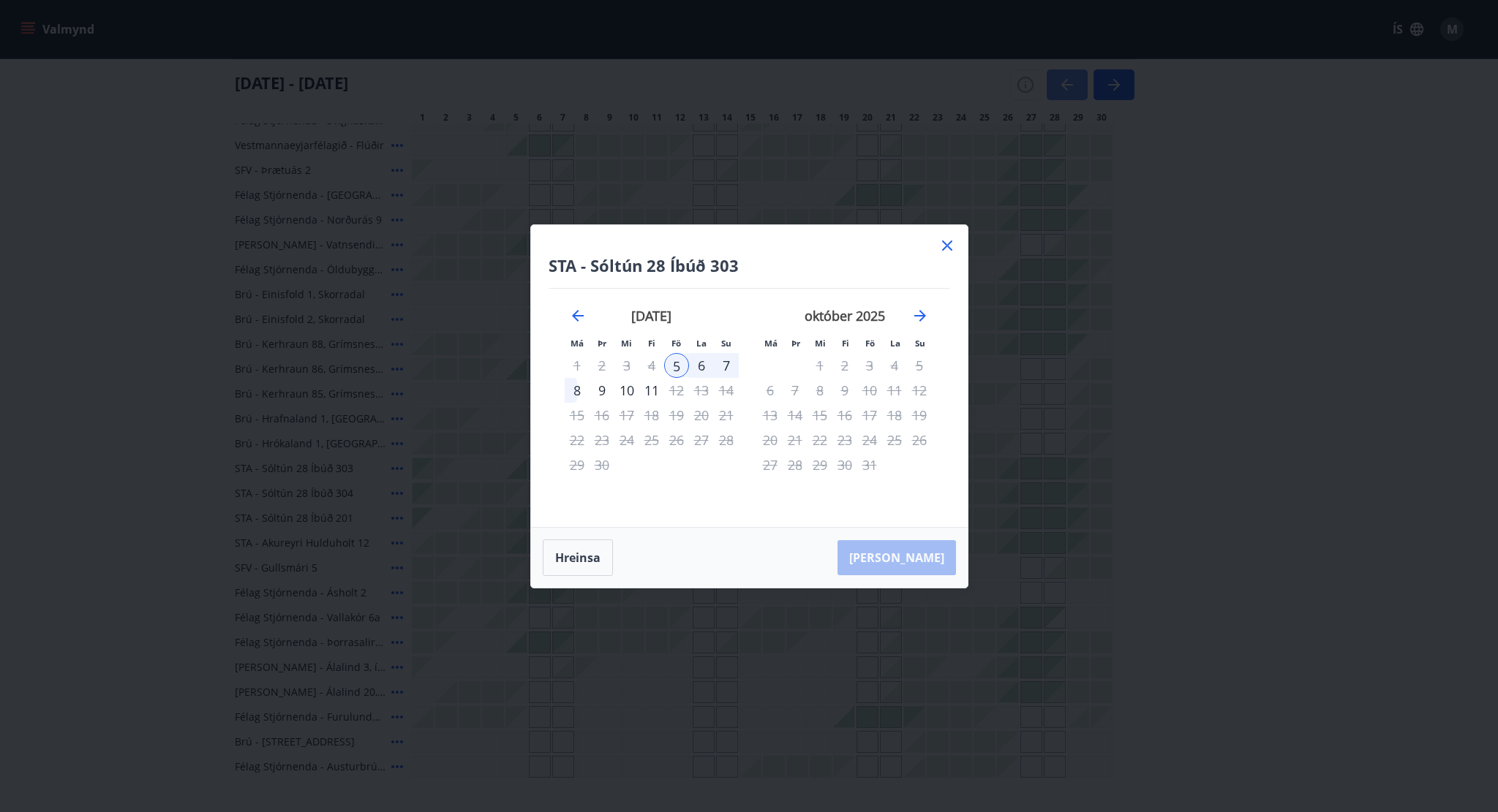
click at [943, 241] on div at bounding box center [937, 245] width 21 height 21
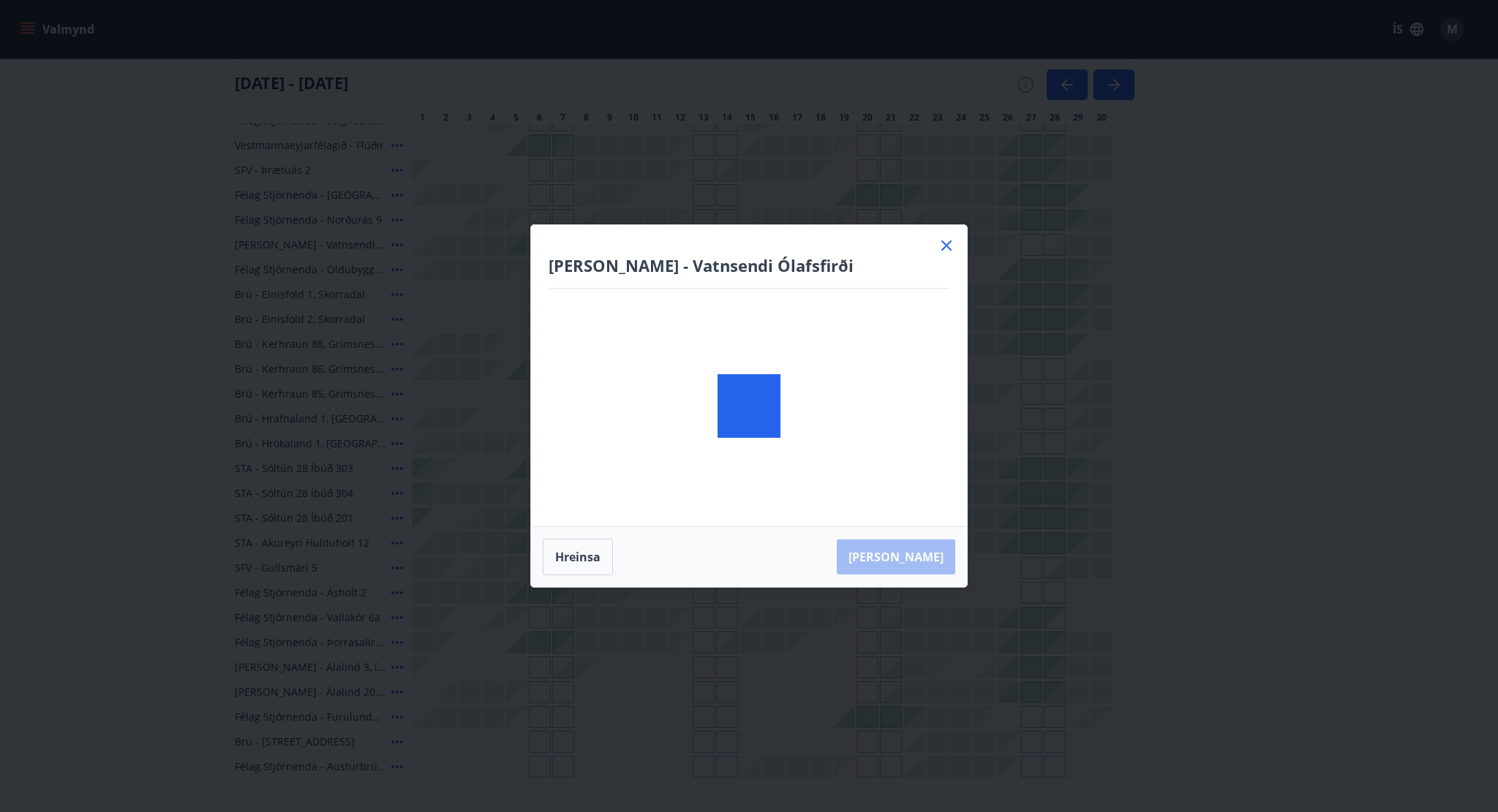
click at [1064, 86] on div "Berg - Vatnsendi Ólafsfirði Hreinsa Taka Frá" at bounding box center [749, 406] width 1498 height 812
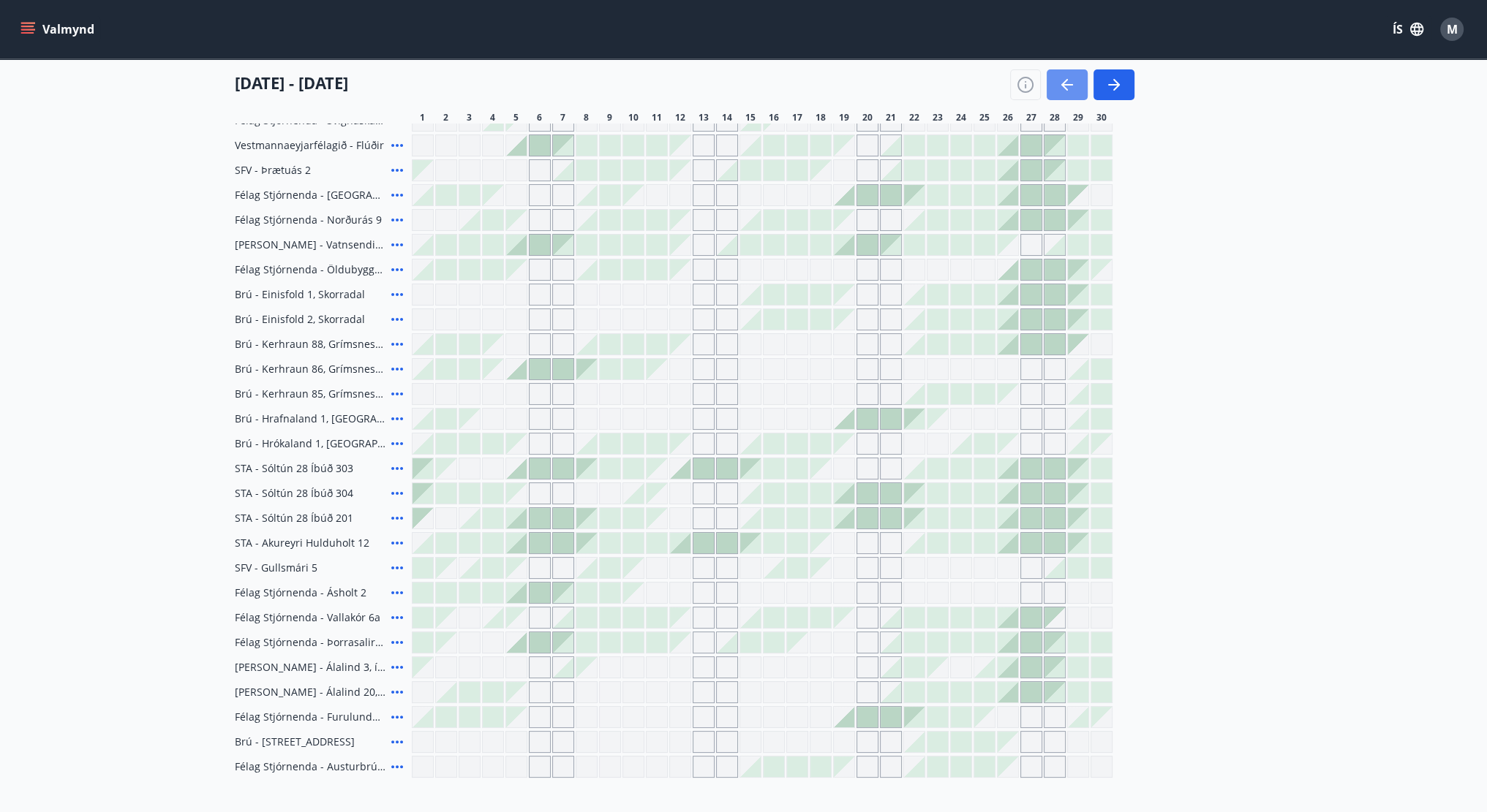
drag, startPoint x: 1048, startPoint y: 98, endPoint x: 1054, endPoint y: 109, distance: 12.5
click at [1048, 97] on button "button" at bounding box center [1067, 84] width 41 height 30
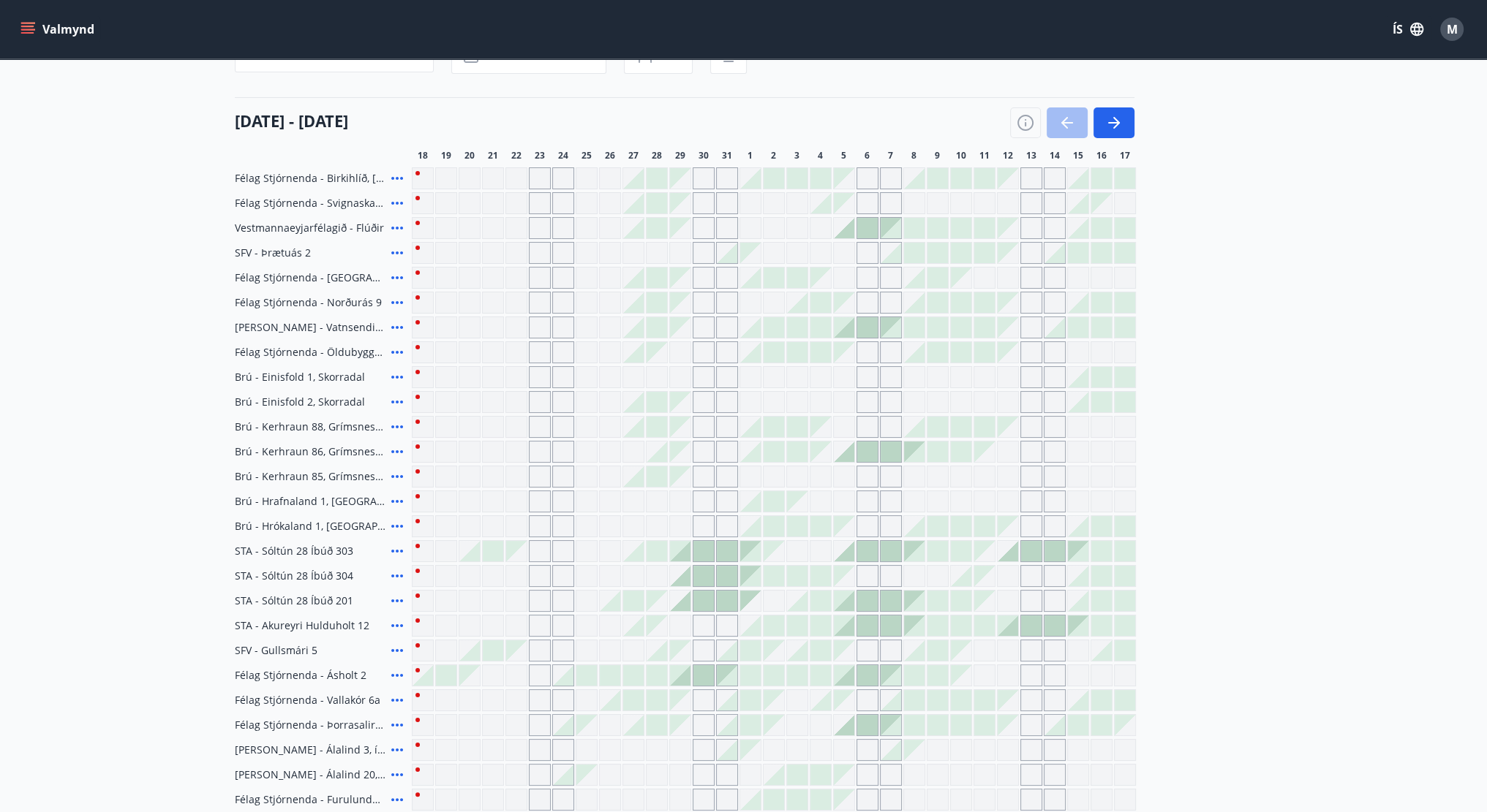
scroll to position [146, 0]
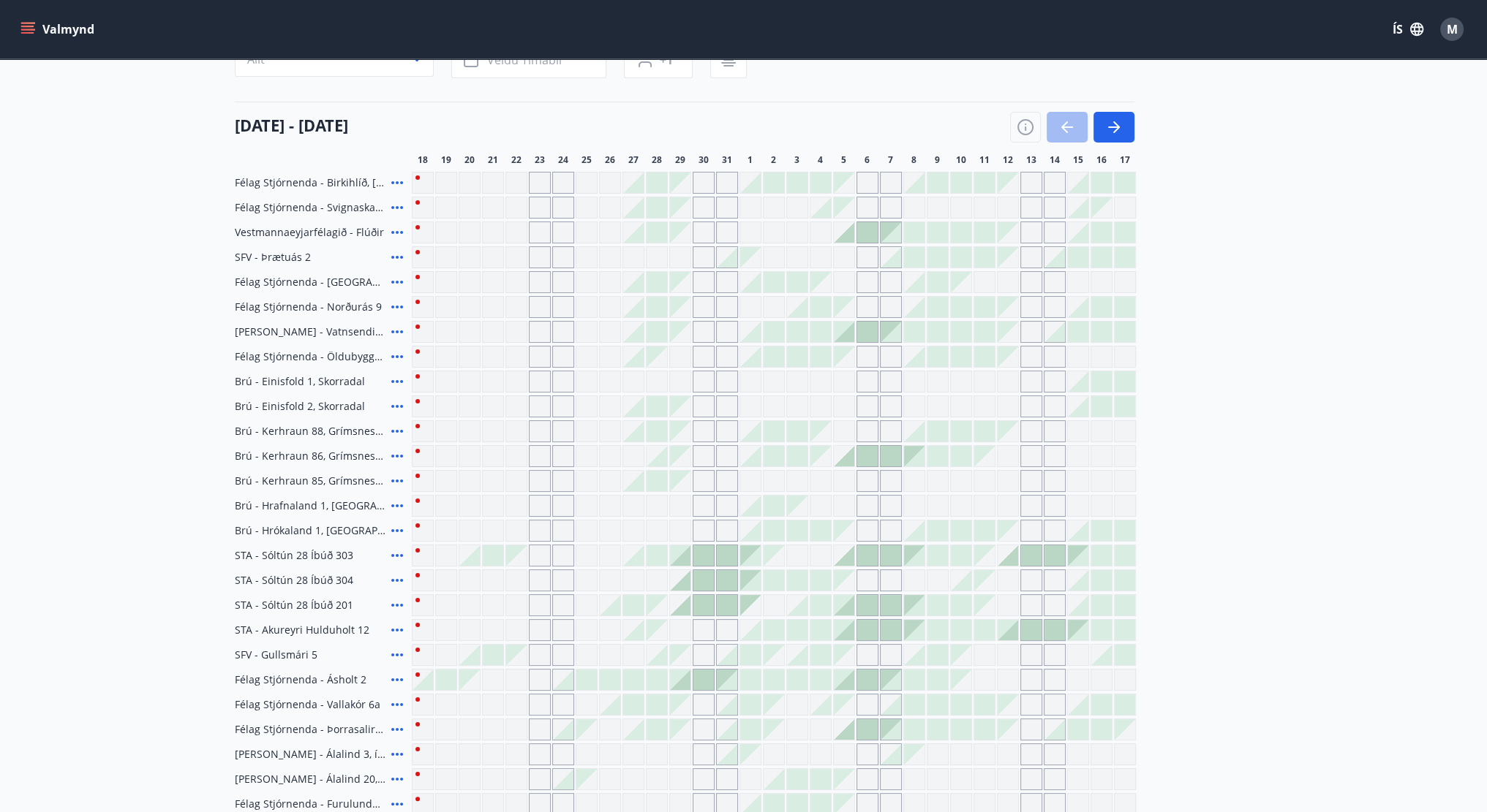
click at [530, 307] on div "Gráir dagar eru ekki bókanlegir" at bounding box center [539, 306] width 22 height 22
click at [535, 307] on div "Gráir dagar eru ekki bókanlegir" at bounding box center [539, 306] width 22 height 22
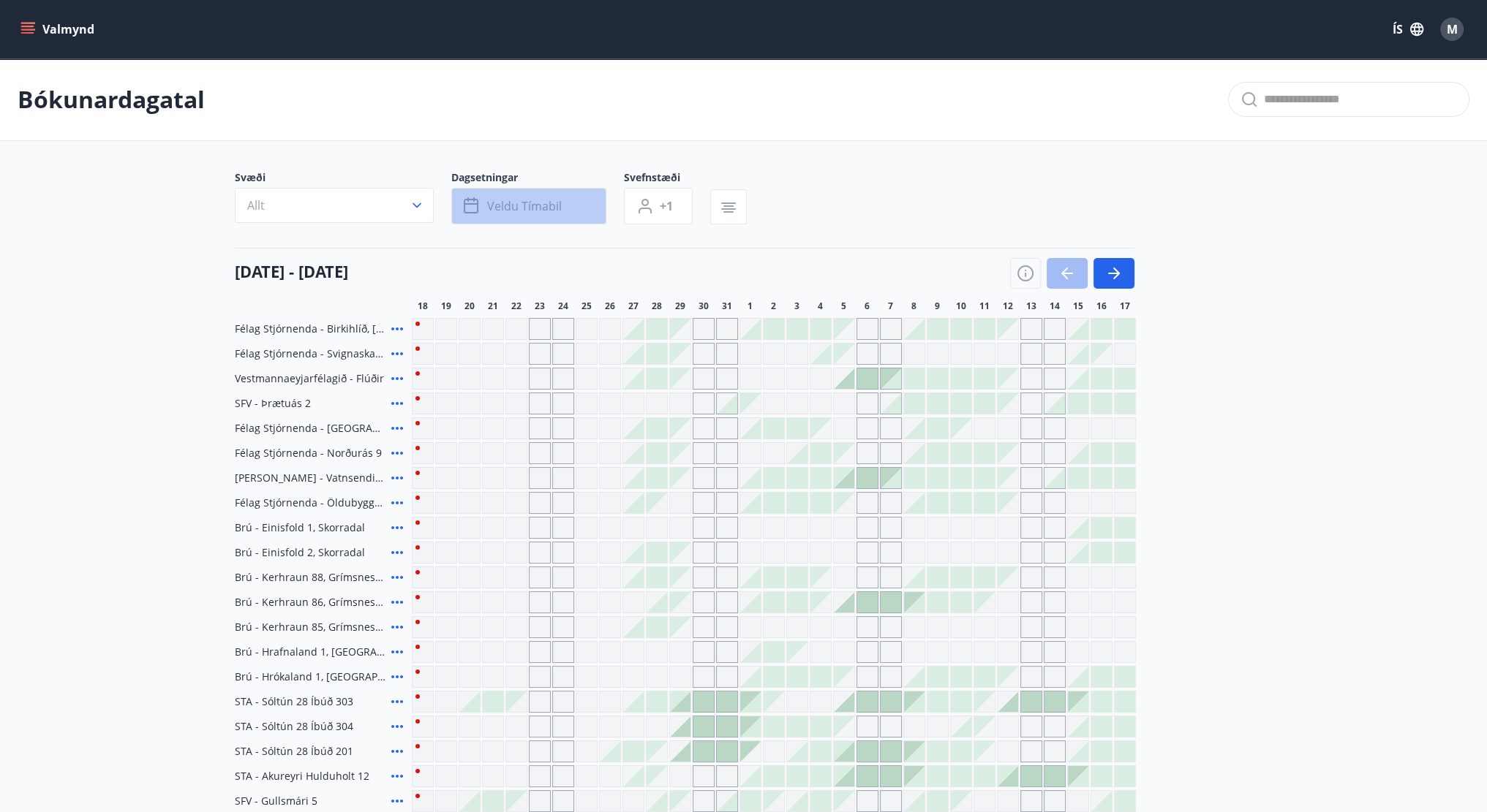
click at [564, 207] on button "Veldu tímabil" at bounding box center [529, 206] width 155 height 37
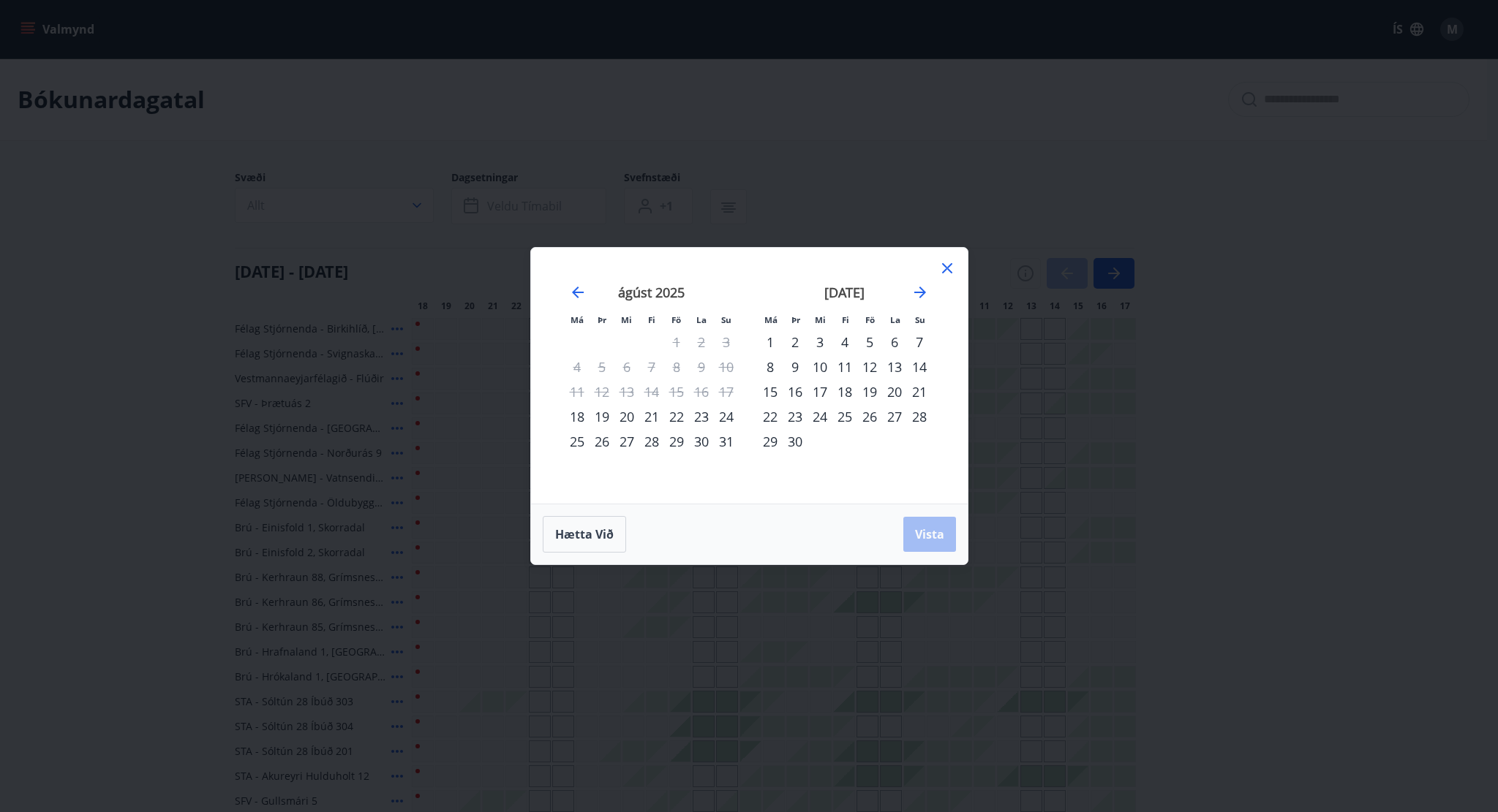
click at [686, 414] on div "22" at bounding box center [676, 416] width 25 height 25
drag, startPoint x: 723, startPoint y: 416, endPoint x: 734, endPoint y: 423, distance: 13.0
click at [723, 417] on div "24" at bounding box center [726, 416] width 25 height 25
click at [901, 528] on div "Hætta við Vista" at bounding box center [749, 534] width 414 height 37
click at [921, 530] on span "Vista" at bounding box center [929, 534] width 29 height 16
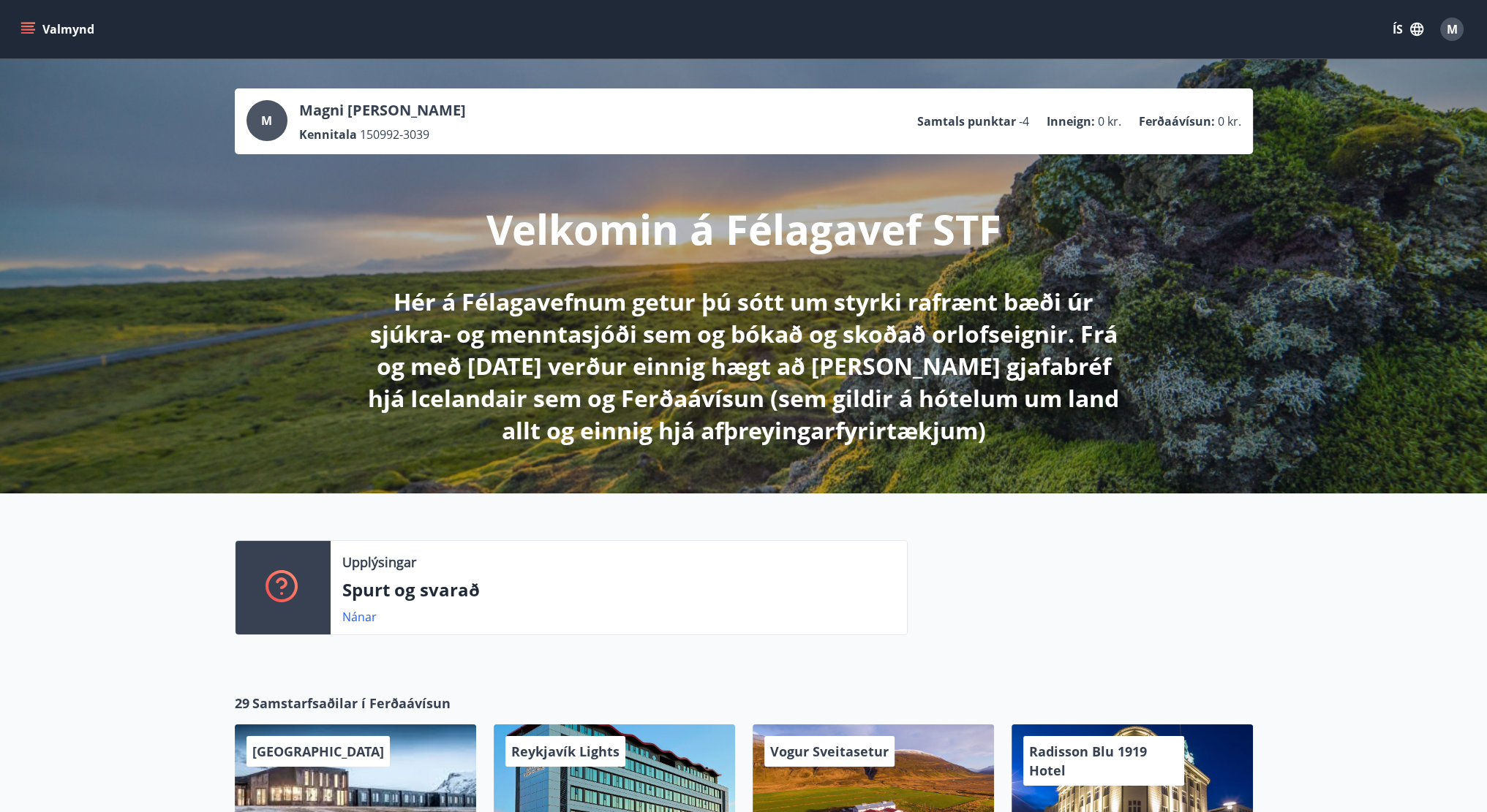
click at [46, 22] on button "Valmynd" at bounding box center [59, 29] width 83 height 27
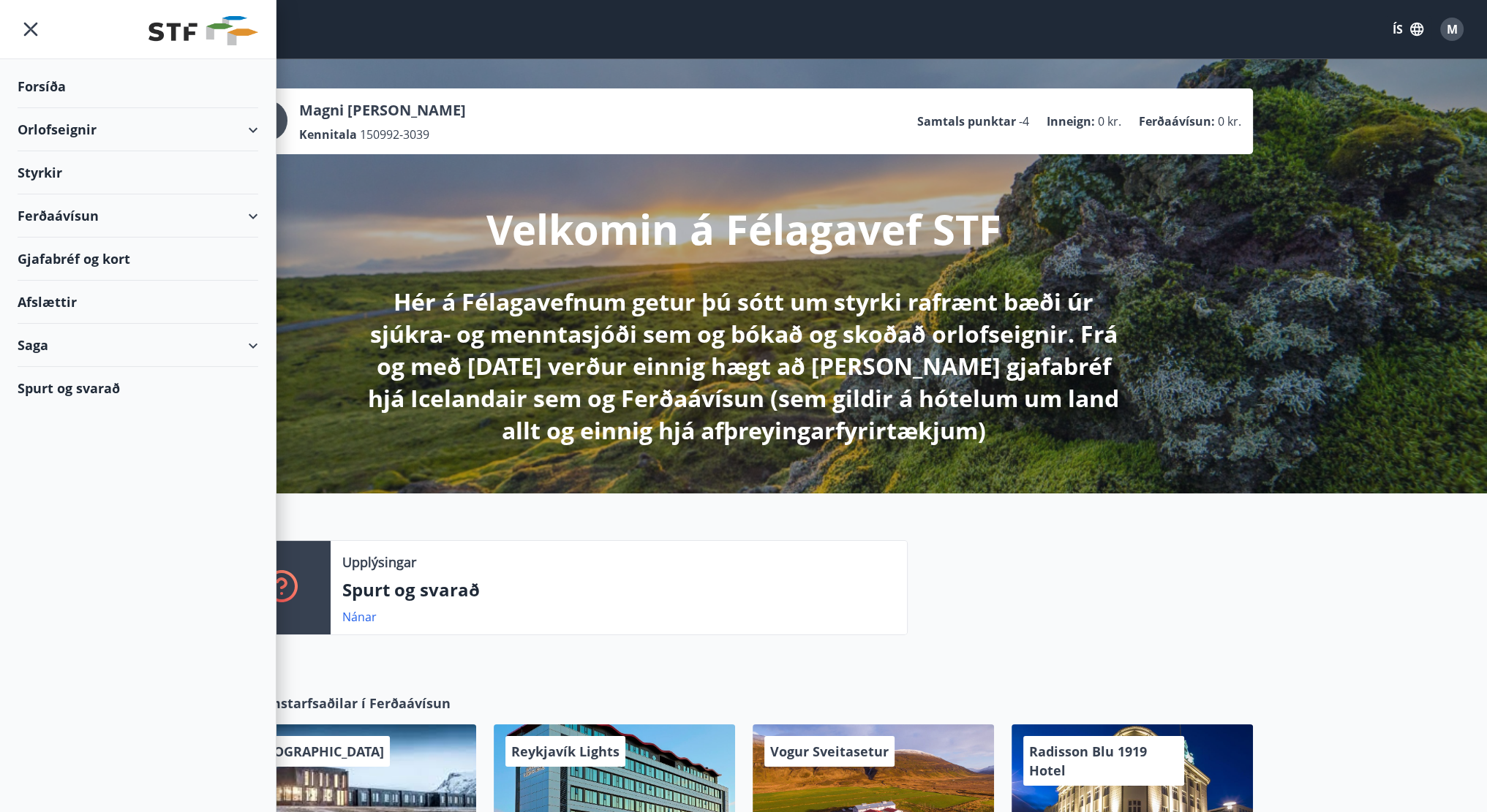
click at [117, 133] on div "Orlofseignir" at bounding box center [139, 129] width 241 height 43
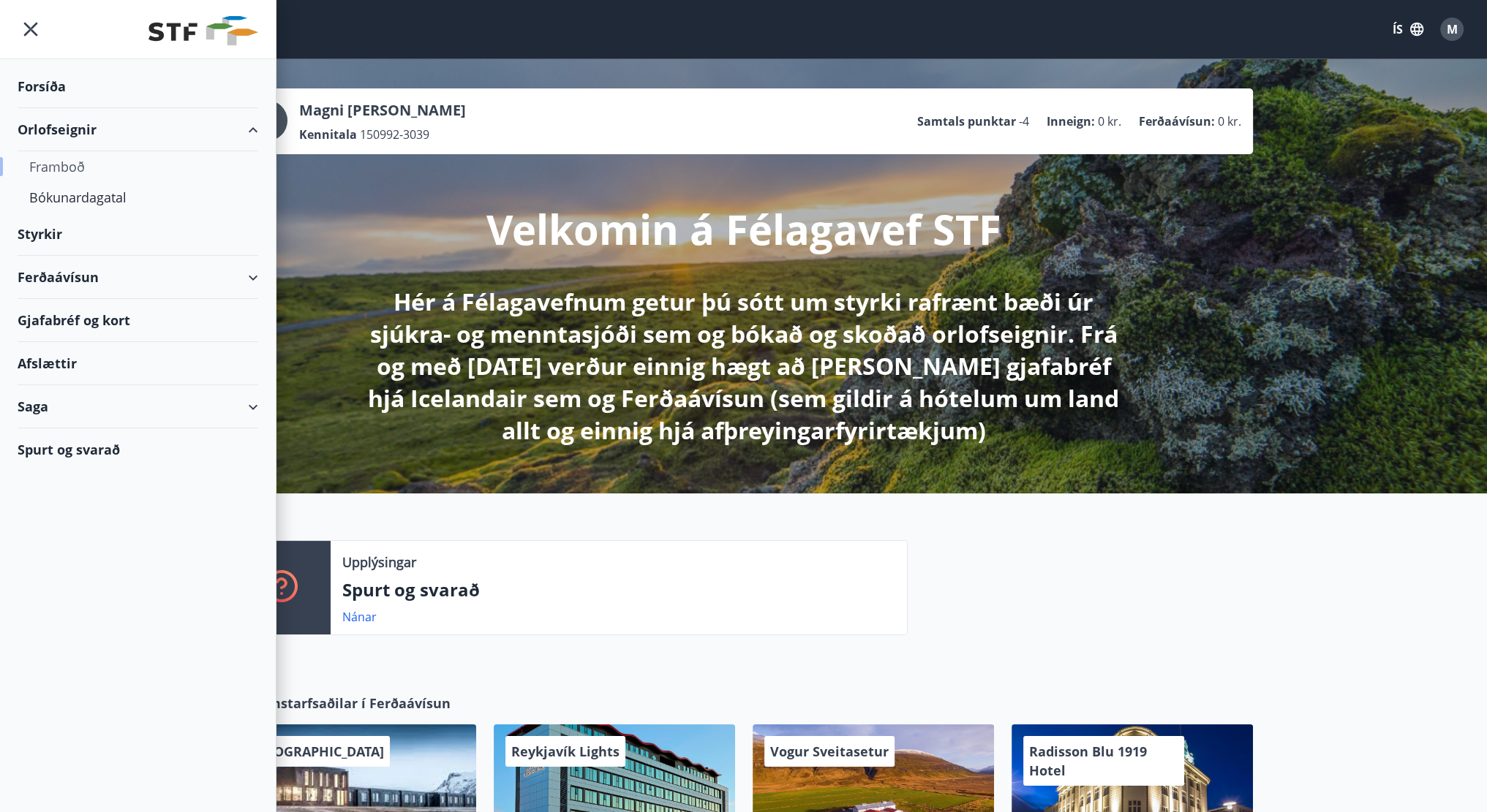
click at [82, 171] on div "Framboð" at bounding box center [138, 167] width 217 height 30
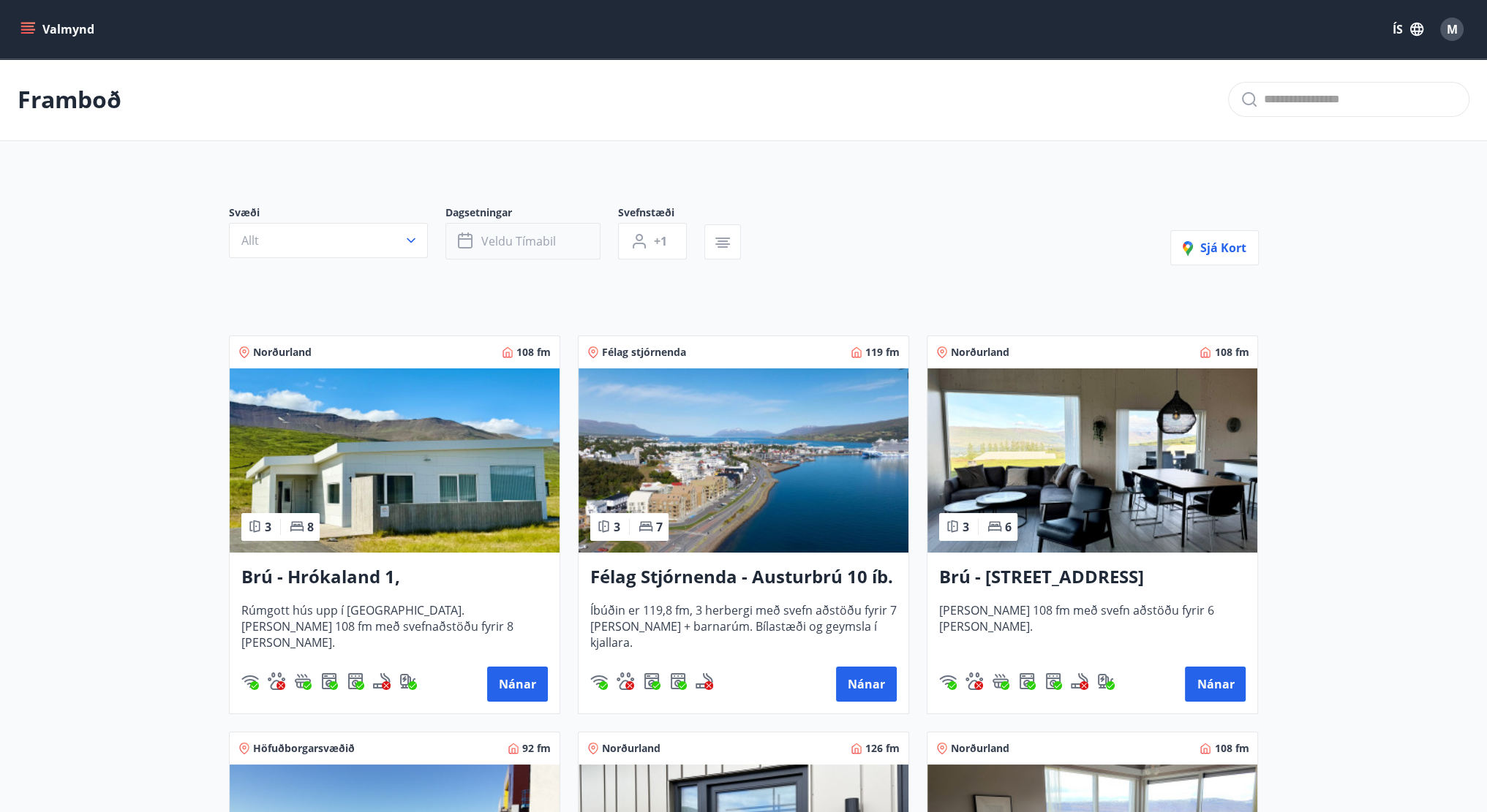
click at [500, 239] on span "Veldu tímabil" at bounding box center [518, 241] width 75 height 16
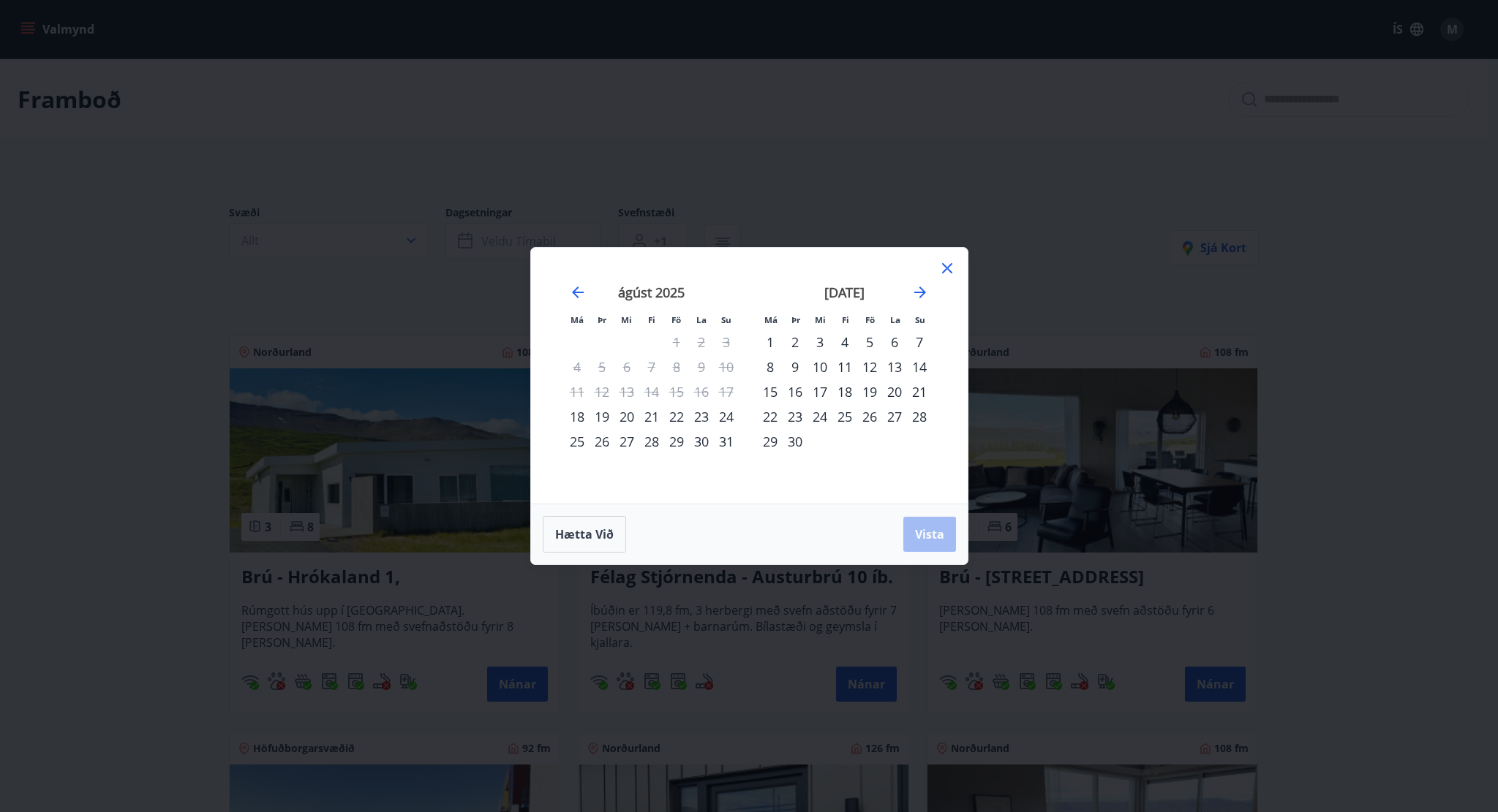
click at [678, 415] on div "22" at bounding box center [676, 416] width 25 height 25
drag, startPoint x: 730, startPoint y: 416, endPoint x: 745, endPoint y: 426, distance: 18.0
click at [730, 417] on div "24" at bounding box center [726, 416] width 25 height 25
drag, startPoint x: 902, startPoint y: 525, endPoint x: 910, endPoint y: 526, distance: 8.1
click at [905, 525] on div "Hætta við Vista" at bounding box center [749, 534] width 414 height 37
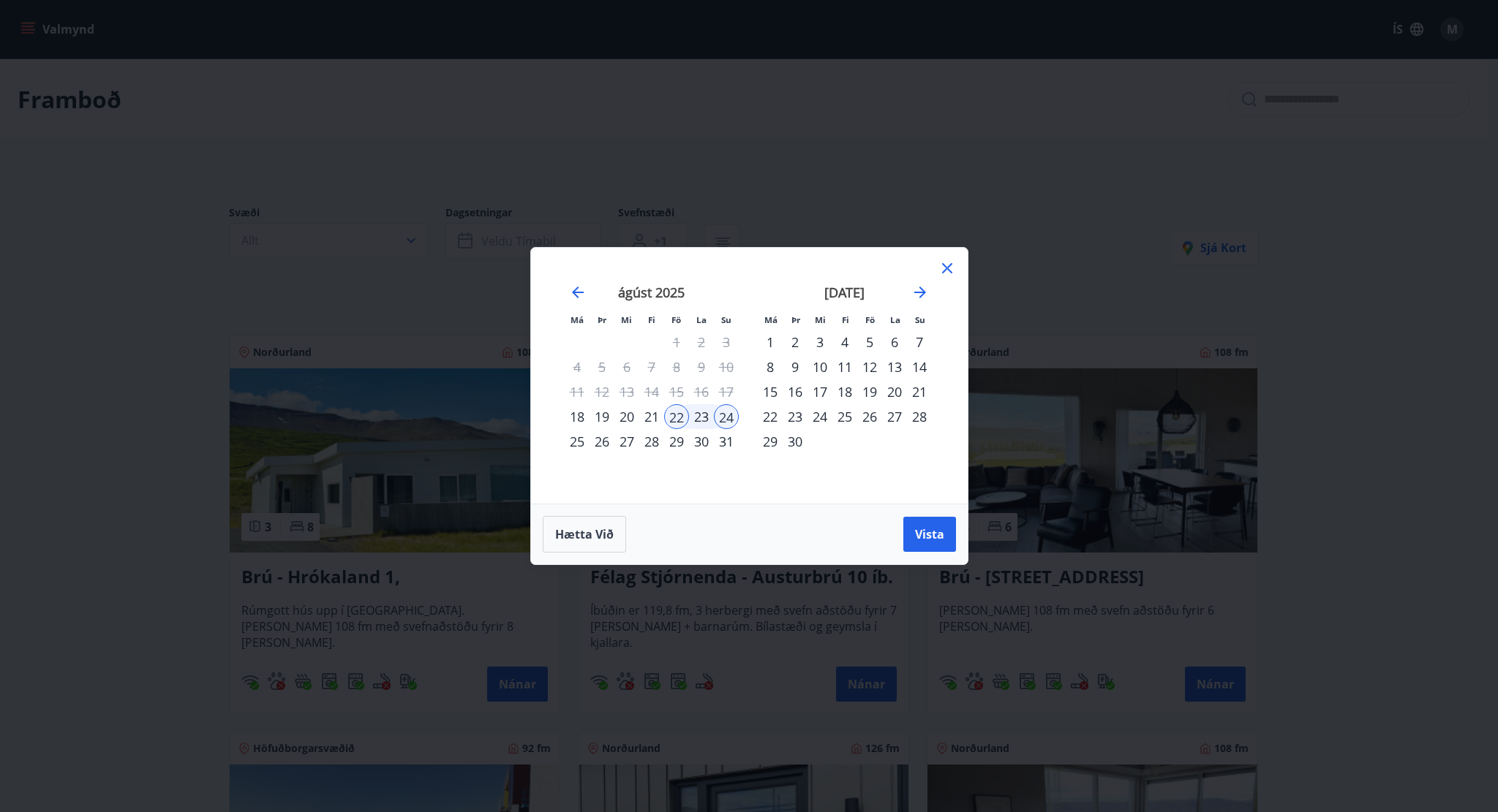
drag, startPoint x: 922, startPoint y: 530, endPoint x: 799, endPoint y: 429, distance: 159.2
click at [923, 531] on span "Vista" at bounding box center [929, 534] width 29 height 16
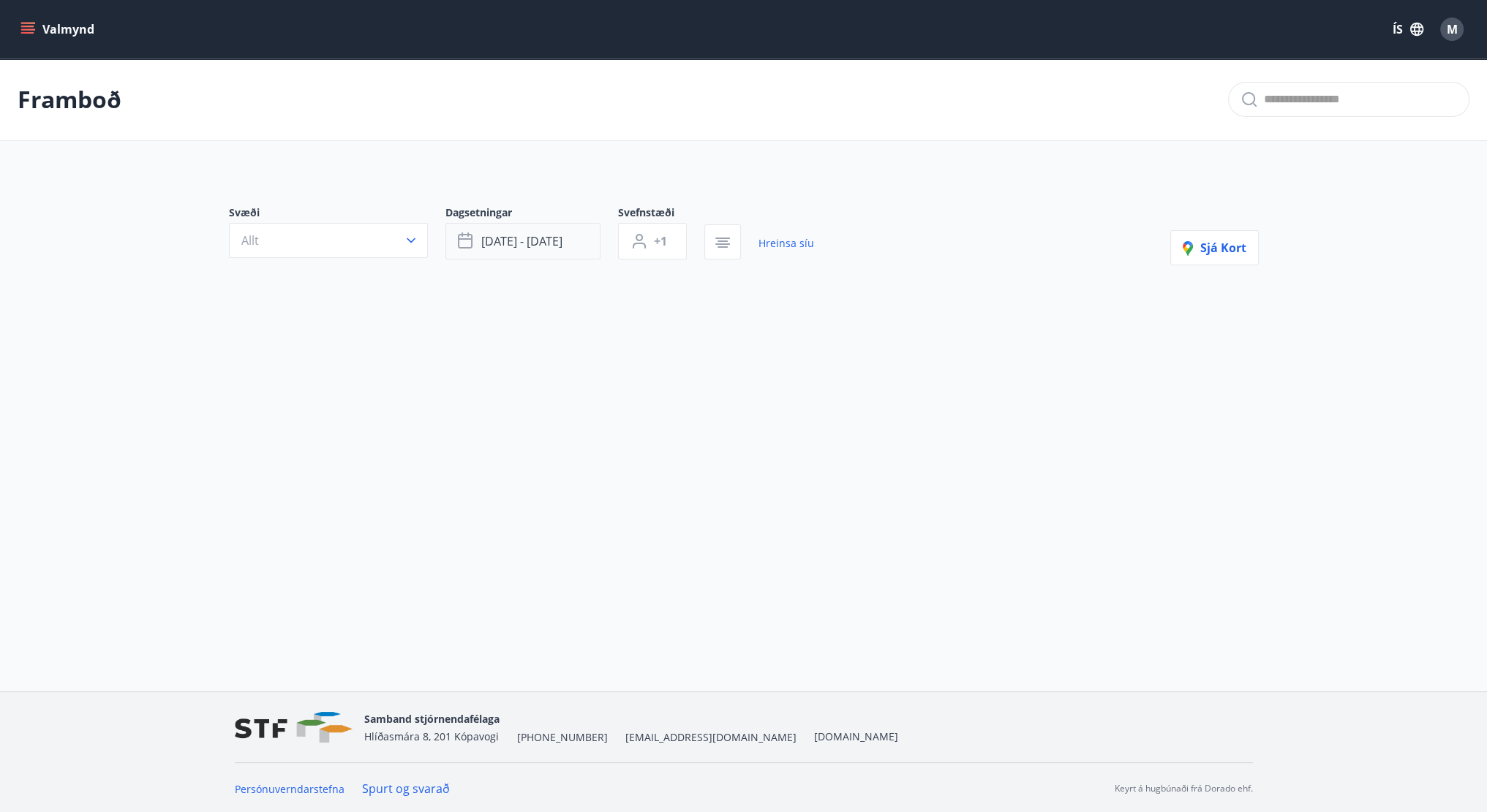
click at [558, 231] on button "[DATE] - [DATE]" at bounding box center [522, 241] width 155 height 37
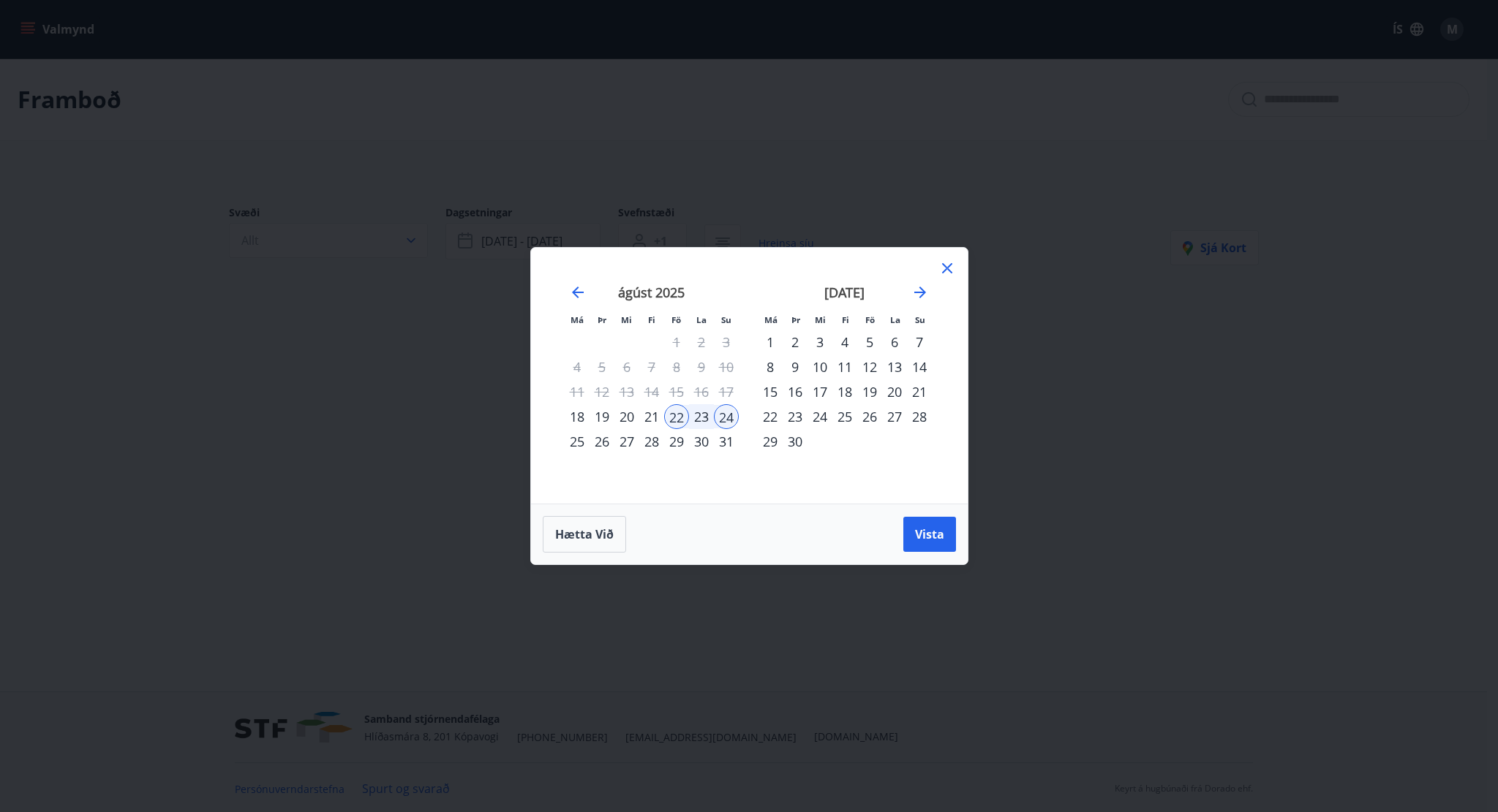
click at [702, 413] on div "23" at bounding box center [701, 416] width 25 height 25
click at [725, 415] on div "24" at bounding box center [726, 416] width 25 height 25
drag, startPoint x: 924, startPoint y: 535, endPoint x: 899, endPoint y: 497, distance: 45.5
click at [924, 536] on span "Vista" at bounding box center [929, 534] width 29 height 16
